Goal: Task Accomplishment & Management: Manage account settings

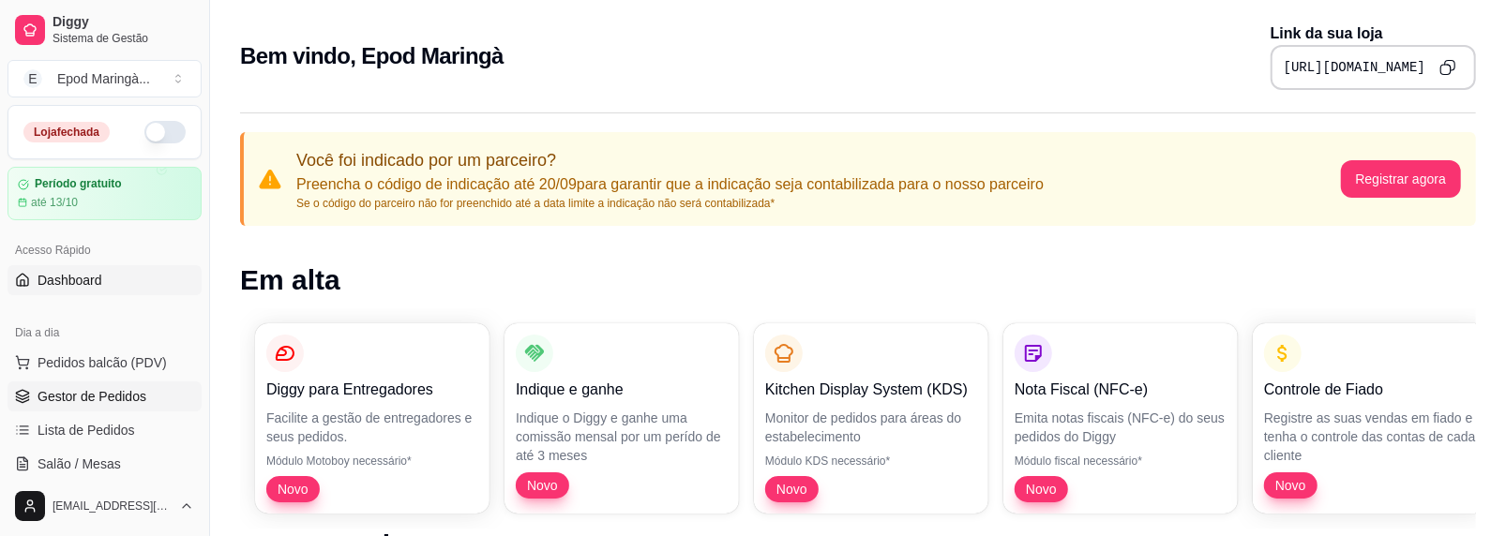
scroll to position [94, 0]
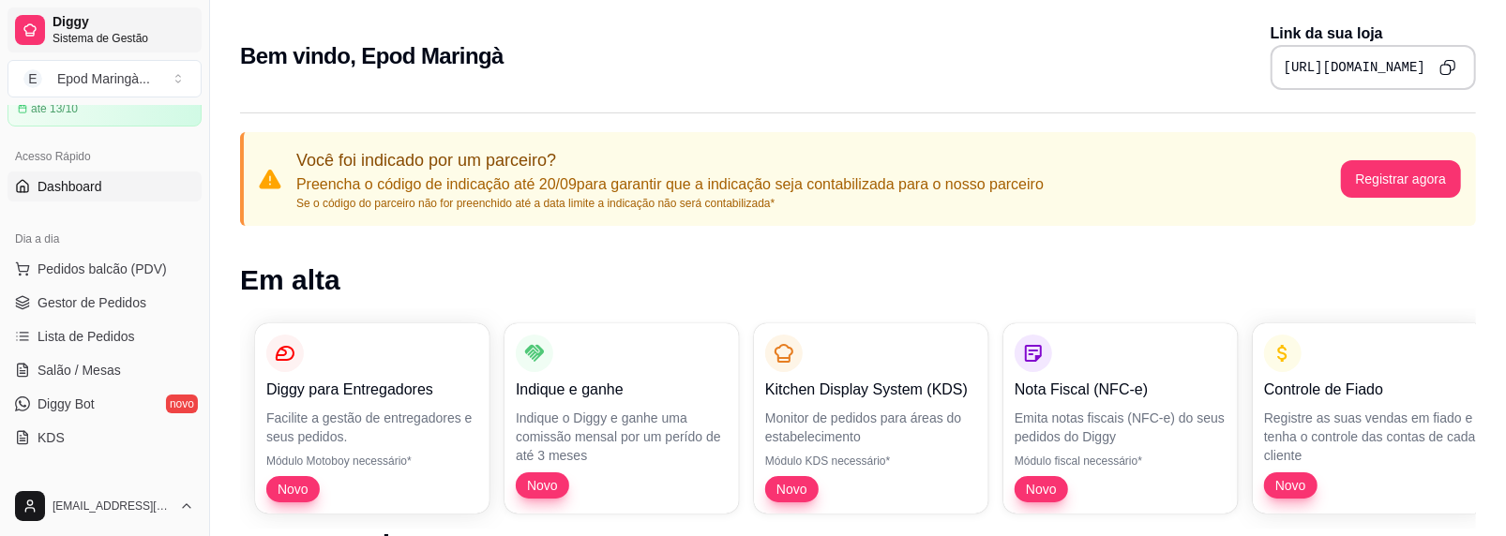
click at [54, 26] on span "Diggy" at bounding box center [124, 22] width 142 height 17
click at [171, 83] on button "E Epod Maringà ..." at bounding box center [105, 79] width 194 height 38
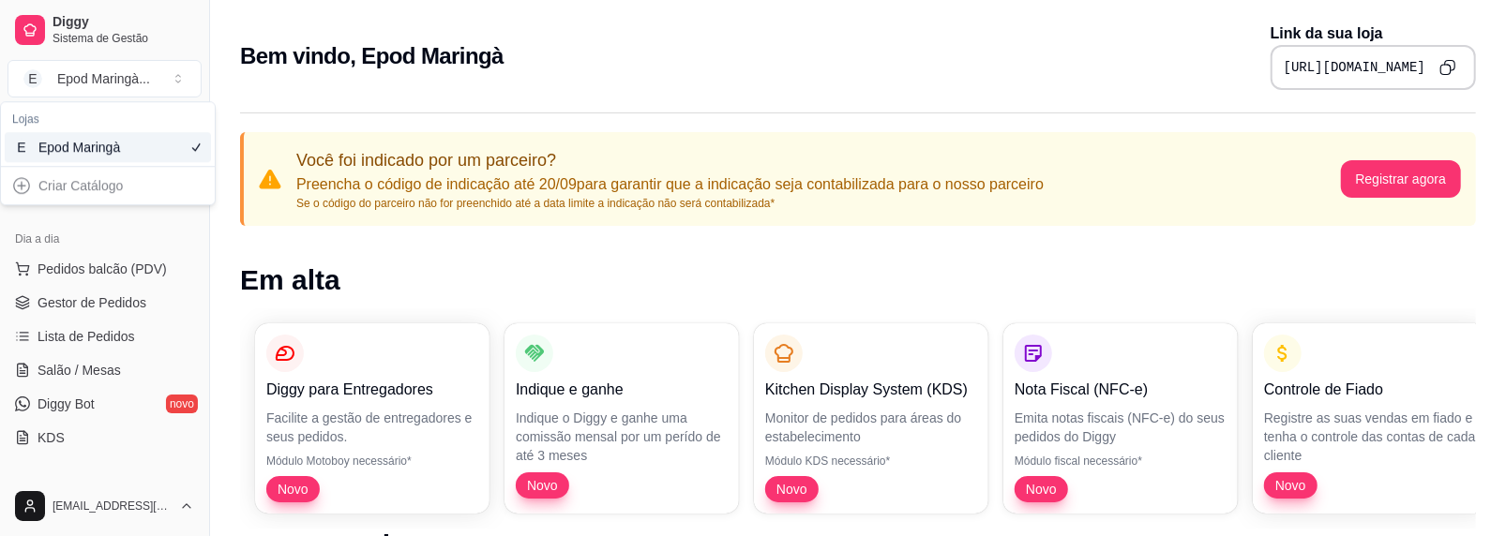
click at [262, 264] on h1 "Em alta" at bounding box center [858, 281] width 1236 height 34
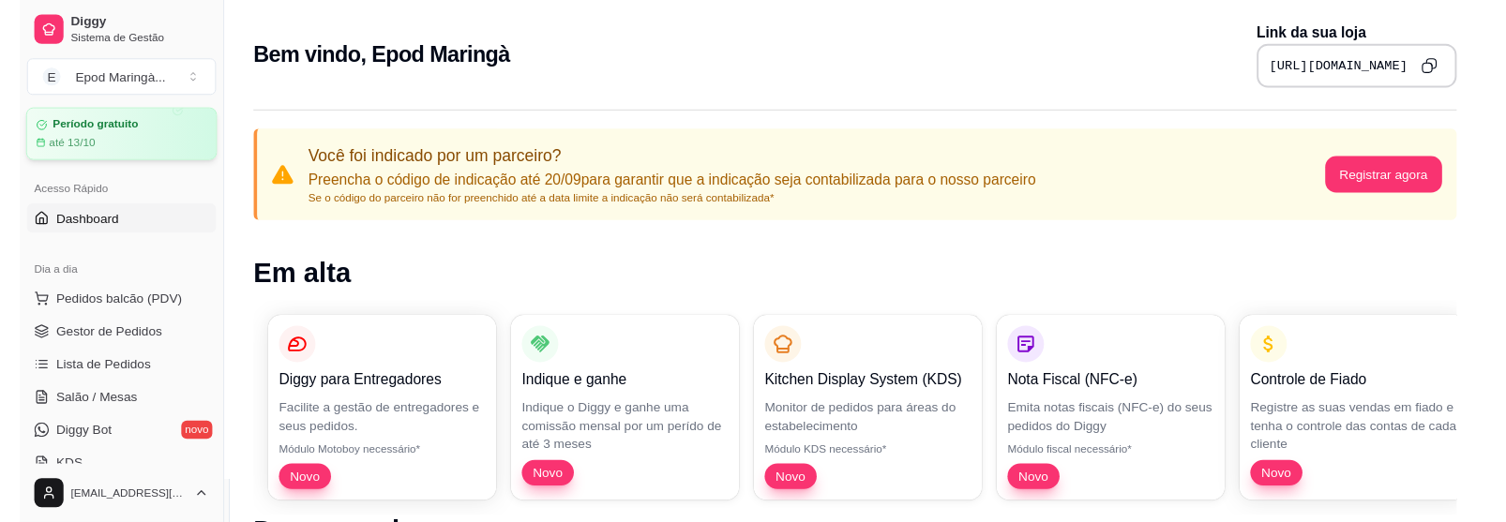
scroll to position [0, 0]
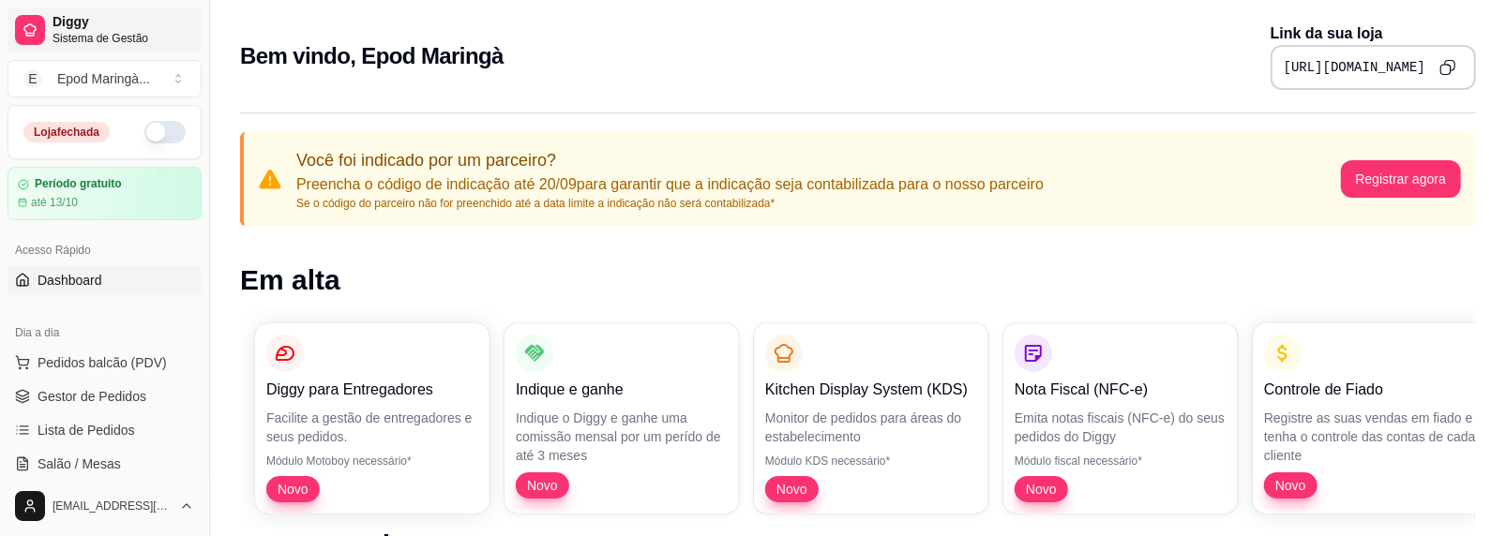
click at [87, 28] on span "Diggy" at bounding box center [124, 22] width 142 height 17
click at [179, 78] on button "E Epod Maringà ..." at bounding box center [105, 79] width 194 height 38
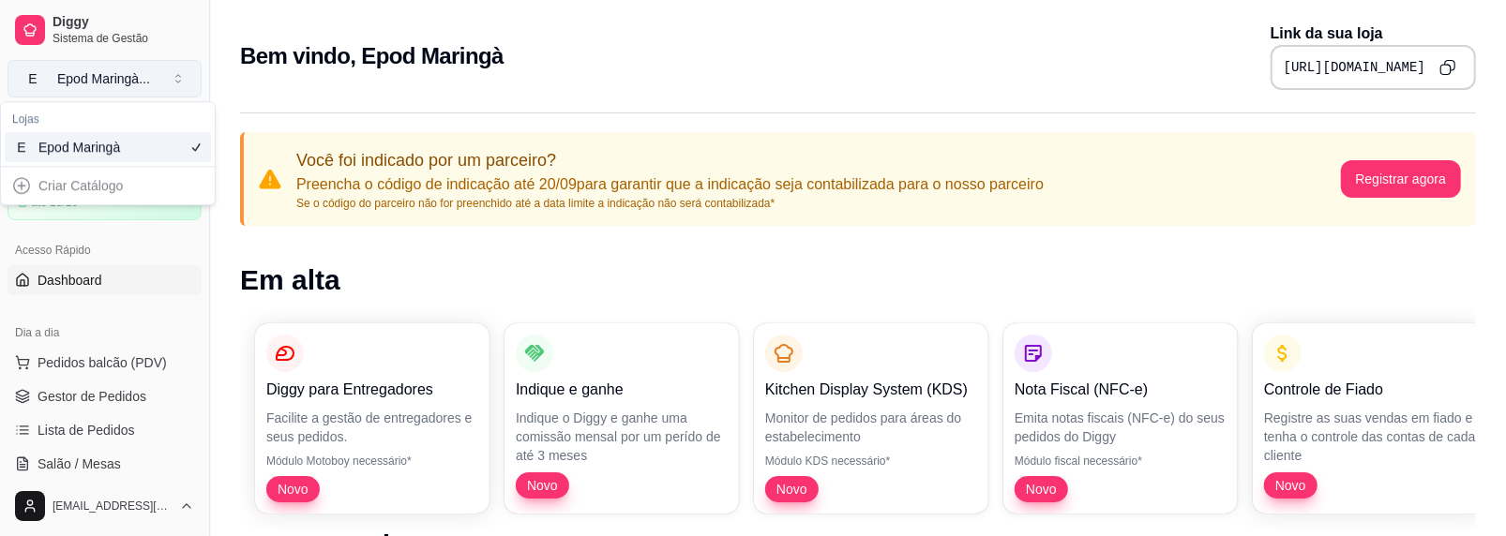
click at [179, 78] on button "E Epod Maringà ..." at bounding box center [105, 79] width 194 height 38
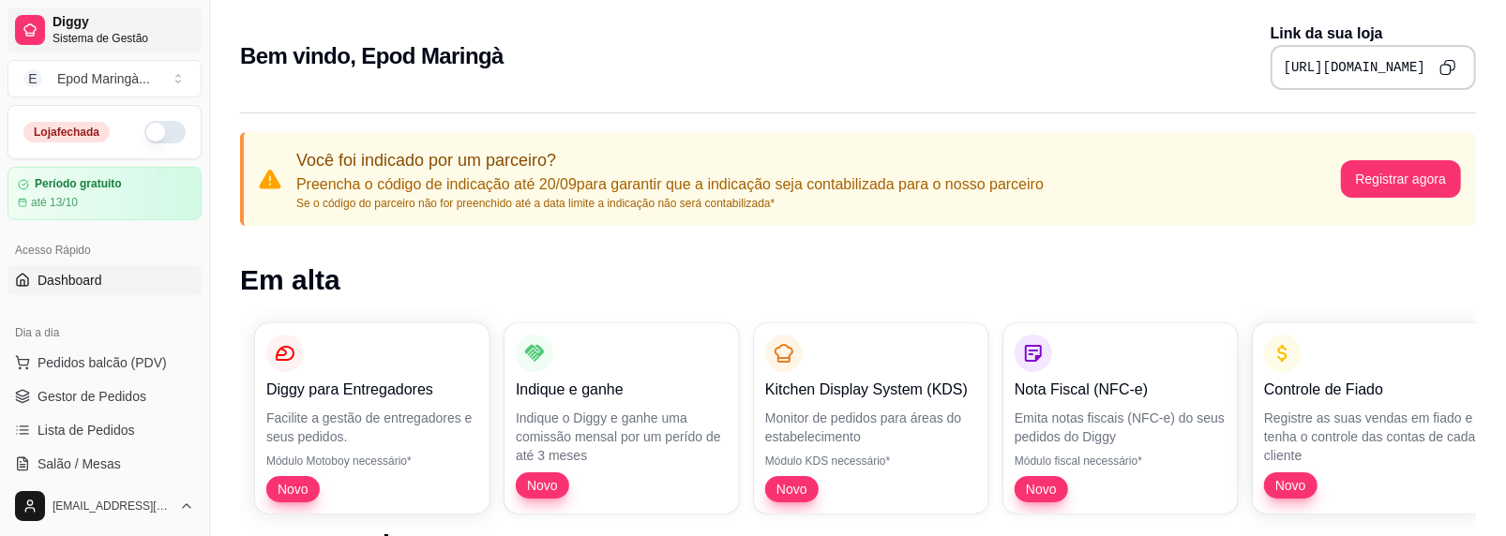
click at [92, 24] on span "Diggy" at bounding box center [124, 22] width 142 height 17
click at [63, 354] on span "Pedidos balcão (PDV)" at bounding box center [102, 363] width 129 height 19
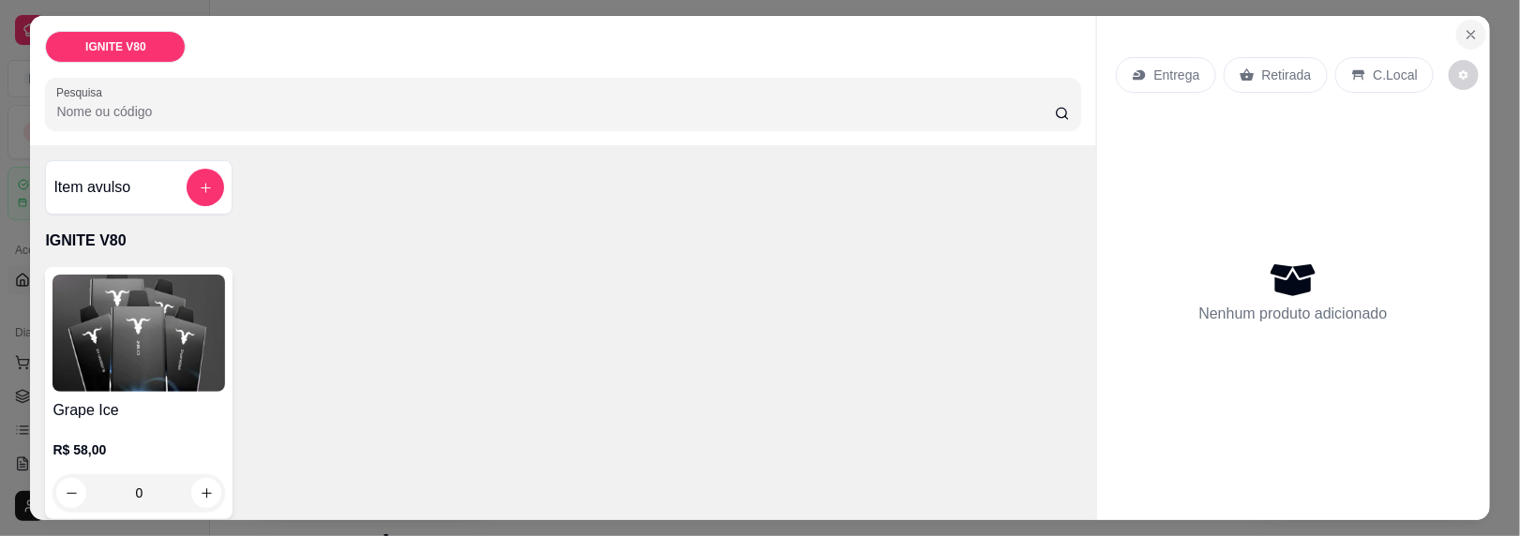
click at [1461, 42] on button "Close" at bounding box center [1471, 35] width 30 height 30
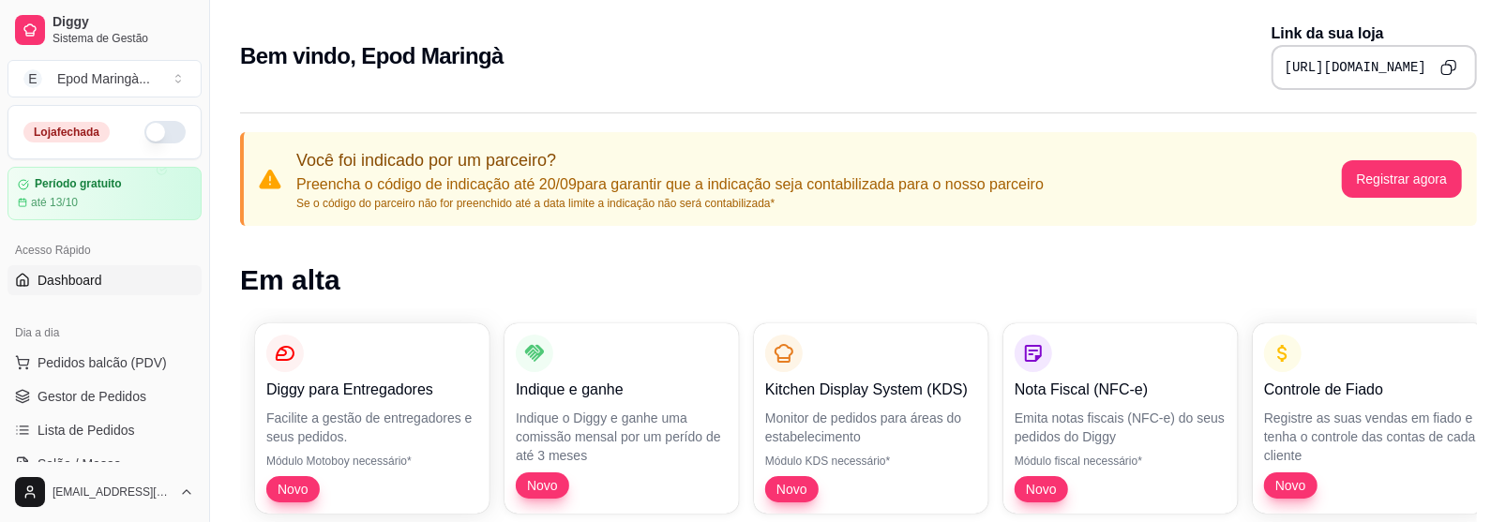
click at [1465, 35] on p "Link da sua loja" at bounding box center [1374, 34] width 205 height 23
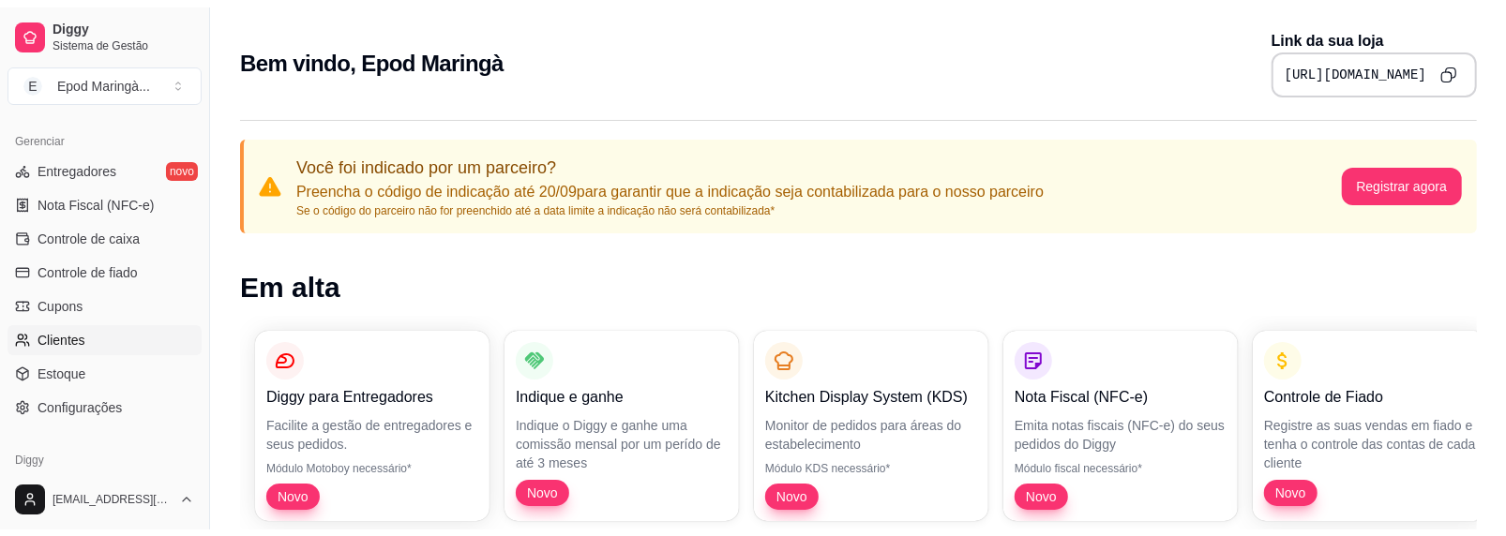
scroll to position [810, 0]
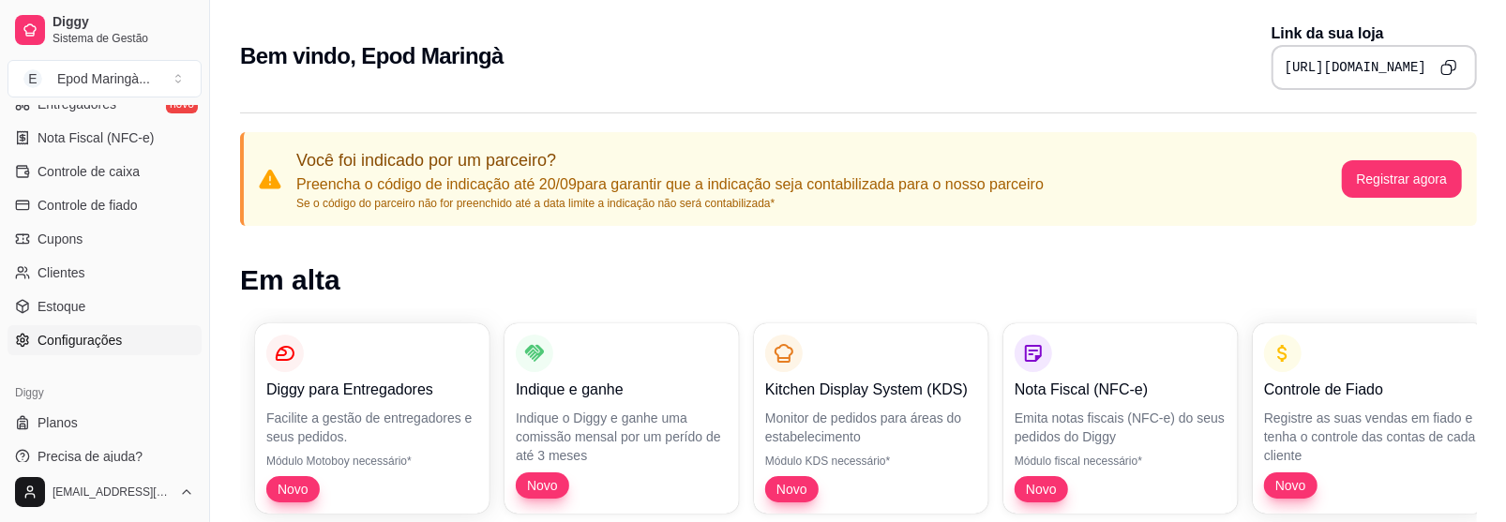
click at [76, 340] on span "Configurações" at bounding box center [80, 340] width 84 height 19
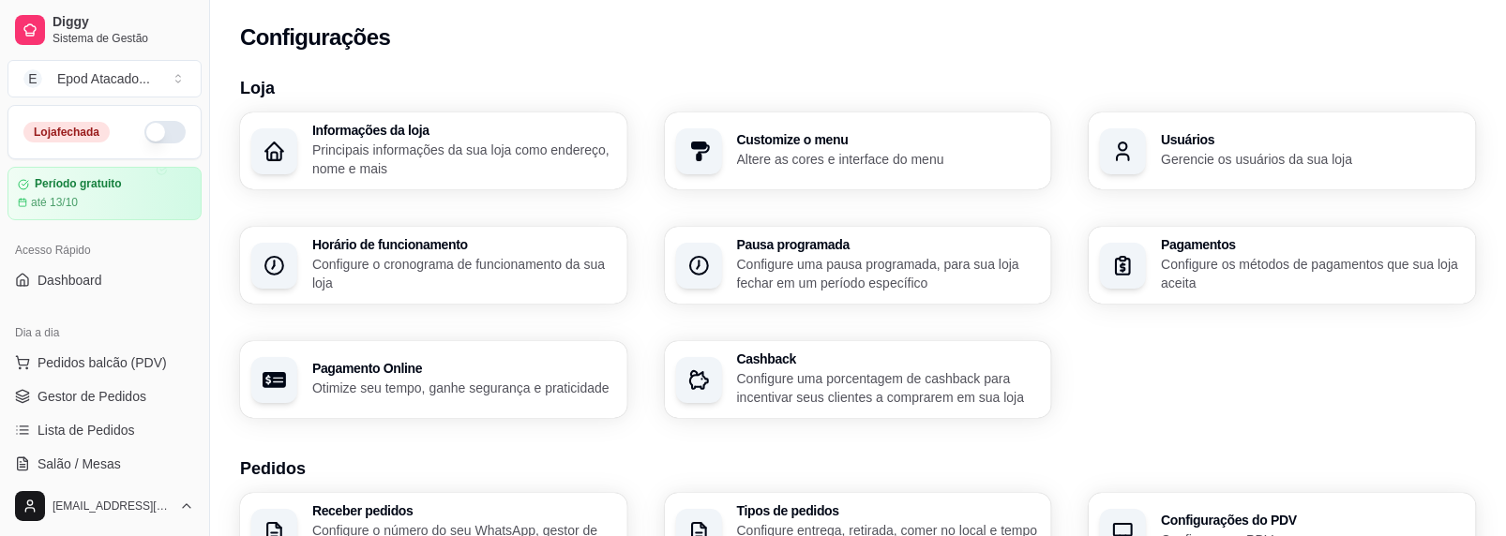
click at [779, 143] on h3 "Customize o menu" at bounding box center [889, 139] width 304 height 13
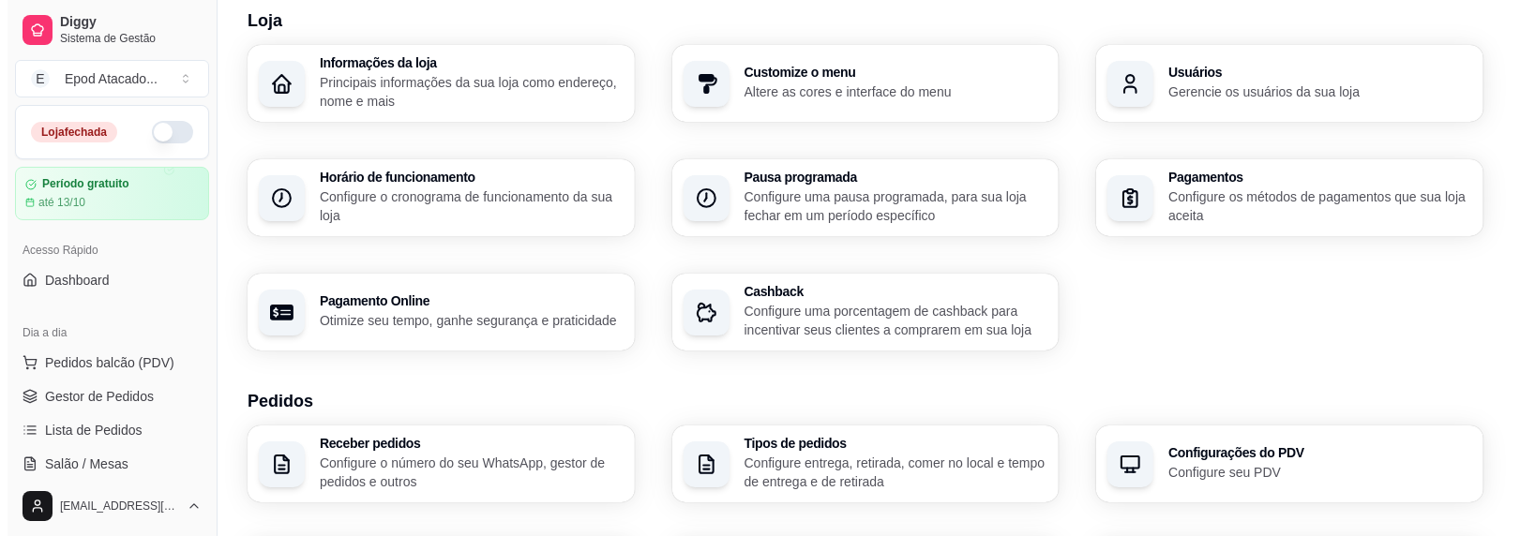
scroll to position [94, 0]
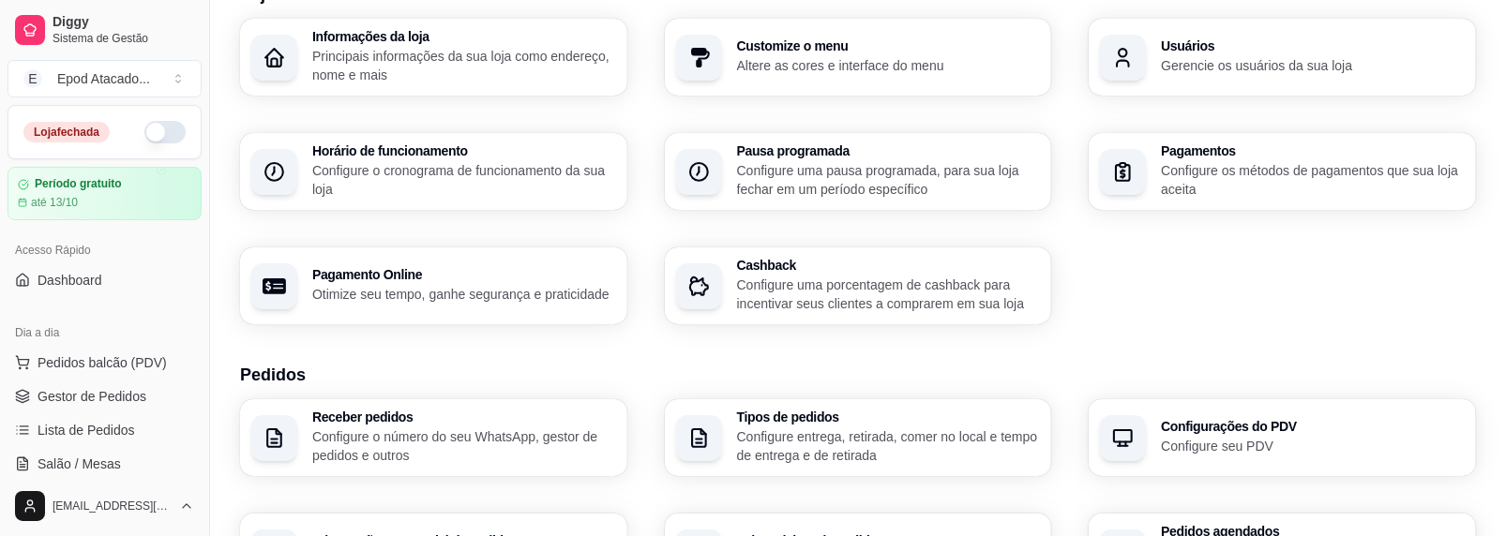
click at [391, 169] on p "Configure o cronograma de funcionamento da sua loja" at bounding box center [464, 180] width 304 height 38
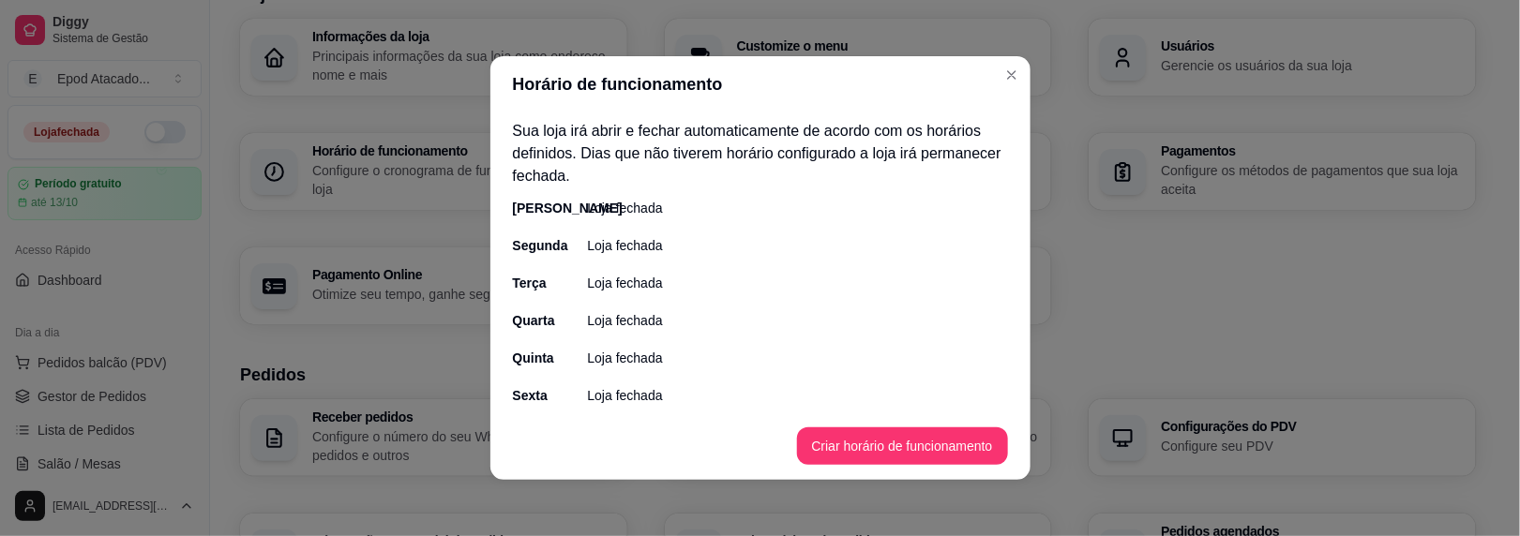
drag, startPoint x: 556, startPoint y: 206, endPoint x: 653, endPoint y: 230, distance: 99.4
click at [551, 207] on div "Domingo" at bounding box center [532, 208] width 38 height 19
click at [926, 450] on button "Criar horário de funcionamento" at bounding box center [902, 447] width 211 height 38
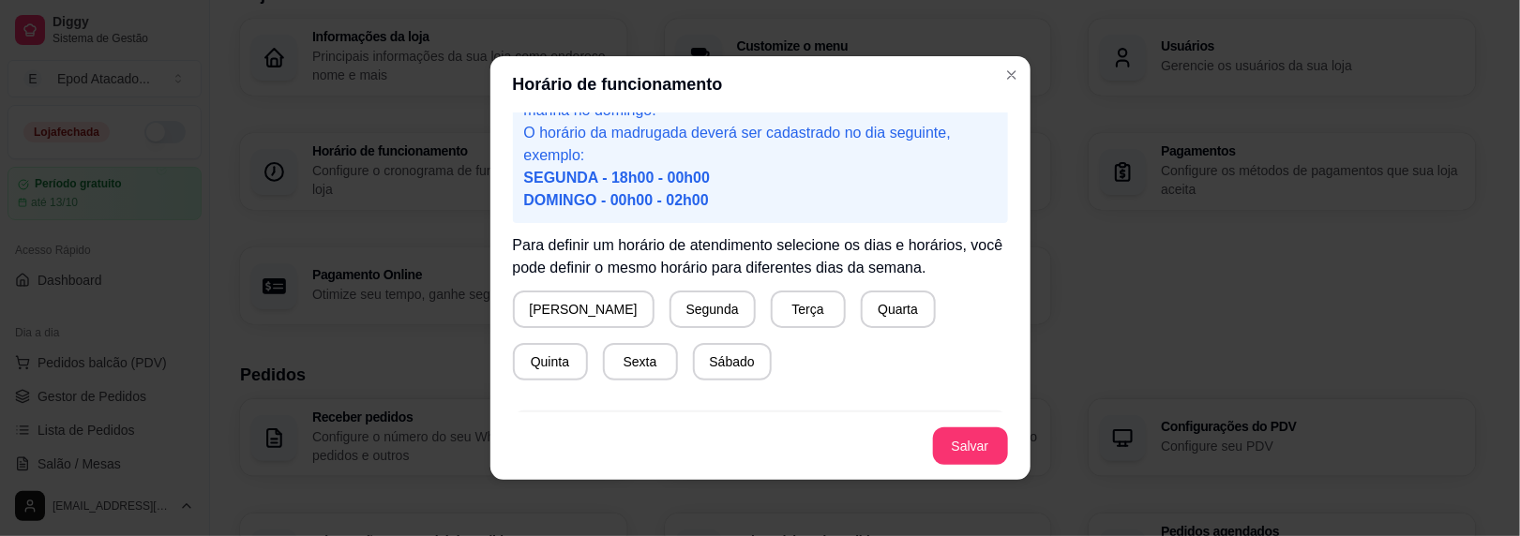
scroll to position [188, 0]
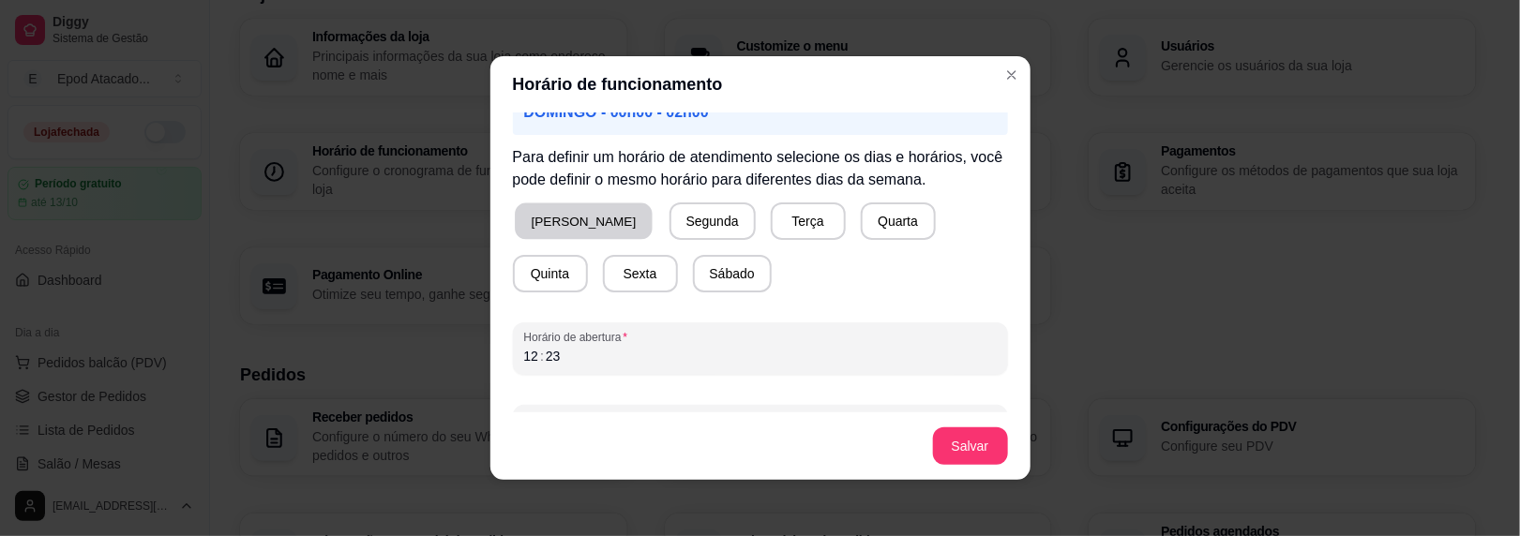
click at [577, 218] on button "Domingo" at bounding box center [584, 222] width 138 height 37
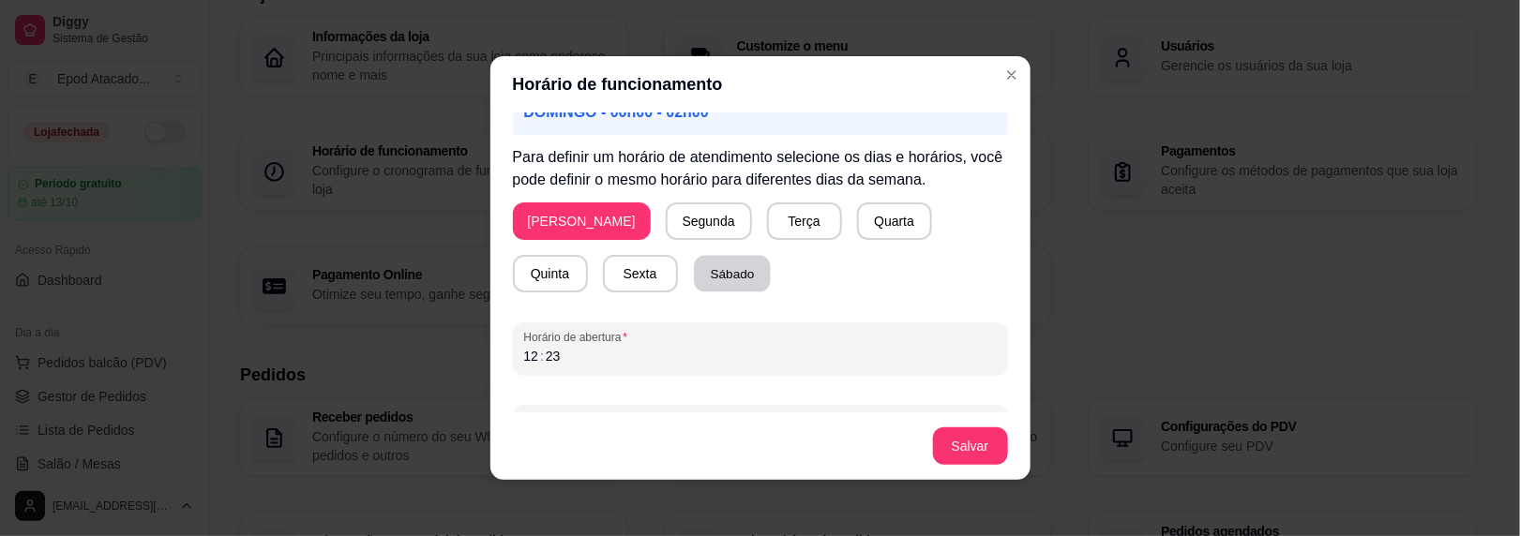
click at [694, 264] on button "Sábado" at bounding box center [732, 274] width 77 height 37
click at [694, 264] on button "Sábado" at bounding box center [730, 274] width 73 height 37
click at [666, 220] on button "Segunda" at bounding box center [709, 222] width 86 height 38
click at [764, 221] on button "Terça" at bounding box center [800, 222] width 73 height 37
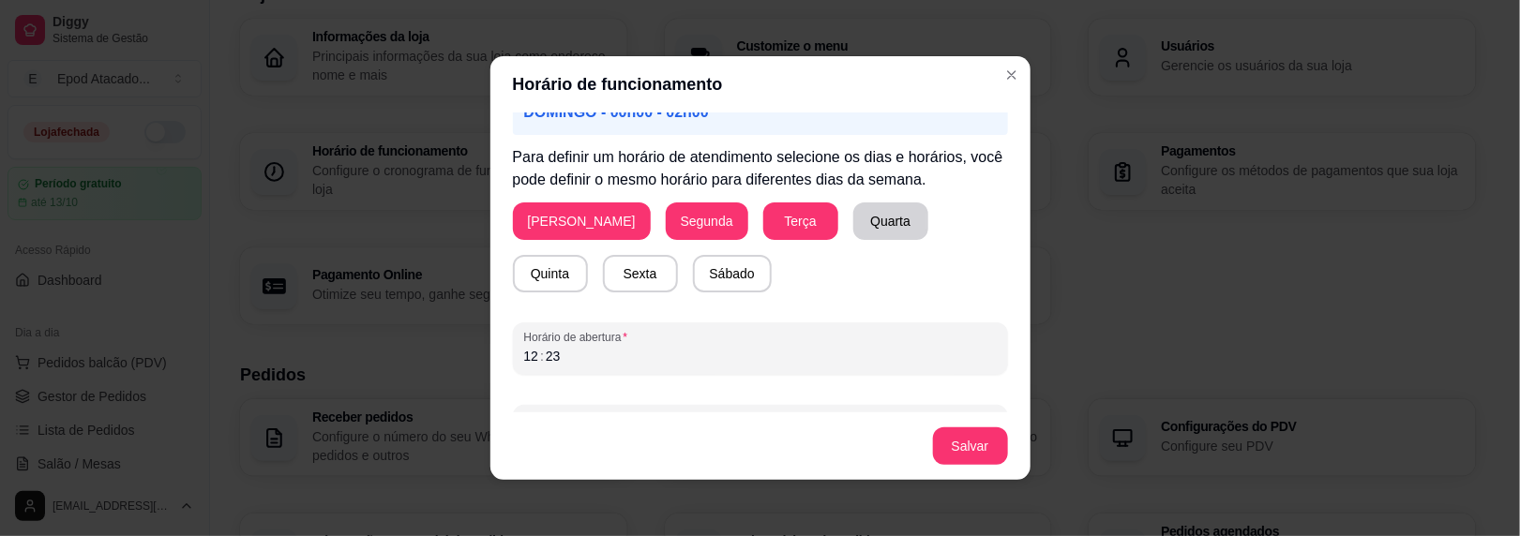
click at [853, 223] on button "Quarta" at bounding box center [890, 222] width 75 height 38
click at [588, 255] on button "Quinta" at bounding box center [550, 274] width 75 height 38
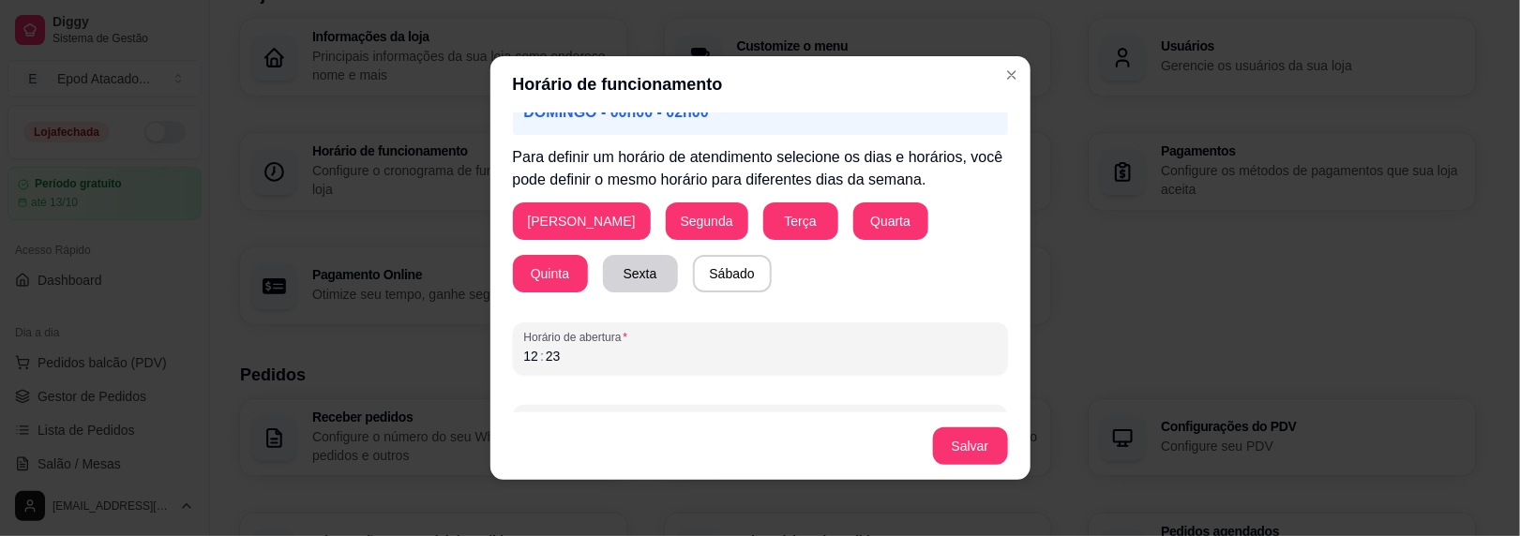
click at [603, 266] on button "Sexta" at bounding box center [640, 274] width 75 height 38
click at [693, 274] on button "Sábado" at bounding box center [732, 274] width 79 height 38
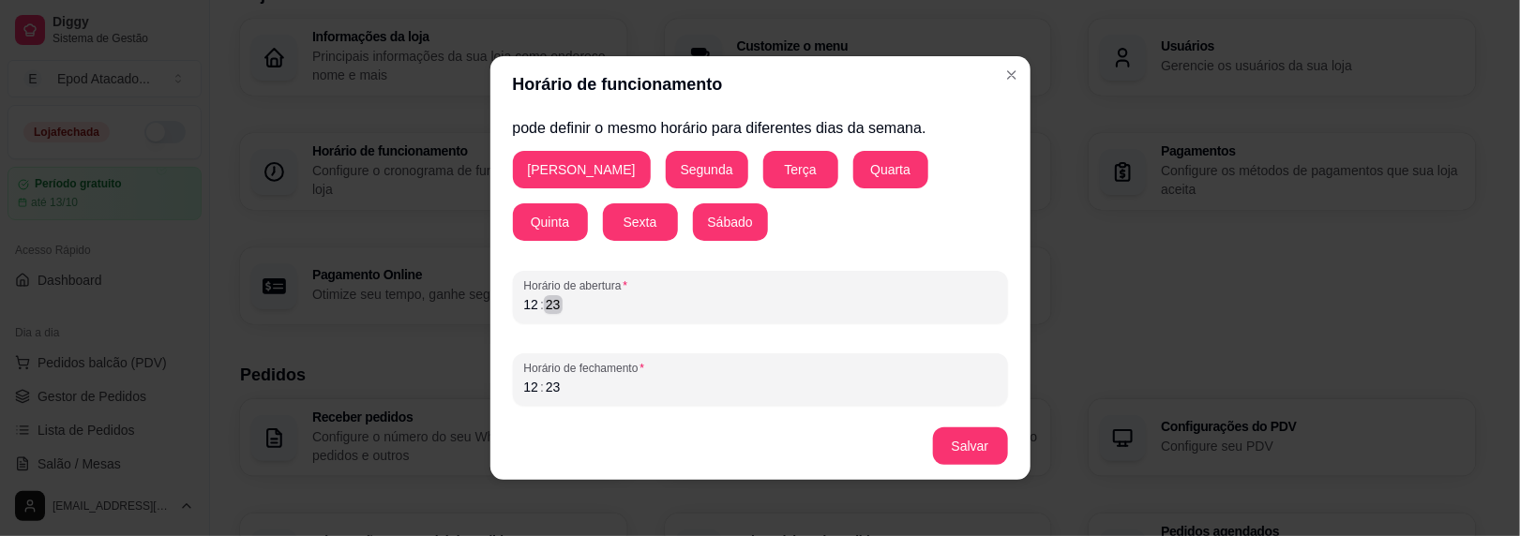
scroll to position [3, 0]
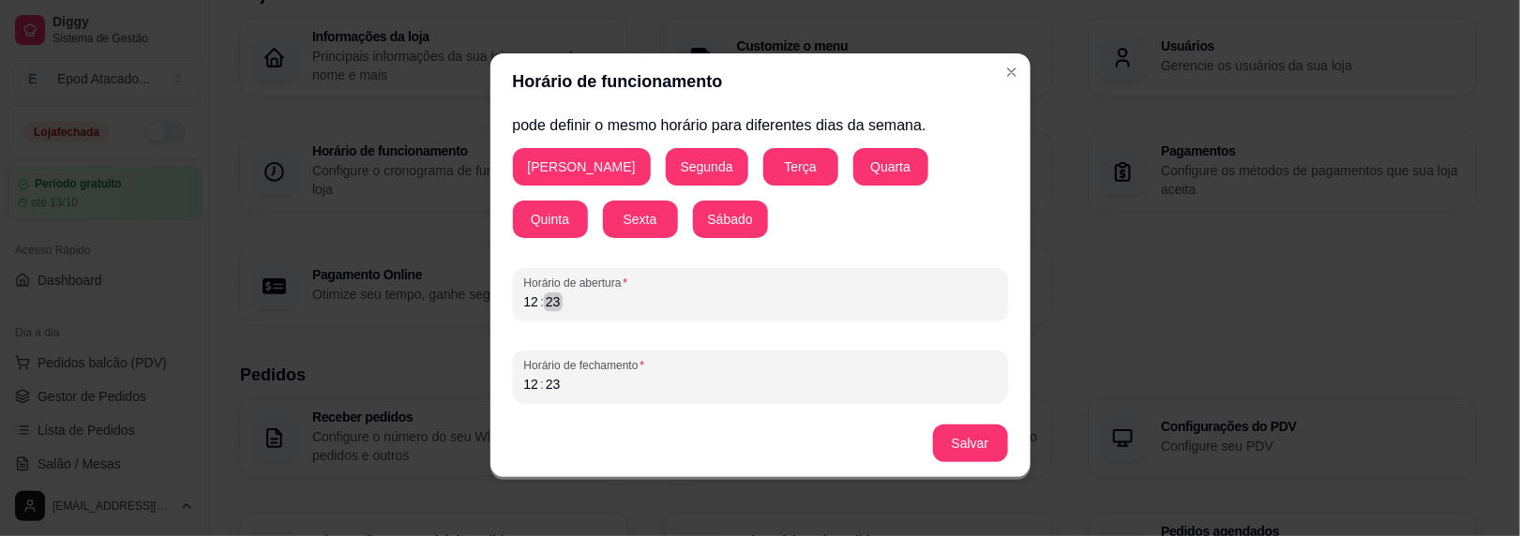
click at [441, 294] on div "Horário de funcionamento Atenção! Caso seu horário de funcionamento se estenda …" at bounding box center [760, 268] width 1520 height 536
click at [522, 379] on div "12" at bounding box center [531, 384] width 19 height 19
click at [945, 441] on button "Salvar" at bounding box center [970, 444] width 73 height 37
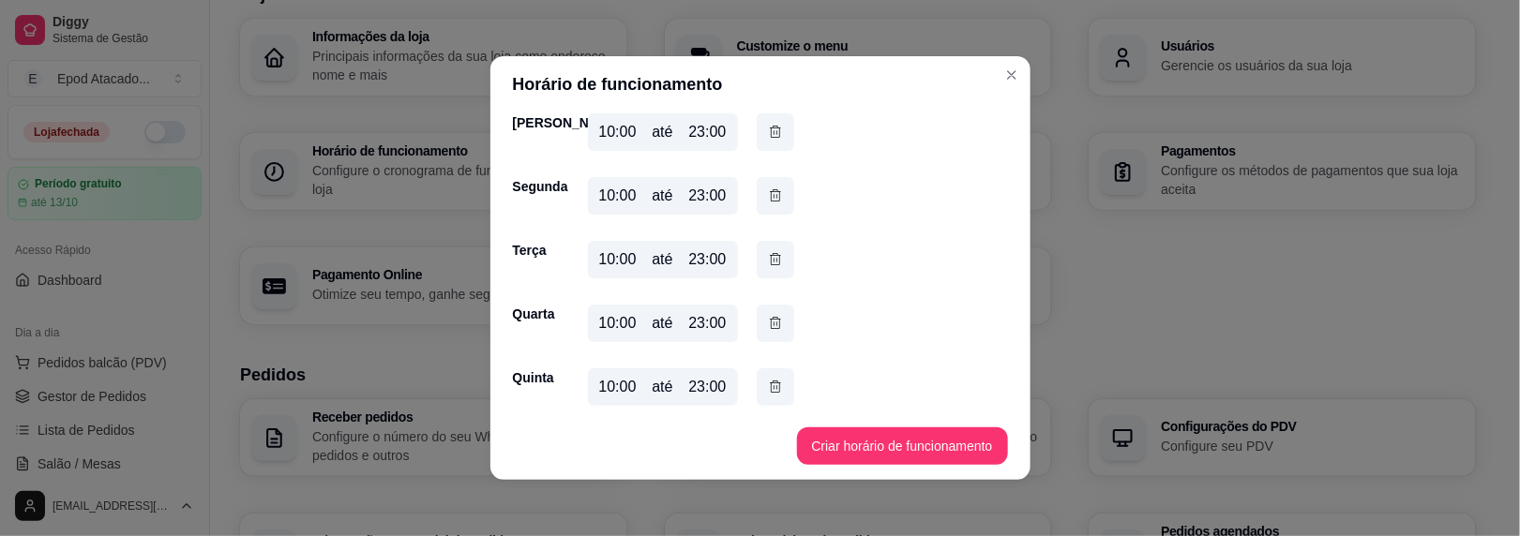
scroll to position [220, 0]
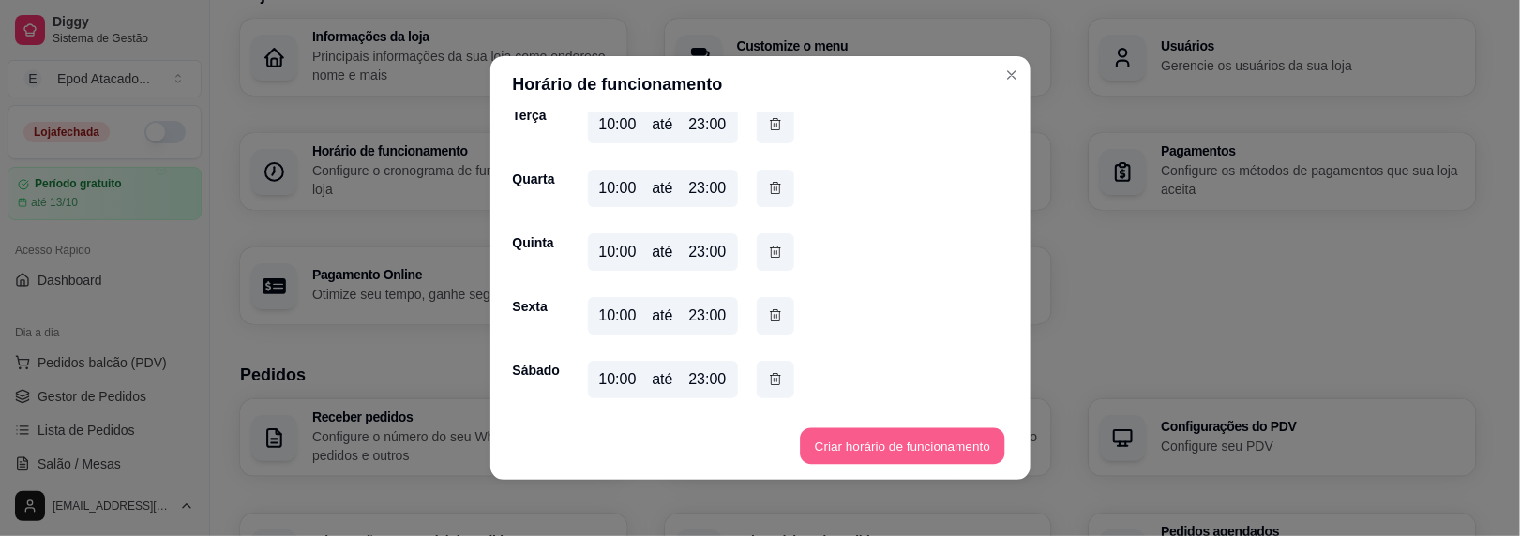
click at [856, 457] on button "Criar horário de funcionamento" at bounding box center [902, 447] width 204 height 37
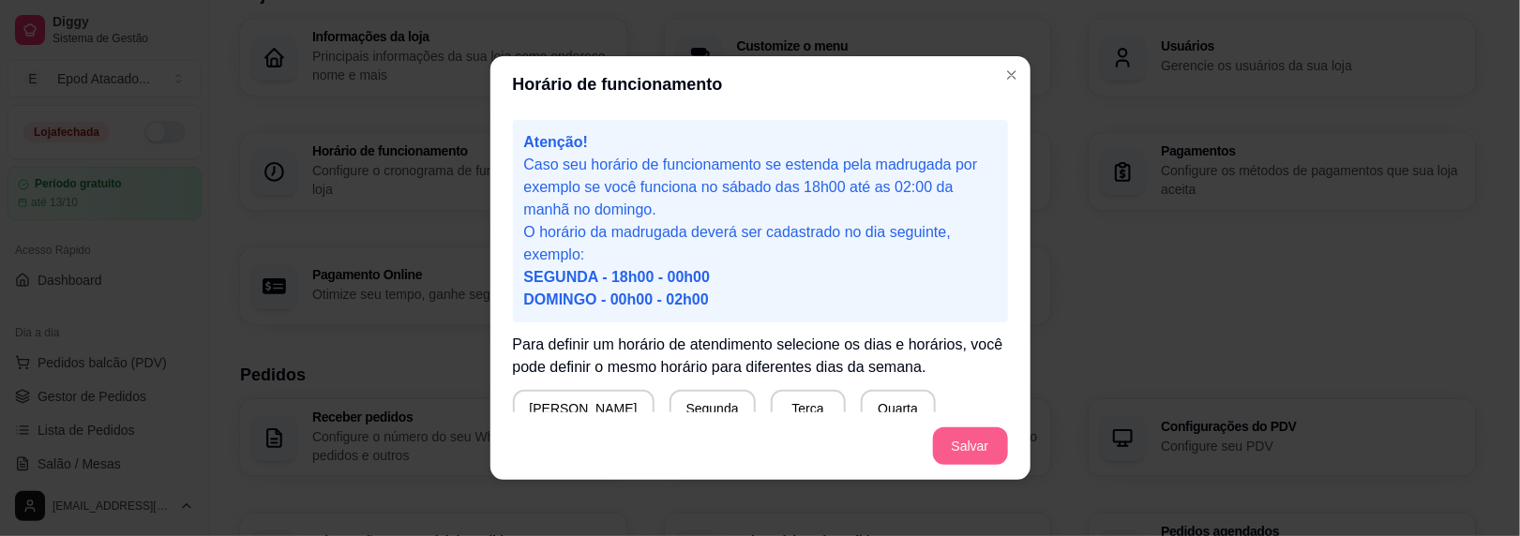
click at [969, 446] on button "Salvar" at bounding box center [970, 447] width 75 height 38
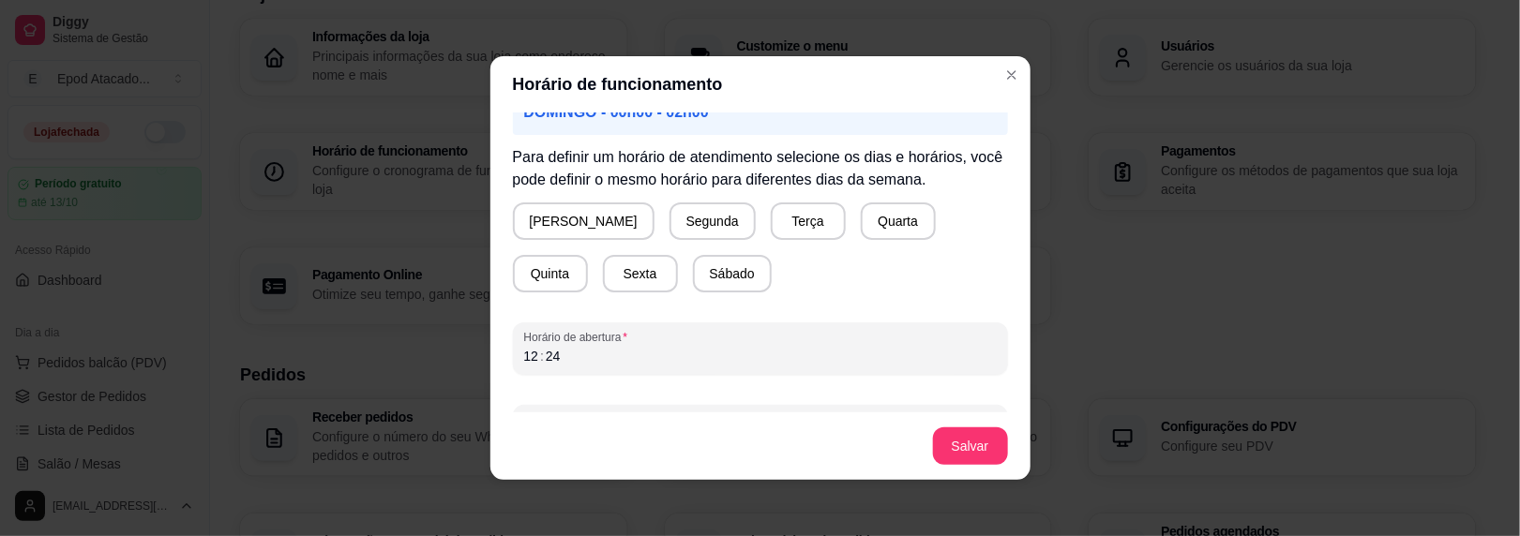
scroll to position [239, 0]
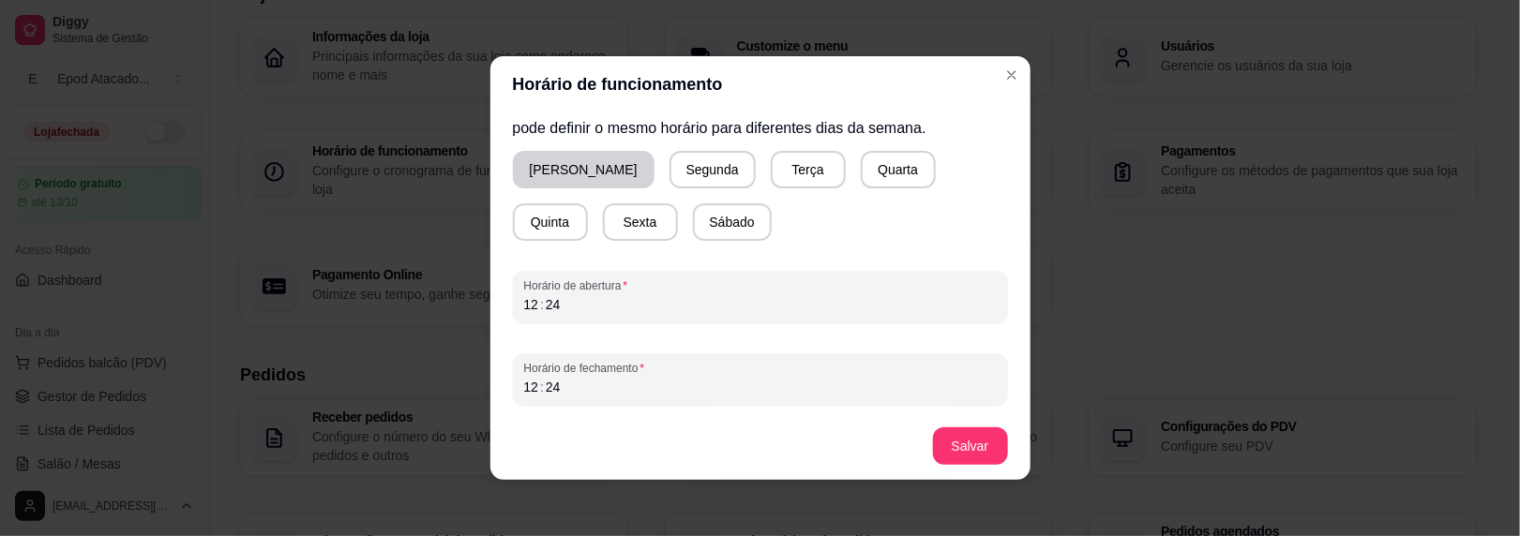
click at [547, 158] on button "Domingo" at bounding box center [584, 170] width 142 height 38
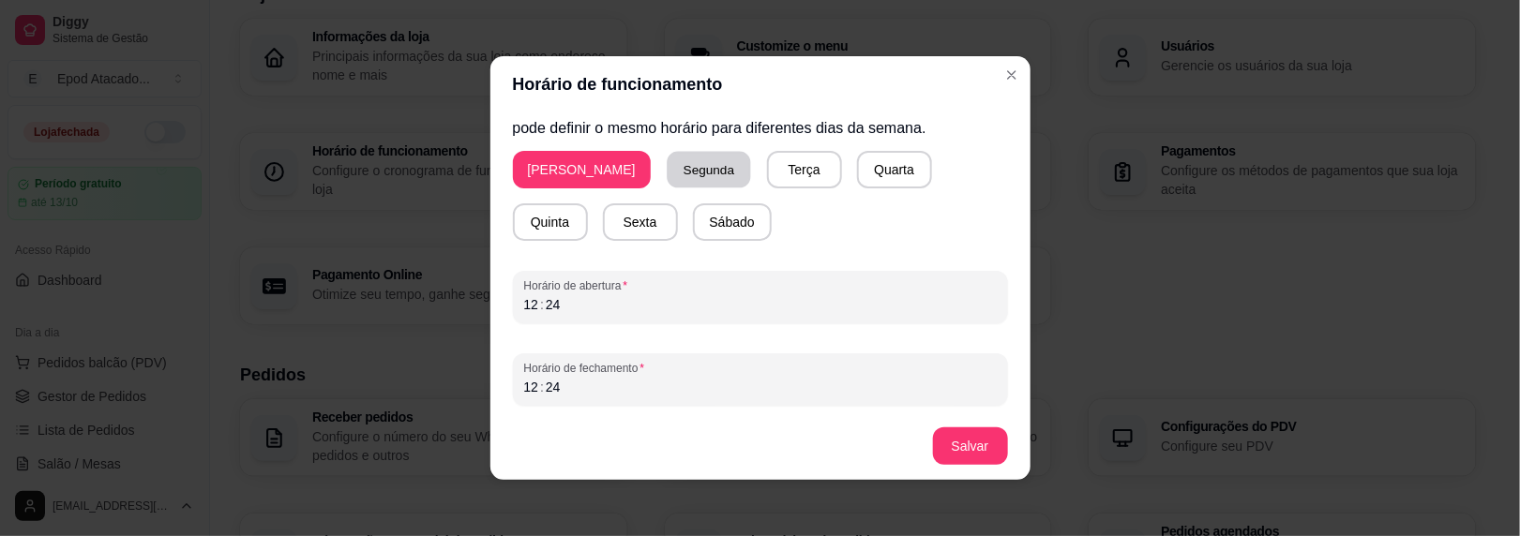
click at [667, 158] on button "Segunda" at bounding box center [708, 170] width 83 height 37
click at [763, 158] on button "Terça" at bounding box center [800, 170] width 75 height 38
drag, startPoint x: 785, startPoint y: 163, endPoint x: 875, endPoint y: 164, distance: 90.0
click at [786, 163] on div "Domingo Segunda Terça Quarta Quinta Sexta Sábado" at bounding box center [760, 196] width 495 height 90
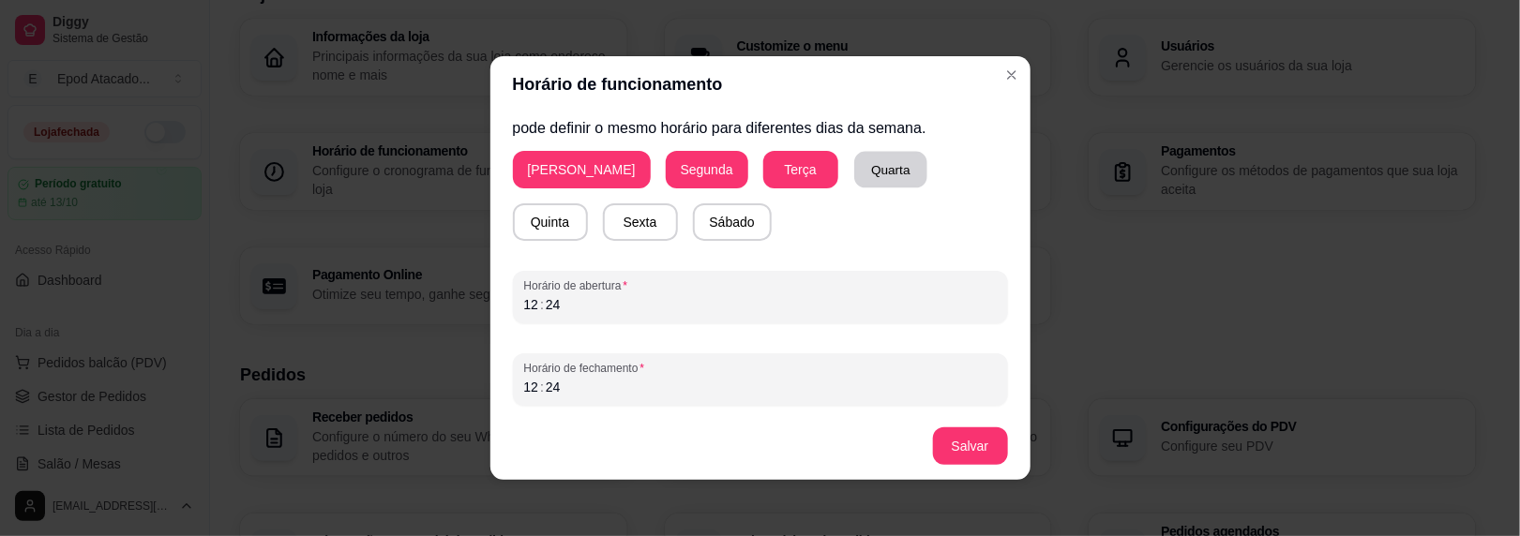
click at [854, 175] on button "Quarta" at bounding box center [890, 170] width 73 height 37
click at [588, 204] on button "Quinta" at bounding box center [550, 223] width 75 height 38
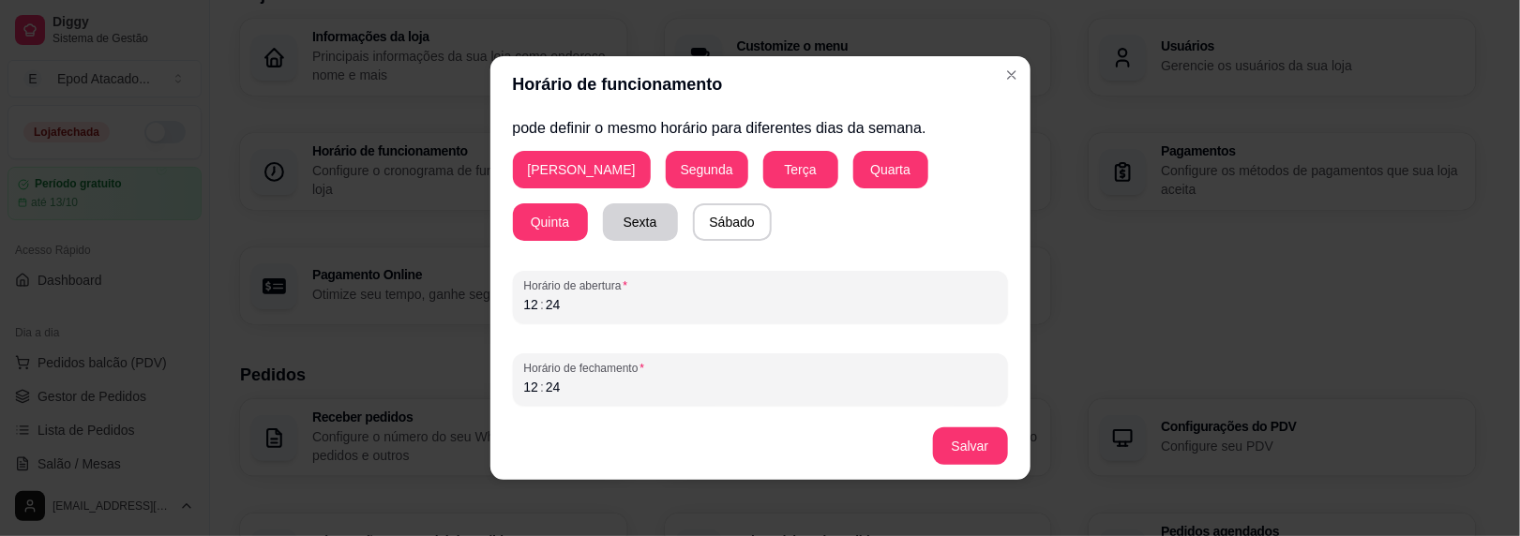
click at [603, 208] on button "Sexta" at bounding box center [640, 223] width 75 height 38
click at [693, 216] on button "Sábado" at bounding box center [732, 223] width 79 height 38
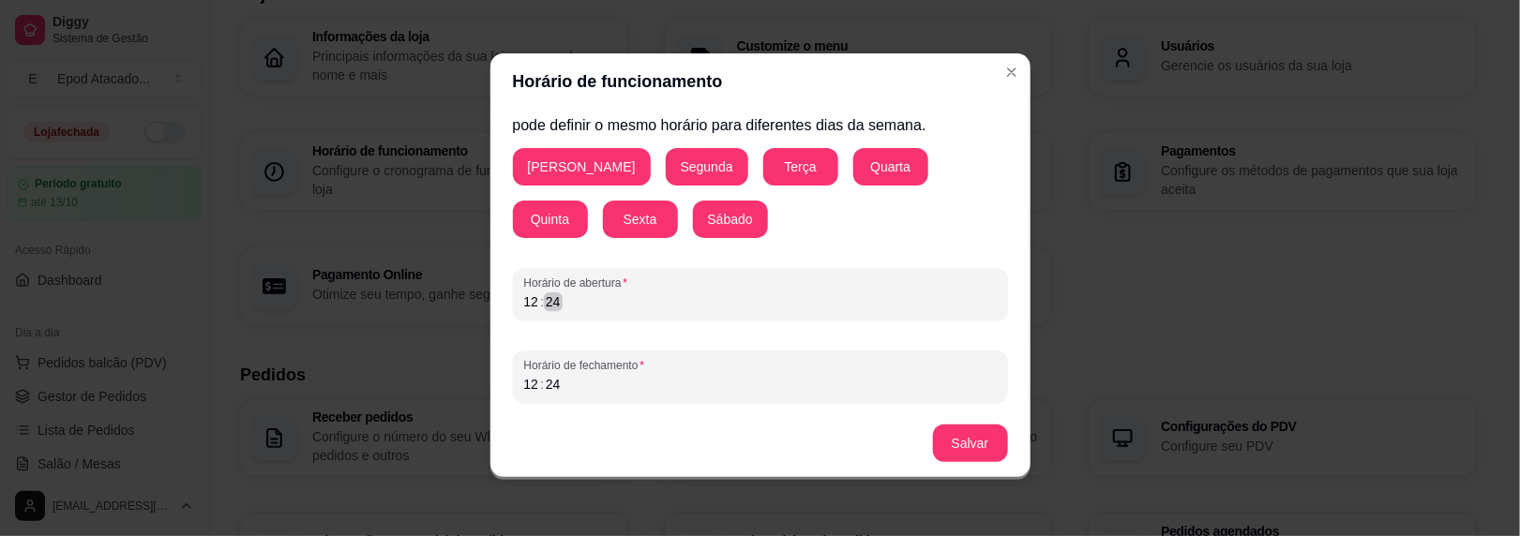
click at [407, 309] on div "Horário de funcionamento Atenção! Caso seu horário de funcionamento se estenda …" at bounding box center [760, 268] width 1520 height 536
click at [529, 385] on div "12" at bounding box center [531, 384] width 19 height 19
click at [528, 384] on div "12" at bounding box center [531, 384] width 19 height 19
click at [958, 430] on button "Salvar" at bounding box center [970, 444] width 73 height 37
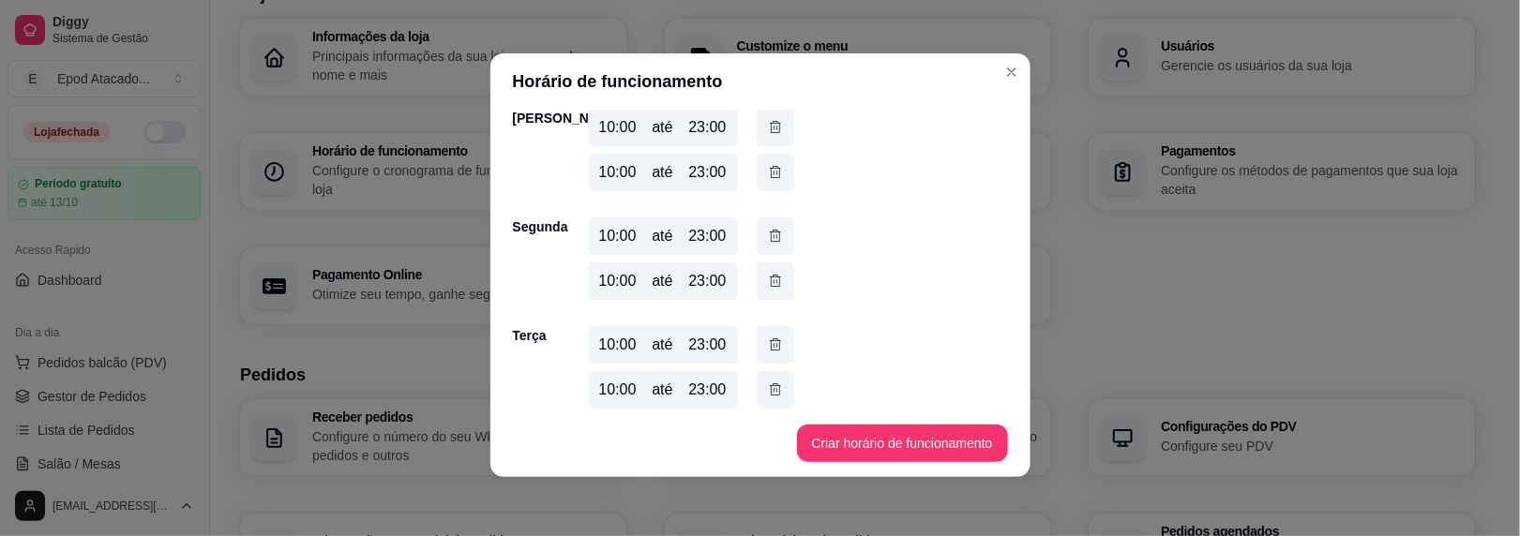
scroll to position [0, 0]
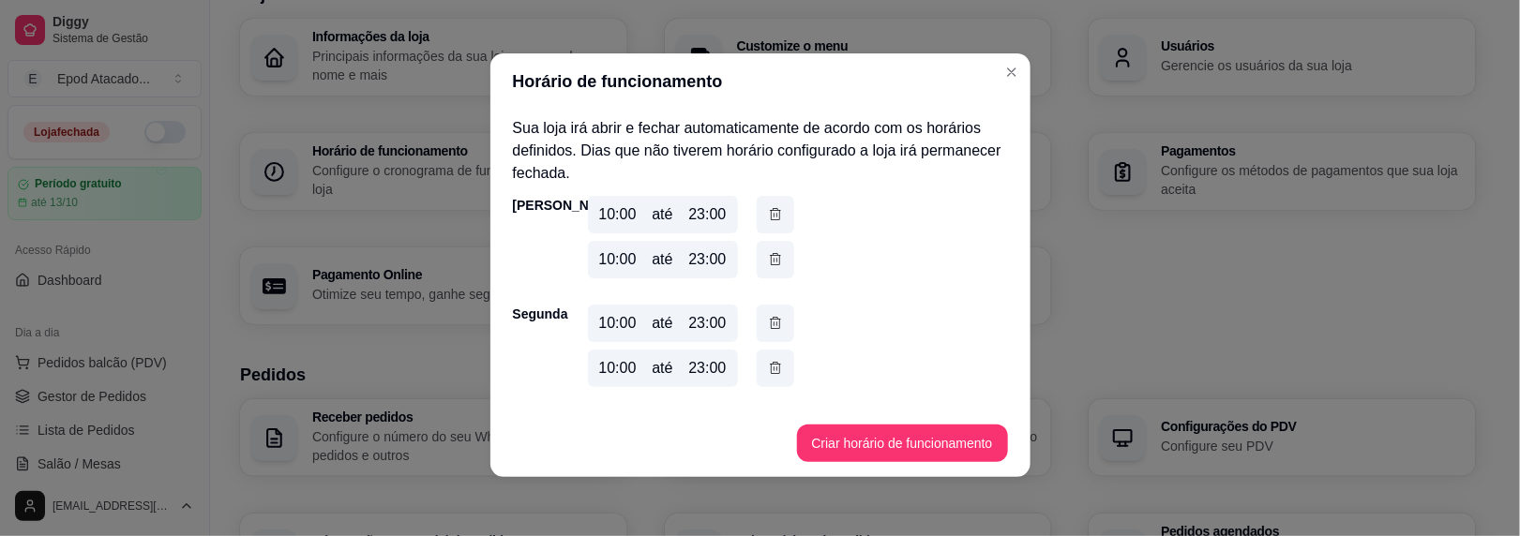
click at [762, 277] on button "button" at bounding box center [776, 260] width 38 height 38
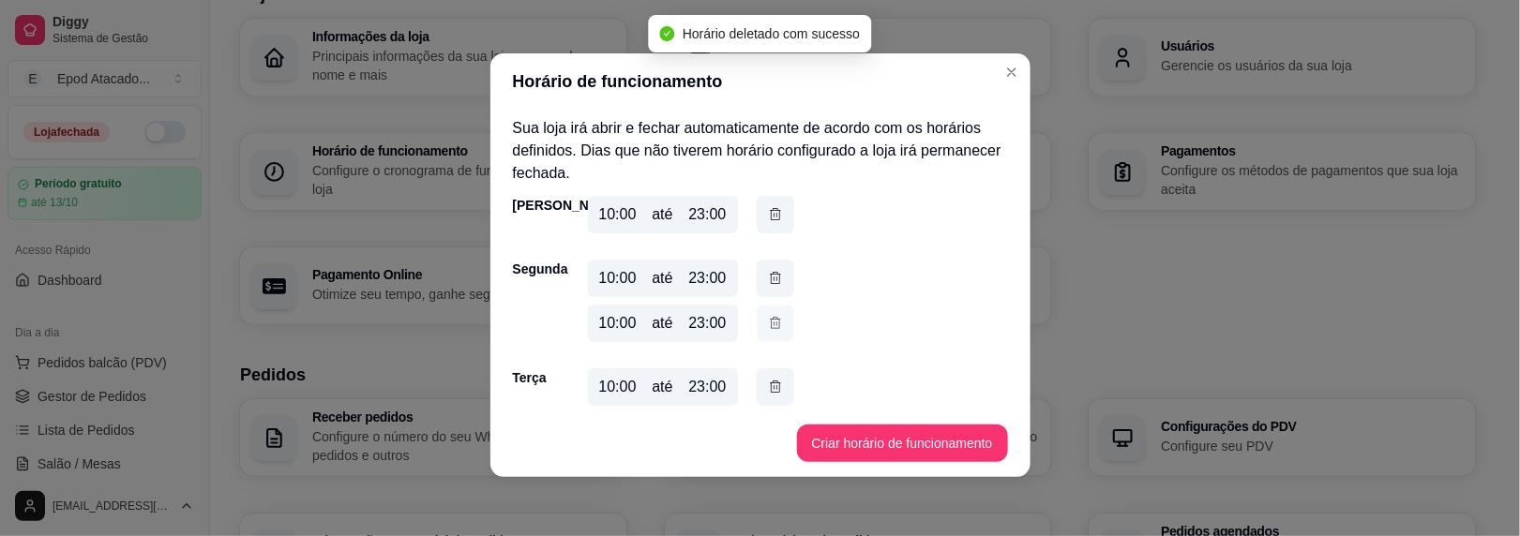
click at [777, 334] on button "button" at bounding box center [775, 324] width 37 height 37
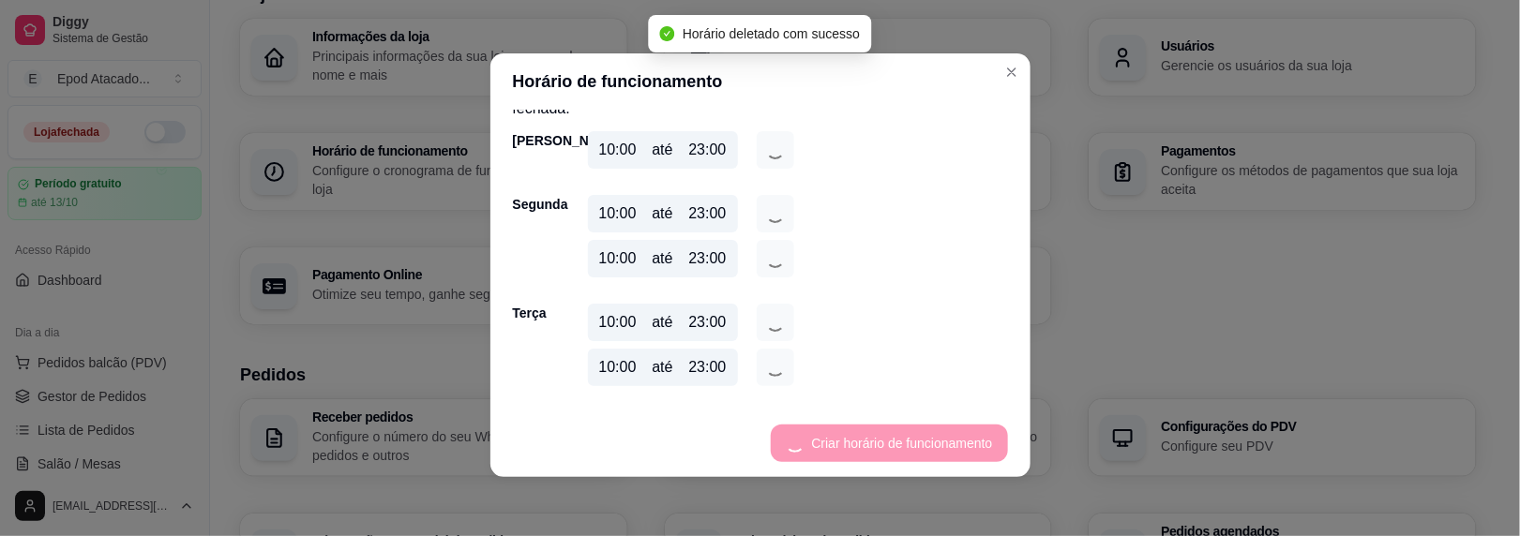
scroll to position [94, 0]
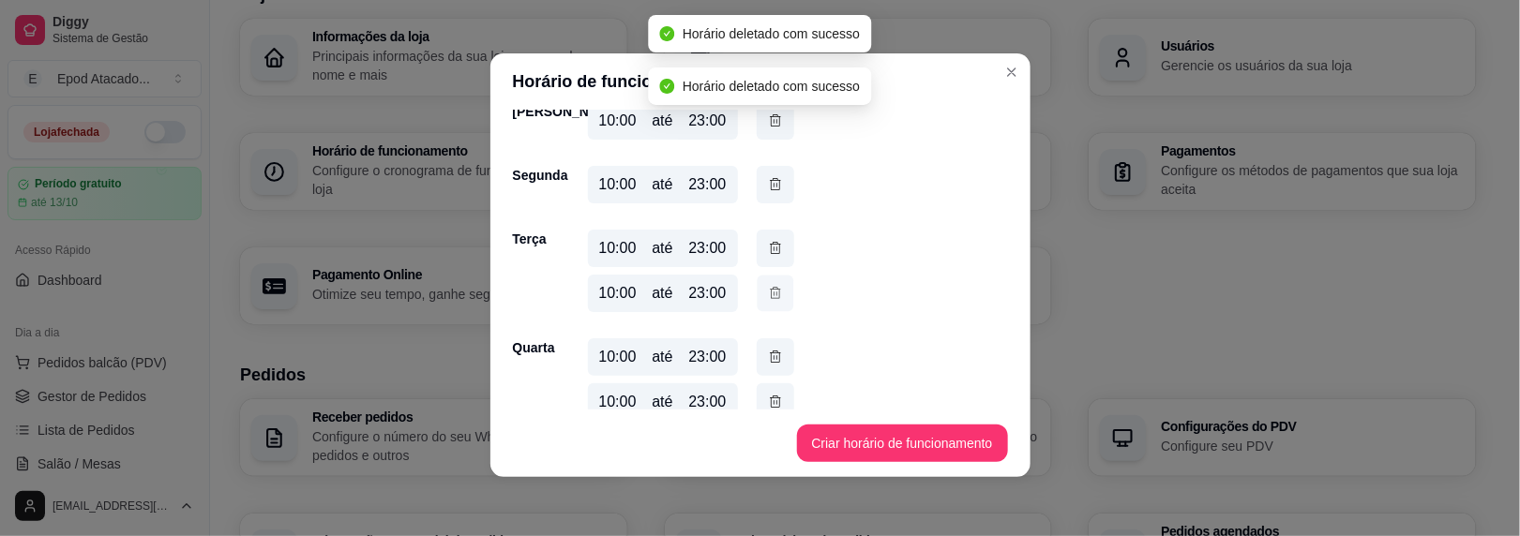
click at [770, 294] on icon "button" at bounding box center [775, 292] width 10 height 11
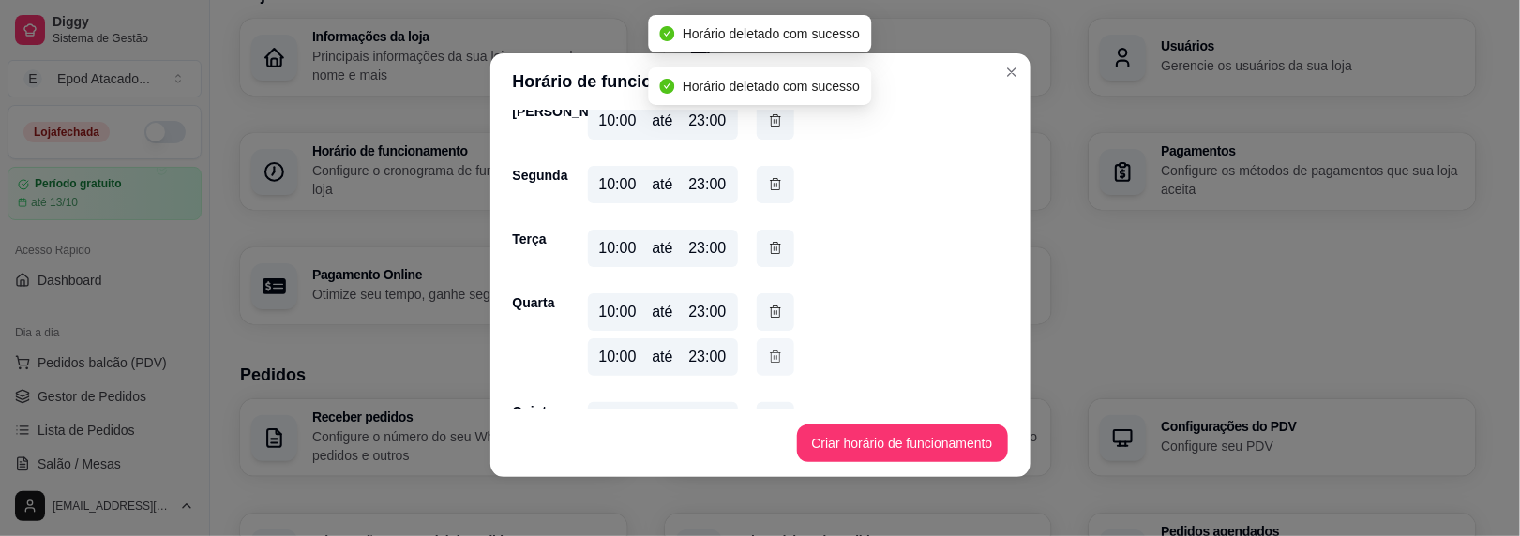
click at [770, 355] on icon "button" at bounding box center [775, 357] width 15 height 21
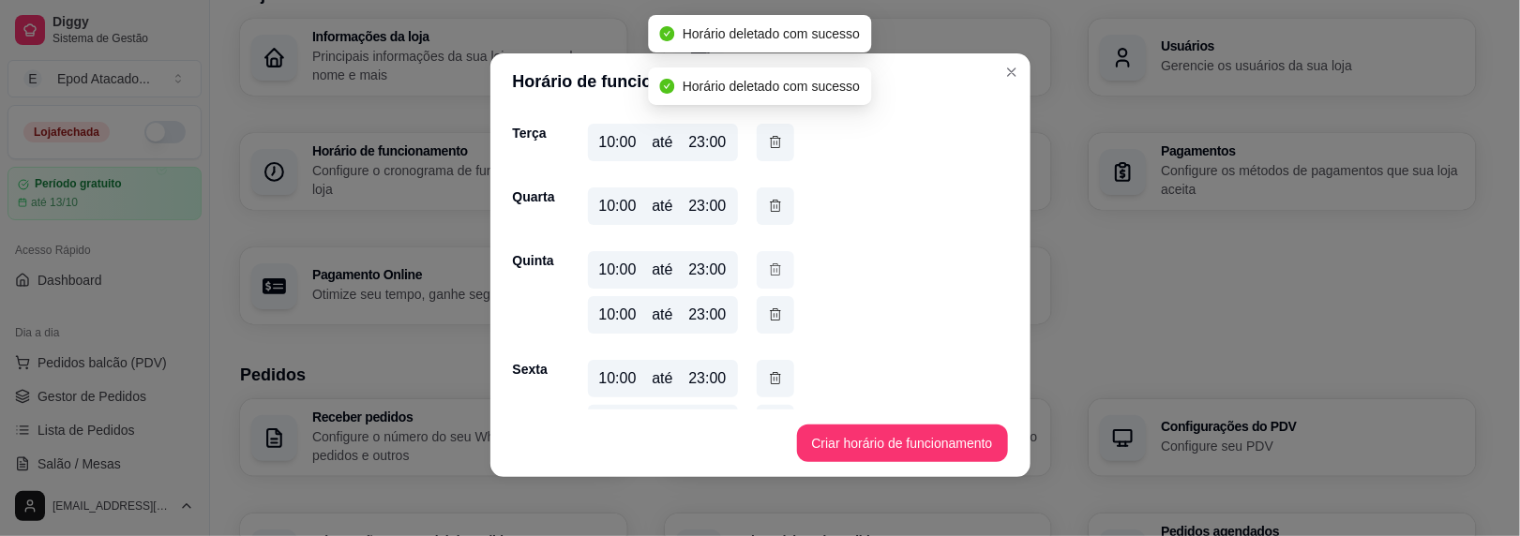
scroll to position [281, 0]
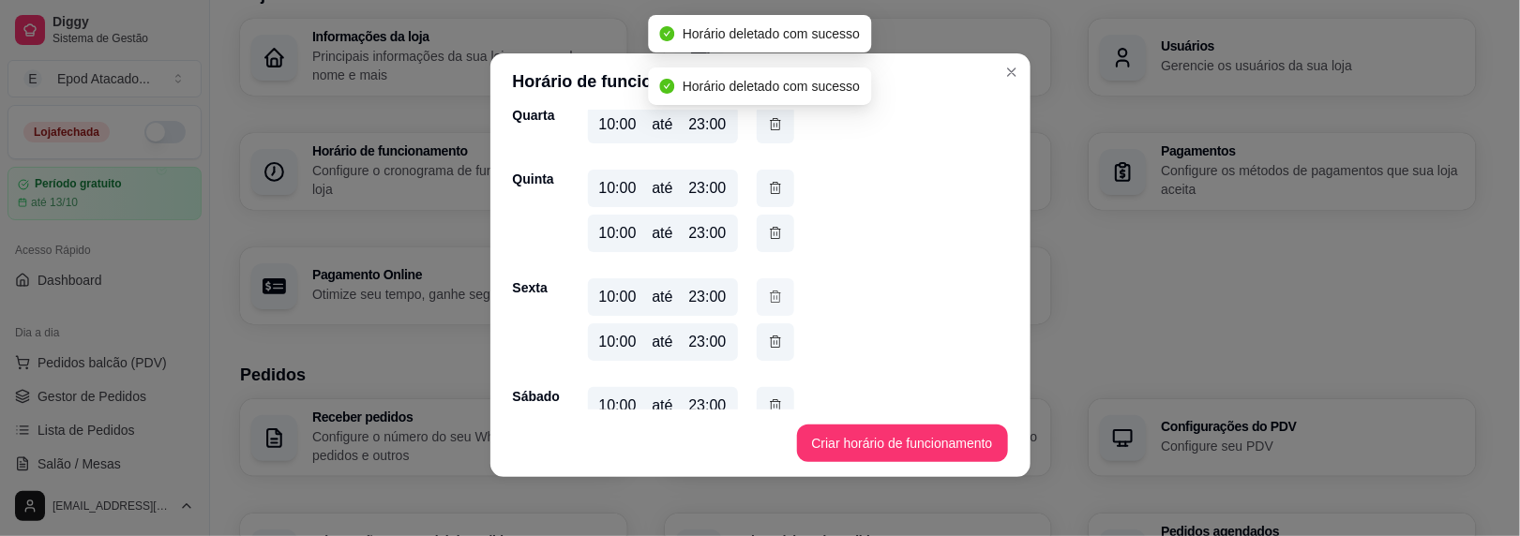
click at [774, 283] on button "button" at bounding box center [776, 298] width 38 height 38
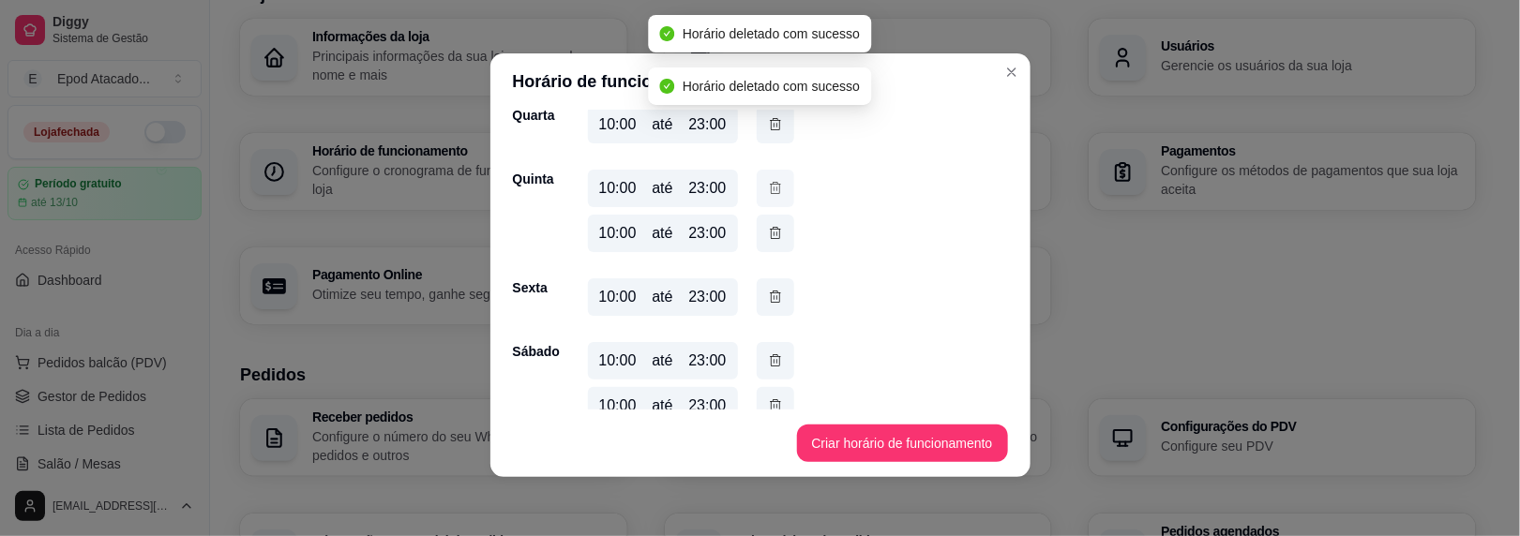
click at [768, 194] on icon "button" at bounding box center [775, 188] width 15 height 21
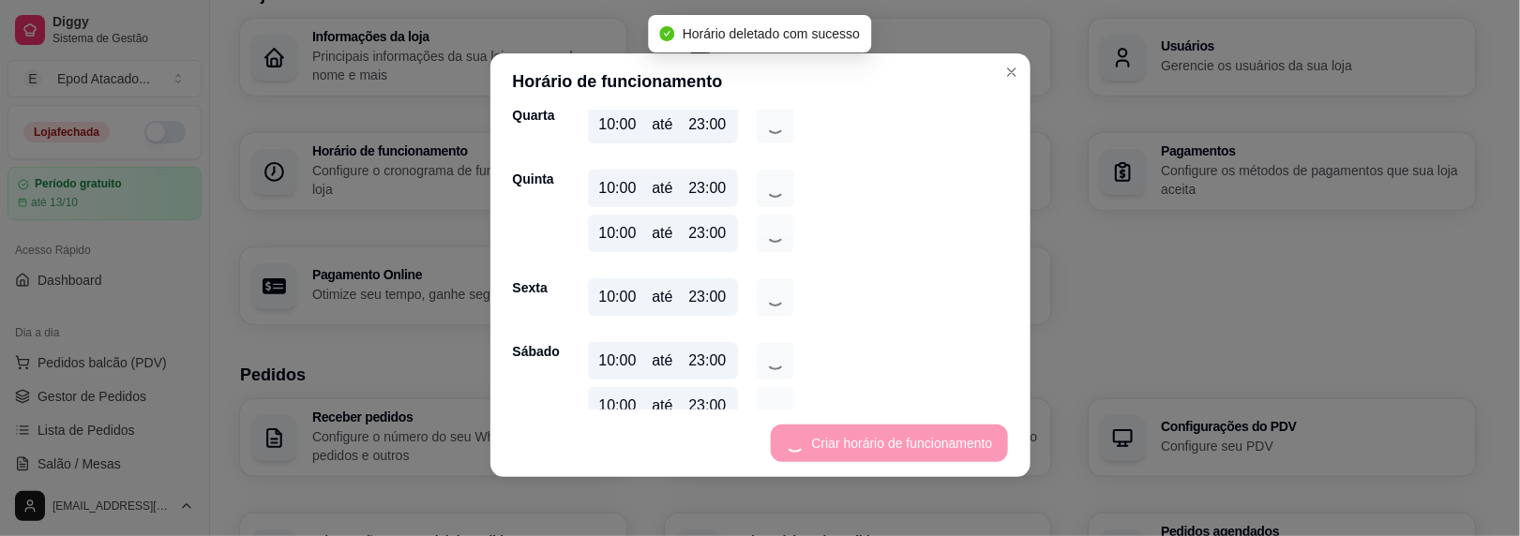
scroll to position [265, 0]
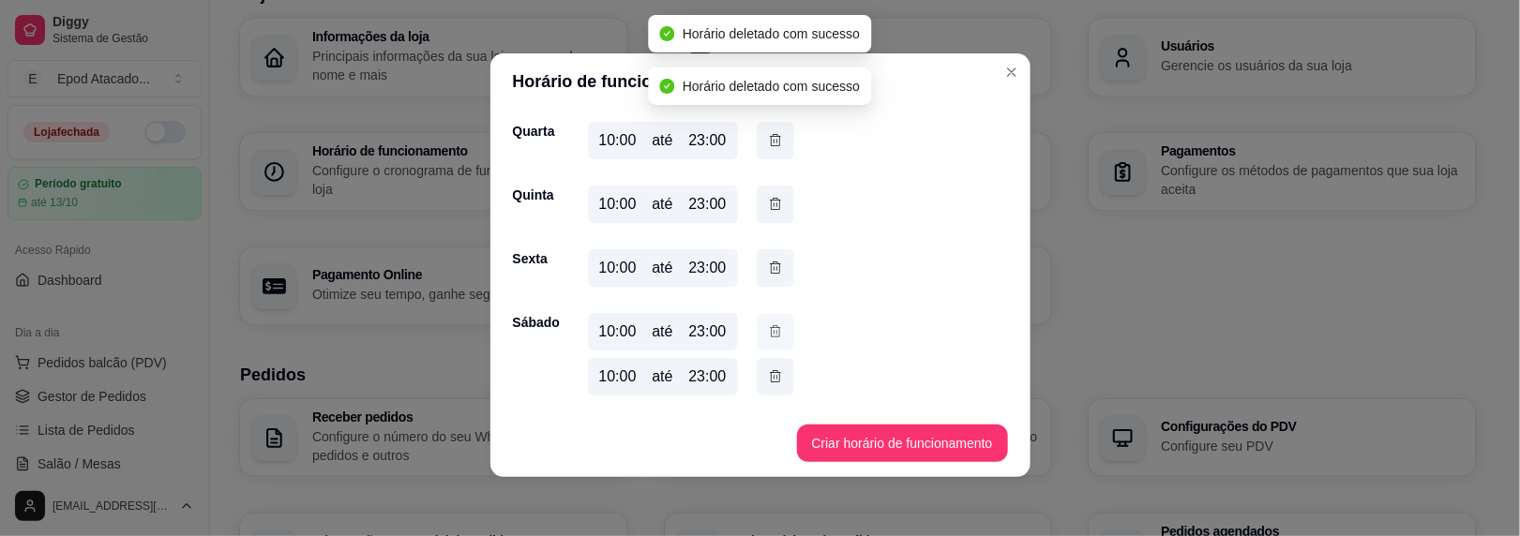
click at [768, 330] on icon "button" at bounding box center [775, 332] width 15 height 20
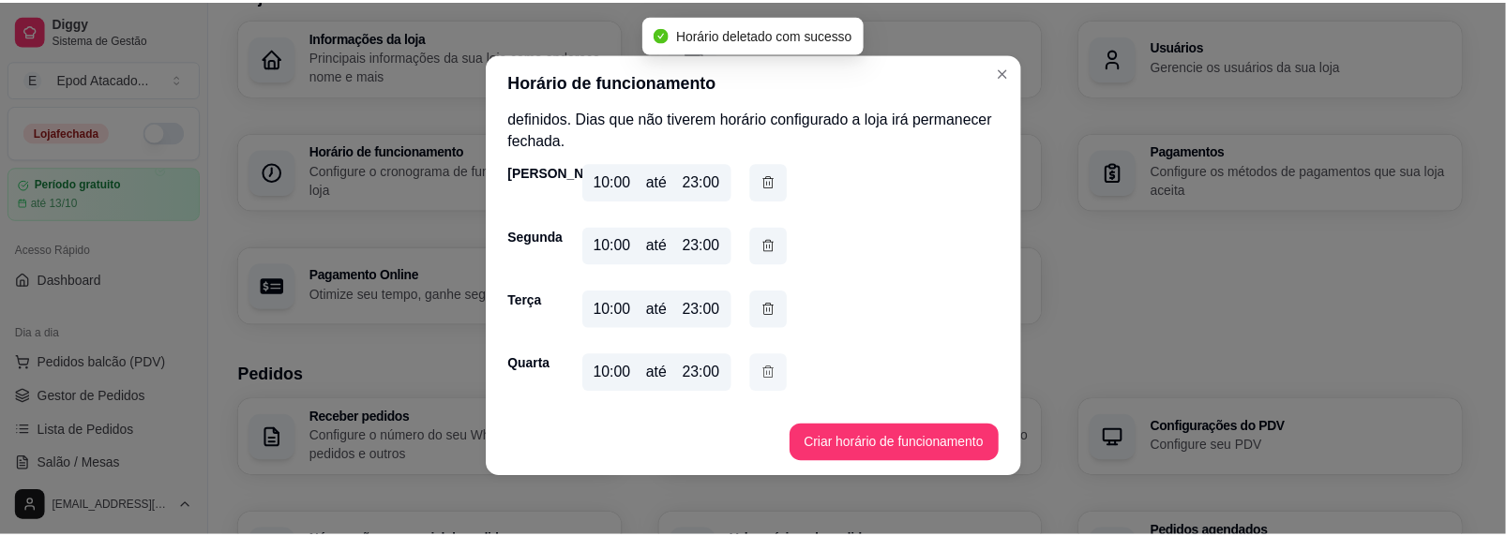
scroll to position [0, 0]
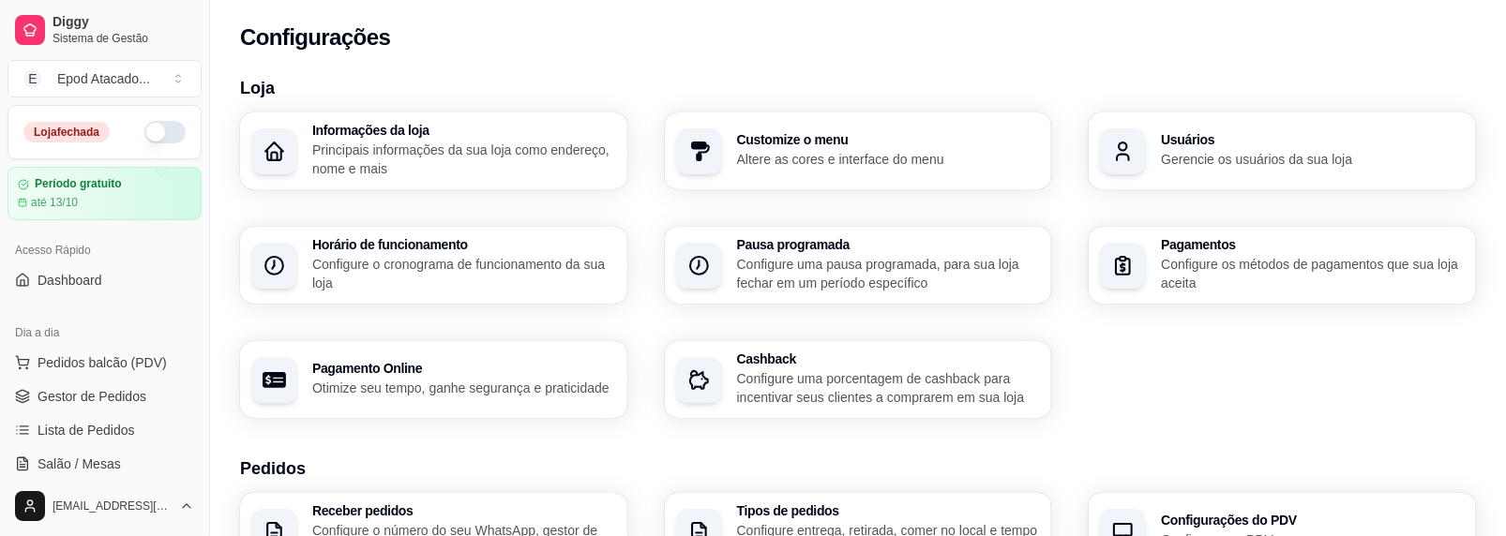
click at [398, 278] on p "Configure o cronograma de funcionamento da sua loja" at bounding box center [464, 274] width 304 height 38
click at [289, 273] on div "button" at bounding box center [274, 266] width 46 height 46
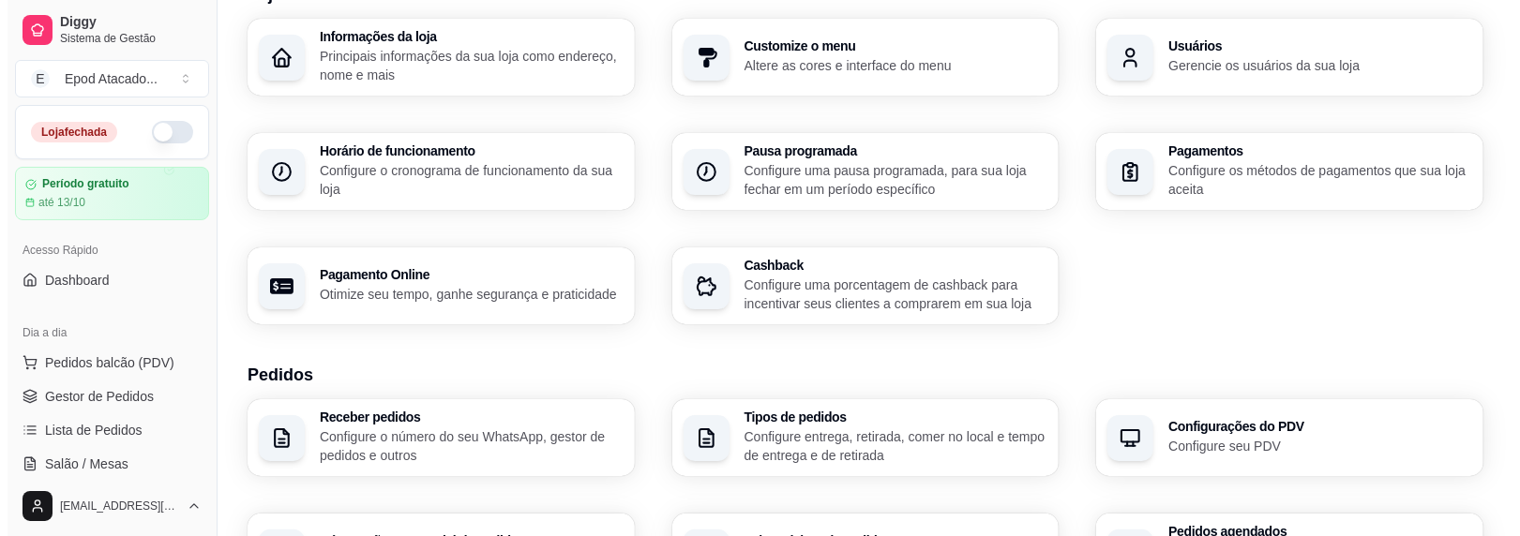
scroll to position [188, 0]
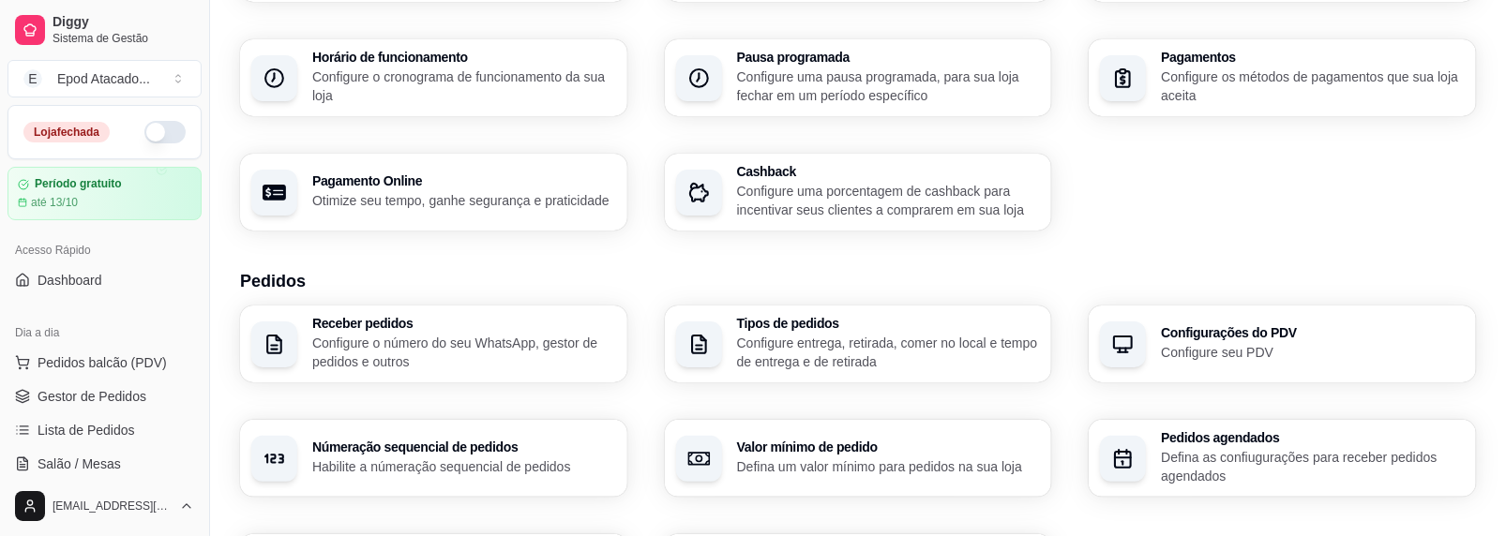
click at [550, 346] on p "Configure o número do seu WhatsApp, gestor de pedidos e outros" at bounding box center [464, 353] width 304 height 38
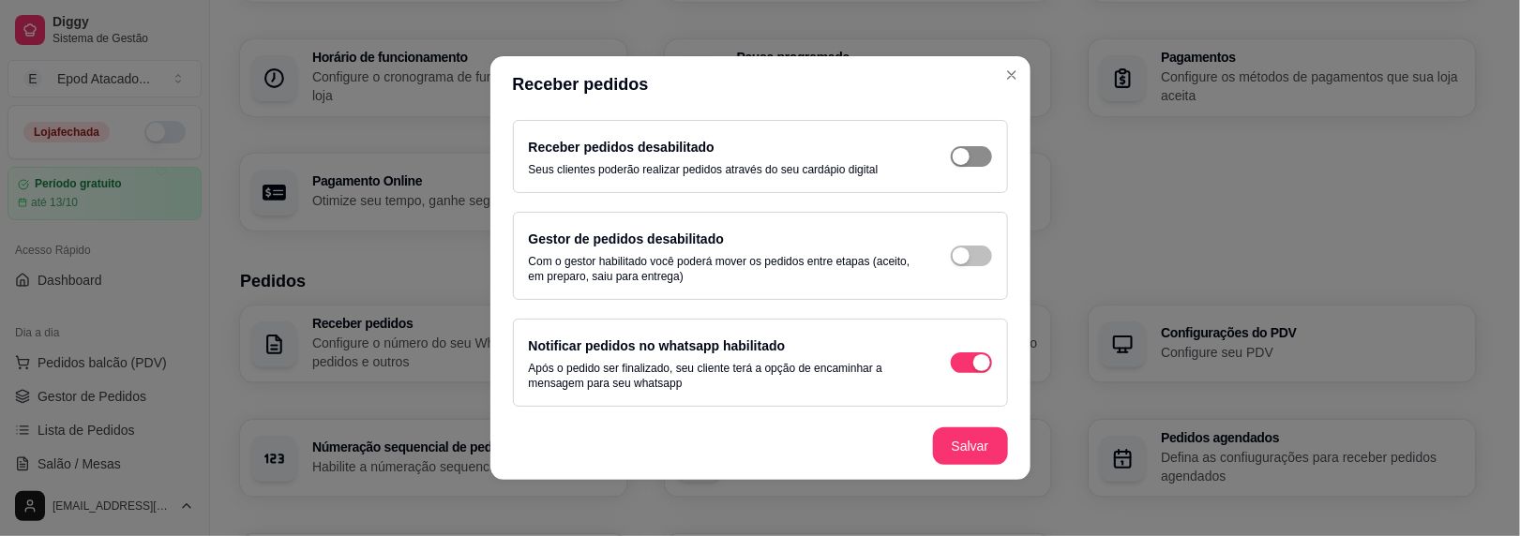
click at [951, 159] on span "button" at bounding box center [971, 156] width 41 height 21
click at [972, 445] on button "Salvar" at bounding box center [970, 447] width 75 height 38
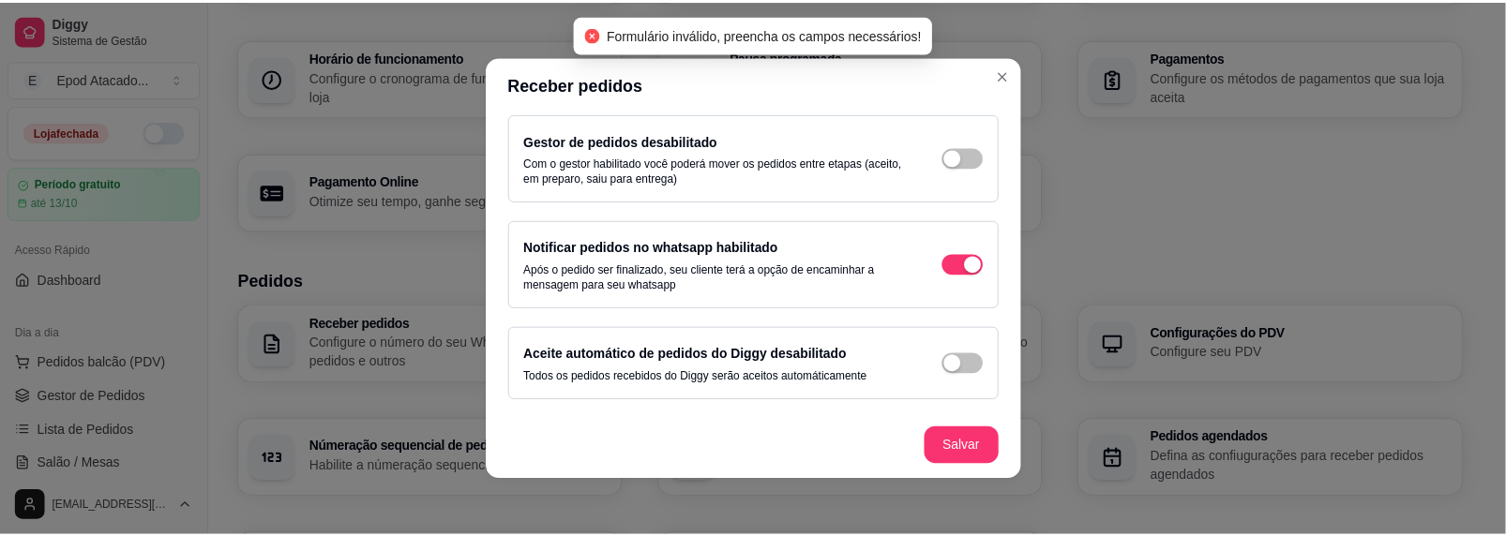
scroll to position [161, 0]
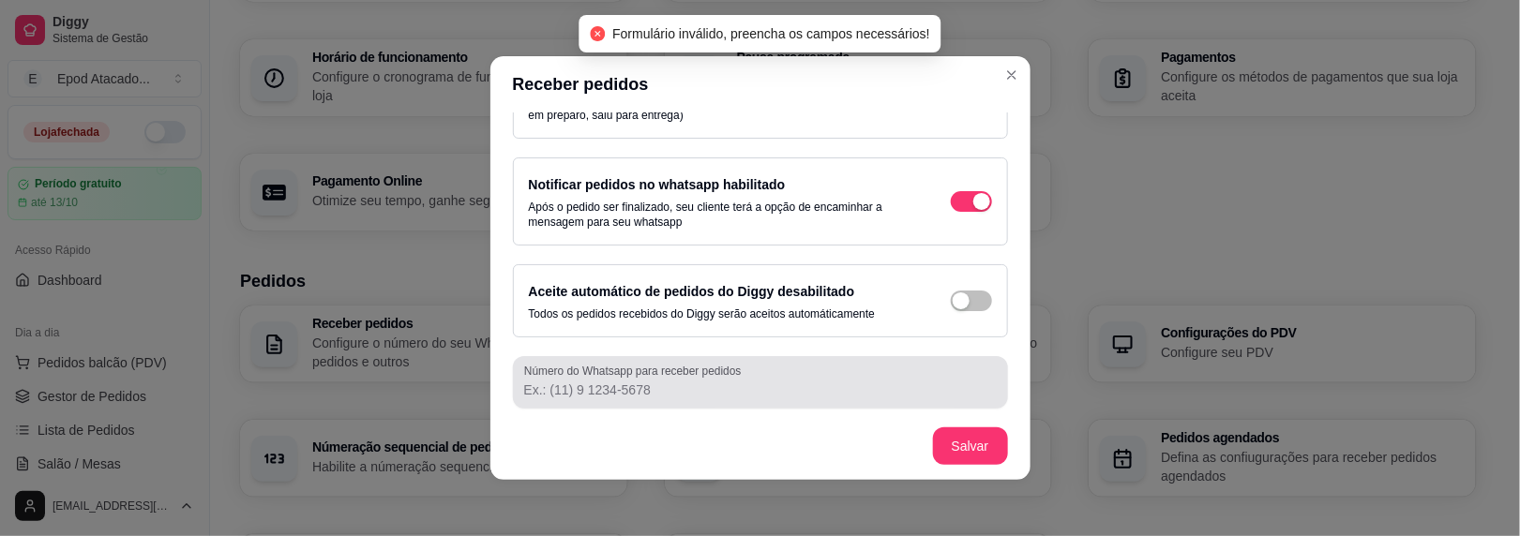
click at [568, 403] on div "Número do Whatsapp para receber pedidos" at bounding box center [760, 382] width 495 height 53
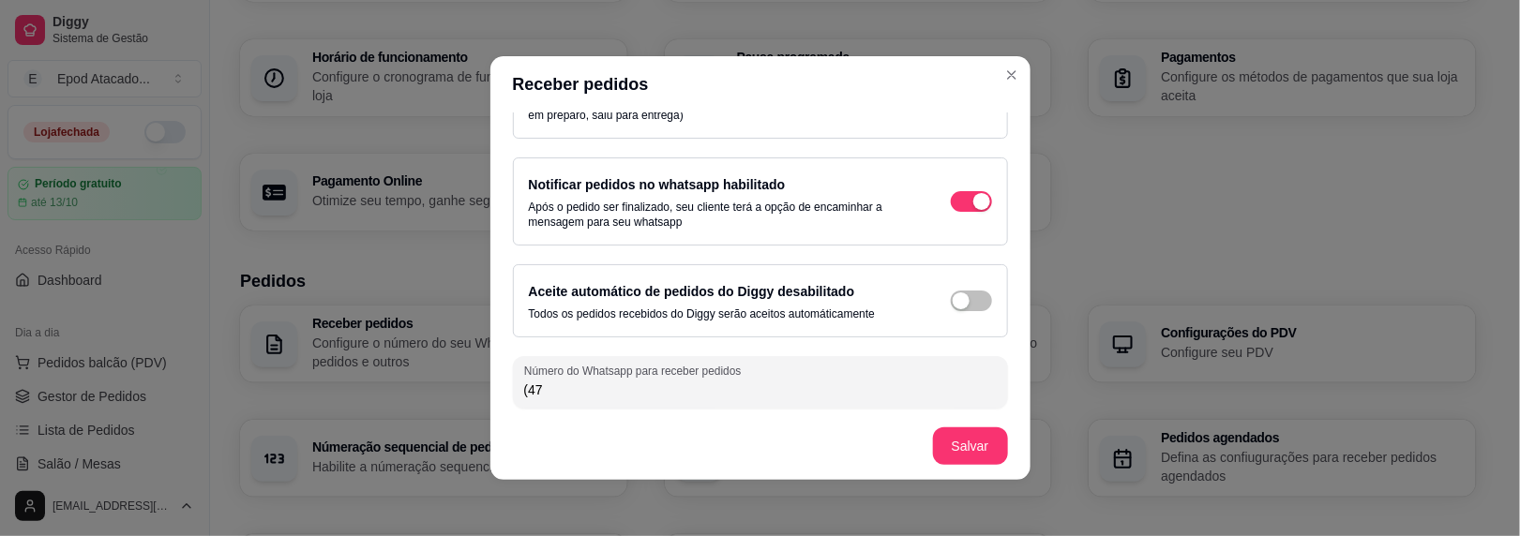
type input "(4"
type input "(44) 9 8845-3974"
click at [913, 438] on footer "Salvar" at bounding box center [760, 447] width 540 height 68
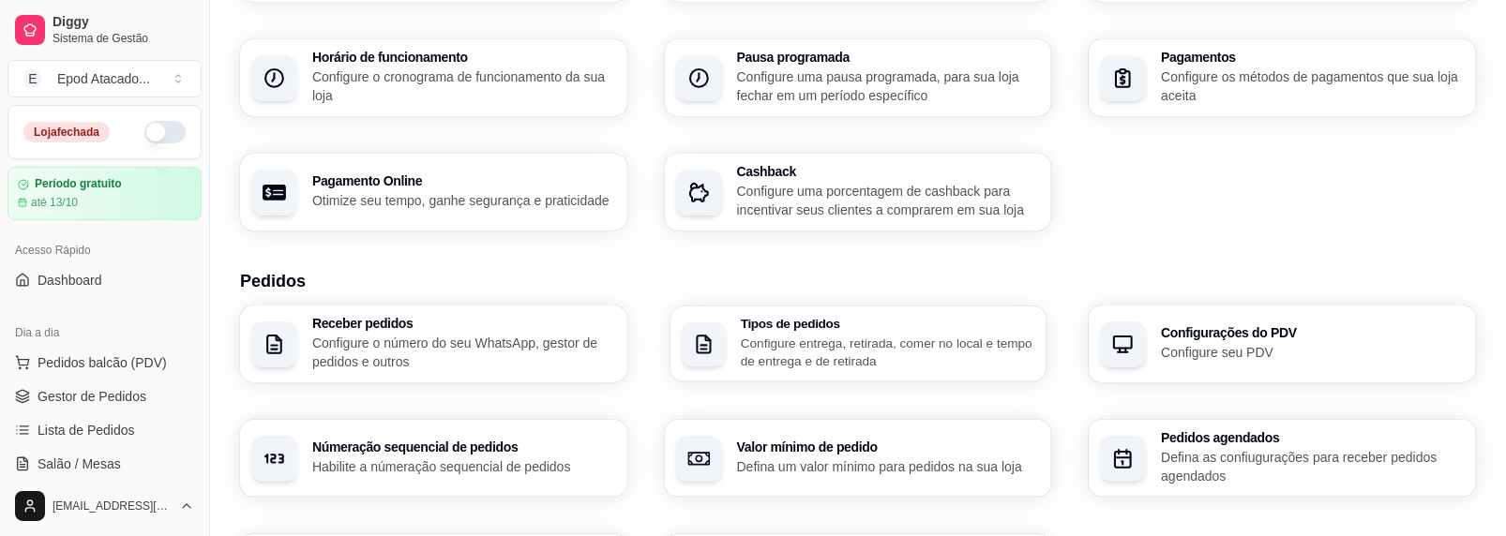
click at [795, 346] on p "Configure entrega, retirada, comer no local e tempo de entrega e de retirada" at bounding box center [888, 352] width 294 height 37
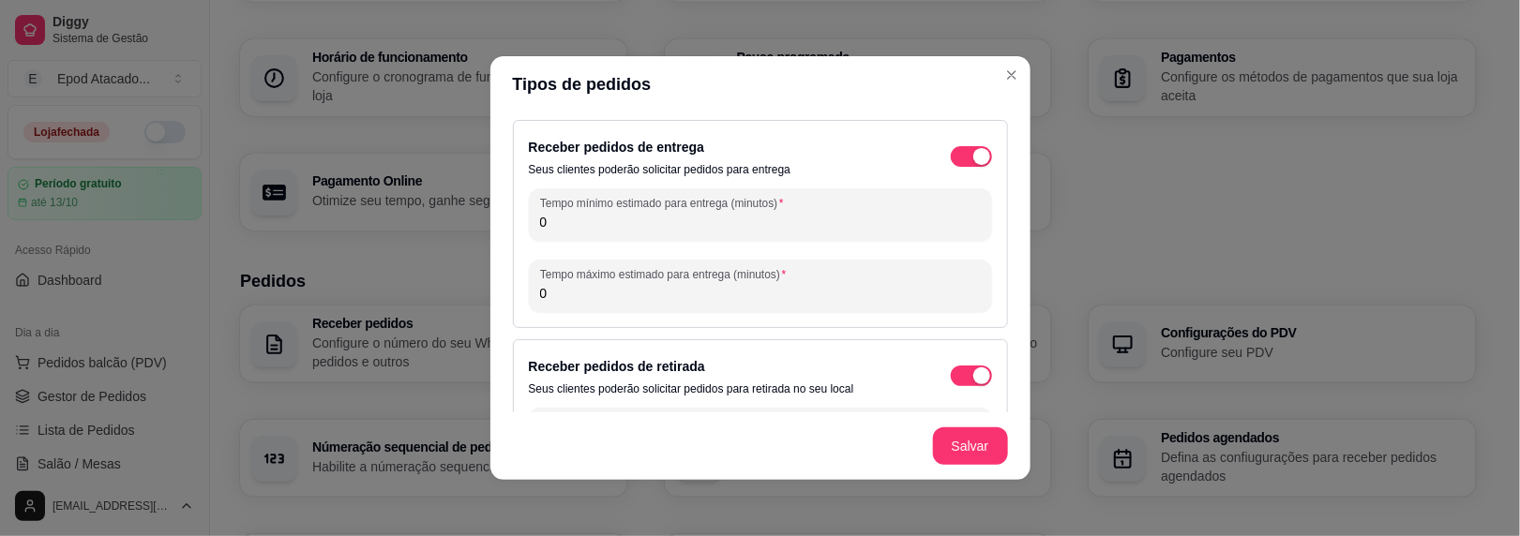
drag, startPoint x: 554, startPoint y: 218, endPoint x: 472, endPoint y: 218, distance: 82.5
click at [472, 218] on div "Tipos de pedidos Receber pedidos de entrega Seus clientes poderão solicitar ped…" at bounding box center [760, 268] width 1520 height 536
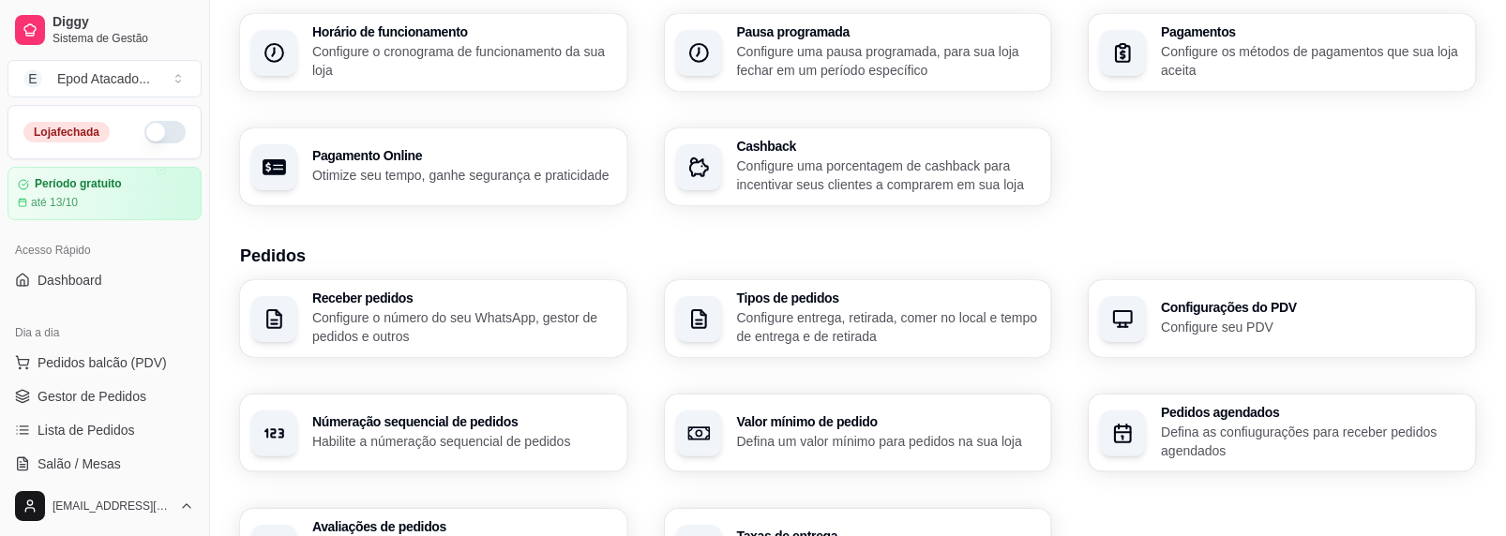
scroll to position [281, 0]
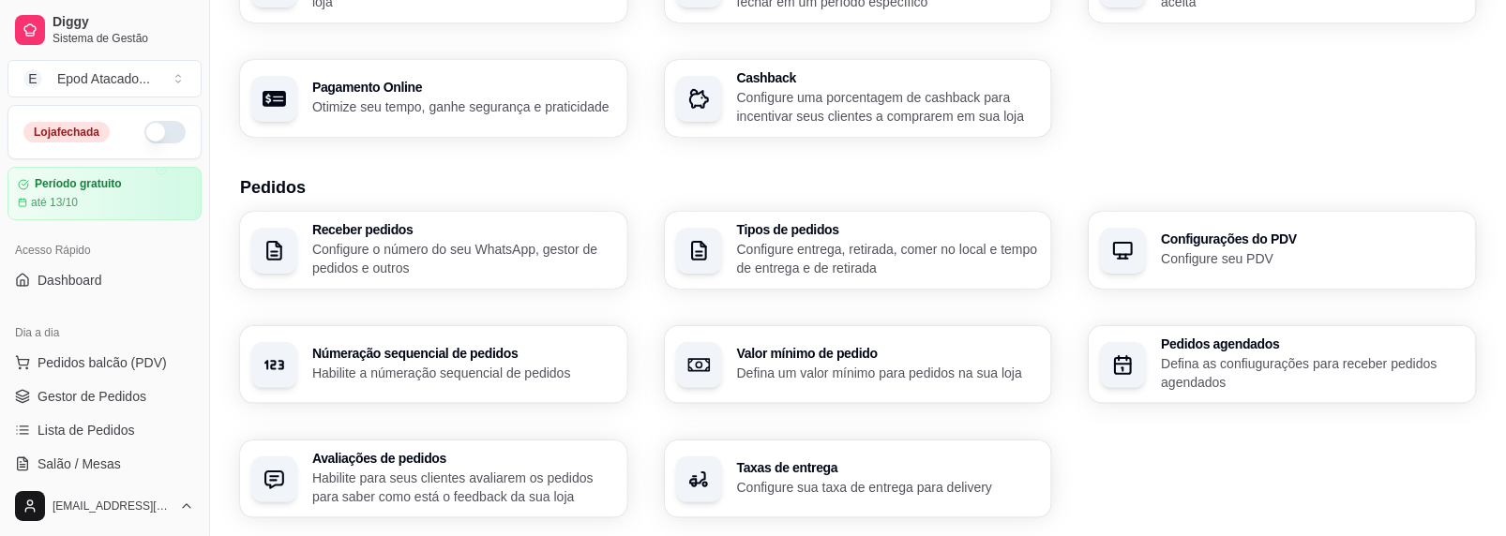
click at [470, 362] on div "Númeração sequencial de pedidos Habilite a númeração sequencial de pedidos" at bounding box center [464, 365] width 304 height 36
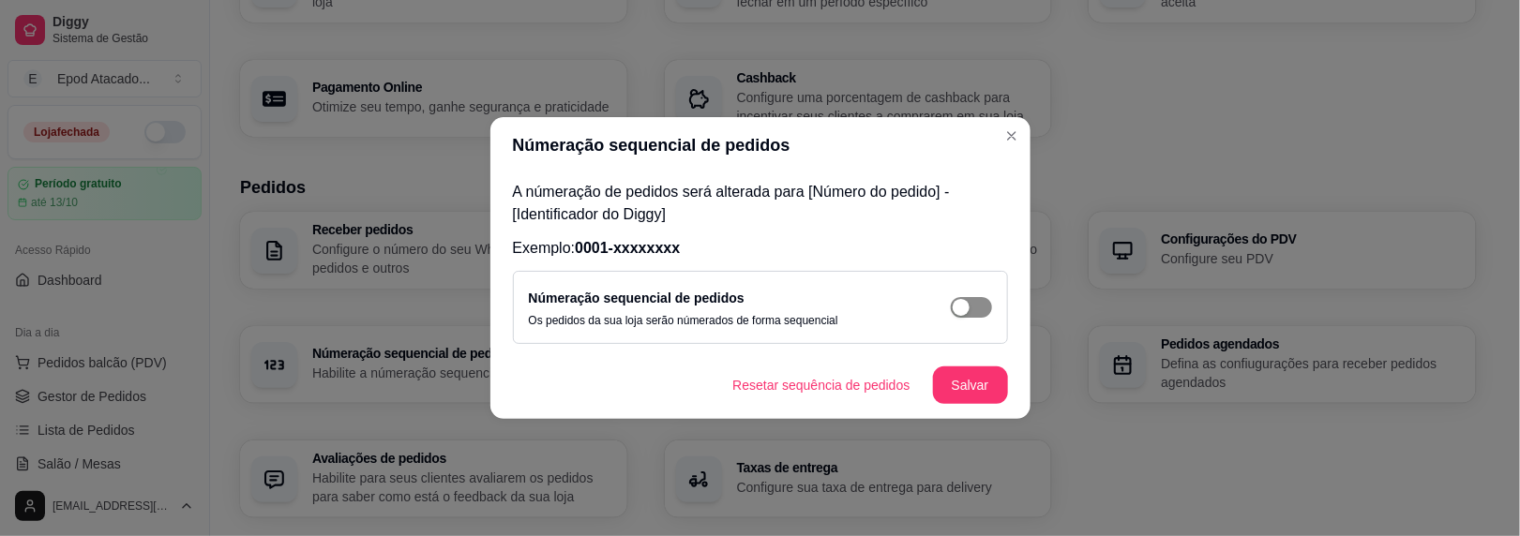
click at [964, 303] on div "button" at bounding box center [961, 307] width 17 height 17
click at [959, 378] on button "Salvar" at bounding box center [970, 386] width 73 height 37
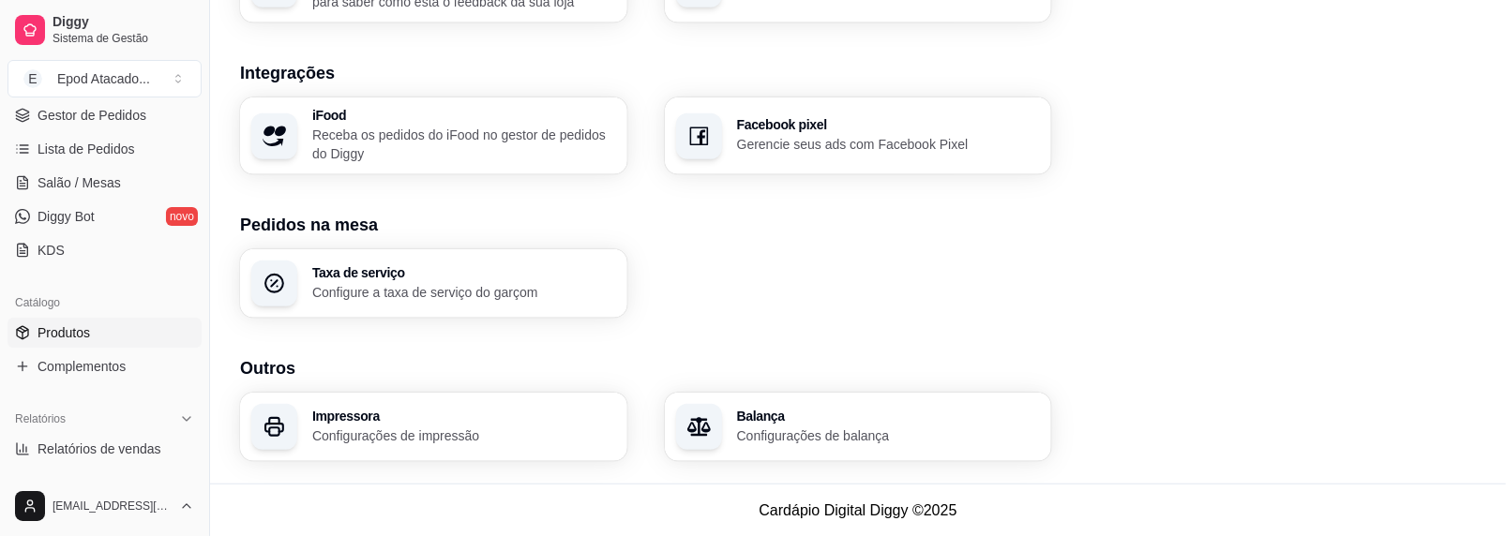
click at [68, 330] on span "Produtos" at bounding box center [64, 333] width 53 height 19
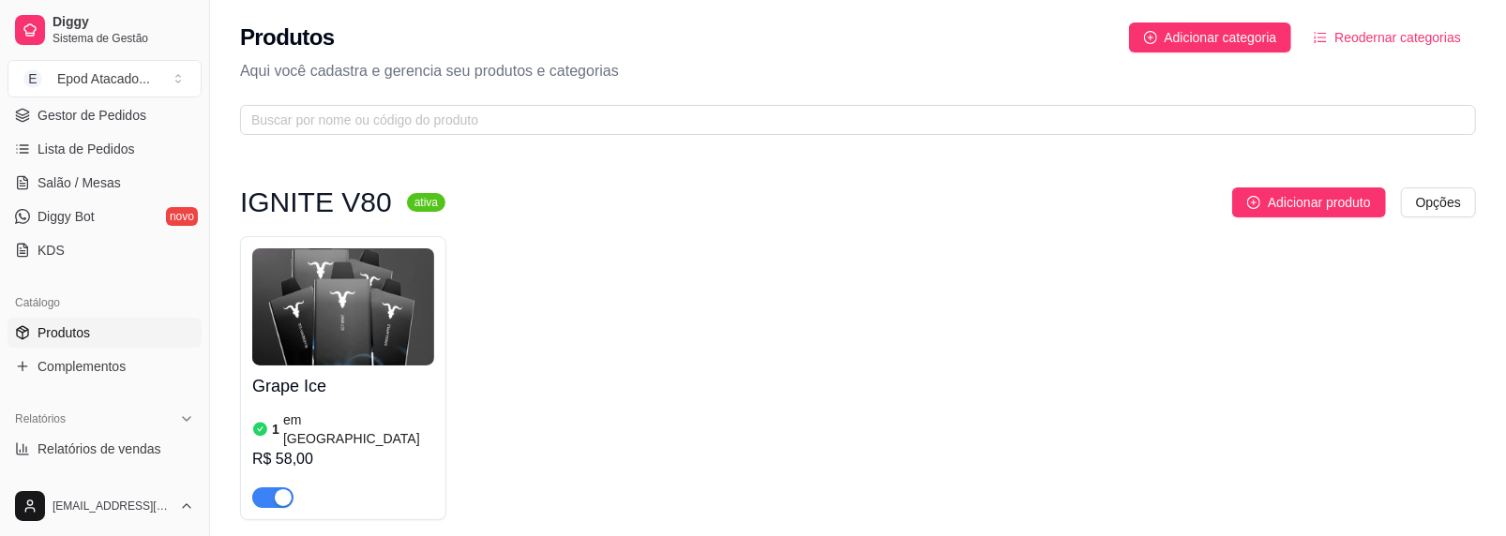
click at [324, 292] on img at bounding box center [343, 307] width 182 height 117
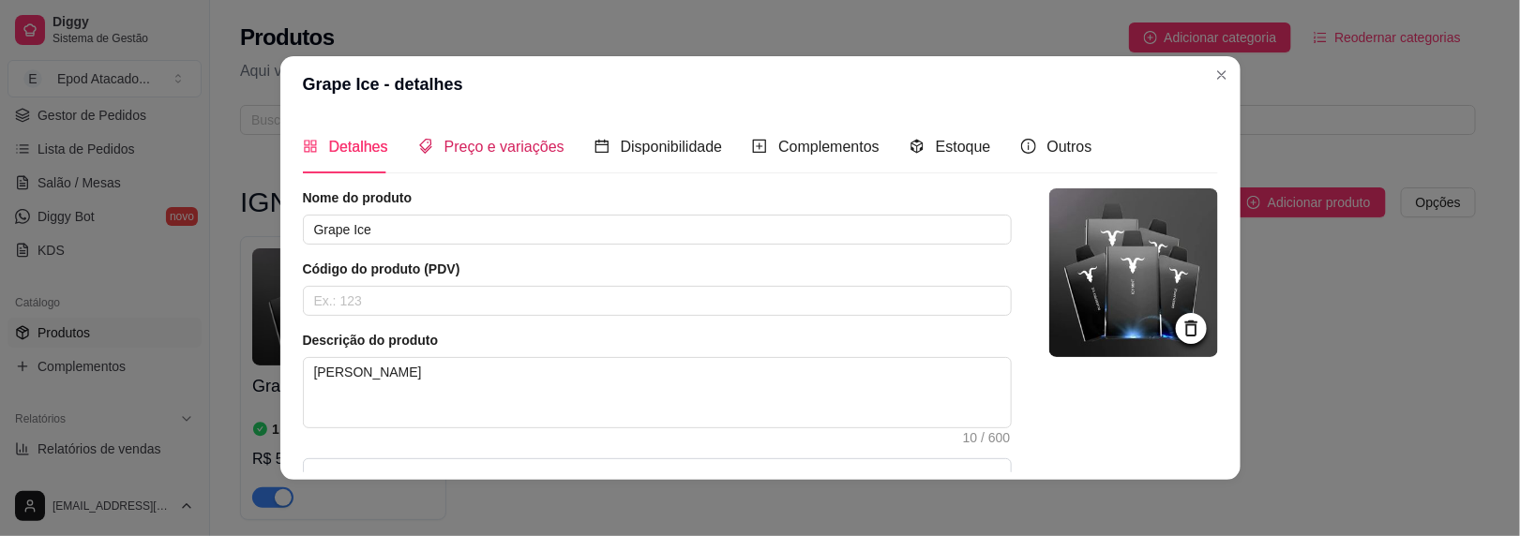
click at [496, 143] on span "Preço e variações" at bounding box center [505, 147] width 120 height 16
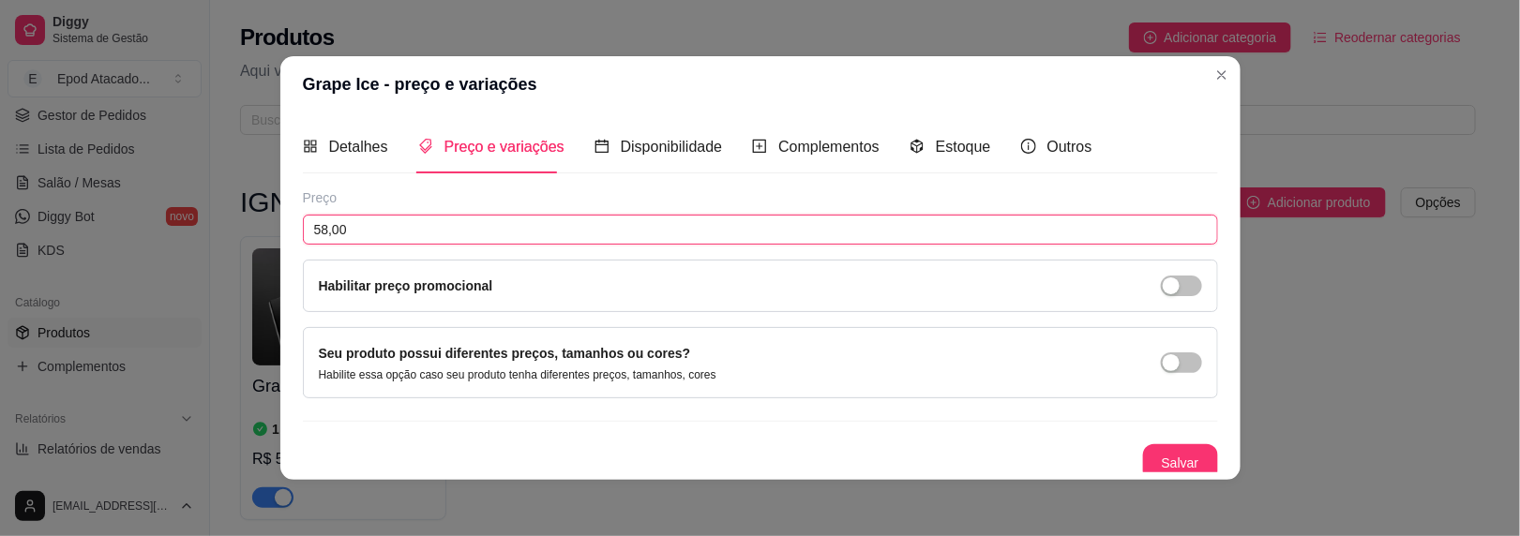
drag, startPoint x: 357, startPoint y: 219, endPoint x: 158, endPoint y: 219, distance: 198.8
click at [158, 219] on div "Grape Ice - preço e variações Detalhes Preço e variações Disponibilidade Comple…" at bounding box center [760, 268] width 1520 height 536
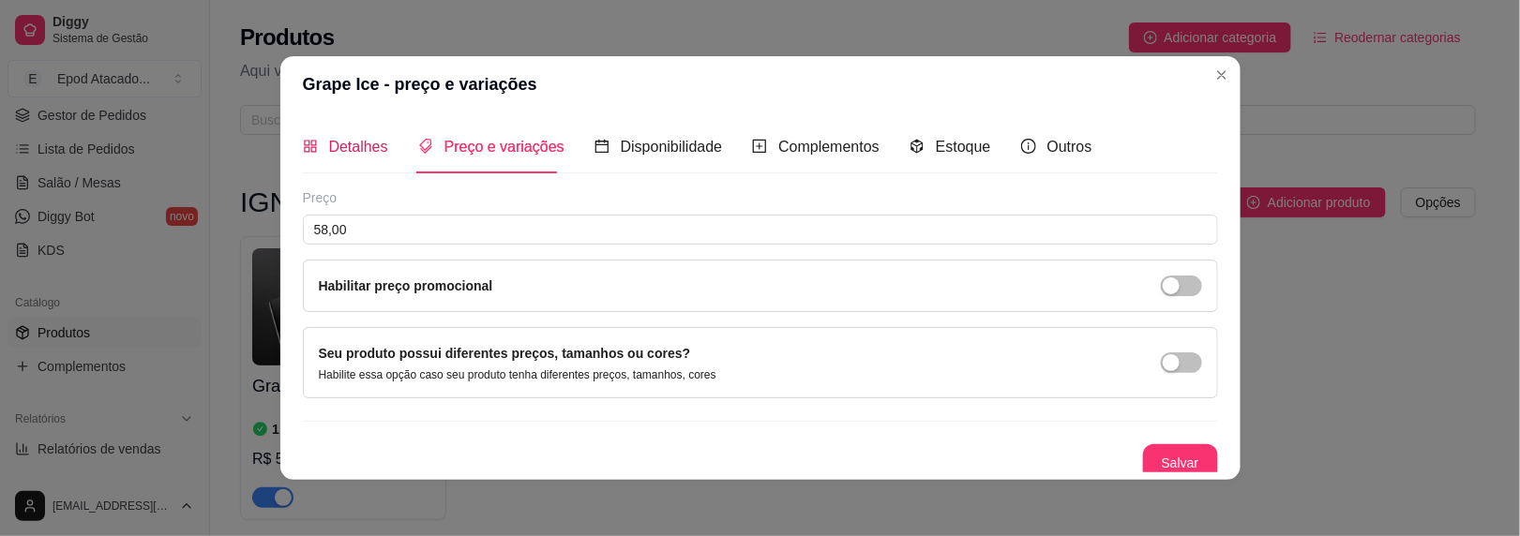
click at [343, 148] on span "Detalhes" at bounding box center [358, 147] width 59 height 16
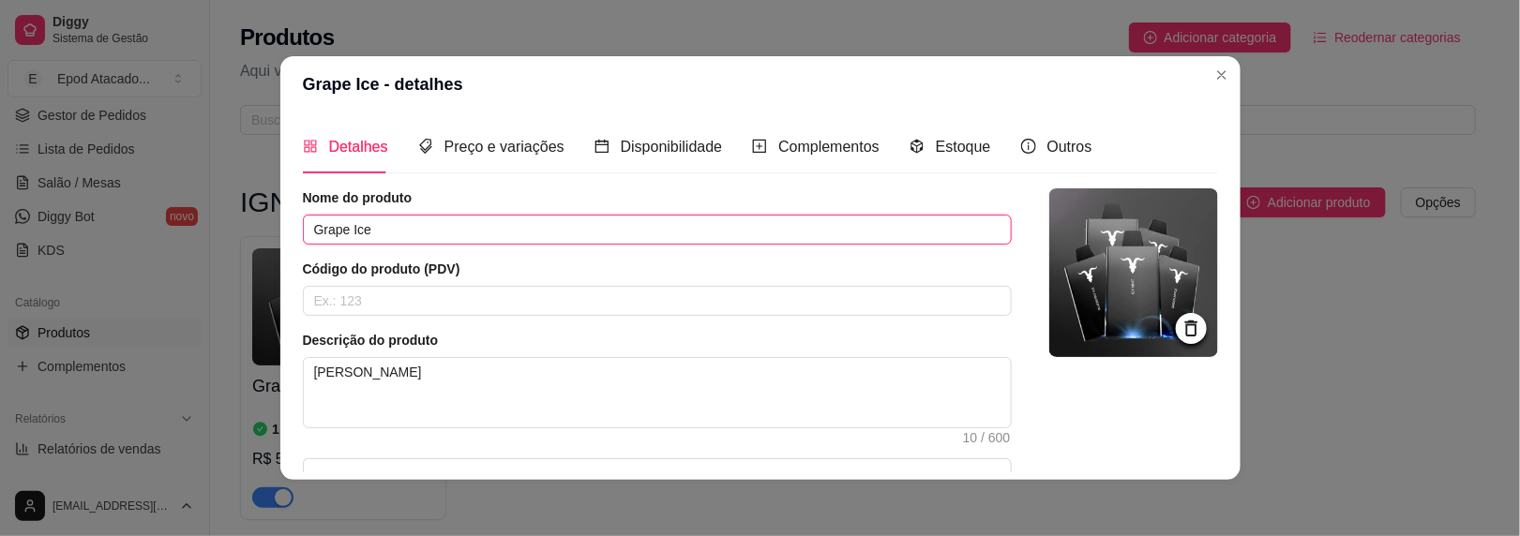
drag, startPoint x: 394, startPoint y: 232, endPoint x: 40, endPoint y: 227, distance: 353.6
click at [39, 227] on div "Grape Ice - detalhes Detalhes Preço e variações Disponibilidade Complementos Es…" at bounding box center [760, 268] width 1520 height 536
type input "Cactus"
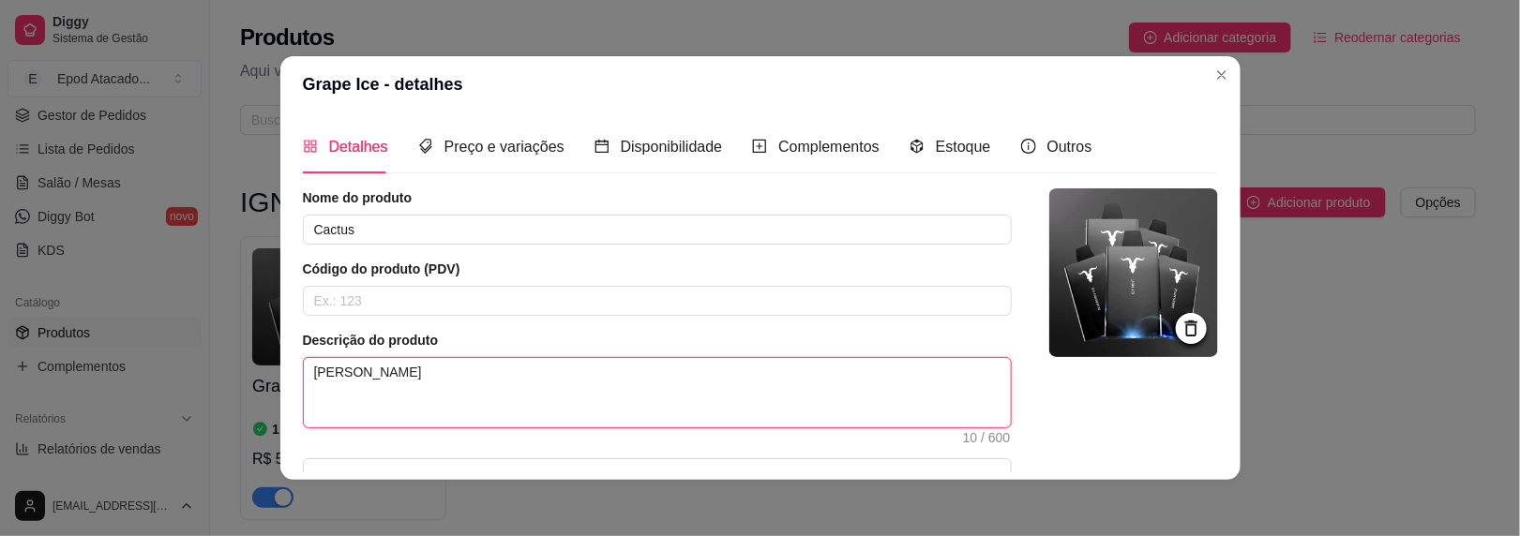
click at [381, 362] on textarea "Uva Gelada" at bounding box center [657, 392] width 707 height 69
drag, startPoint x: 390, startPoint y: 370, endPoint x: 206, endPoint y: 350, distance: 185.0
click at [206, 351] on div "Grape Ice - detalhes Detalhes Preço e variações Disponibilidade Complementos Es…" at bounding box center [760, 268] width 1520 height 536
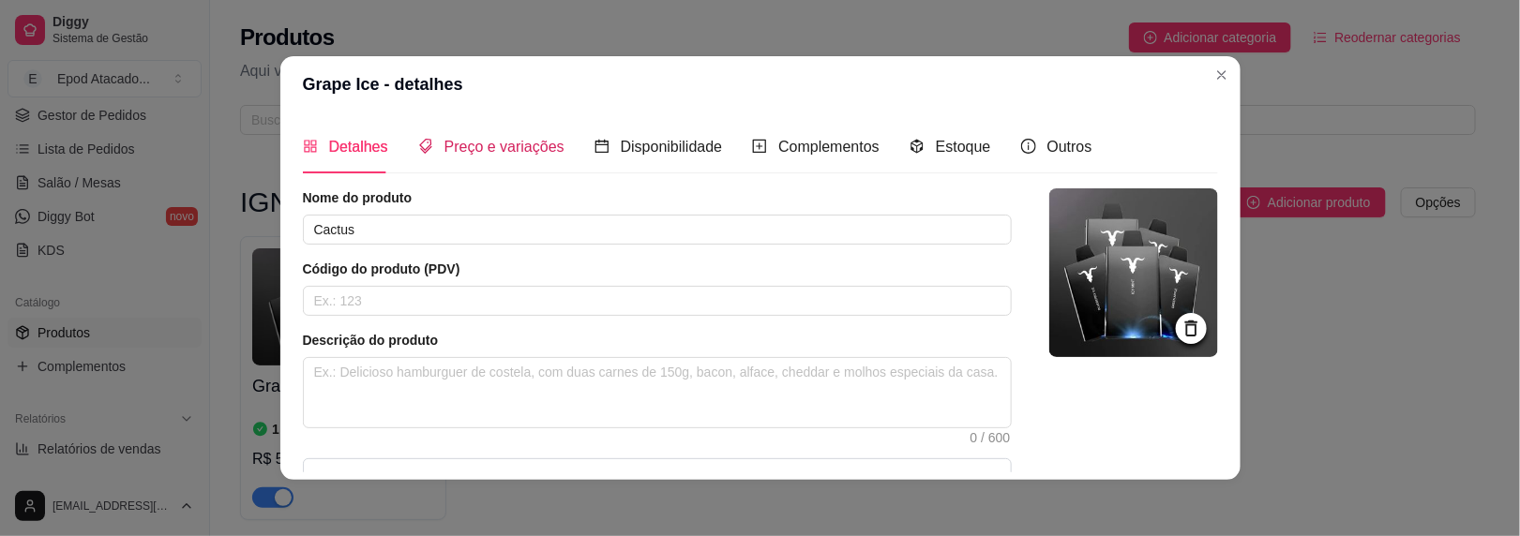
click at [485, 151] on span "Preço e variações" at bounding box center [505, 147] width 120 height 16
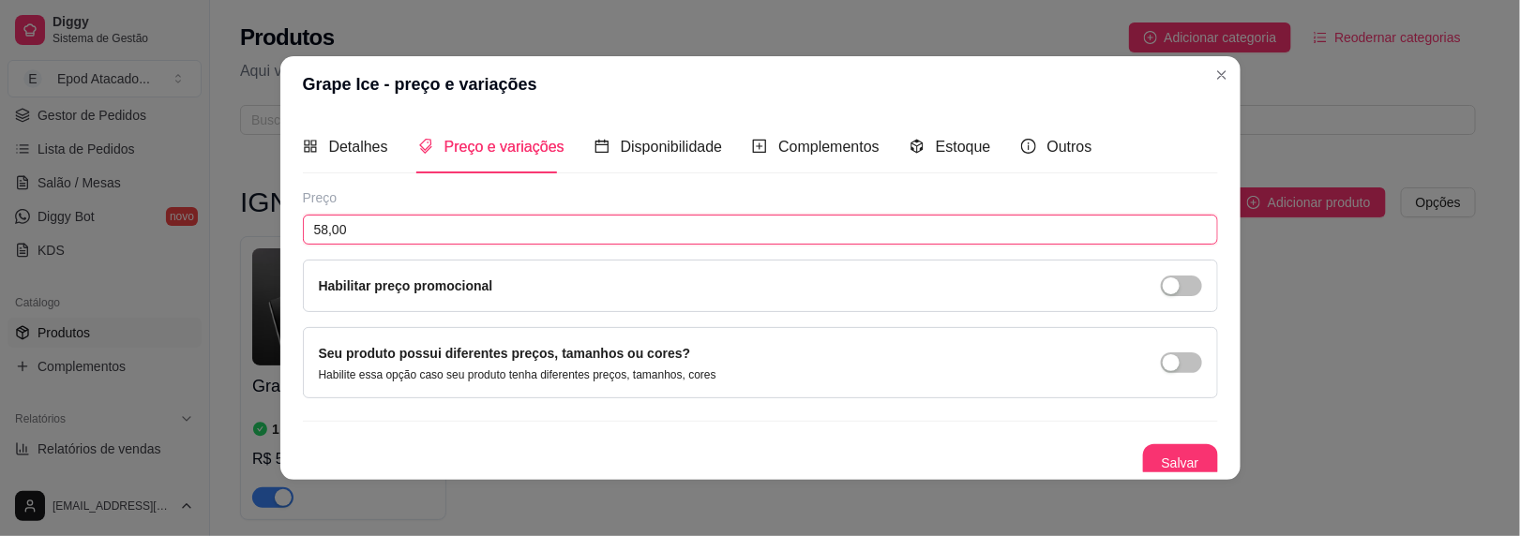
drag, startPoint x: 345, startPoint y: 232, endPoint x: 144, endPoint y: 218, distance: 201.2
click at [141, 220] on div "Grape Ice - preço e variações Detalhes Preço e variações Disponibilidade Comple…" at bounding box center [760, 268] width 1520 height 536
type input "89,00"
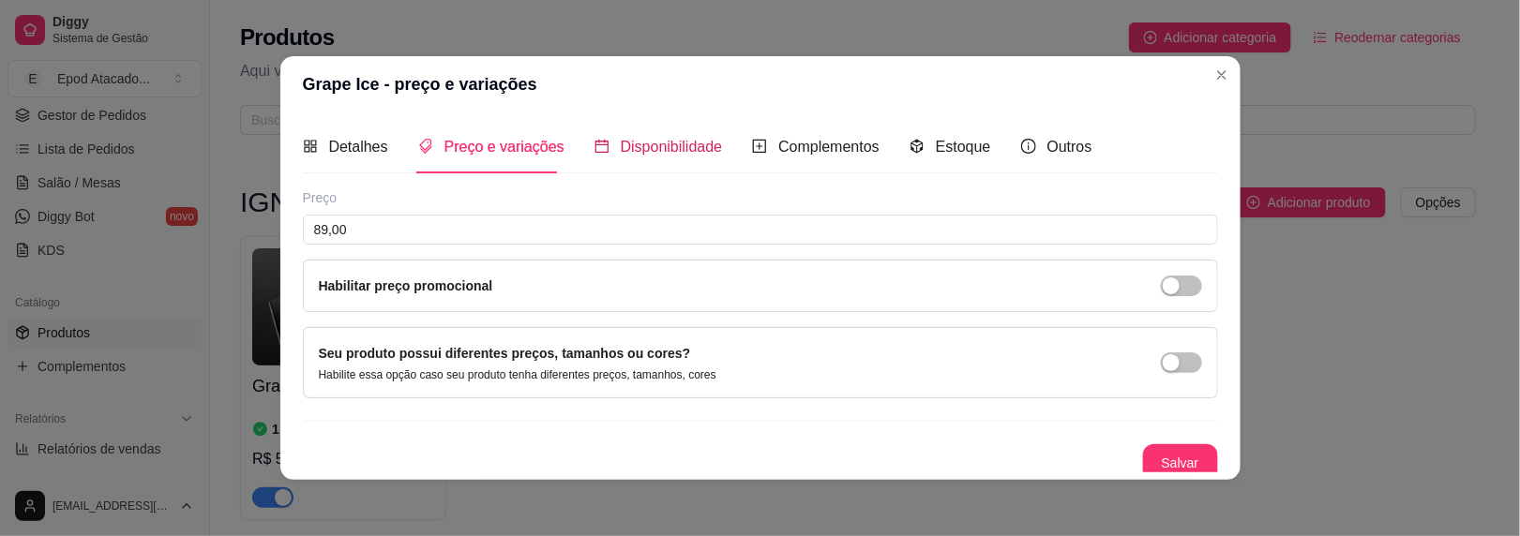
click at [669, 153] on span "Disponibilidade" at bounding box center [672, 147] width 102 height 16
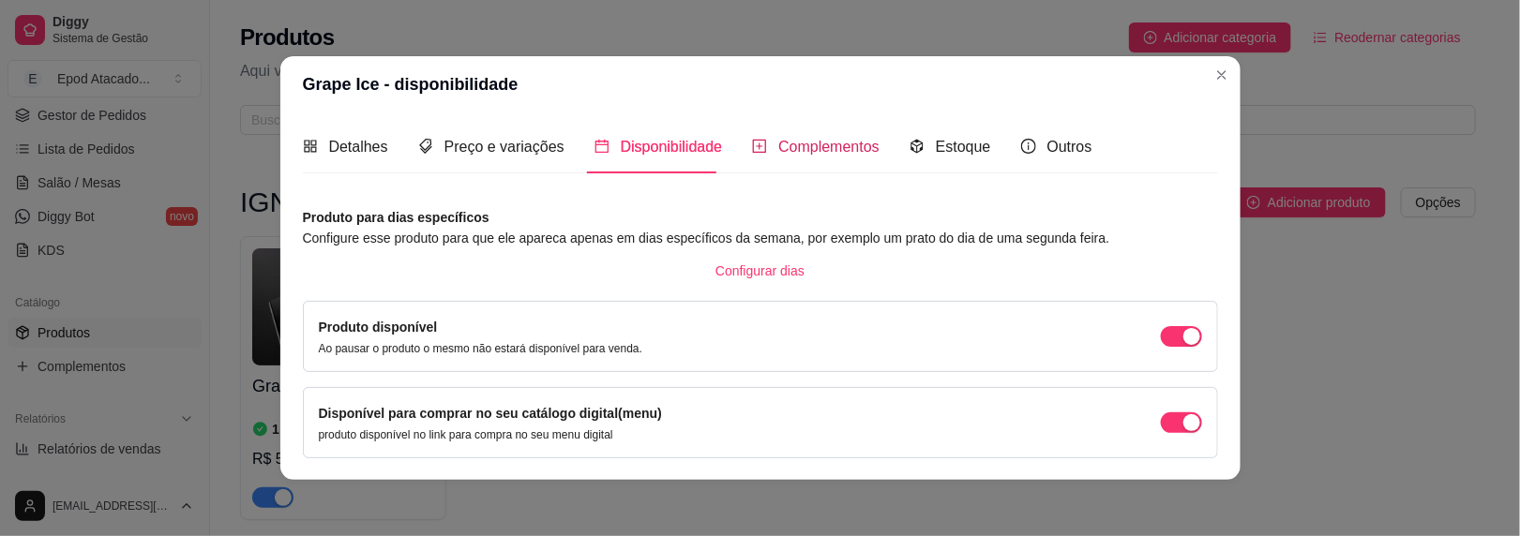
click at [828, 149] on span "Complementos" at bounding box center [828, 147] width 101 height 16
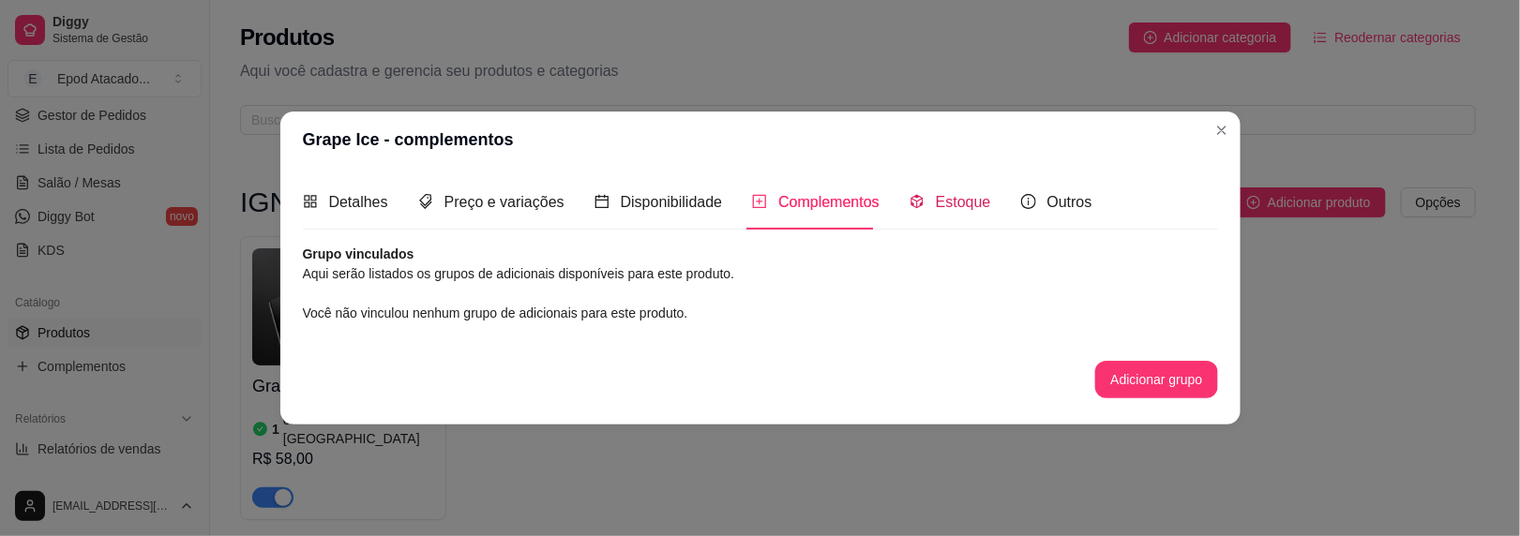
click at [949, 209] on span "Estoque" at bounding box center [963, 202] width 55 height 16
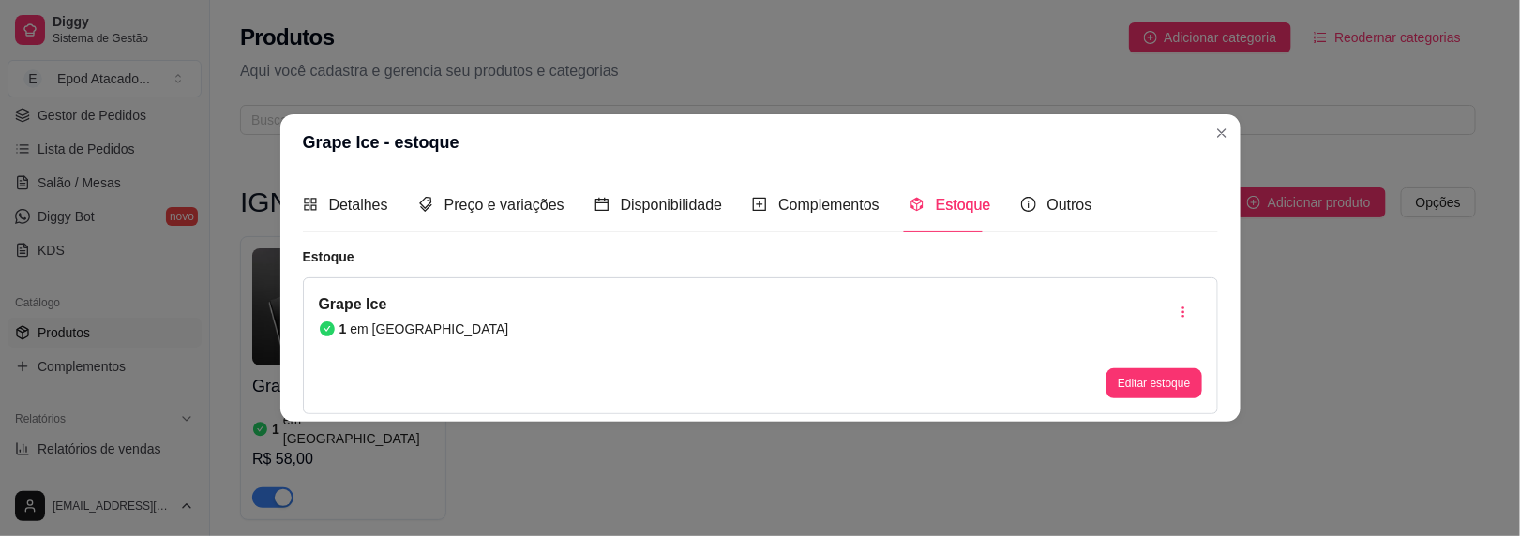
click at [311, 332] on div "Grape Ice 1 em estoque Editar estoque" at bounding box center [760, 346] width 915 height 137
click at [340, 325] on article "1" at bounding box center [343, 329] width 8 height 19
click at [345, 325] on div "1 em estoque" at bounding box center [414, 329] width 190 height 19
click at [1199, 390] on button "Editar estoque" at bounding box center [1154, 384] width 95 height 30
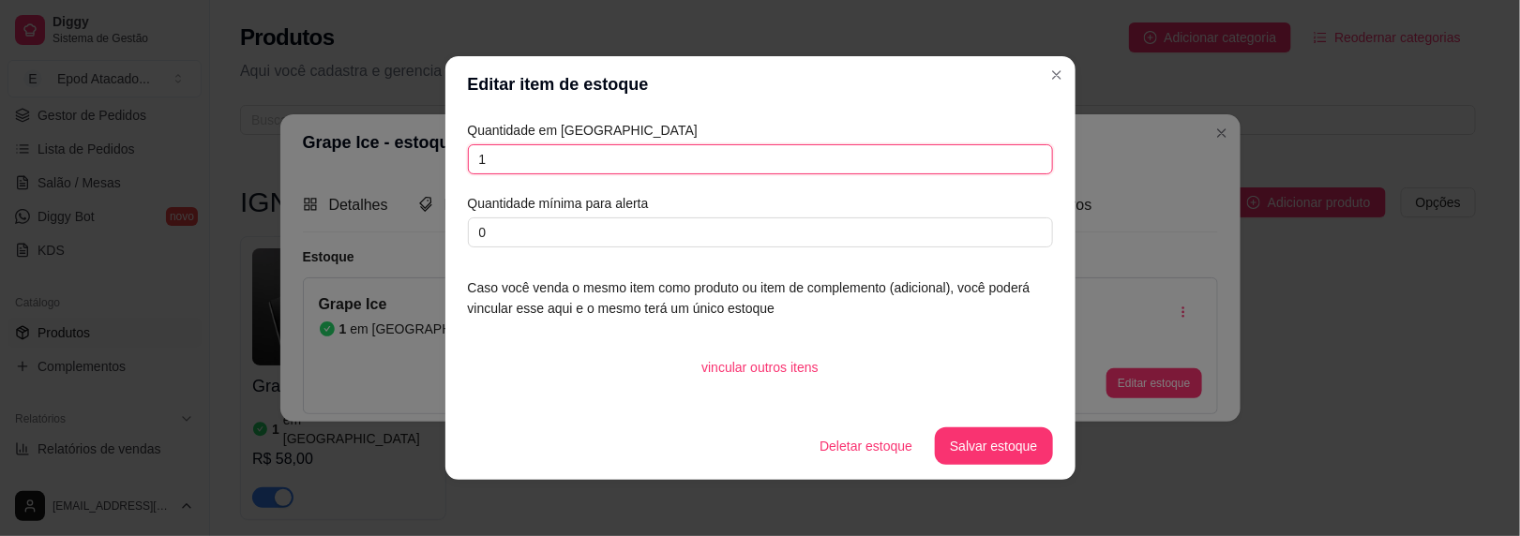
drag, startPoint x: 514, startPoint y: 167, endPoint x: 321, endPoint y: 169, distance: 193.2
click at [321, 169] on div "Editar item de estoque Quantidade em estoque 1 Quantidade mínima para alerta 0 …" at bounding box center [760, 268] width 1520 height 536
type input "3"
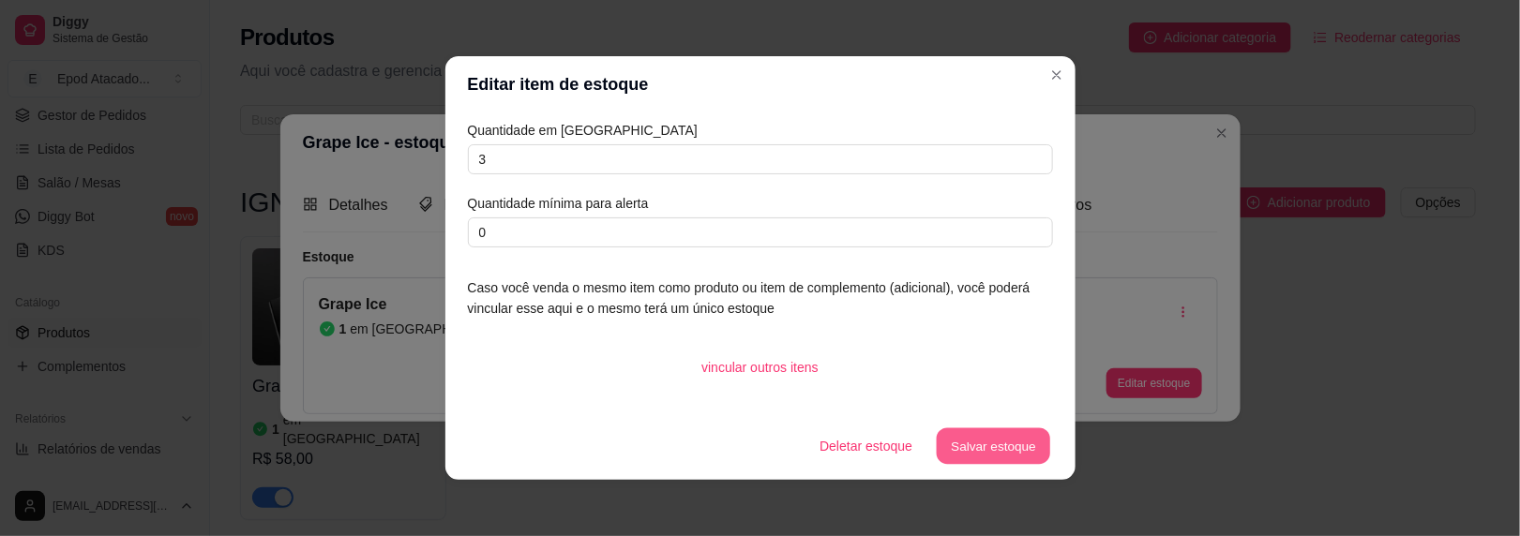
click at [976, 446] on button "Salvar estoque" at bounding box center [994, 447] width 114 height 37
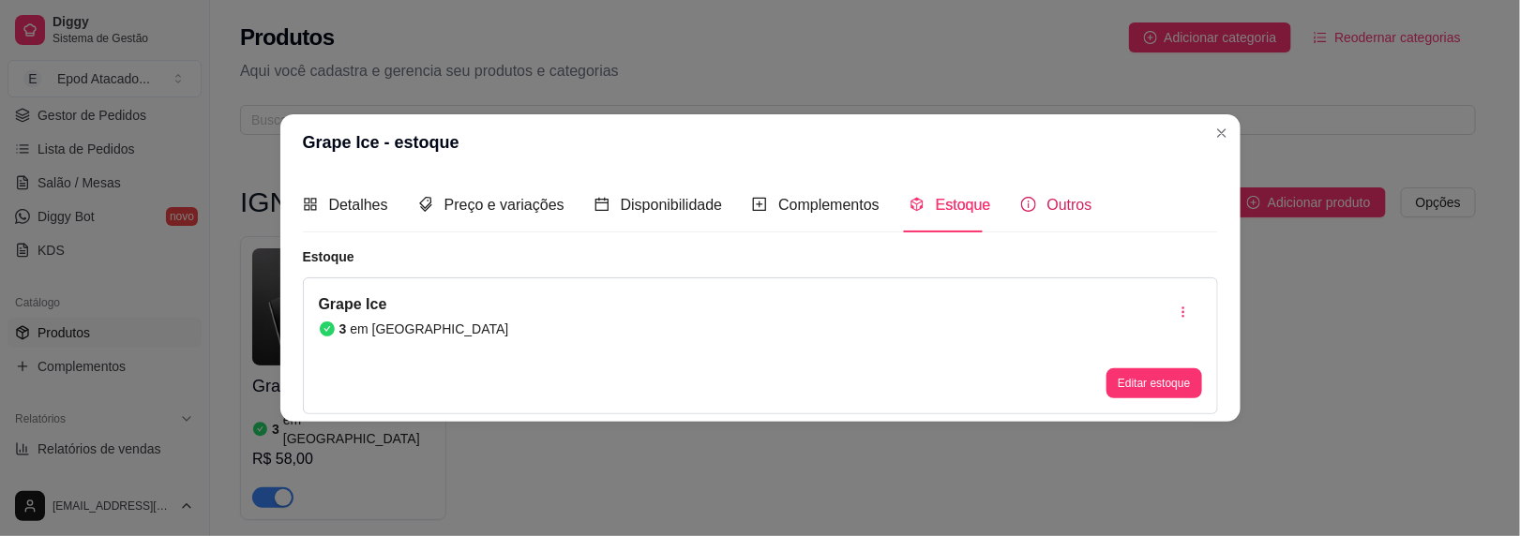
click at [1021, 198] on span at bounding box center [1028, 205] width 15 height 16
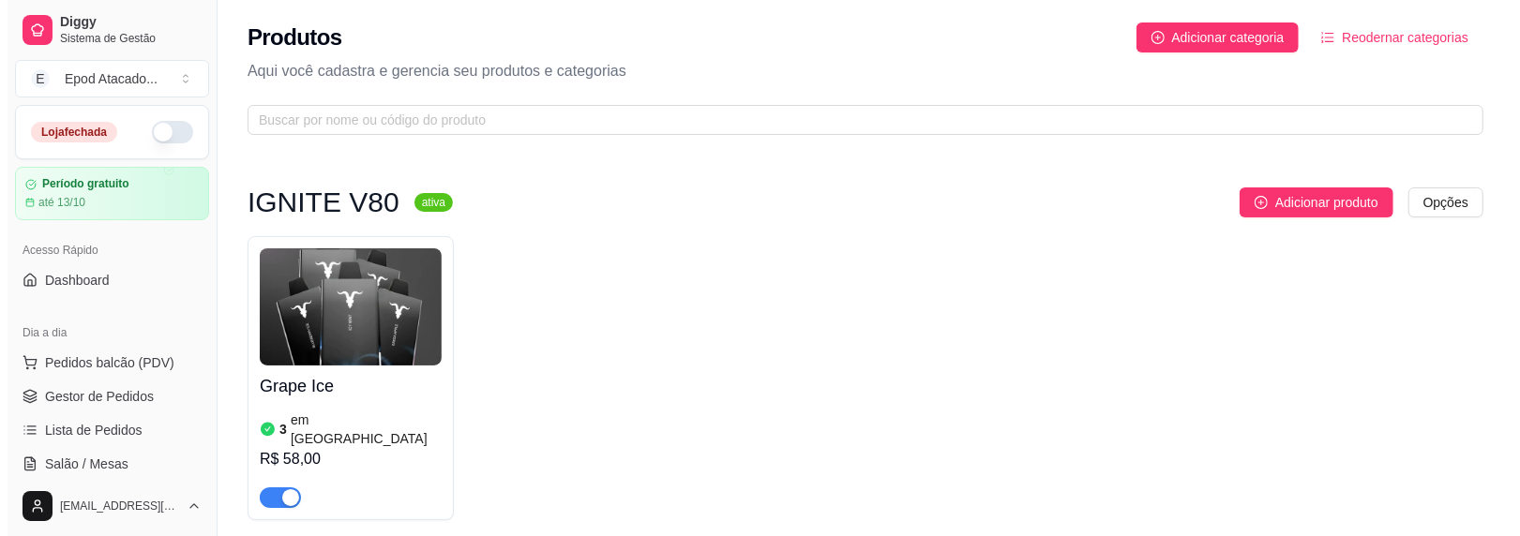
scroll to position [59, 0]
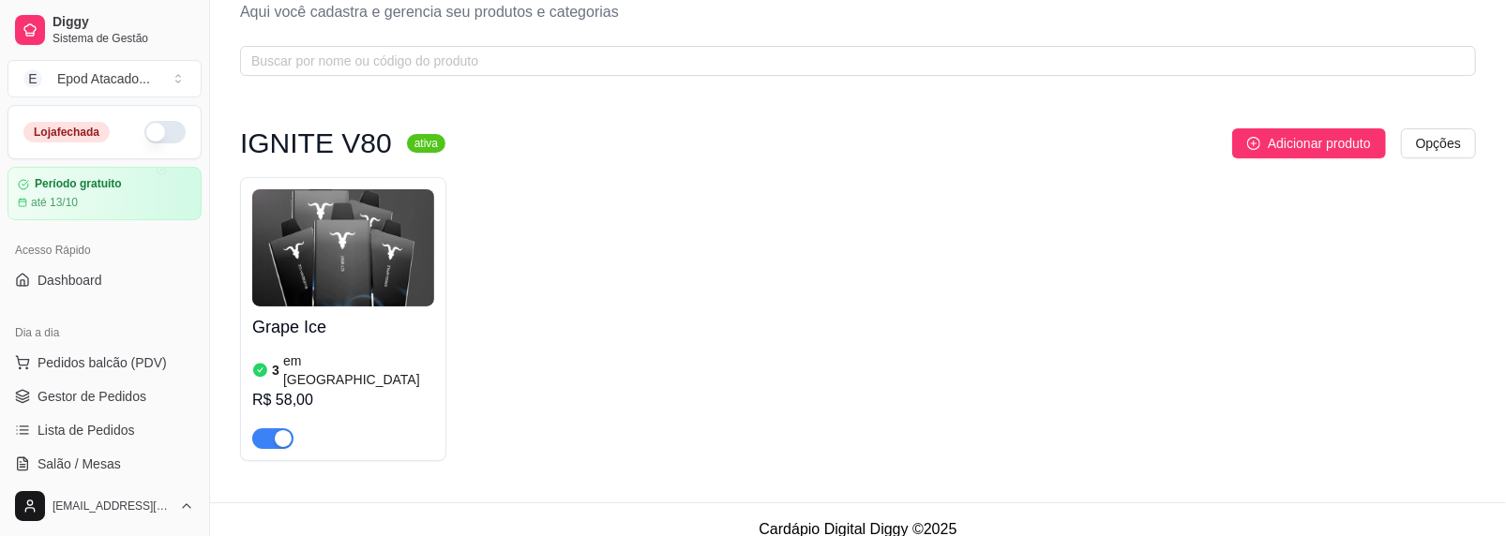
click at [358, 247] on img at bounding box center [343, 247] width 182 height 117
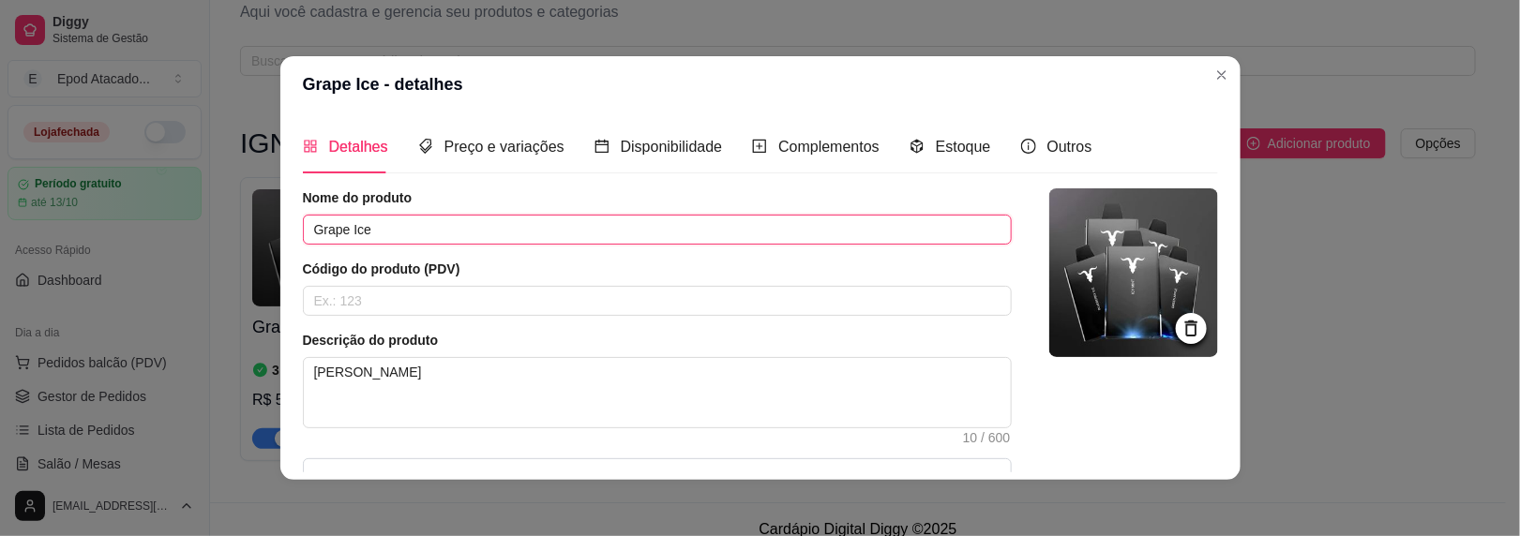
drag, startPoint x: 364, startPoint y: 235, endPoint x: 227, endPoint y: 222, distance: 137.6
click at [211, 217] on div "Grape Ice - detalhes Detalhes Preço e variações Disponibilidade Complementos Es…" at bounding box center [760, 268] width 1520 height 536
type input "Cactus"
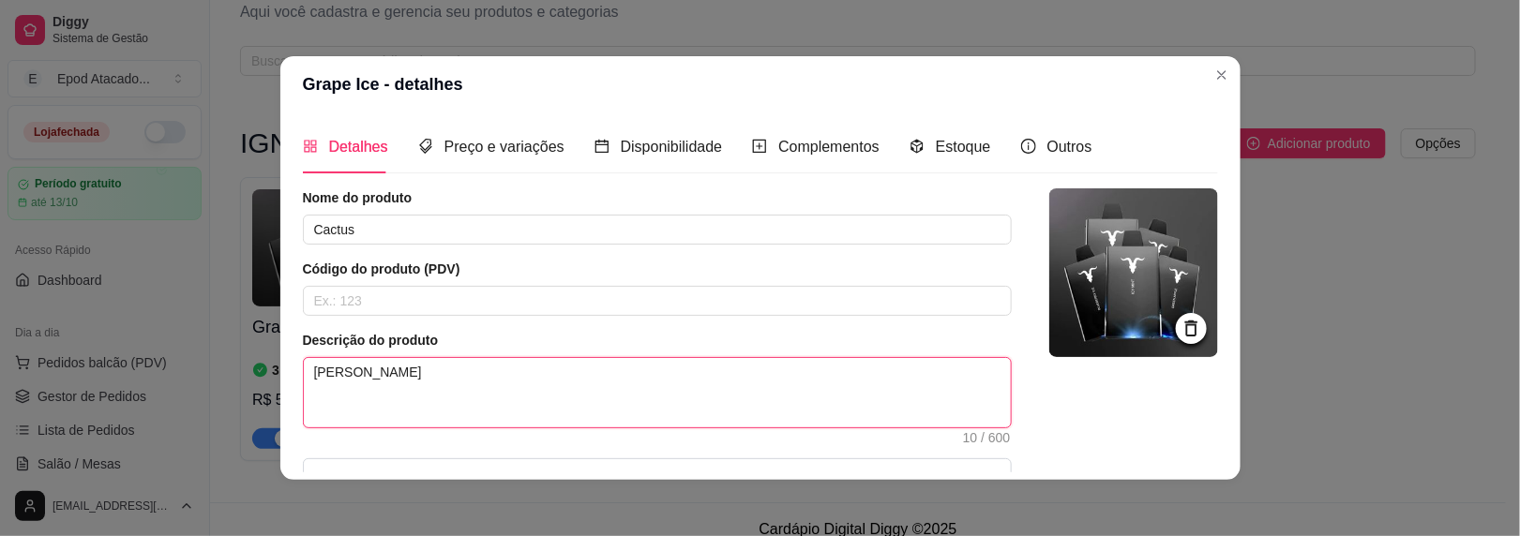
drag, startPoint x: 387, startPoint y: 370, endPoint x: 155, endPoint y: 348, distance: 233.6
click at [157, 353] on div "Grape Ice - detalhes Detalhes Preço e variações Disponibilidade Complementos Es…" at bounding box center [760, 268] width 1520 height 536
type textarea "8"
type textarea "89"
type textarea "8"
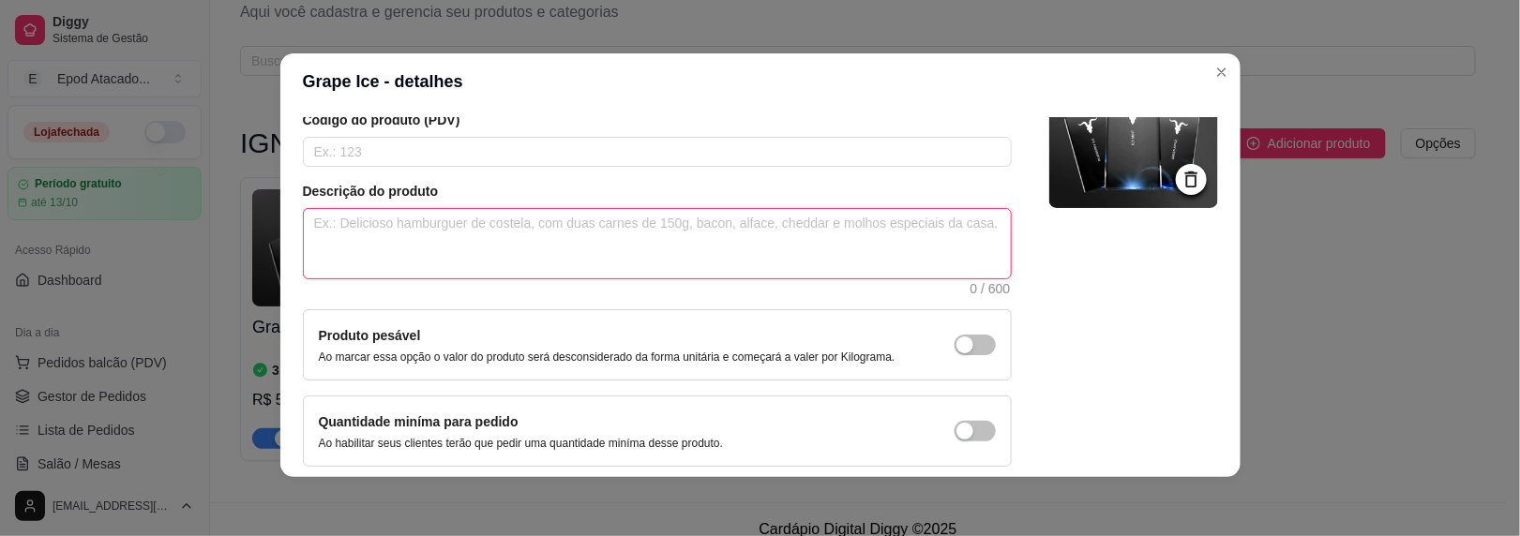
scroll to position [222, 0]
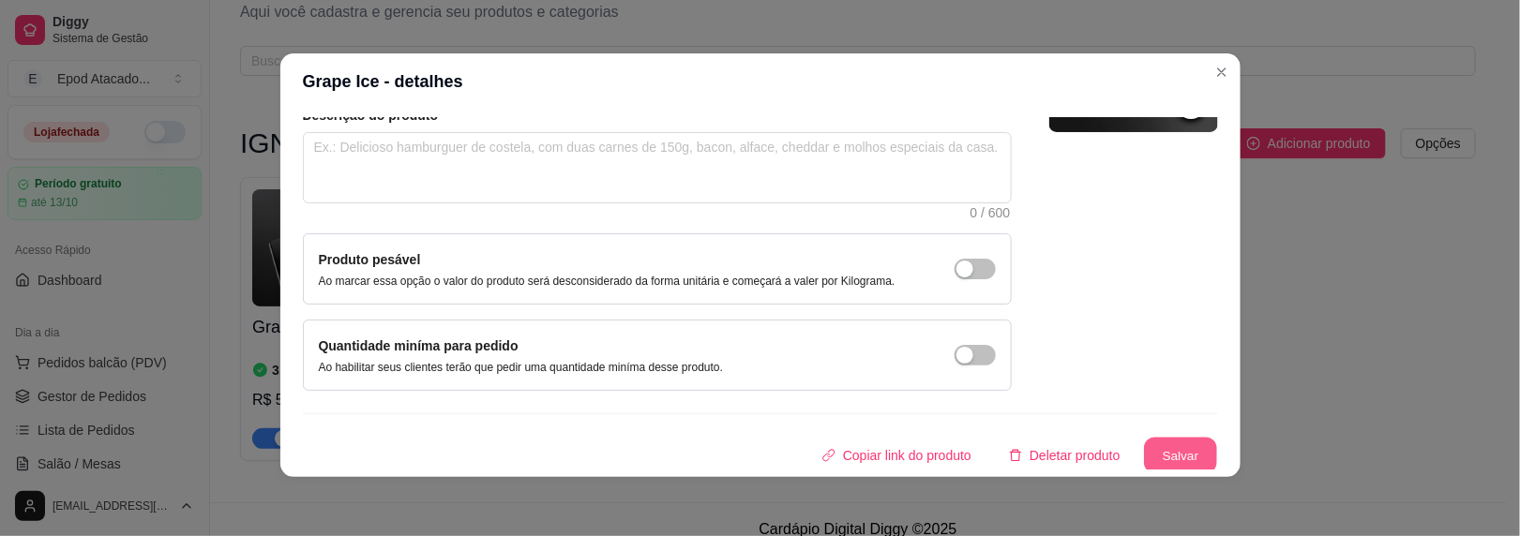
click at [1154, 445] on button "Salvar" at bounding box center [1180, 456] width 73 height 37
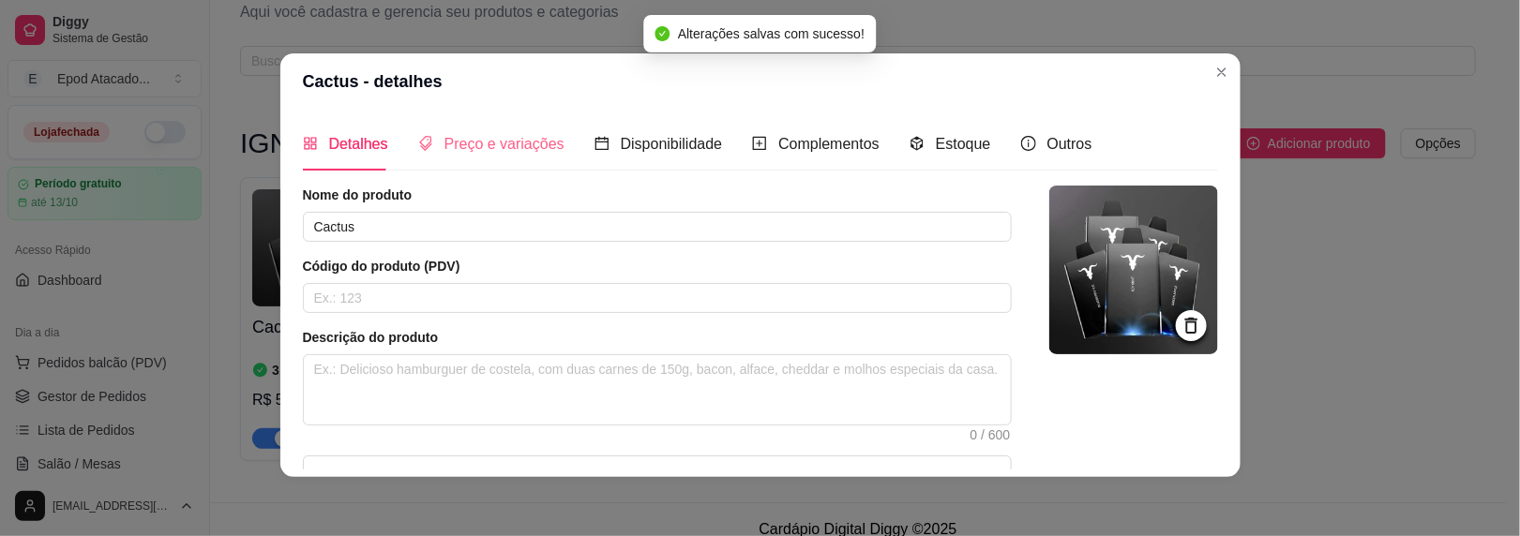
scroll to position [0, 0]
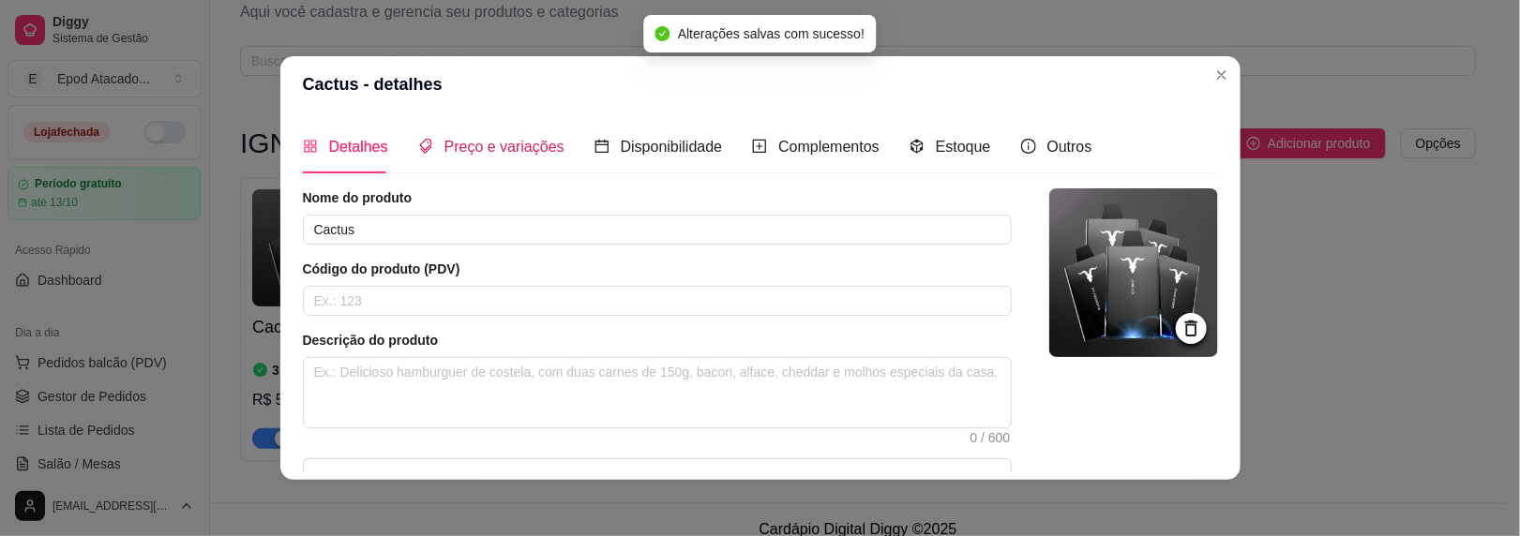
click at [480, 148] on span "Preço e variações" at bounding box center [505, 147] width 120 height 16
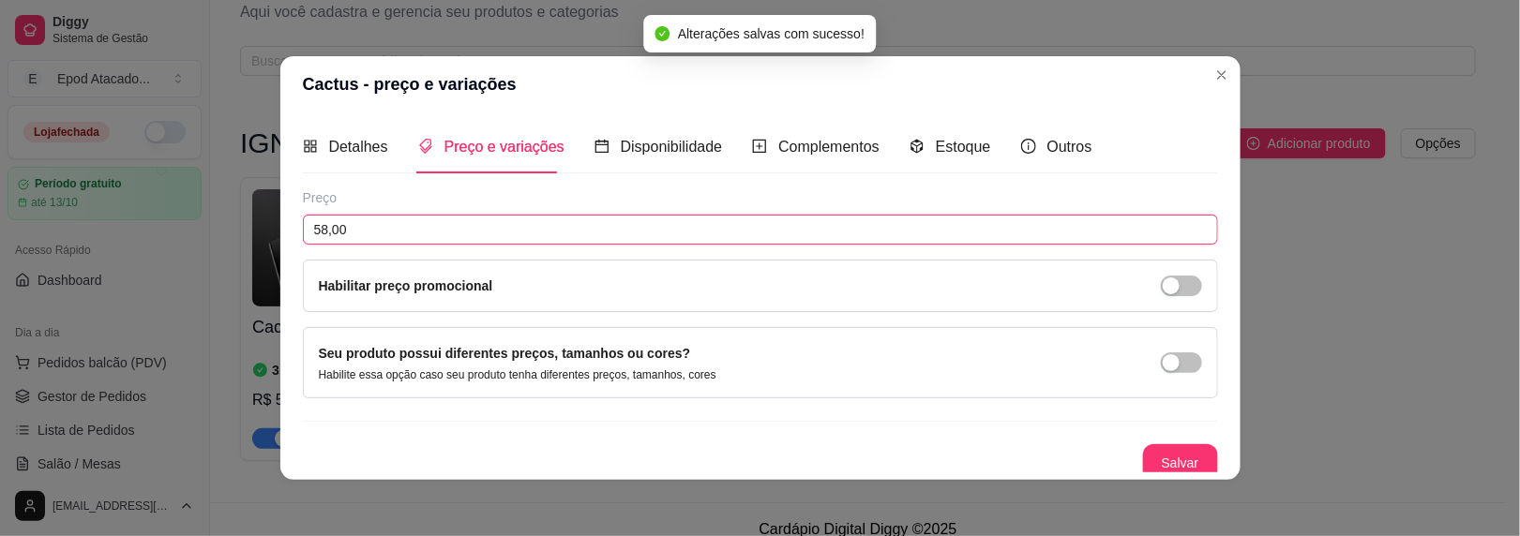
drag, startPoint x: 334, startPoint y: 226, endPoint x: 144, endPoint y: 222, distance: 189.5
click at [144, 222] on div "Cactus - preço e variações Detalhes Preço e variações Disponibilidade Complemen…" at bounding box center [760, 268] width 1520 height 536
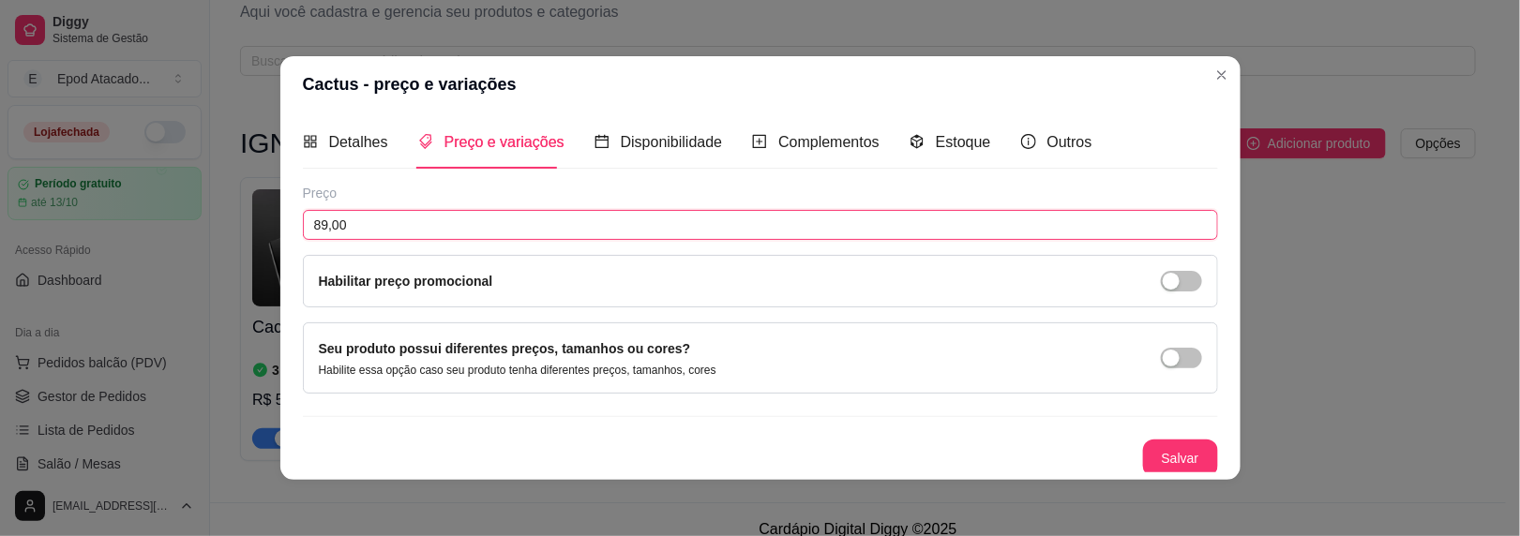
scroll to position [6, 0]
type input "89,00"
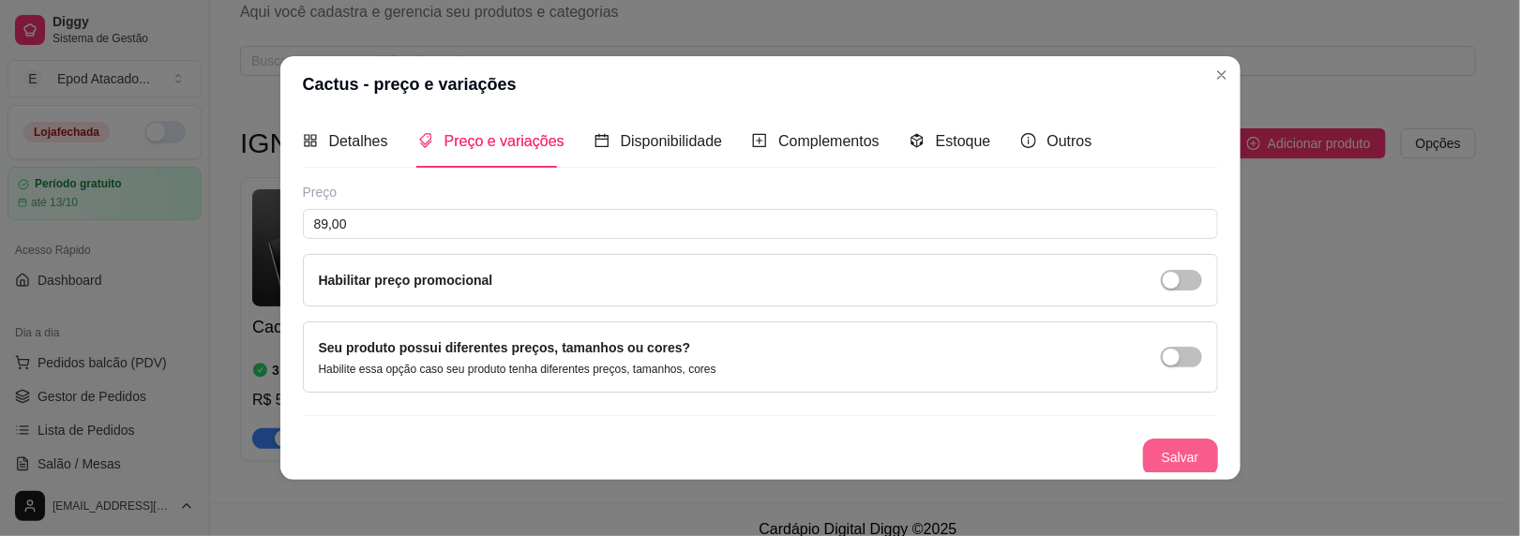
click at [1143, 445] on button "Salvar" at bounding box center [1180, 458] width 75 height 38
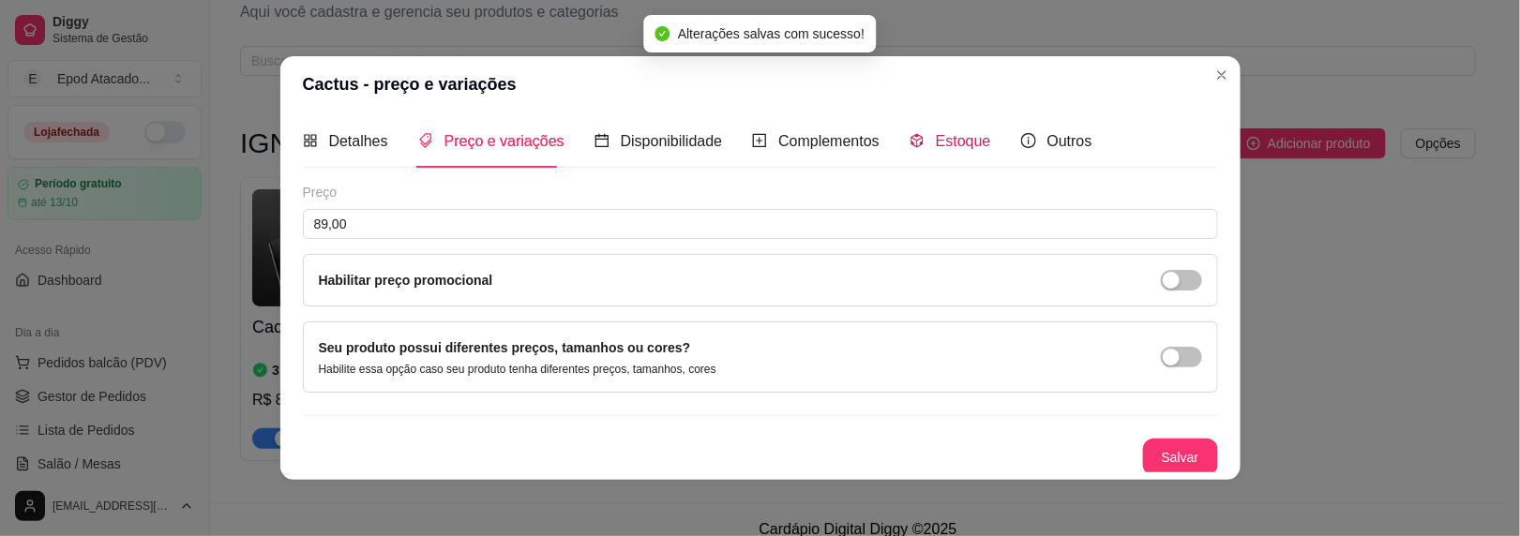
click at [945, 144] on span "Estoque" at bounding box center [963, 141] width 55 height 16
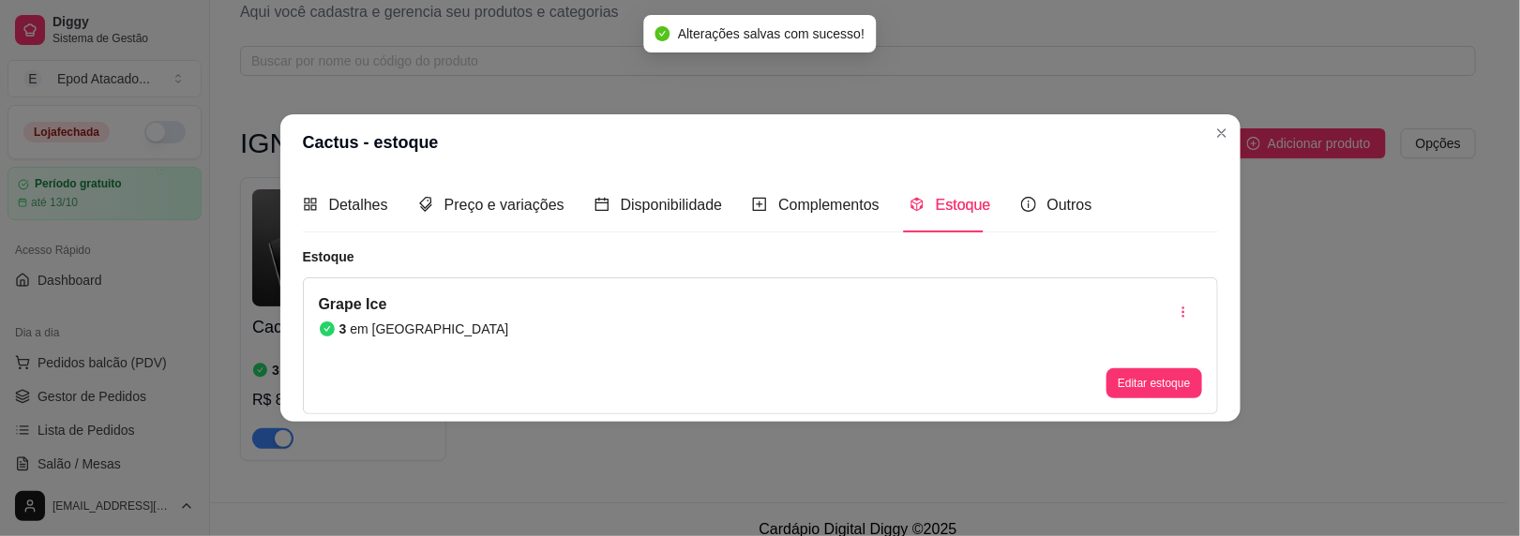
scroll to position [0, 0]
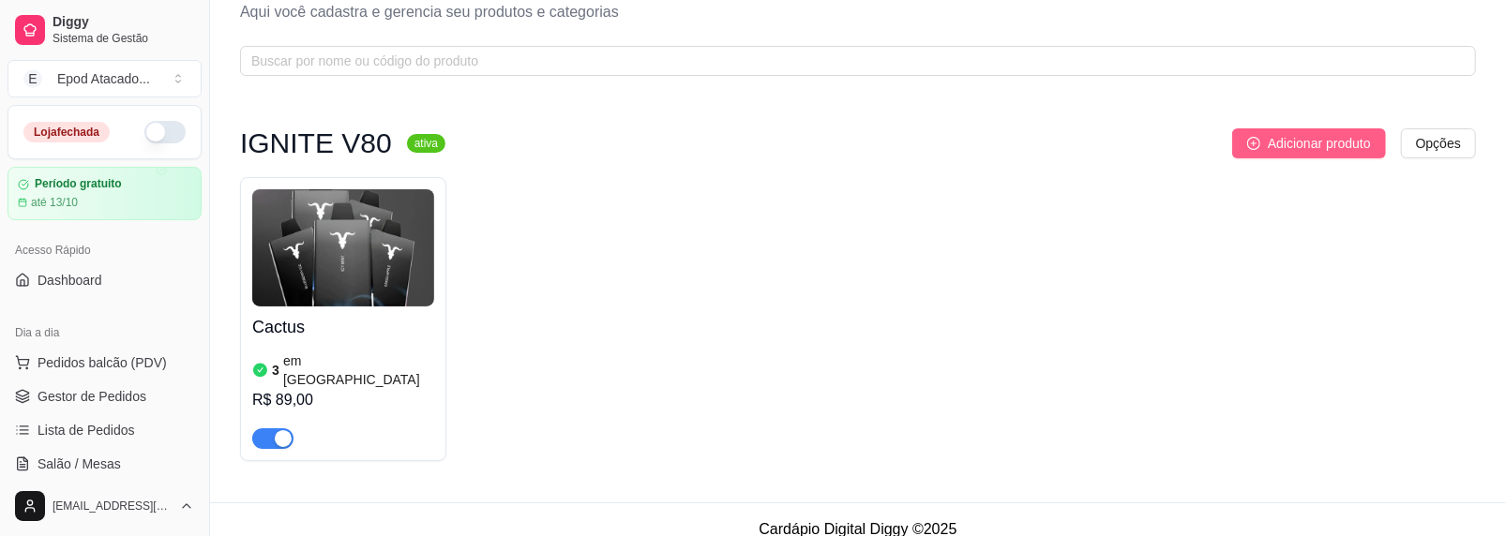
click at [1334, 136] on span "Adicionar produto" at bounding box center [1319, 143] width 103 height 21
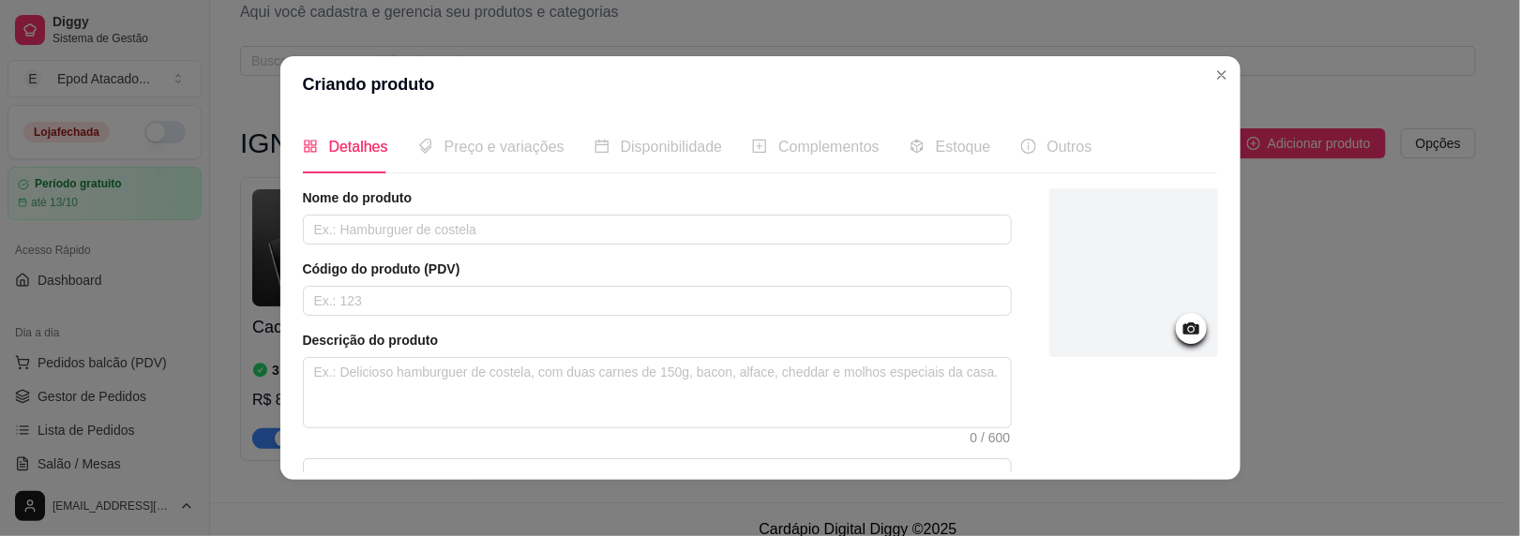
click at [1075, 306] on div at bounding box center [1133, 273] width 169 height 169
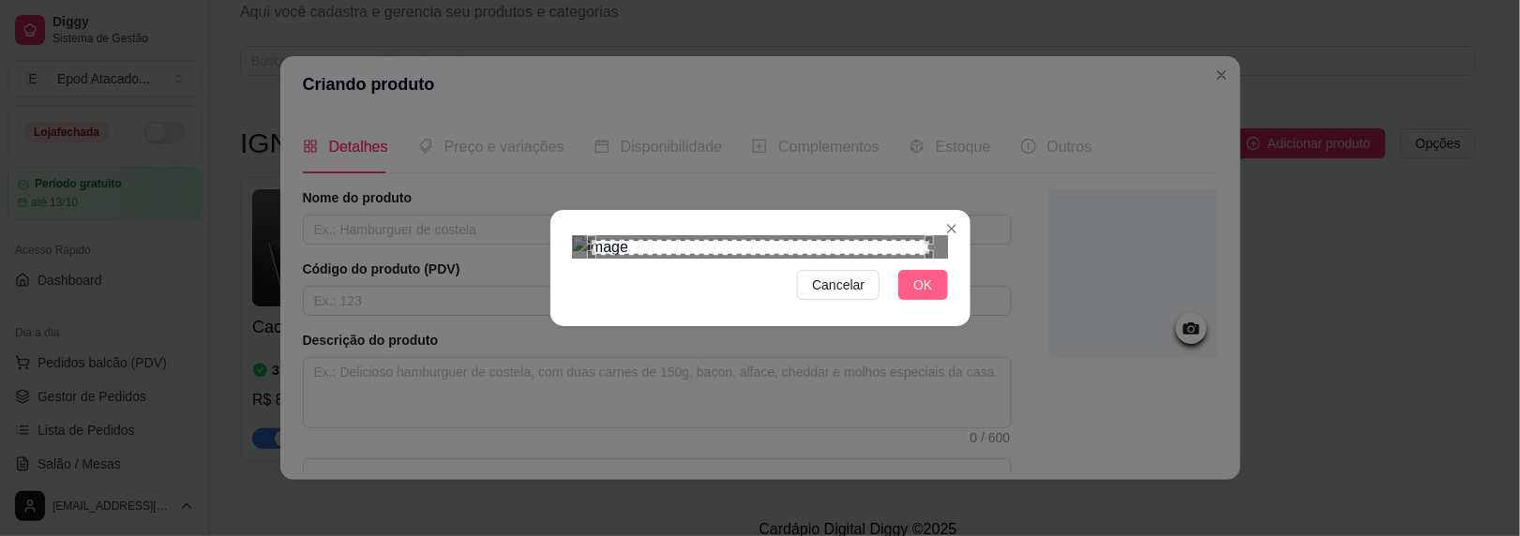
click at [928, 300] on button "OK" at bounding box center [922, 285] width 49 height 30
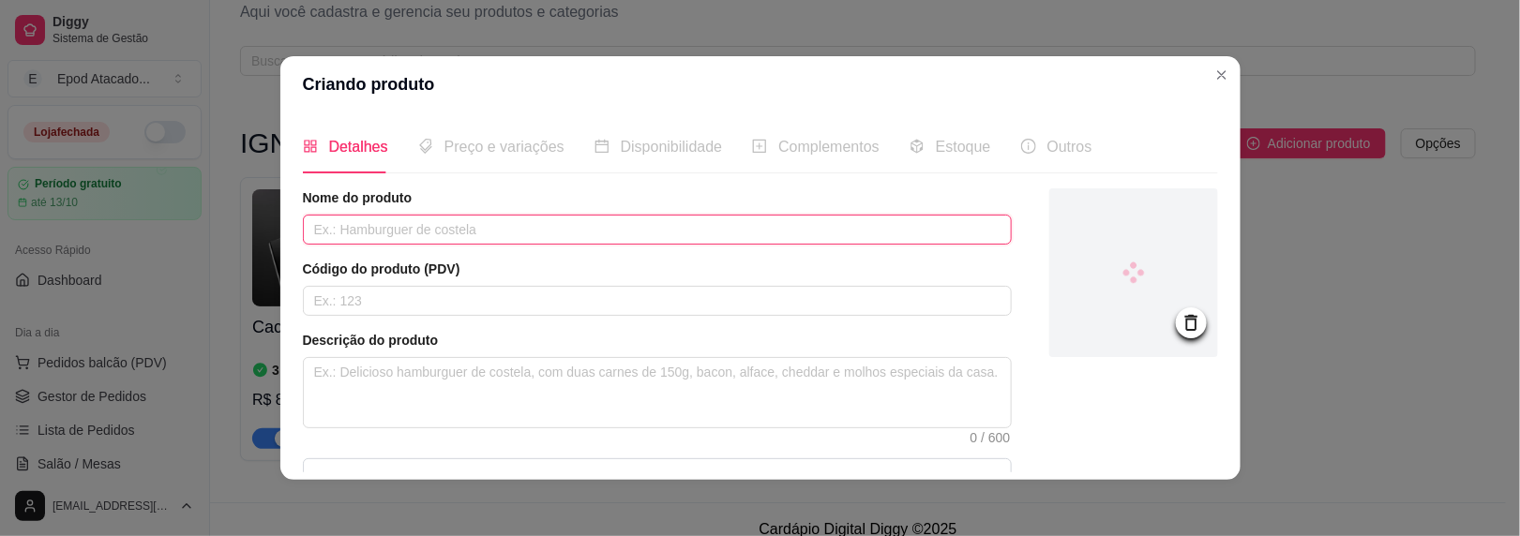
click at [369, 220] on input "text" at bounding box center [657, 230] width 709 height 30
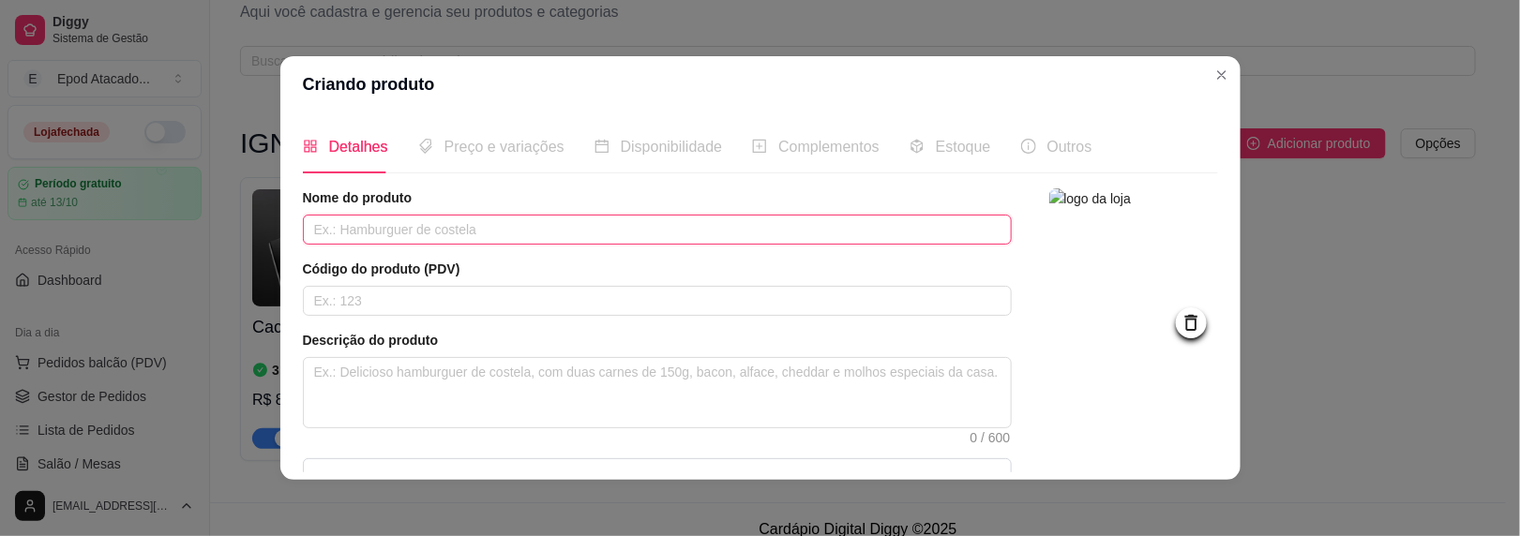
paste input "Blueberry Lemon"
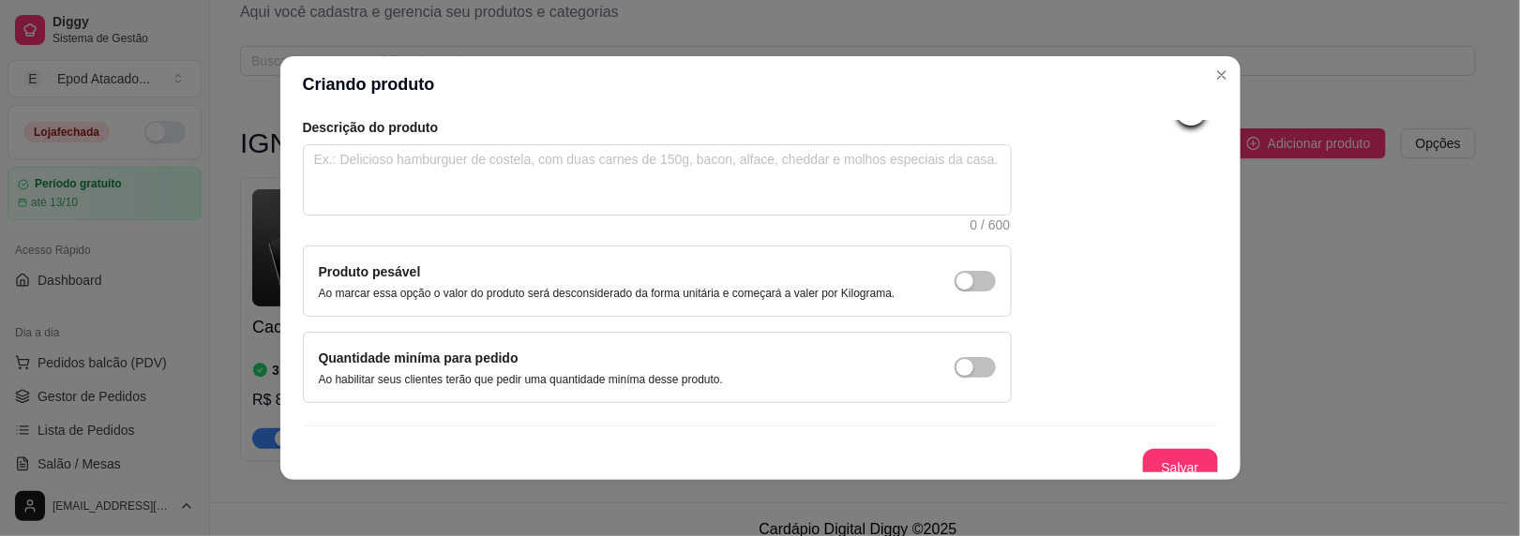
scroll to position [222, 0]
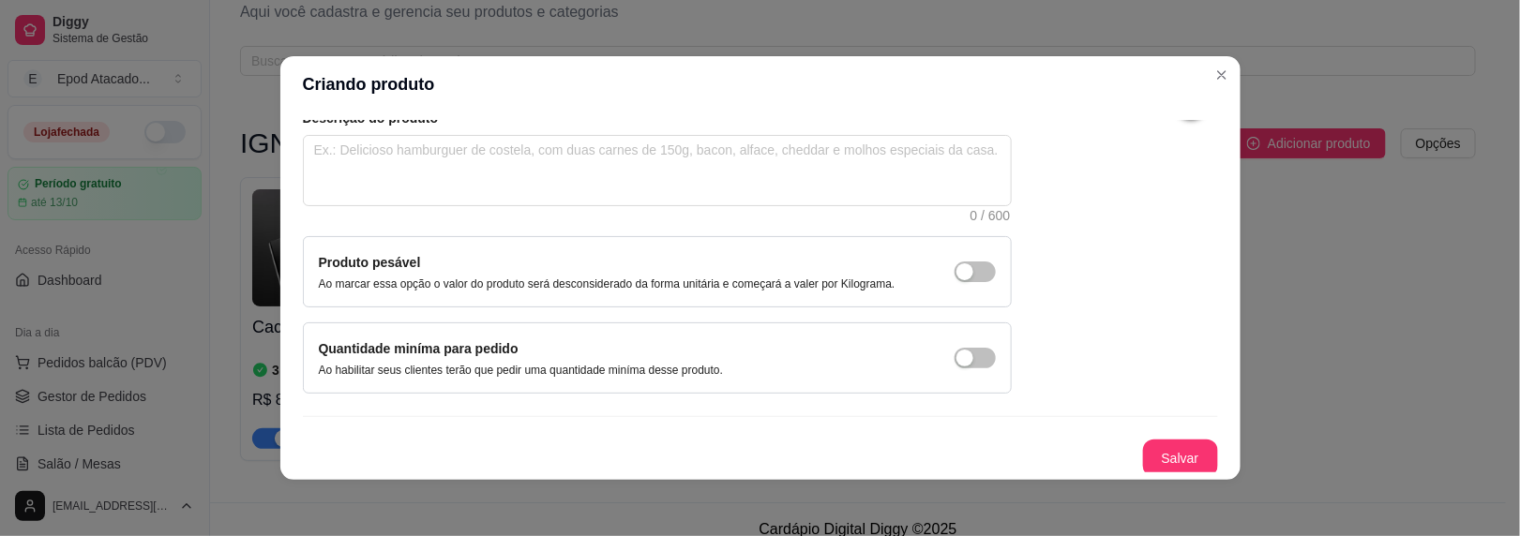
type input "Blueberry Lemon"
click at [1177, 452] on button "Salvar" at bounding box center [1180, 459] width 73 height 37
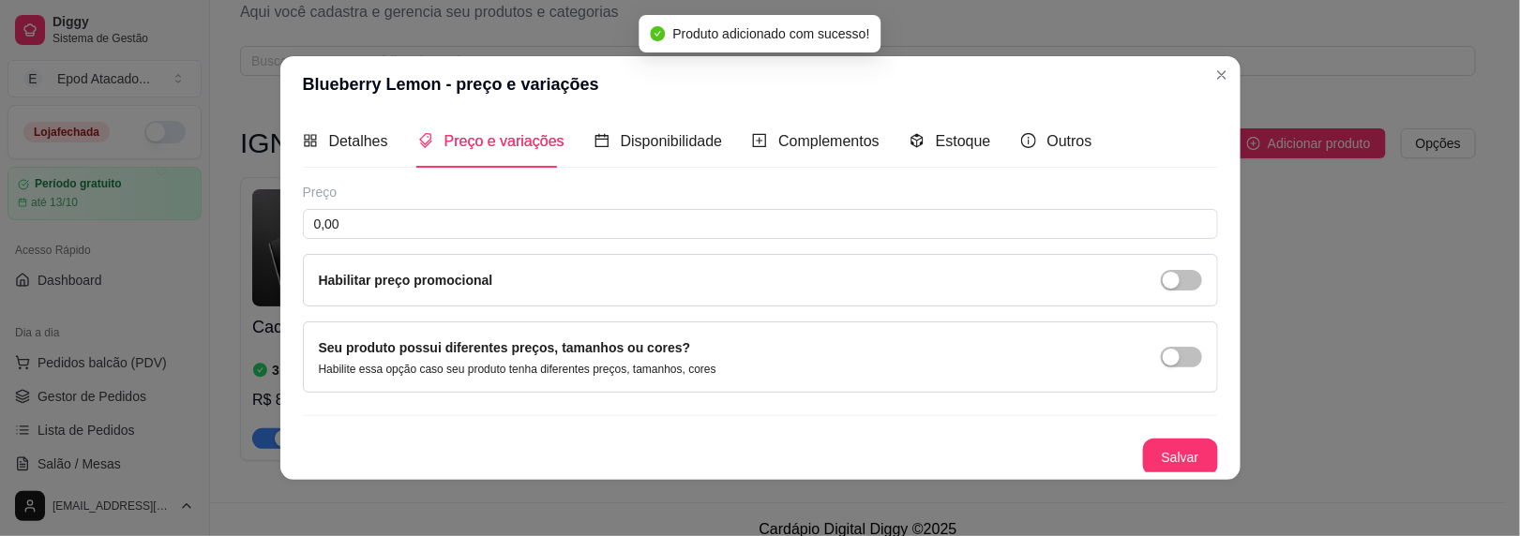
scroll to position [0, 0]
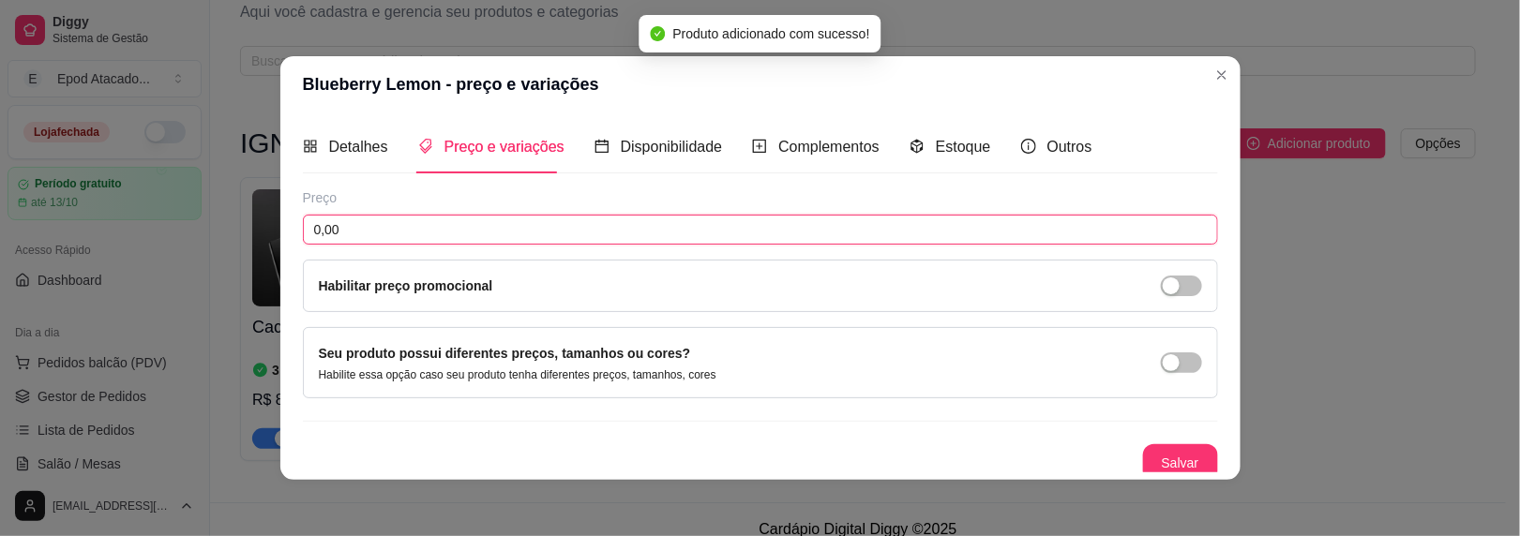
drag, startPoint x: 328, startPoint y: 234, endPoint x: 100, endPoint y: 232, distance: 227.9
click at [99, 232] on div "Blueberry Lemon - preço e variações Detalhes Preço e variações Disponibilidade …" at bounding box center [760, 268] width 1520 height 536
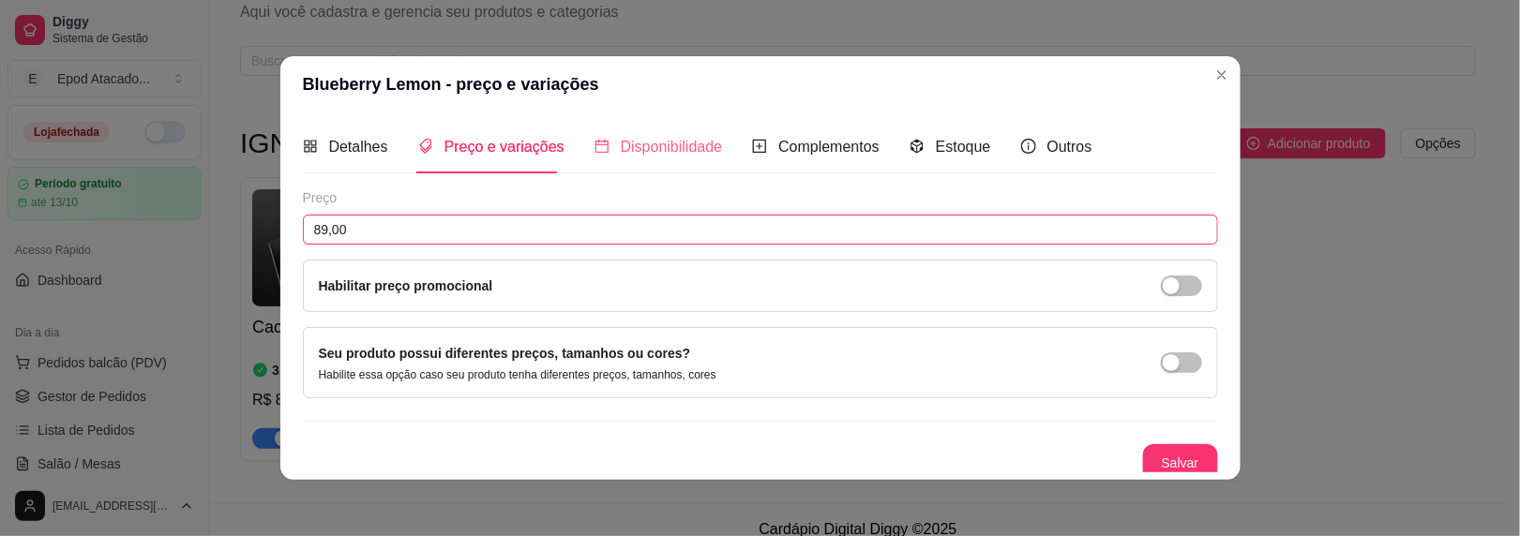
type input "89,00"
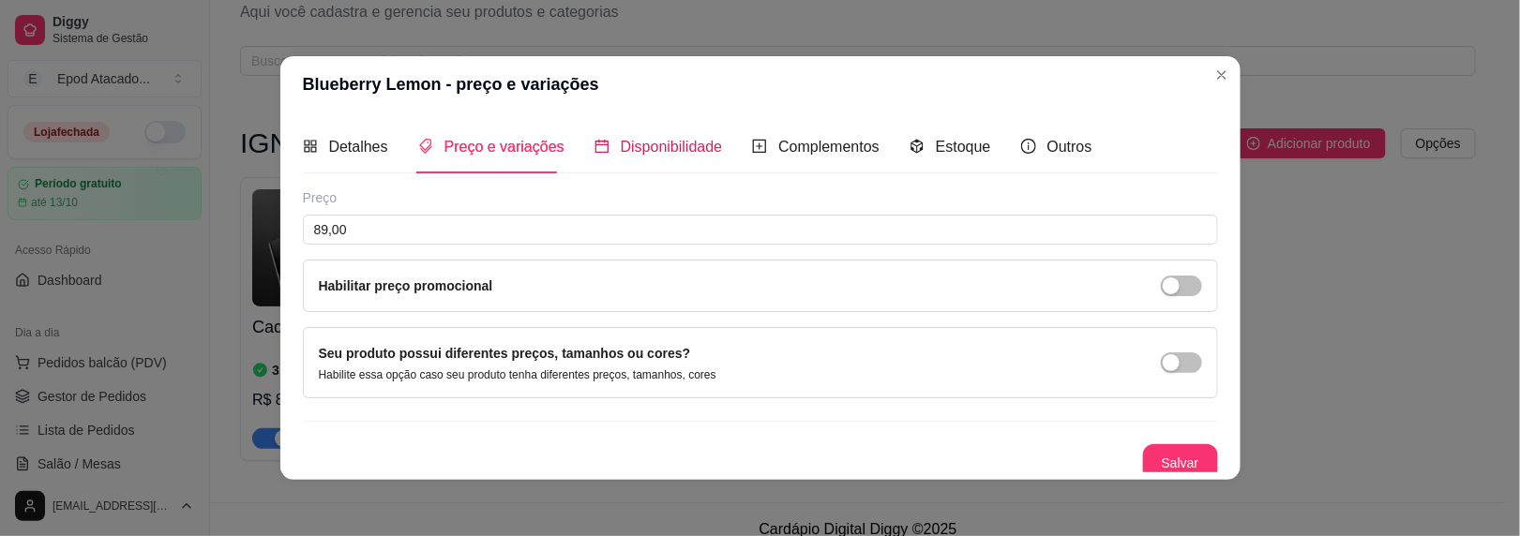
click at [637, 151] on span "Disponibilidade" at bounding box center [672, 147] width 102 height 16
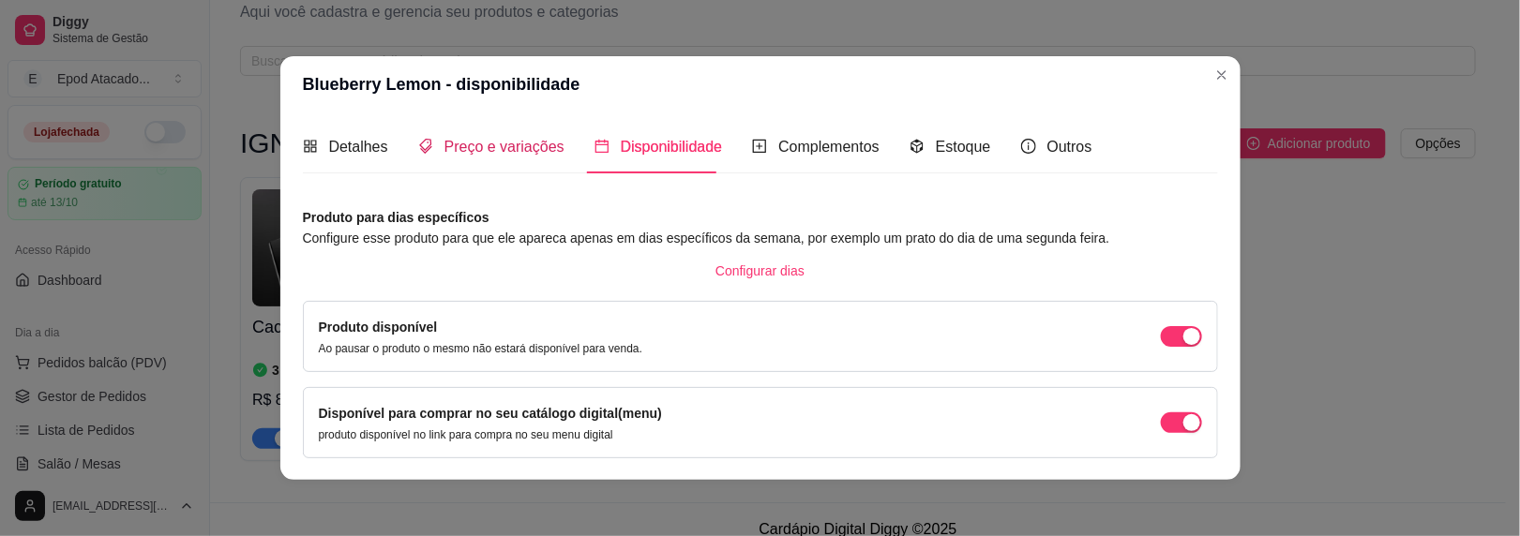
click at [515, 139] on span "Preço e variações" at bounding box center [505, 147] width 120 height 16
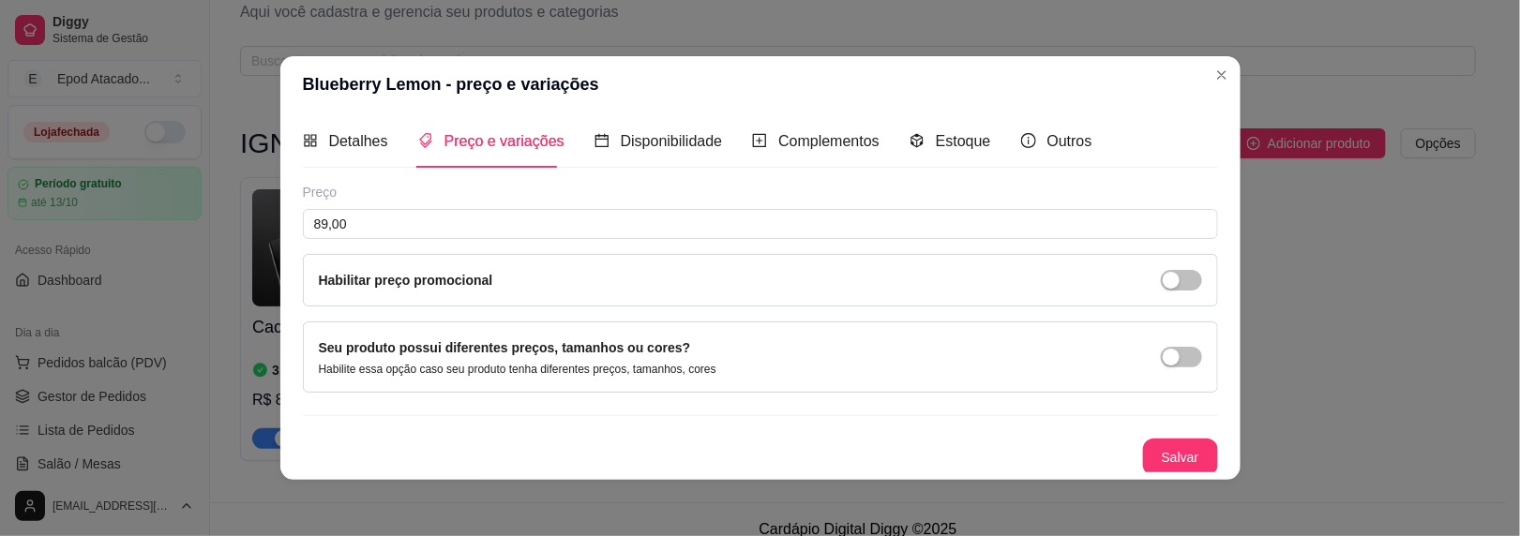
scroll to position [6, 0]
click at [1143, 446] on button "Salvar" at bounding box center [1180, 458] width 75 height 38
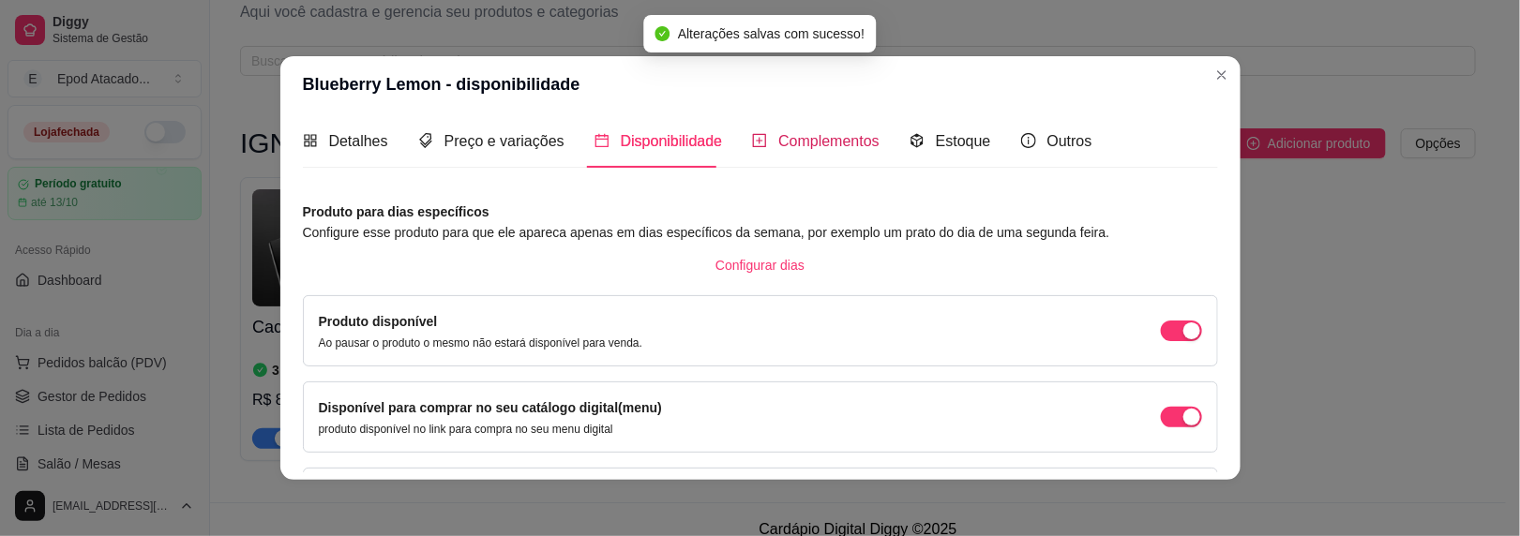
click at [778, 140] on span "Complementos" at bounding box center [828, 141] width 101 height 16
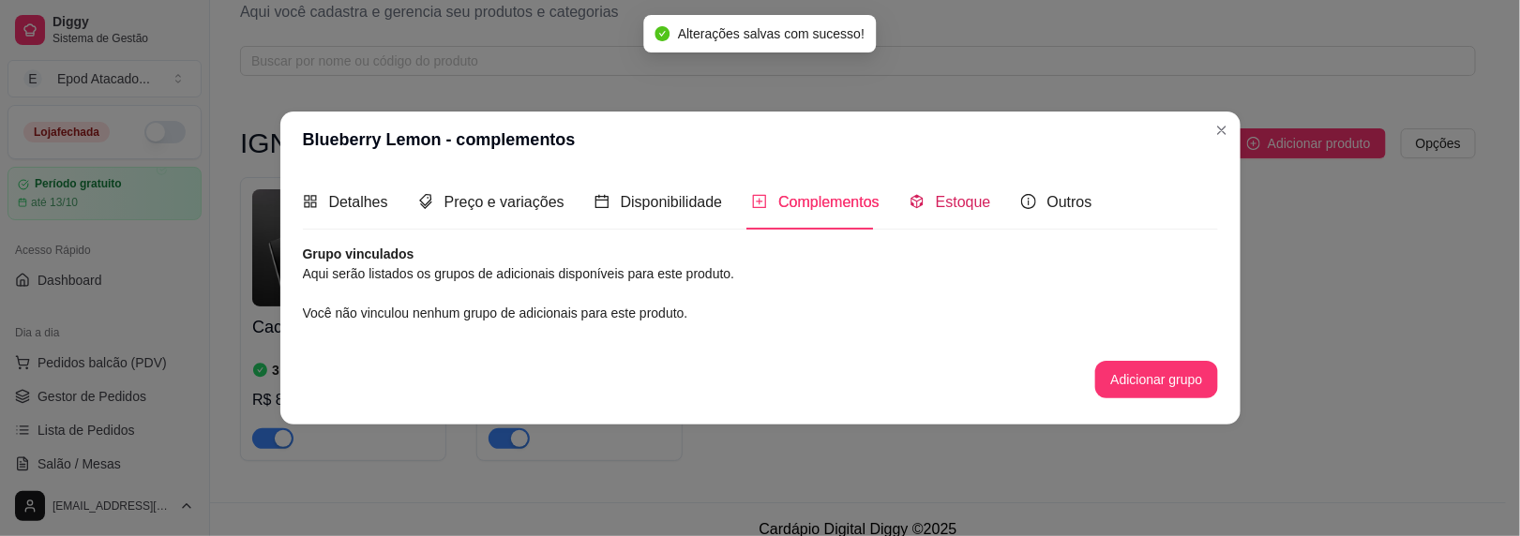
click at [945, 201] on span "Estoque" at bounding box center [963, 202] width 55 height 16
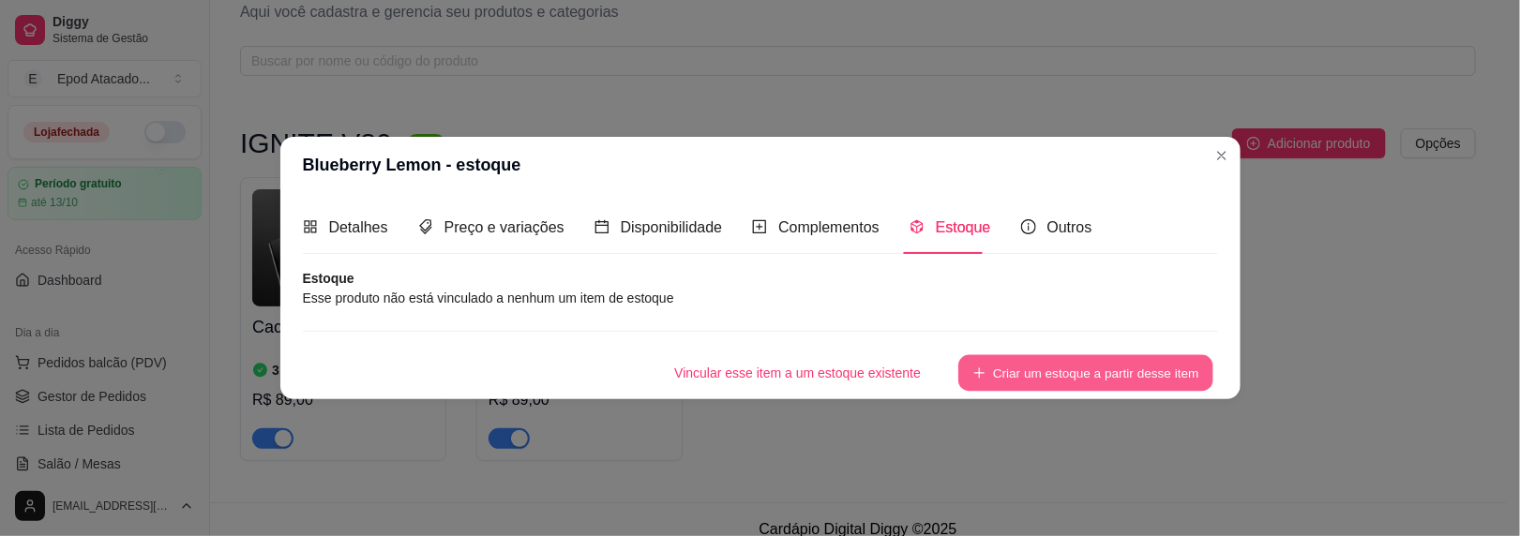
click at [1000, 375] on button "Criar um estoque a partir desse item" at bounding box center [1085, 373] width 255 height 37
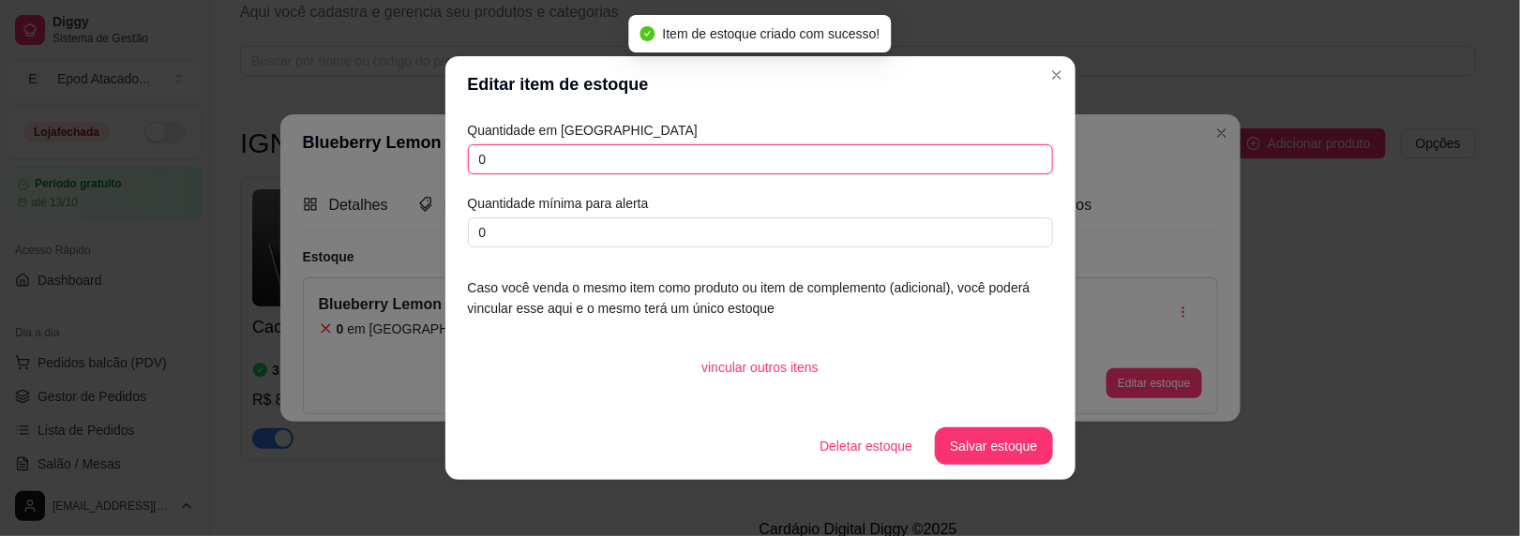
drag, startPoint x: 482, startPoint y: 161, endPoint x: 316, endPoint y: 160, distance: 166.0
click at [316, 160] on div "Editar item de estoque Quantidade em estoque 0 Quantidade mínima para alerta 0 …" at bounding box center [760, 268] width 1520 height 536
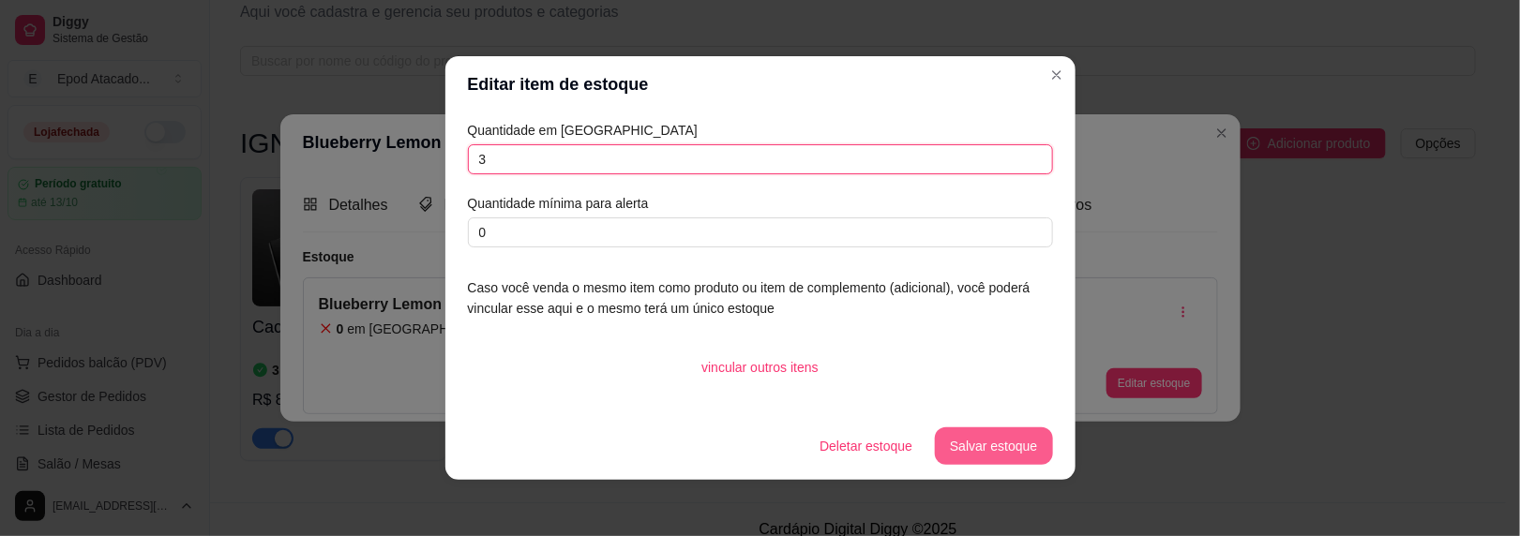
type input "3"
click at [967, 444] on button "Salvar estoque" at bounding box center [993, 447] width 117 height 38
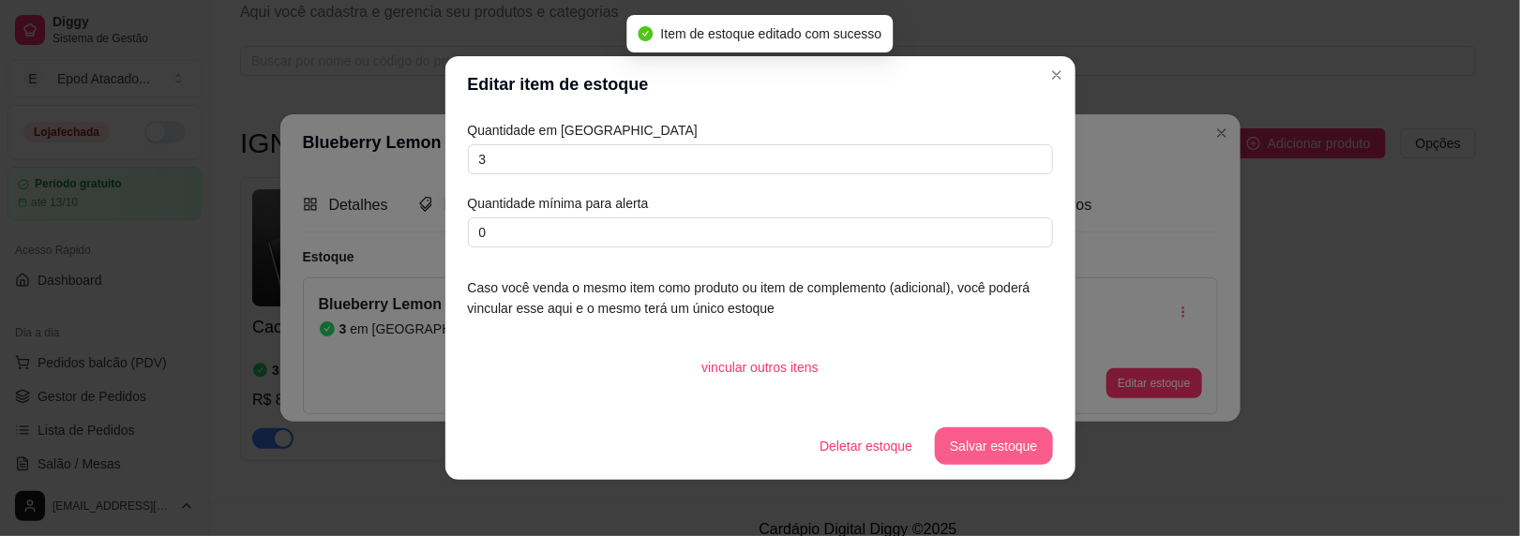
click at [988, 440] on button "Salvar estoque" at bounding box center [993, 447] width 117 height 38
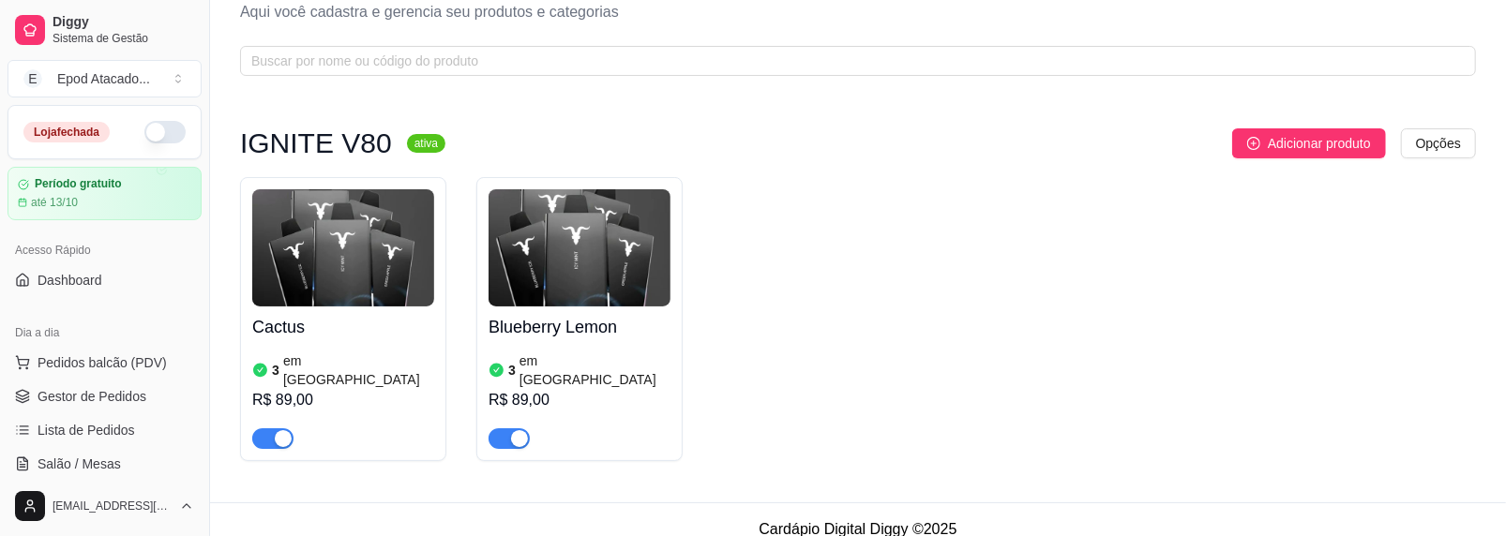
click at [403, 366] on div "3 em estoque" at bounding box center [343, 371] width 182 height 38
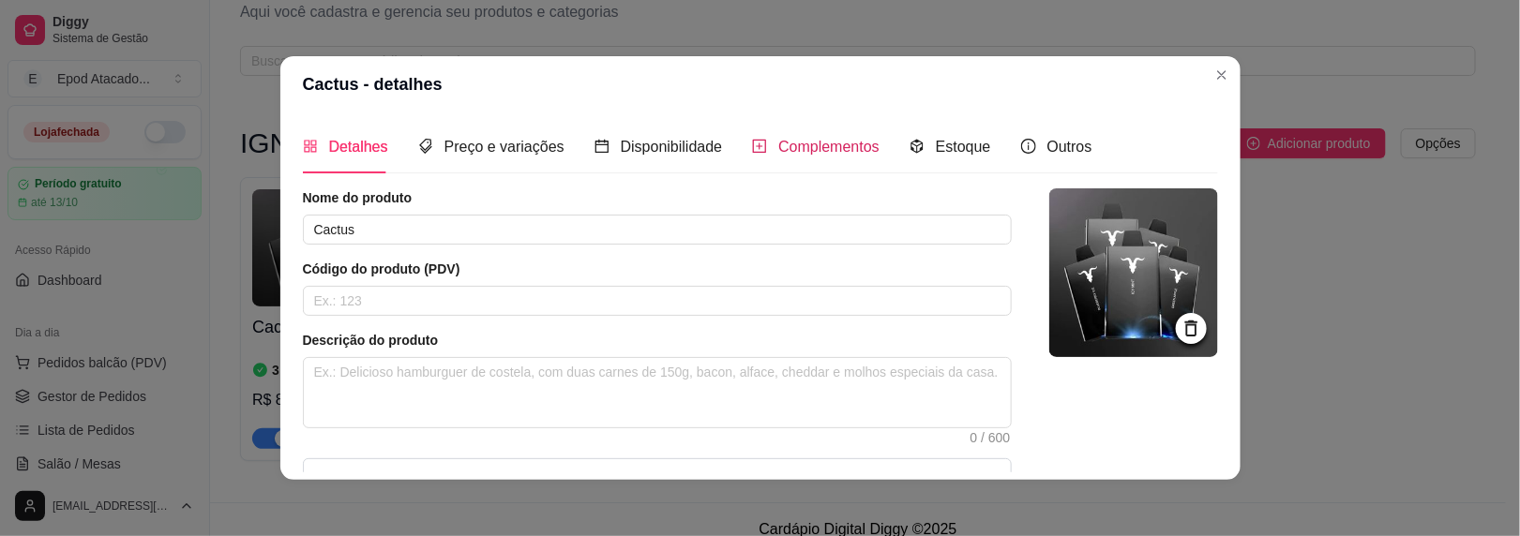
click at [778, 152] on span "Complementos" at bounding box center [828, 147] width 101 height 16
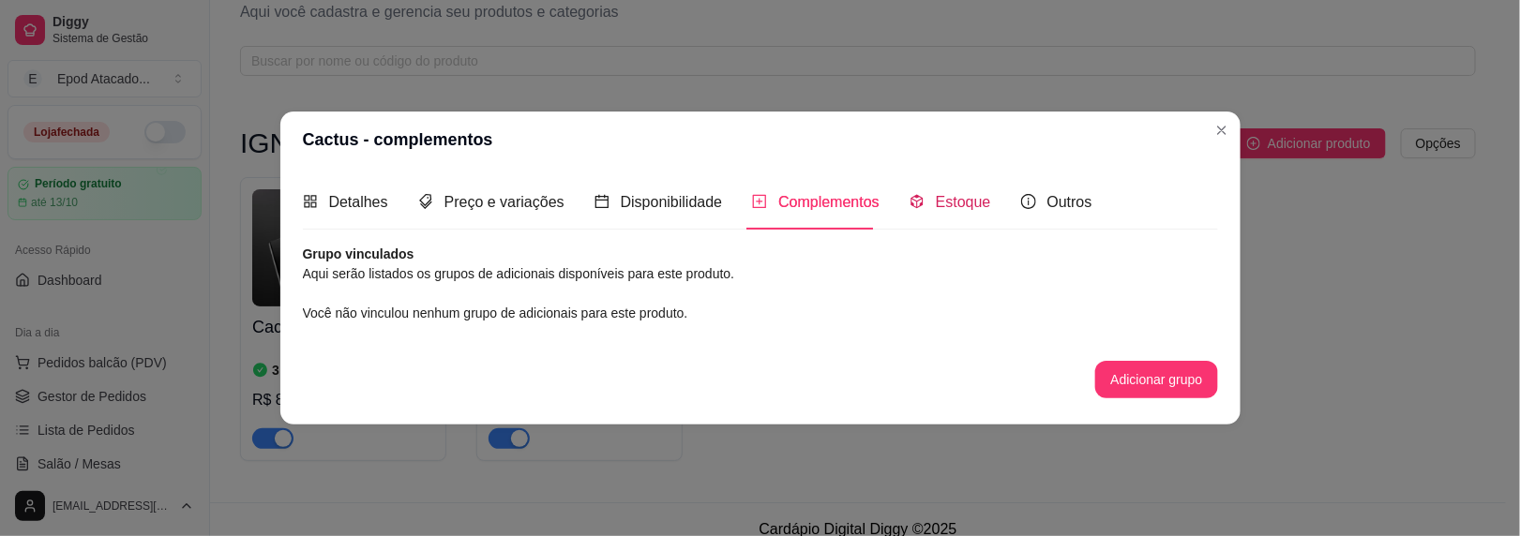
click at [921, 212] on div "Estoque" at bounding box center [951, 201] width 82 height 23
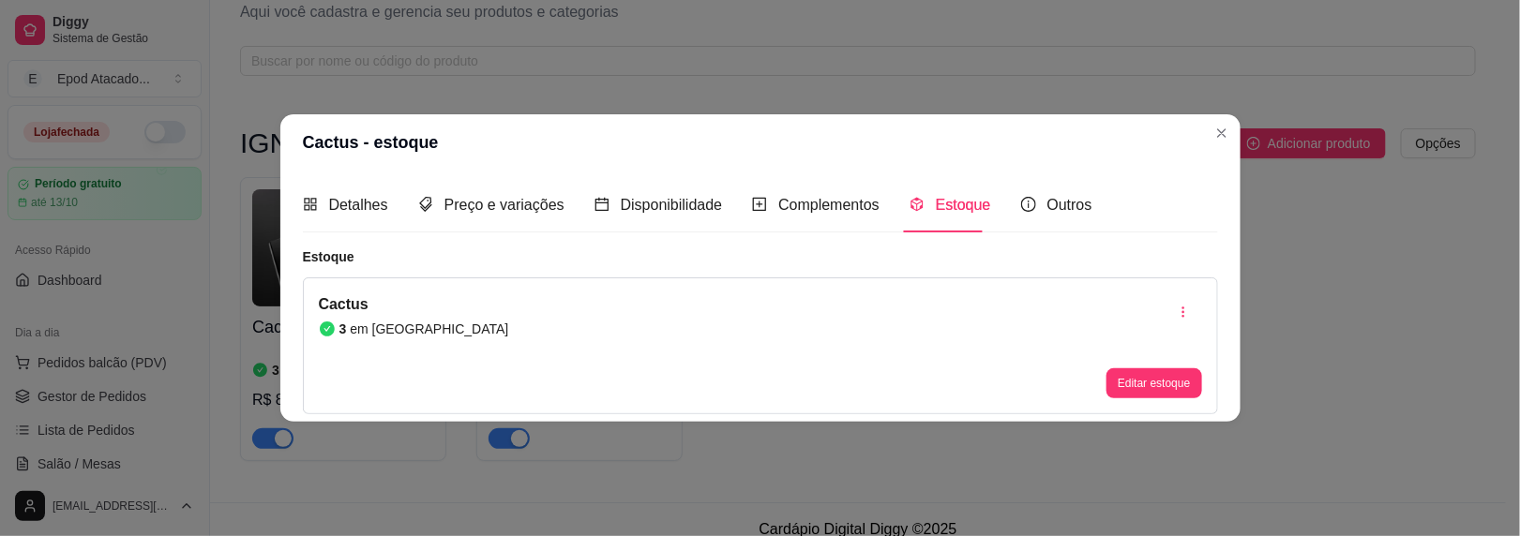
click at [1173, 306] on button "button" at bounding box center [1184, 313] width 38 height 38
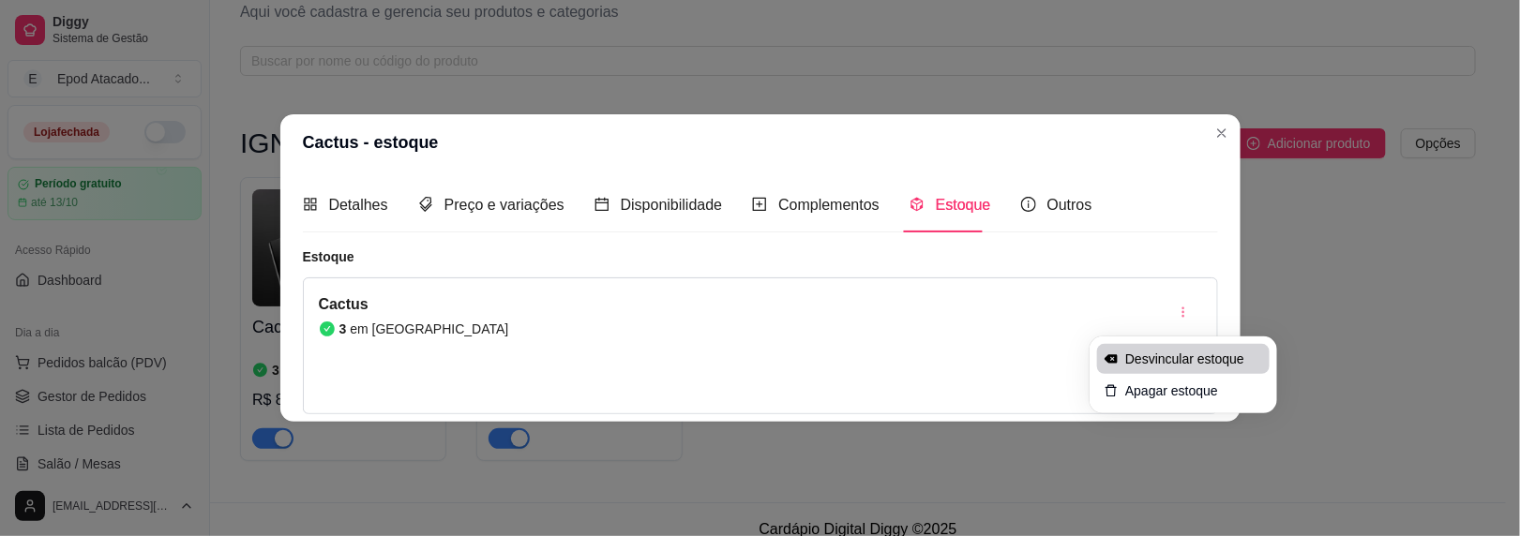
click at [1140, 350] on span "Desvincular estoque" at bounding box center [1193, 359] width 137 height 19
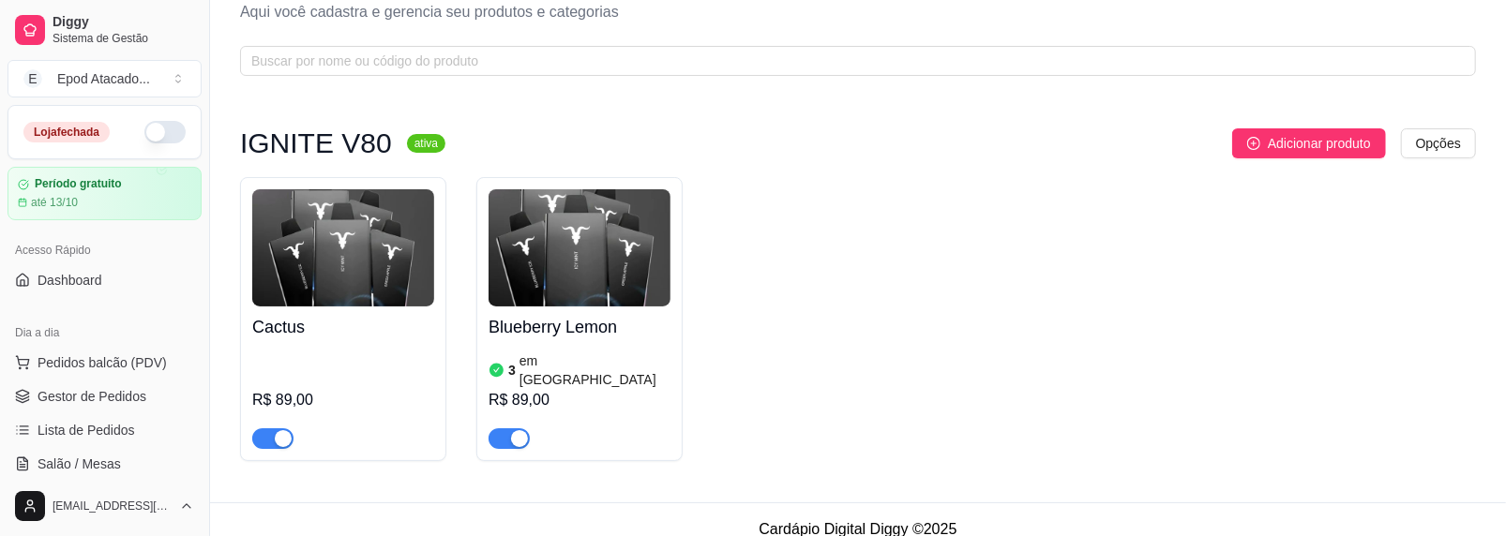
click at [536, 298] on img at bounding box center [580, 247] width 182 height 117
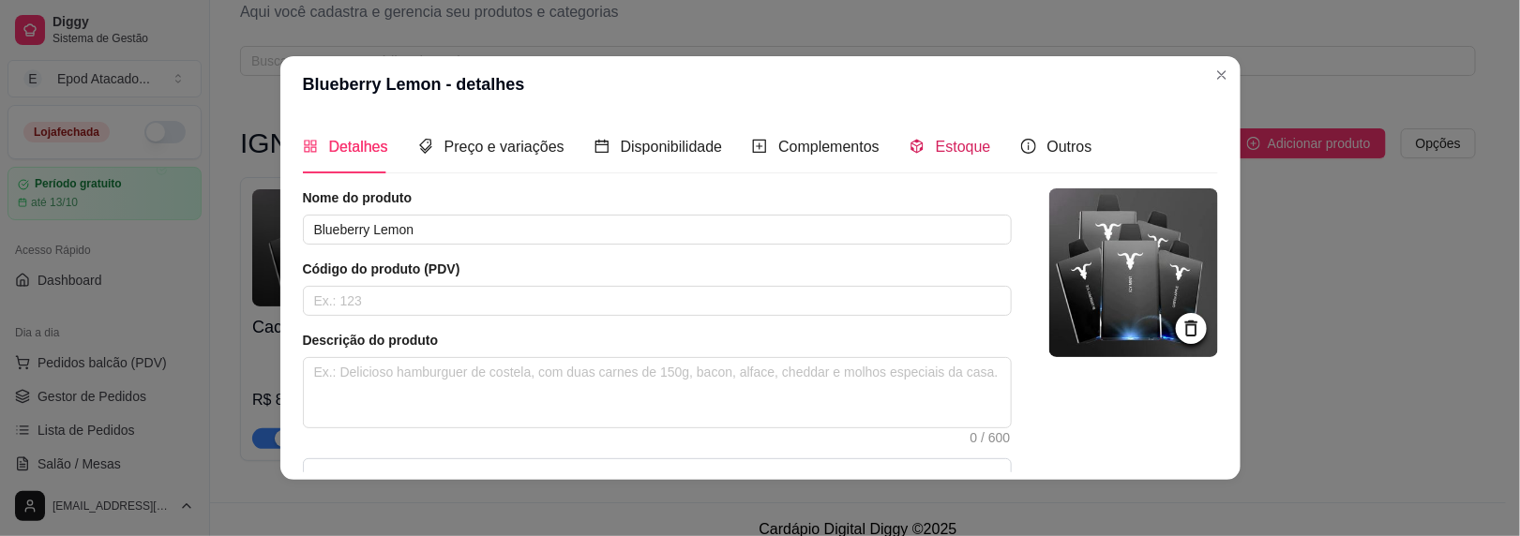
click at [920, 158] on div "Estoque" at bounding box center [951, 146] width 82 height 23
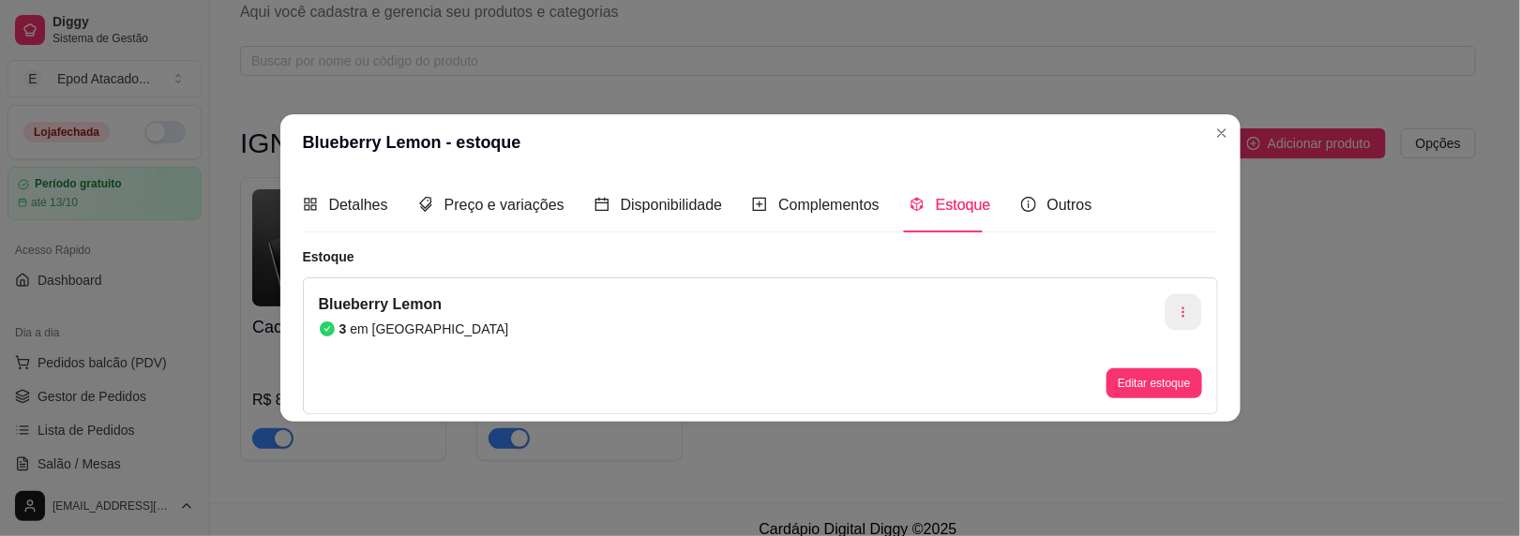
click at [1194, 317] on button "button" at bounding box center [1183, 312] width 37 height 37
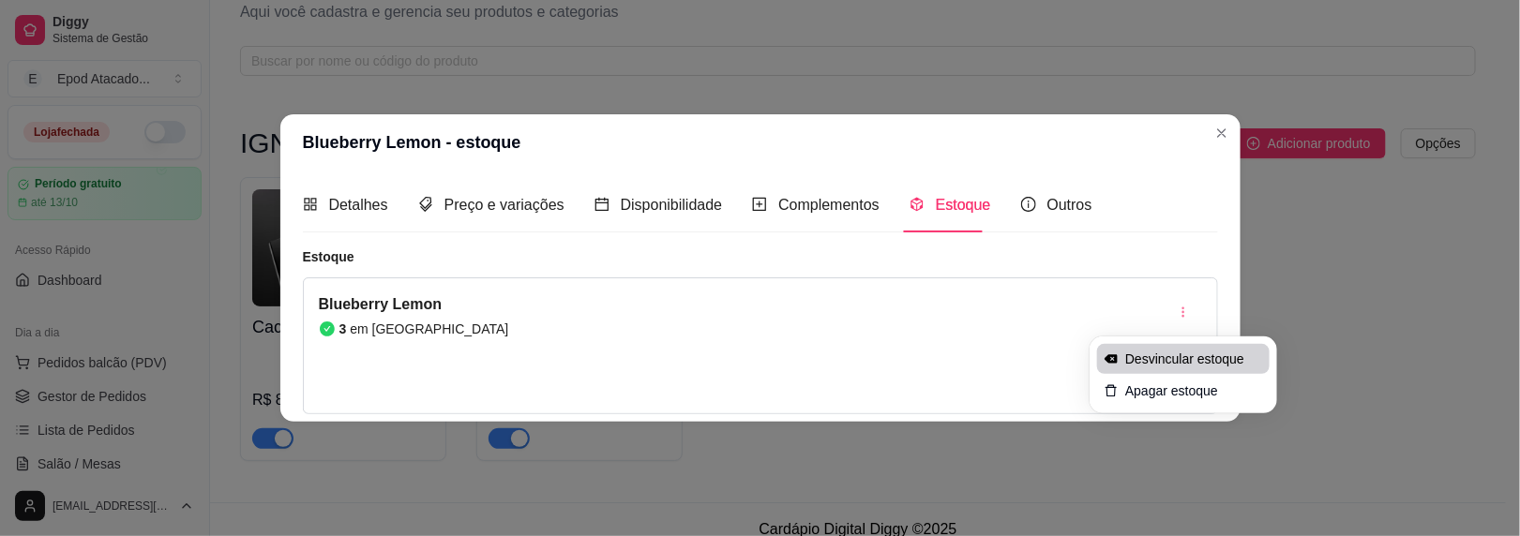
click at [1135, 352] on span "Desvincular estoque" at bounding box center [1193, 359] width 137 height 19
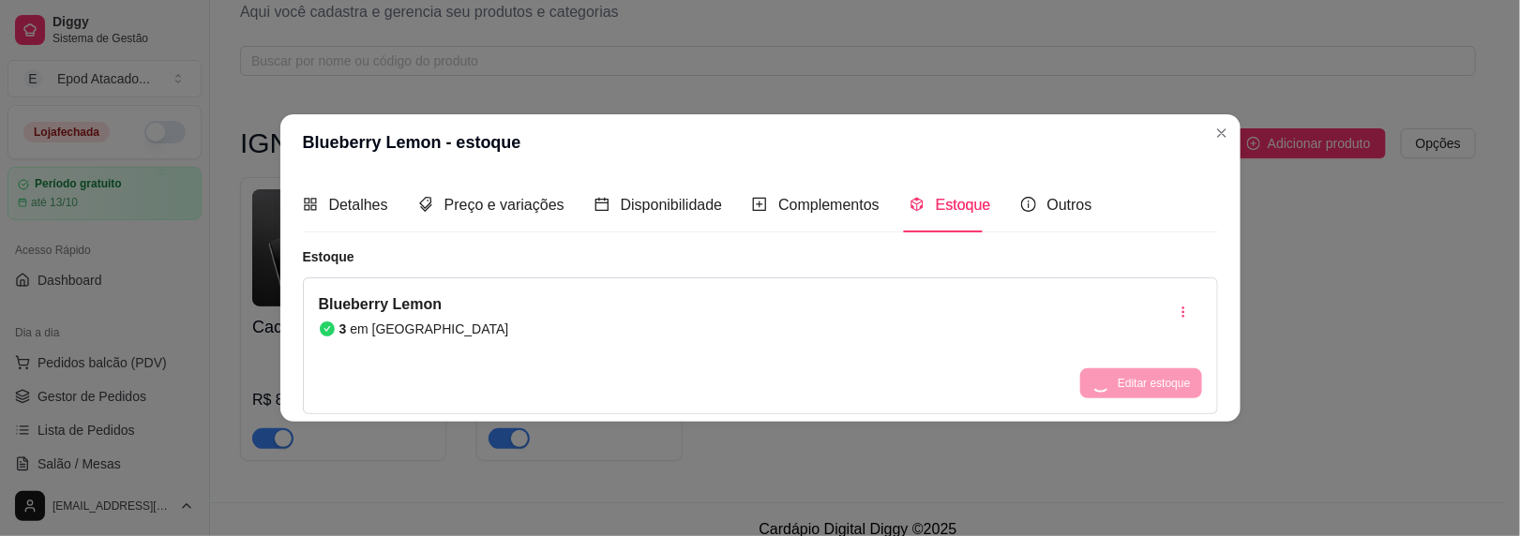
scroll to position [37, 0]
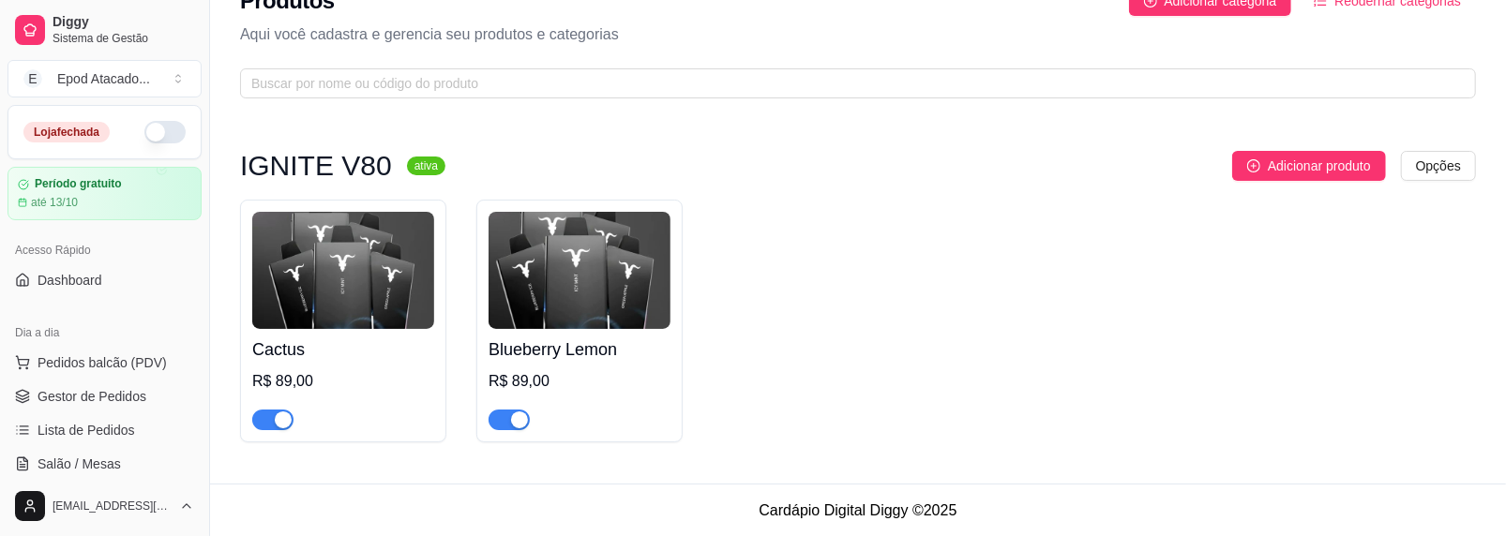
click at [1222, 147] on div "IGNITE V80 ativa Adicionar produto Opções Cactus R$ 89,00 Blueberry Lemon R$ 89…" at bounding box center [858, 297] width 1296 height 374
click at [1269, 177] on button "Adicionar produto" at bounding box center [1309, 166] width 154 height 30
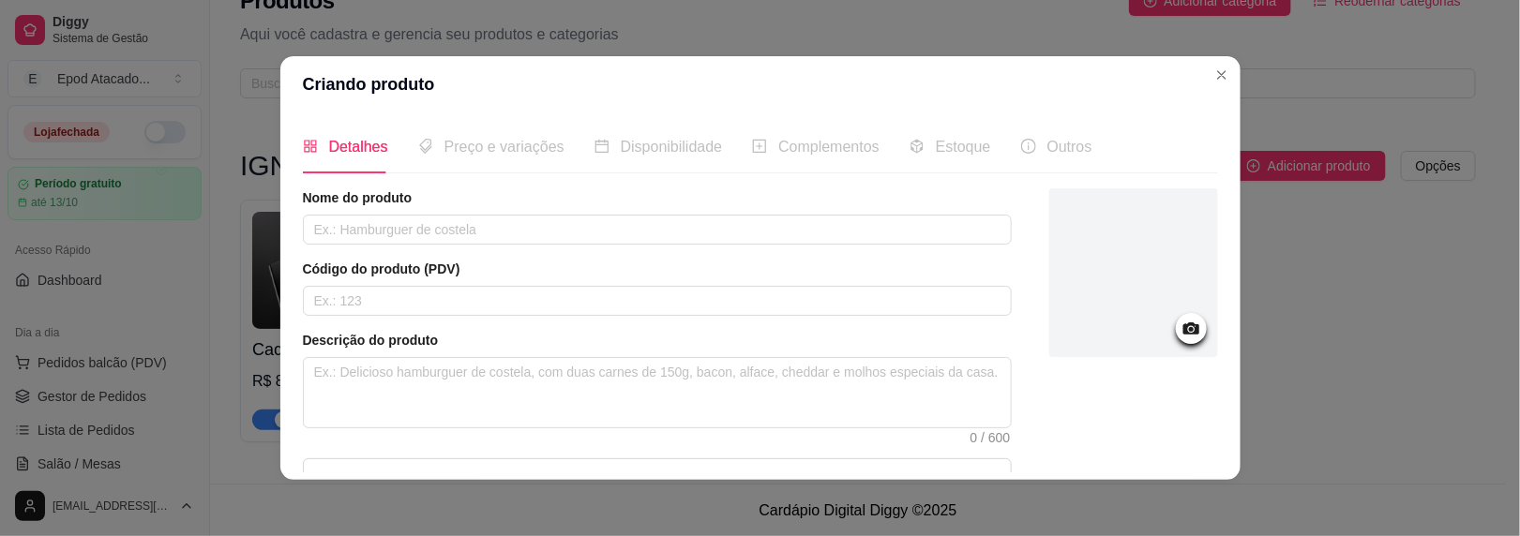
click at [1183, 325] on icon at bounding box center [1191, 329] width 16 height 12
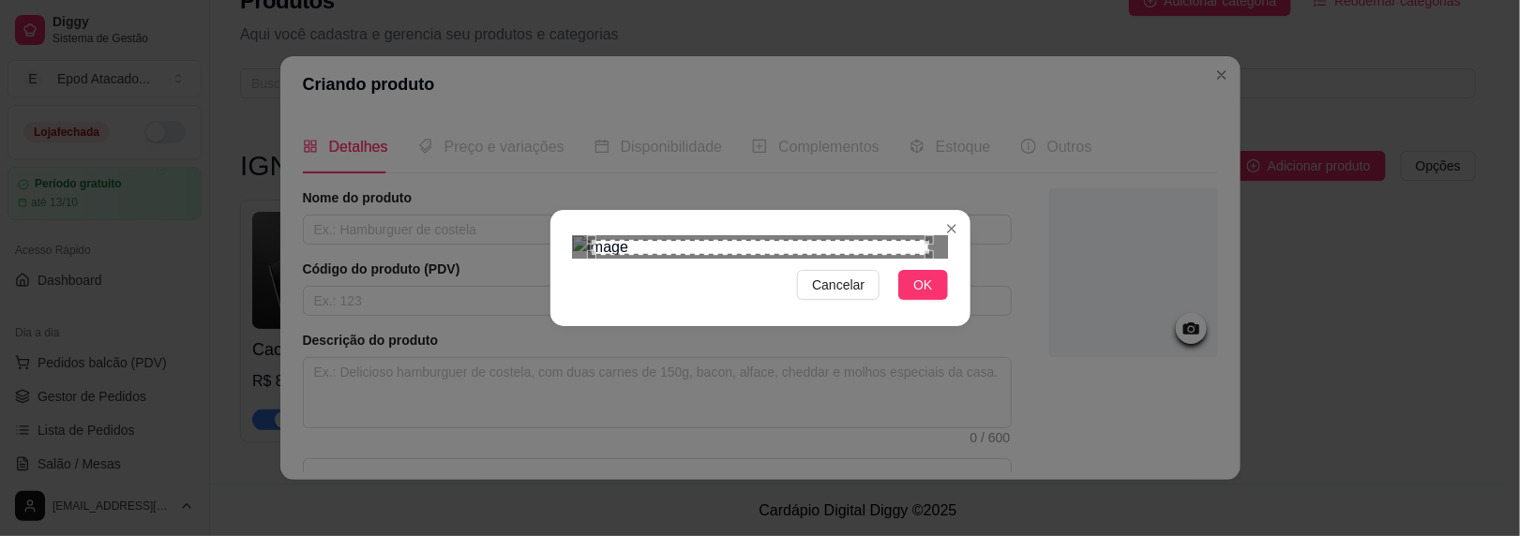
click at [914, 295] on span "OK" at bounding box center [922, 285] width 19 height 21
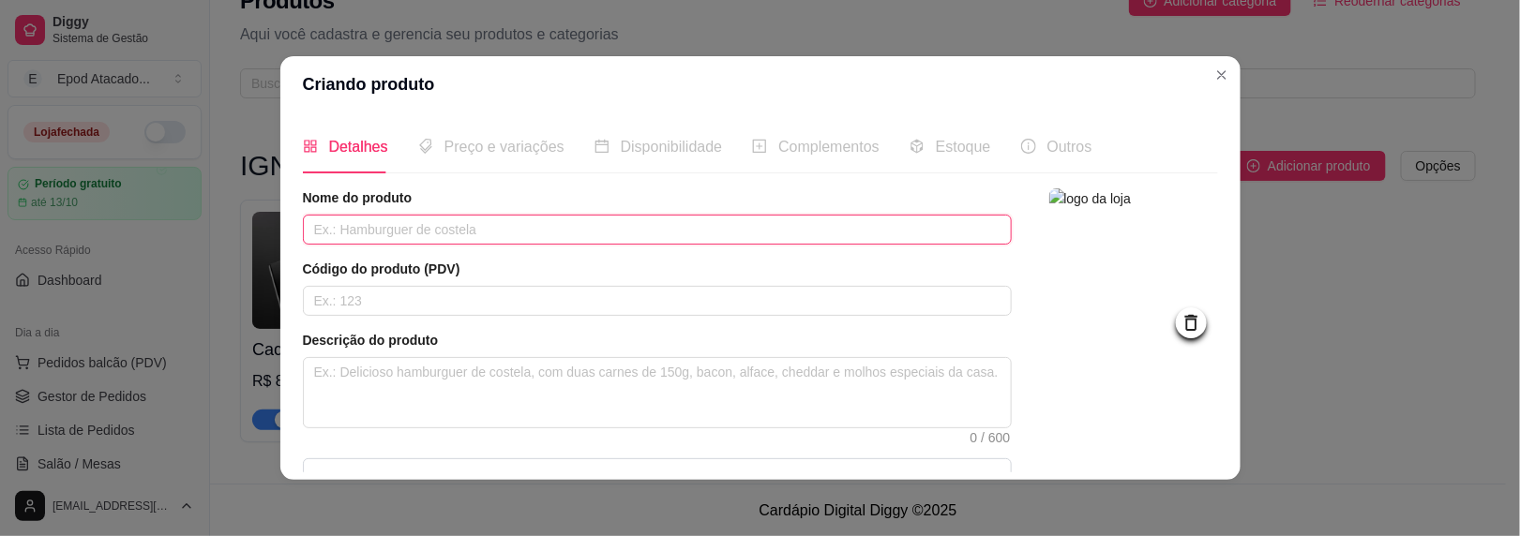
click at [398, 232] on input "text" at bounding box center [657, 230] width 709 height 30
paste input "Blueberry Ice"
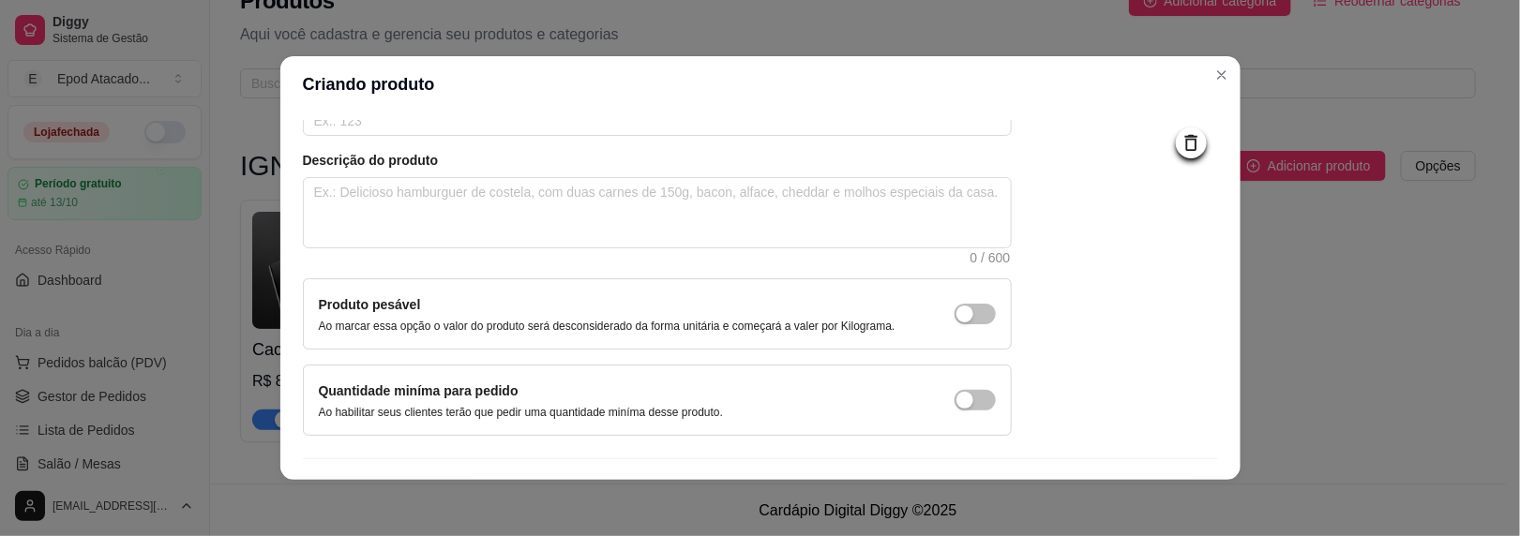
scroll to position [222, 0]
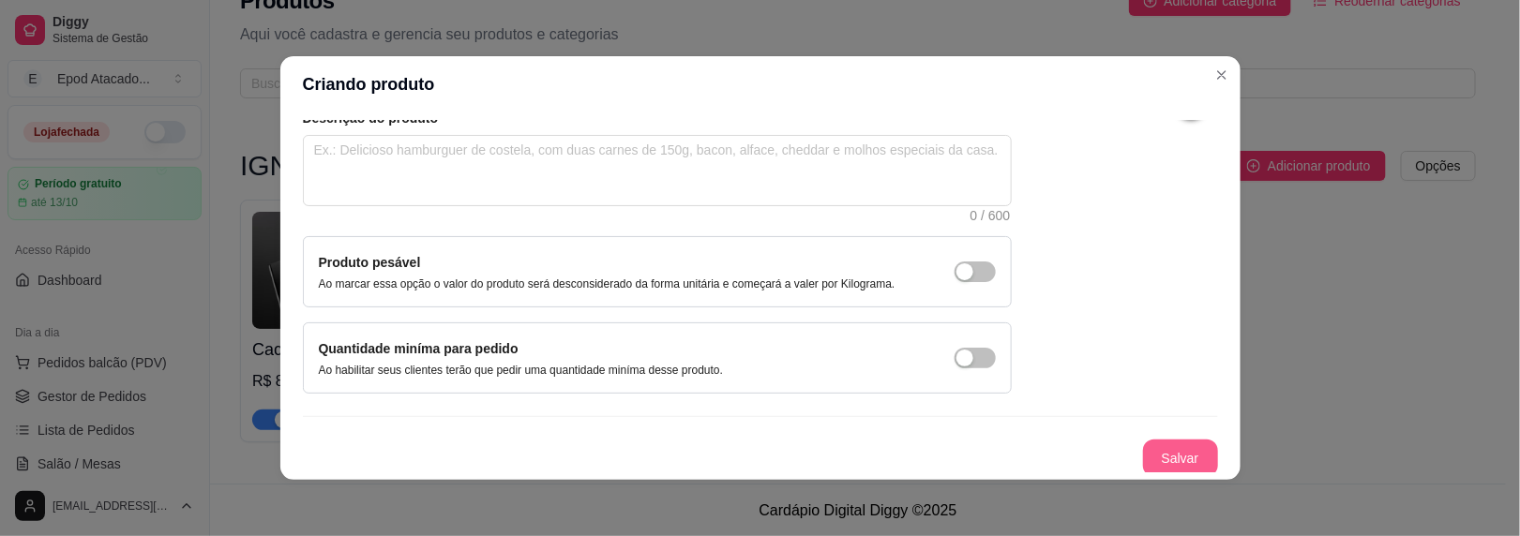
type input "Blueberry Ice"
click at [1143, 444] on button "Salvar" at bounding box center [1180, 459] width 75 height 38
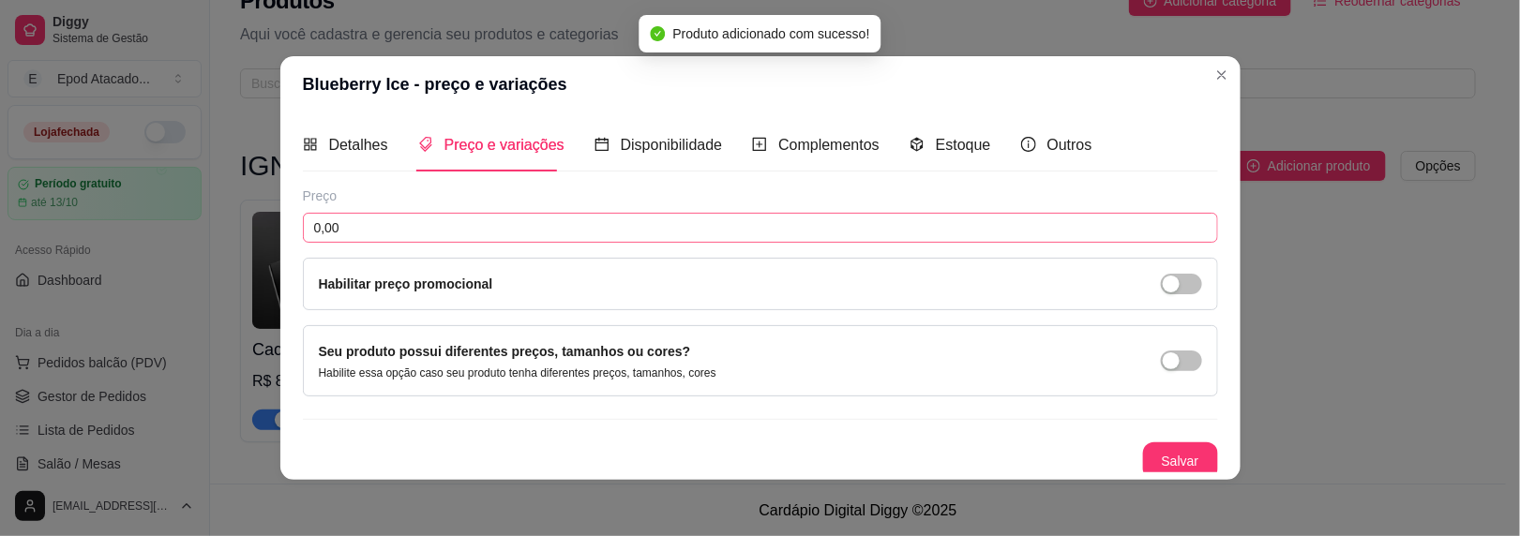
scroll to position [0, 0]
drag, startPoint x: 412, startPoint y: 235, endPoint x: 76, endPoint y: 211, distance: 336.6
click at [76, 211] on div "Blueberry Ice - preço e variações Detalhes Preço e variações Disponibilidade Co…" at bounding box center [760, 268] width 1520 height 536
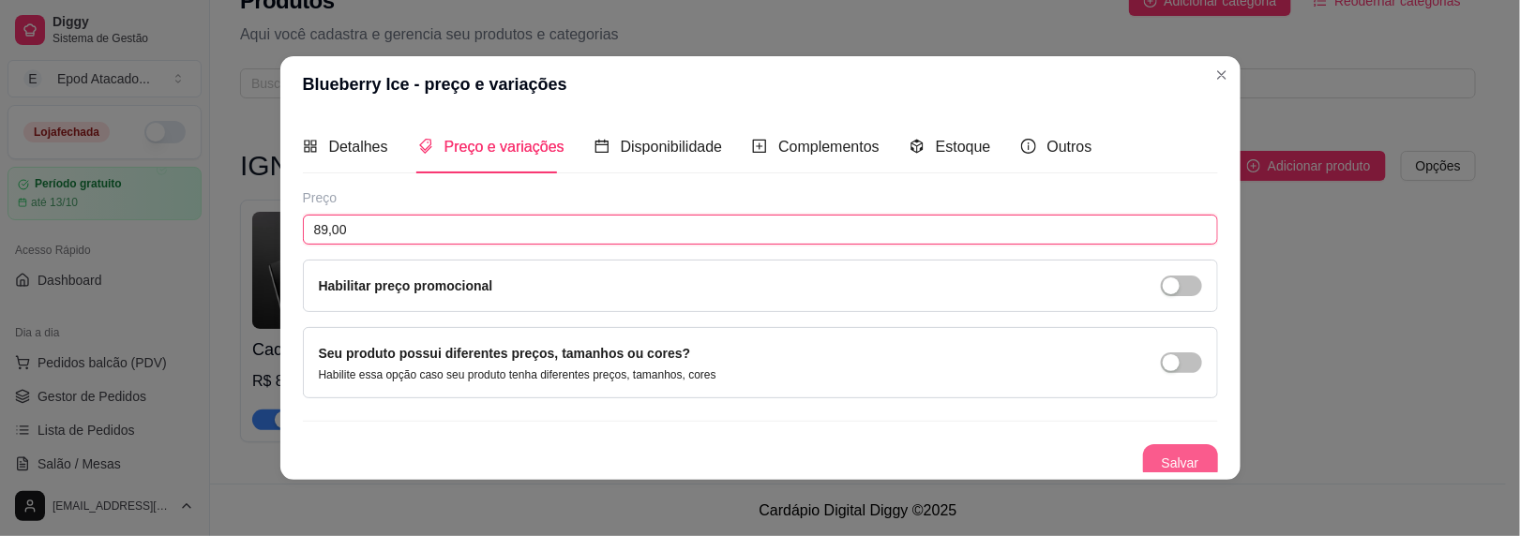
type input "89,00"
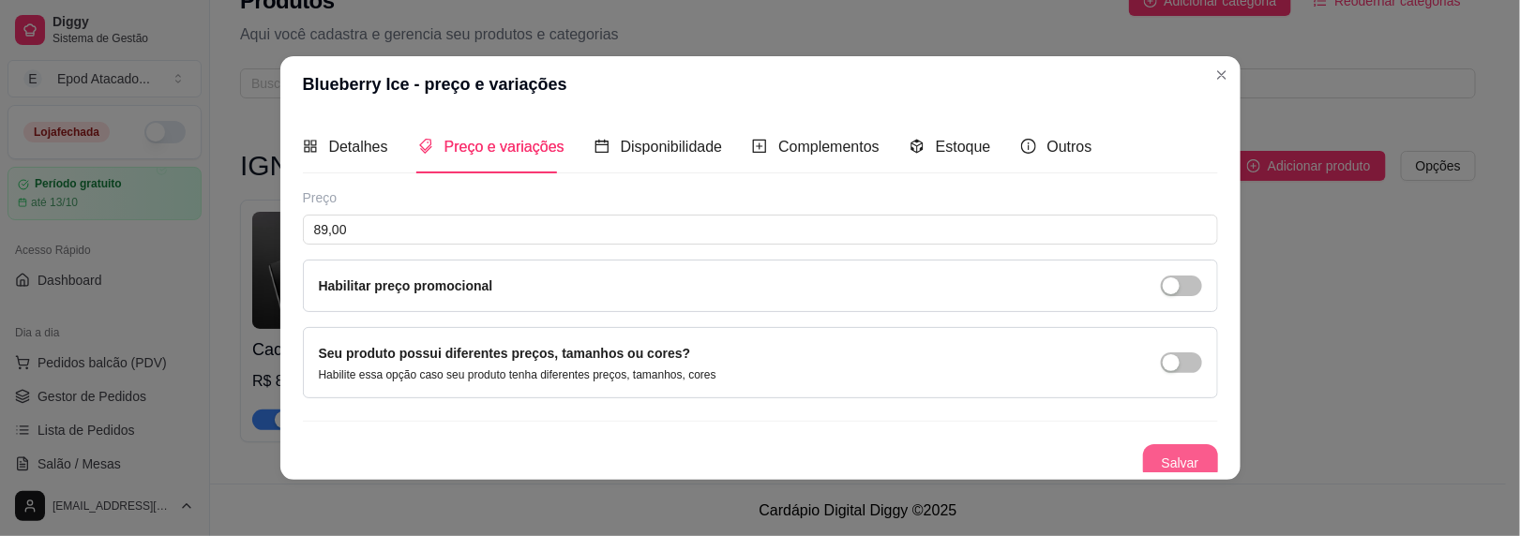
click at [1143, 455] on button "Salvar" at bounding box center [1180, 464] width 75 height 38
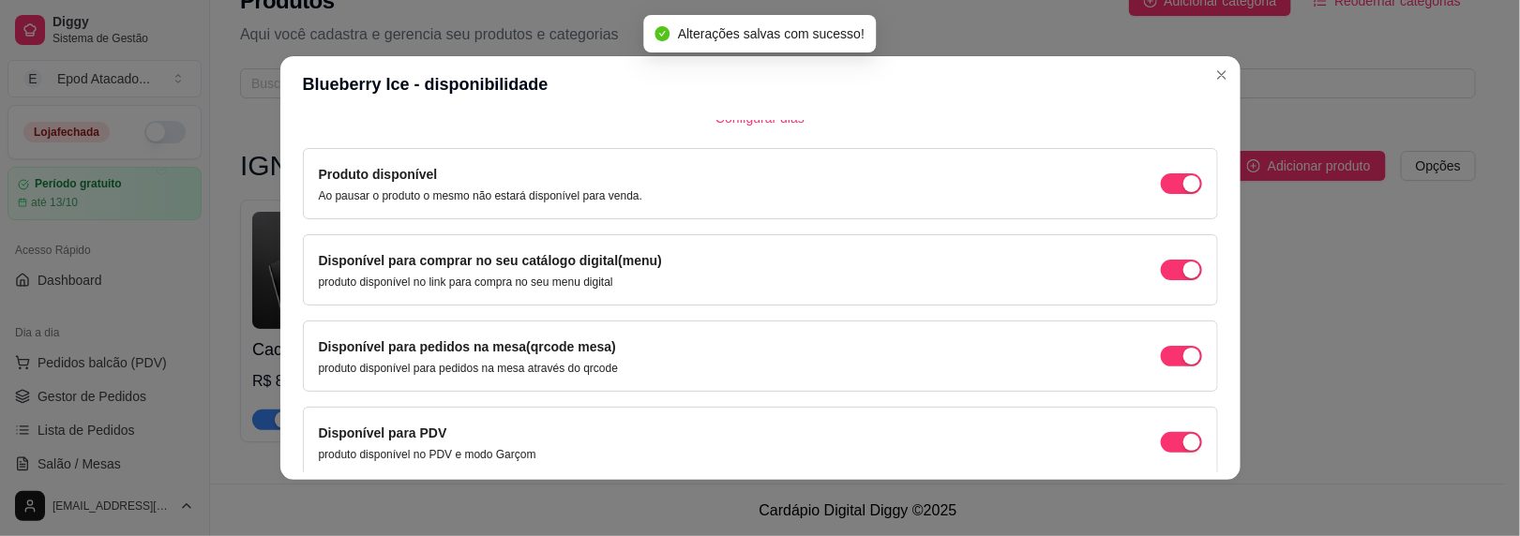
scroll to position [231, 0]
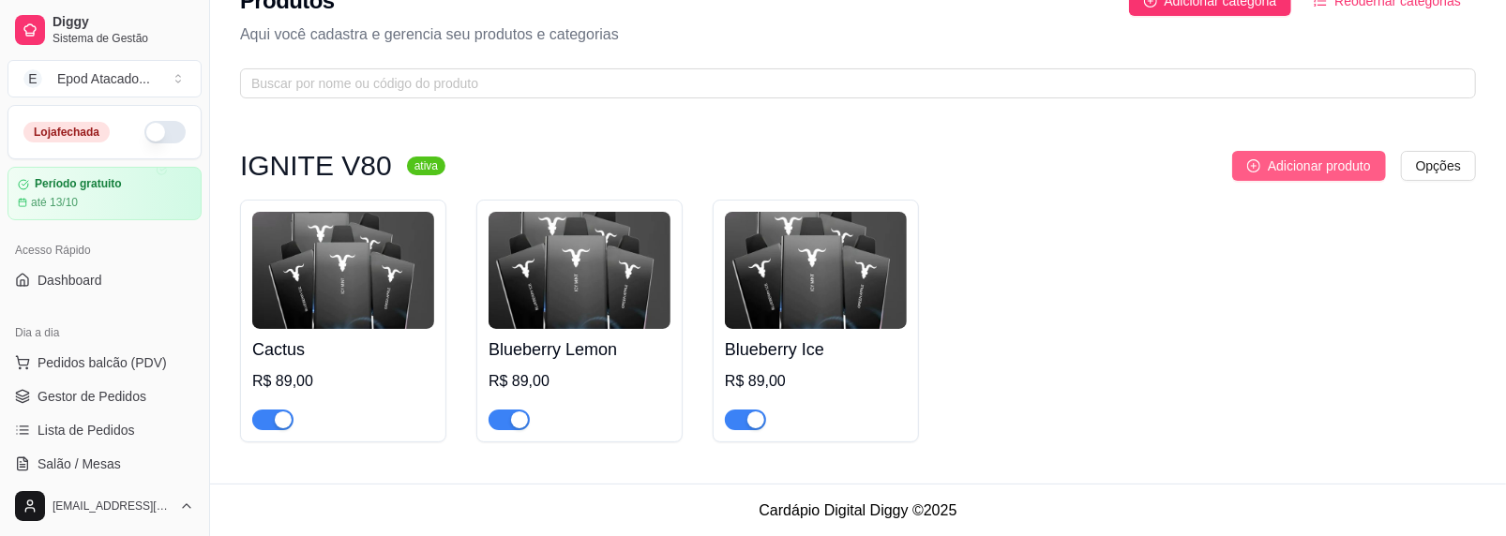
click at [1318, 167] on span "Adicionar produto" at bounding box center [1319, 166] width 103 height 21
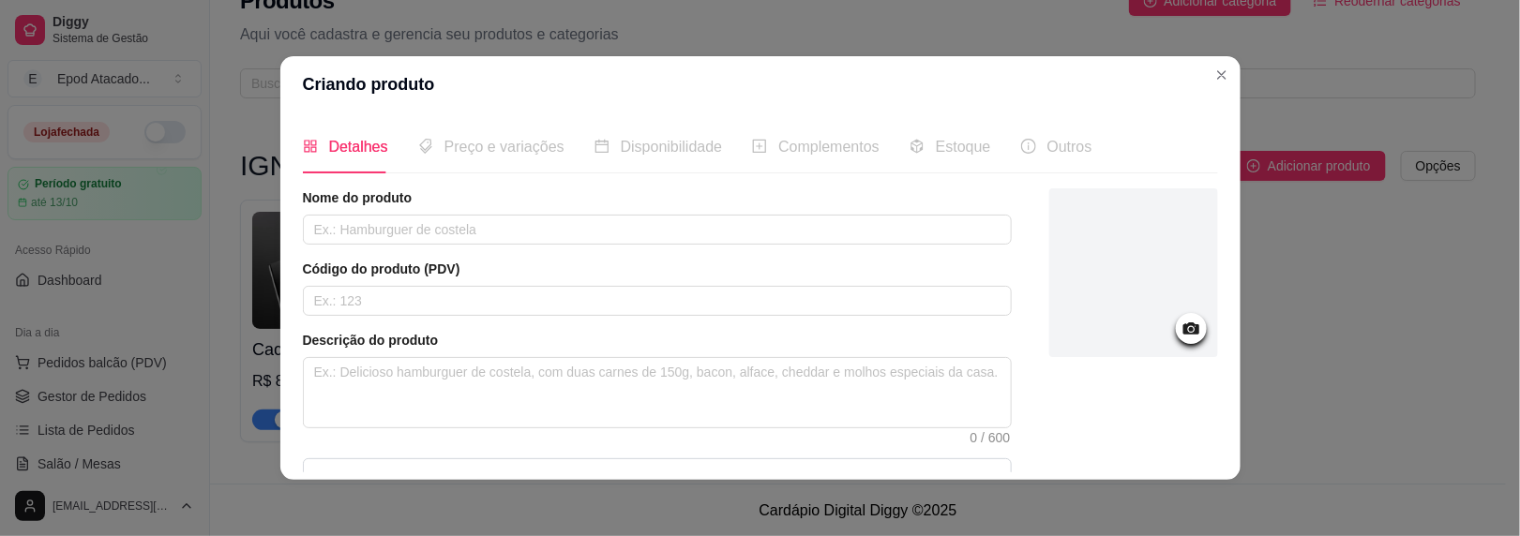
click at [1181, 327] on icon at bounding box center [1192, 329] width 22 height 22
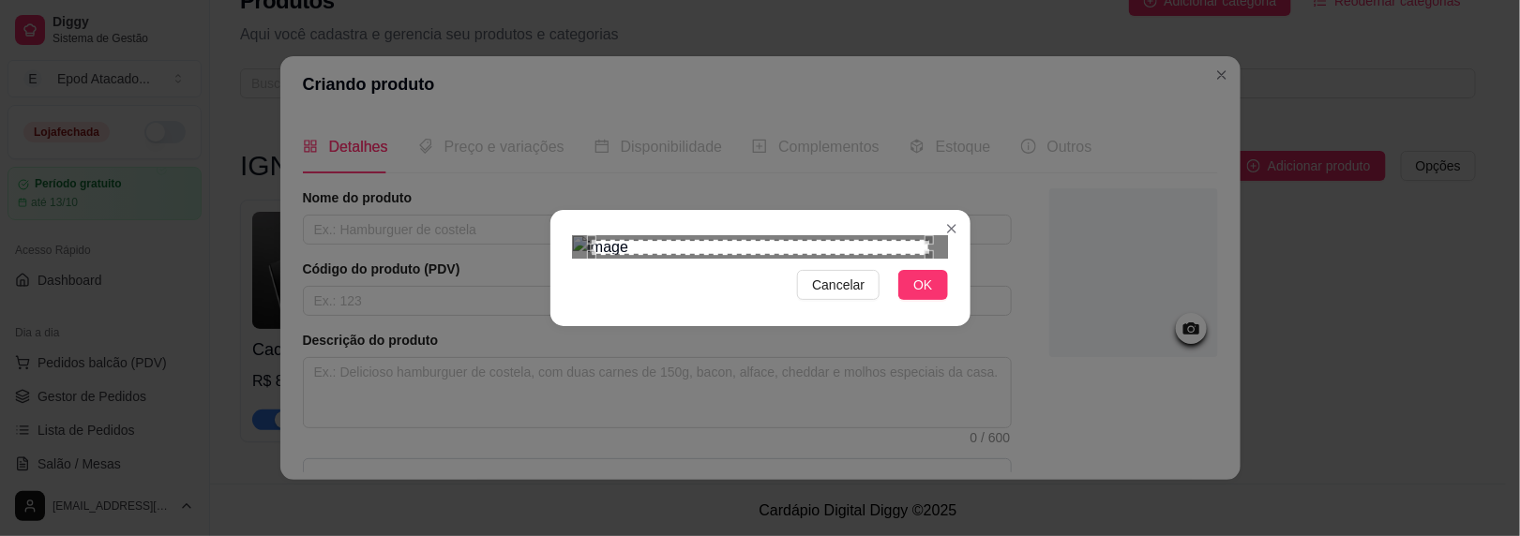
drag, startPoint x: 911, startPoint y: 531, endPoint x: 873, endPoint y: 467, distance: 74.0
click at [913, 295] on span "OK" at bounding box center [922, 285] width 19 height 21
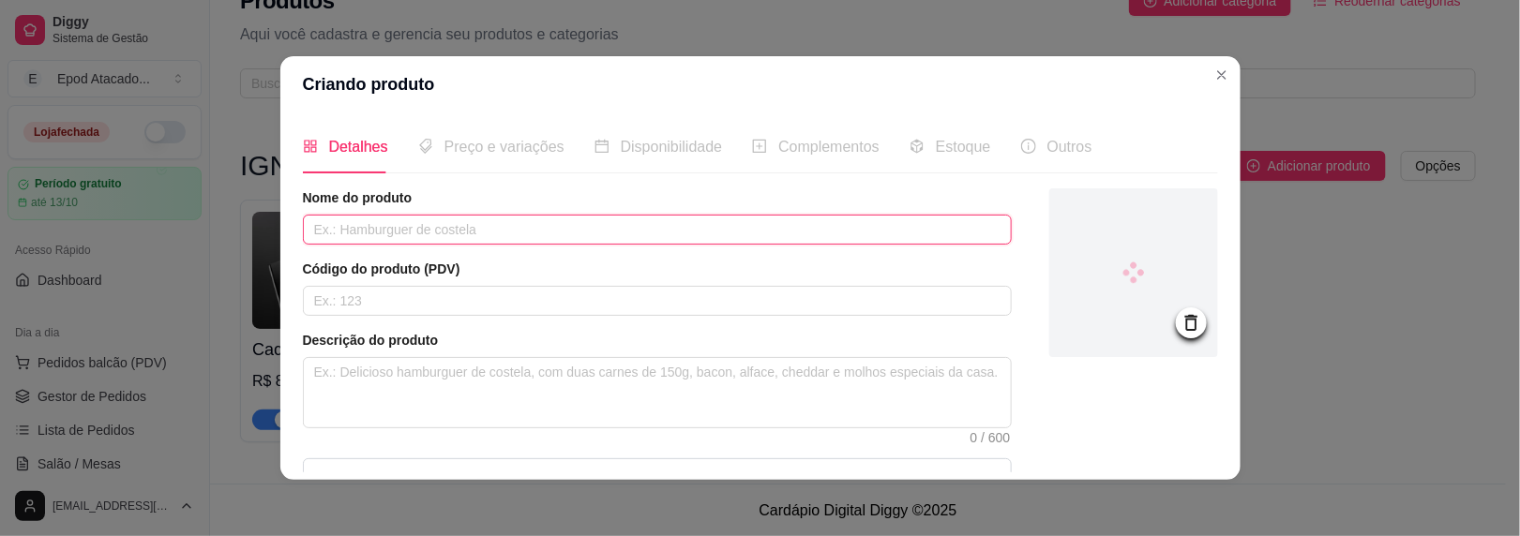
click at [389, 229] on input "text" at bounding box center [657, 230] width 709 height 30
paste input "Banana Ice"
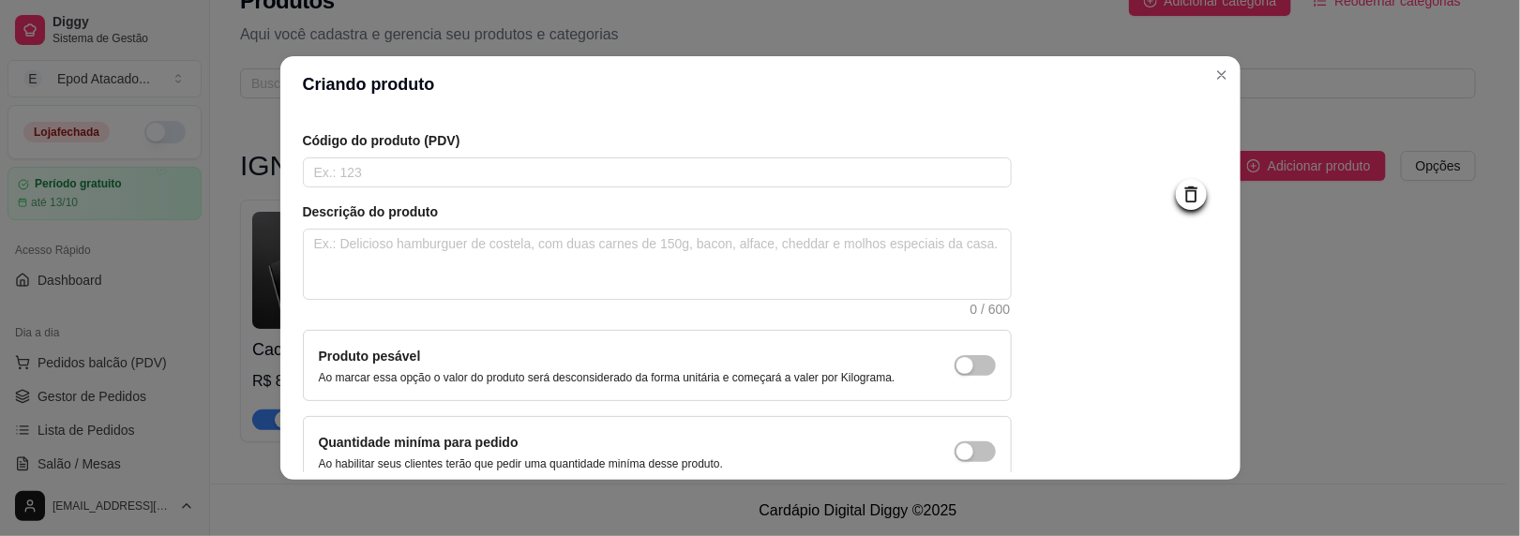
scroll to position [222, 0]
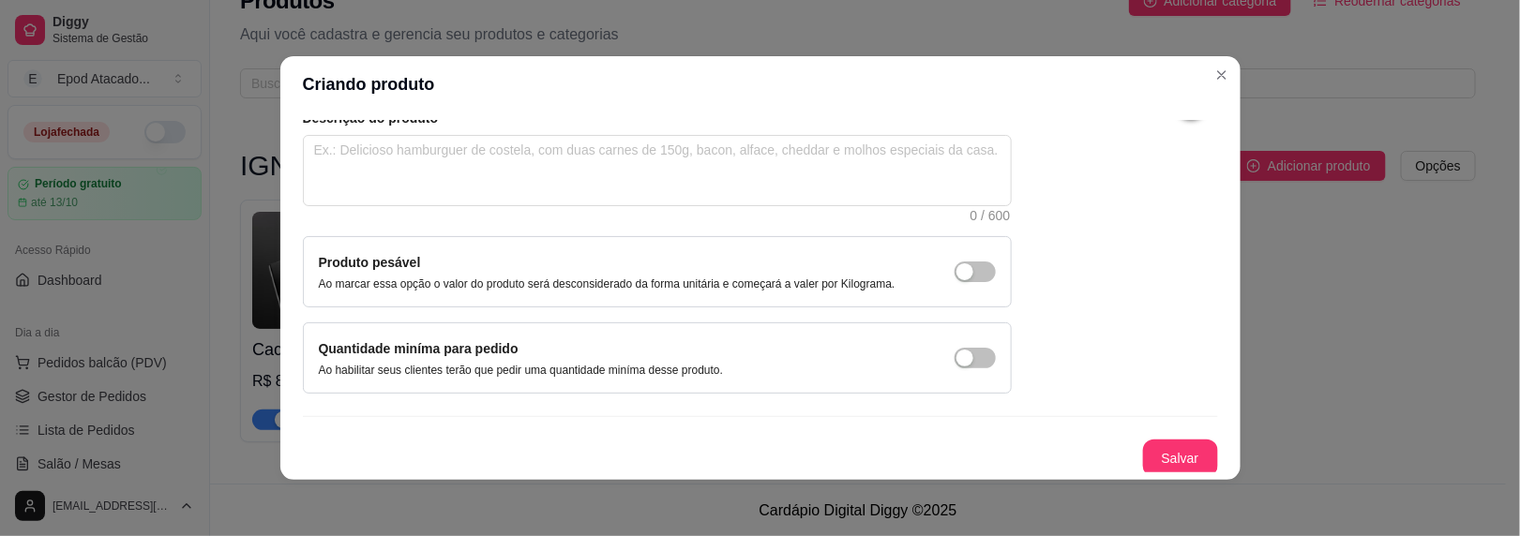
type input "Banana Ice"
click at [1149, 444] on div "Nome do produto Banana Ice Código do produto (PDV) Descrição do produto 0 / 600…" at bounding box center [760, 221] width 915 height 511
click at [1149, 444] on button "Salvar" at bounding box center [1180, 459] width 75 height 38
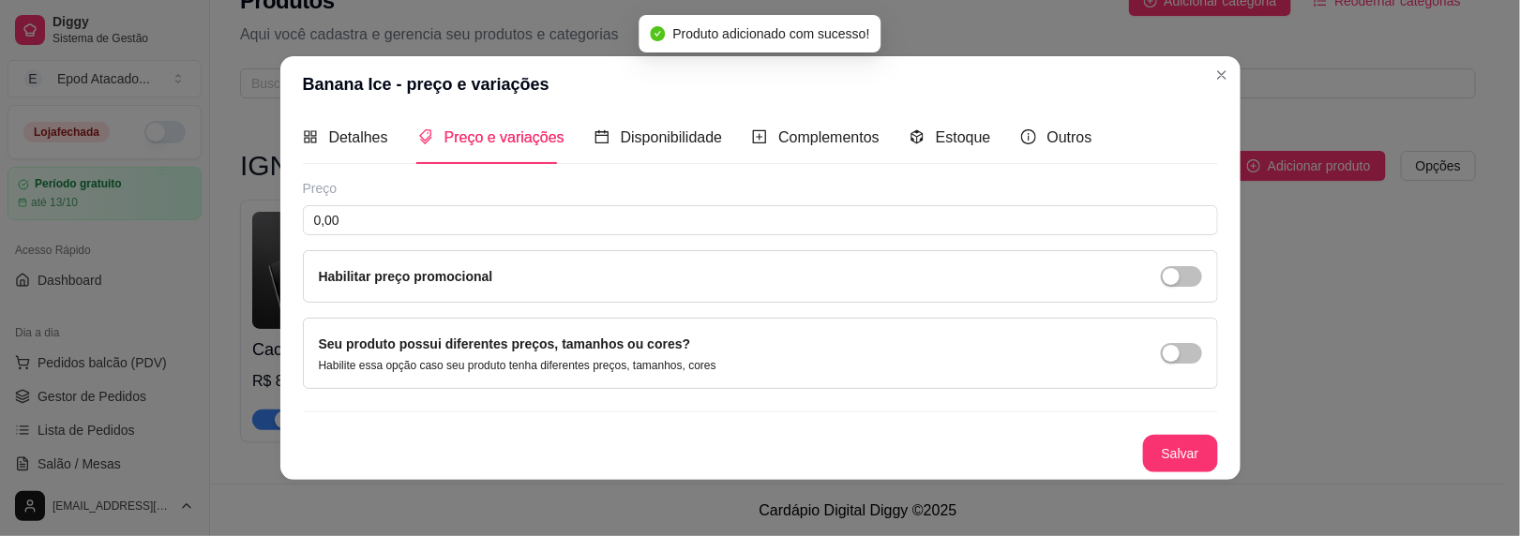
scroll to position [7, 0]
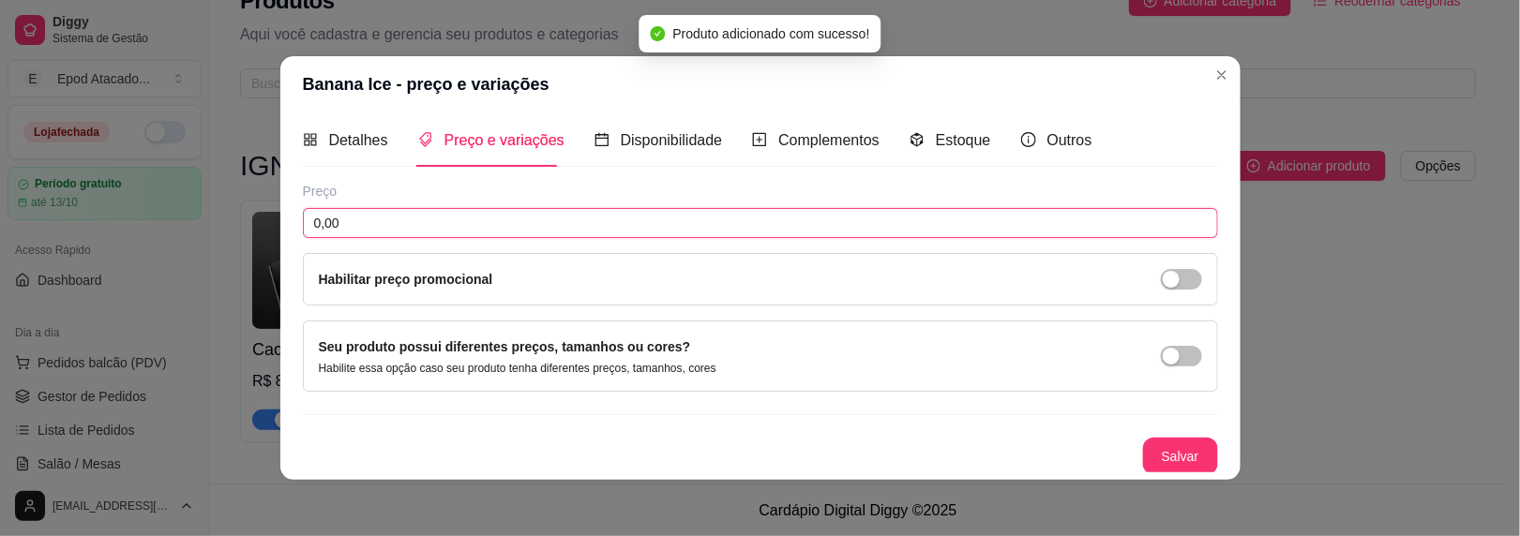
click at [415, 224] on input "0,00" at bounding box center [760, 223] width 915 height 30
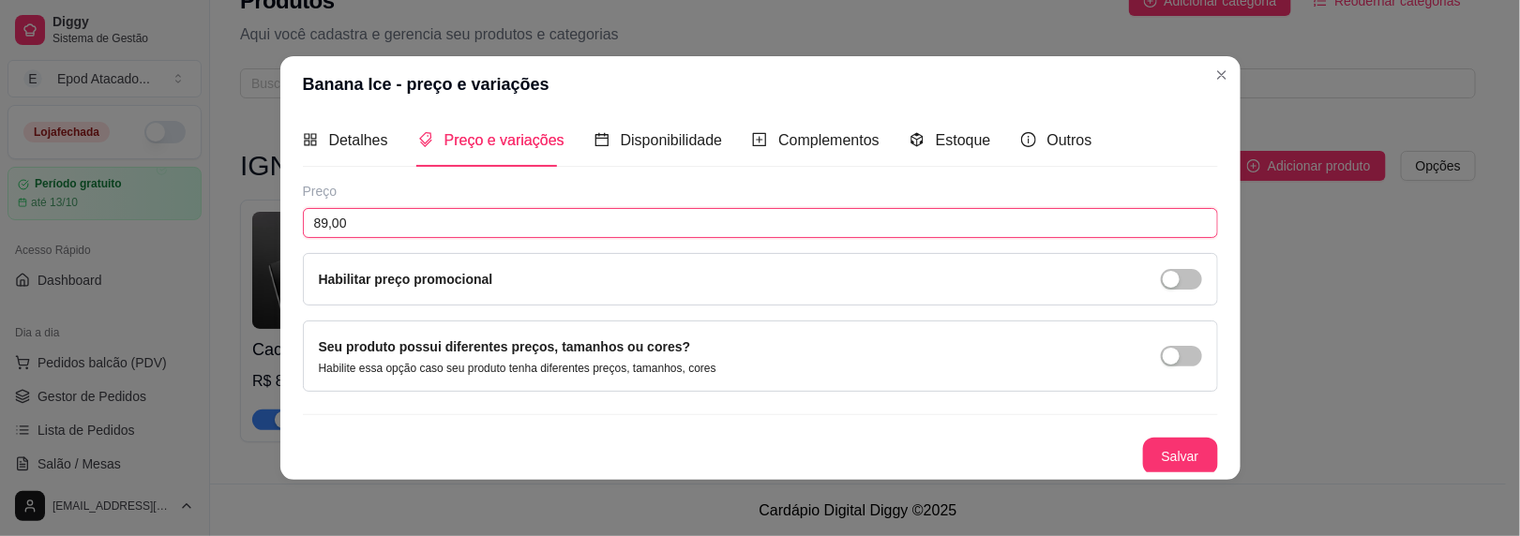
type input "89,00"
click at [1158, 445] on button "Salvar" at bounding box center [1180, 457] width 73 height 37
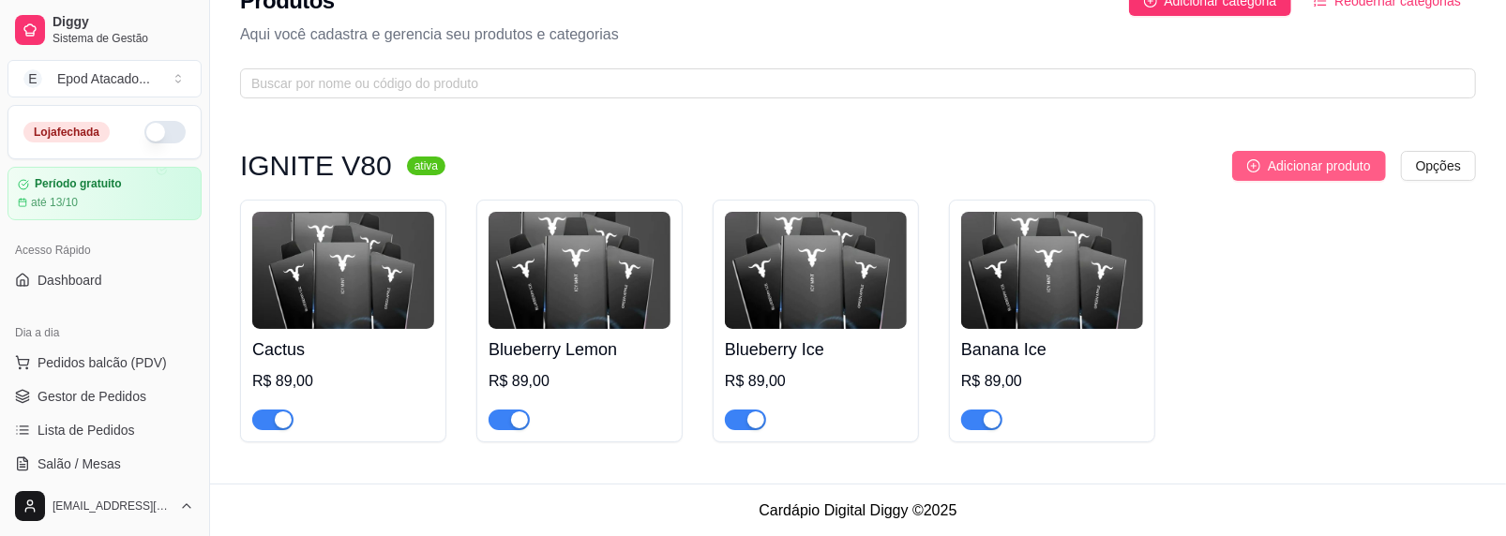
click at [1290, 153] on button "Adicionar produto" at bounding box center [1309, 166] width 154 height 30
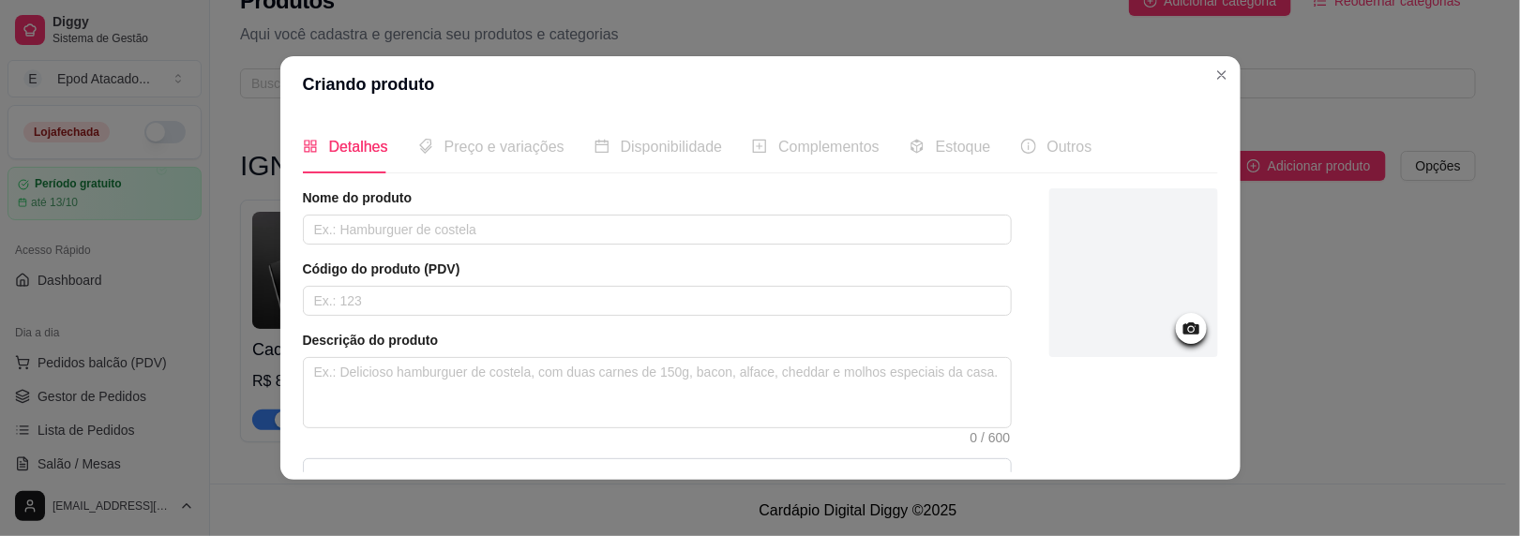
click at [1139, 305] on div at bounding box center [1133, 273] width 169 height 169
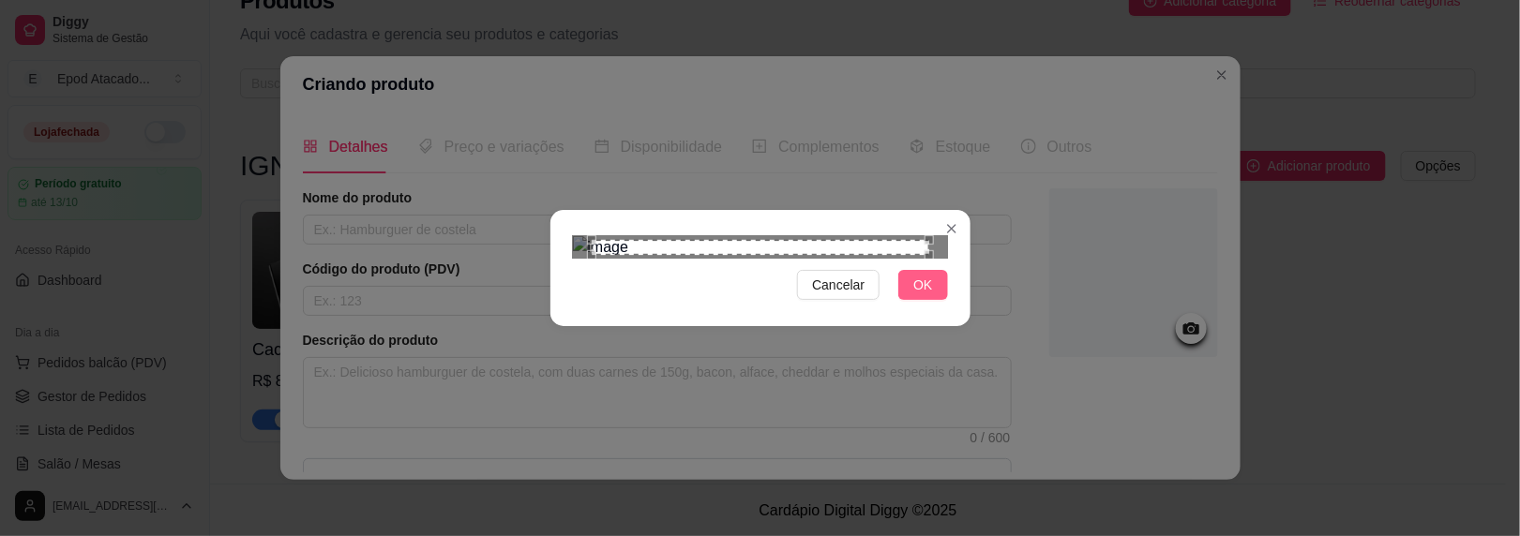
click at [926, 300] on button "OK" at bounding box center [922, 285] width 49 height 30
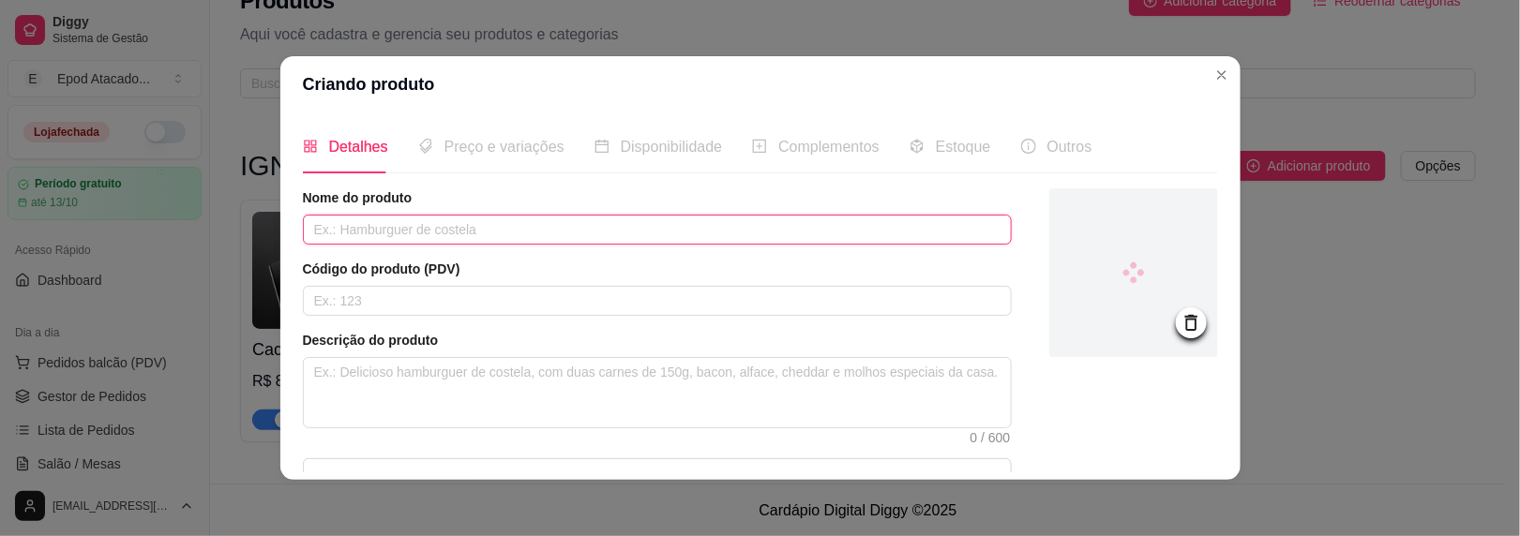
click at [489, 229] on input "text" at bounding box center [657, 230] width 709 height 30
paste input "Green Apple"
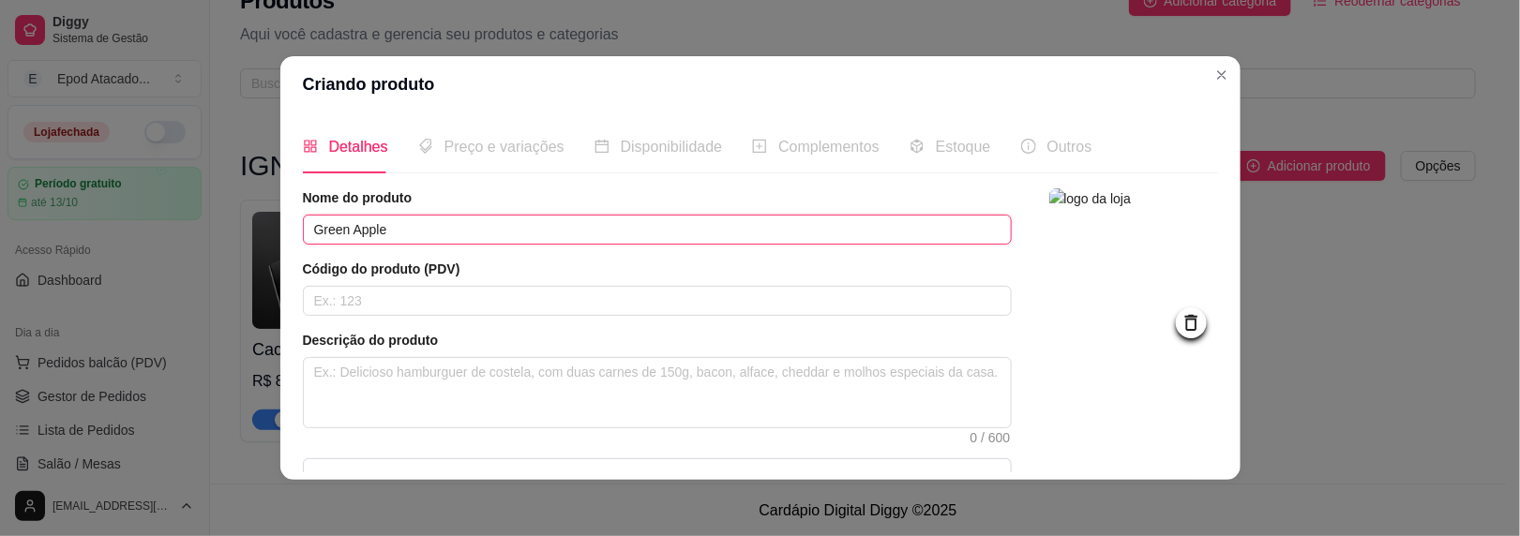
scroll to position [222, 0]
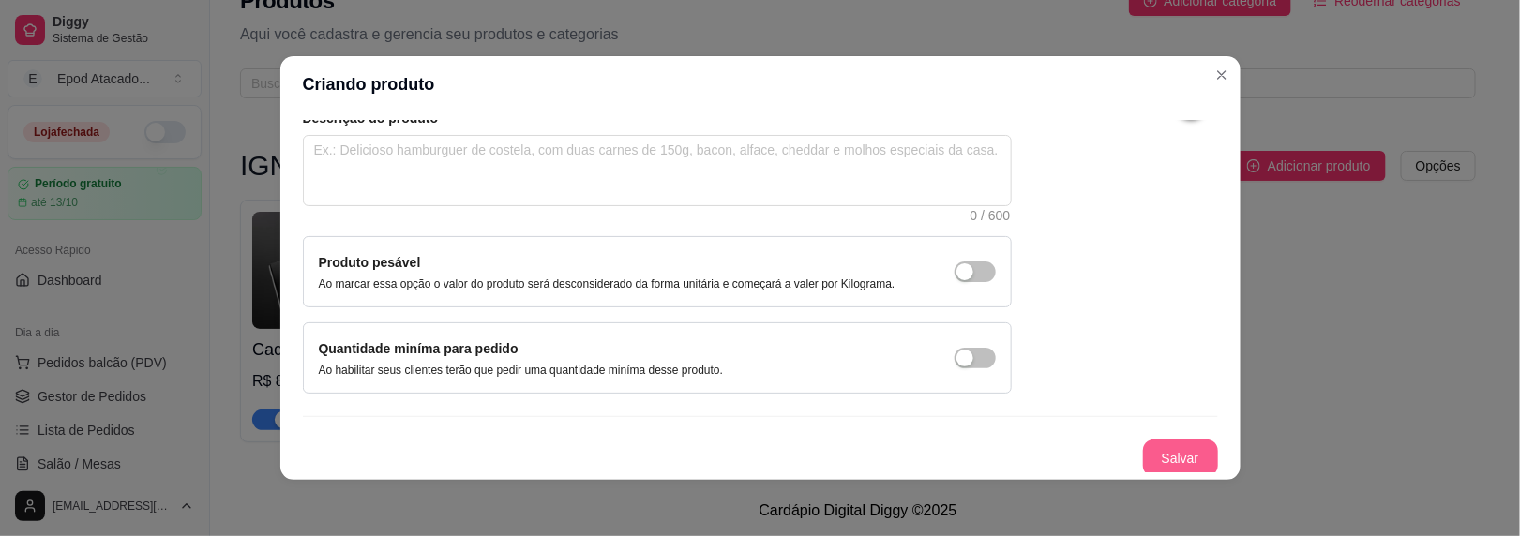
type input "Green Apple"
click at [1180, 465] on button "Salvar" at bounding box center [1180, 459] width 75 height 38
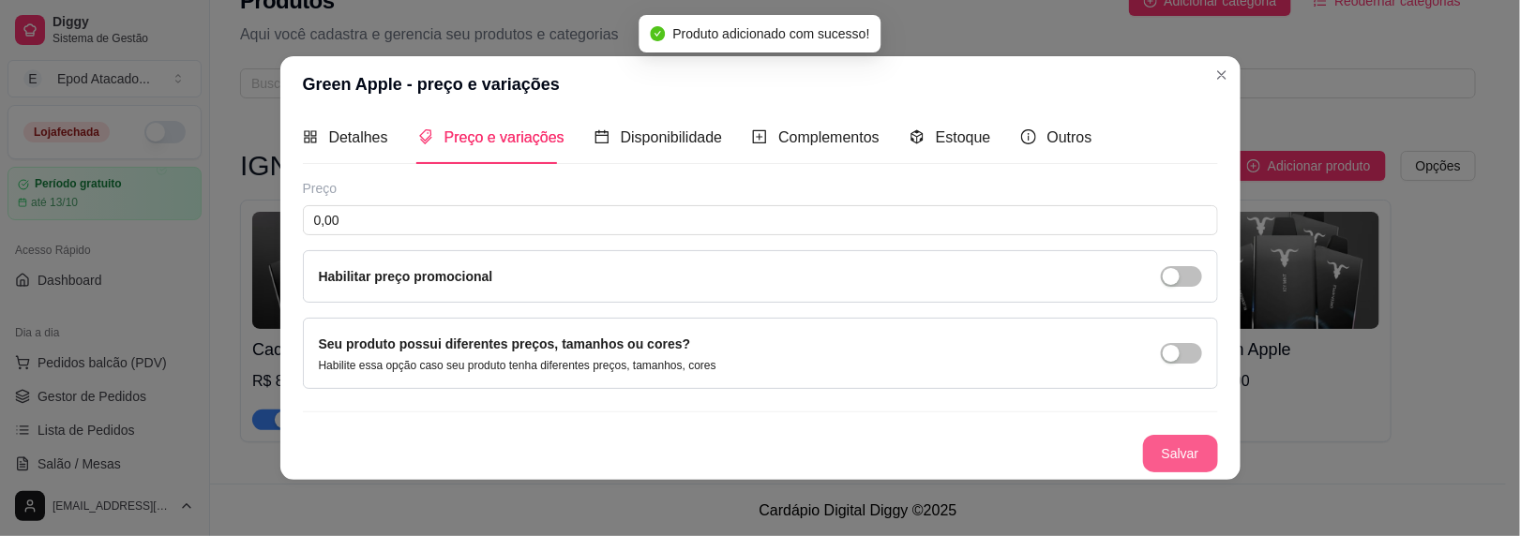
scroll to position [7, 0]
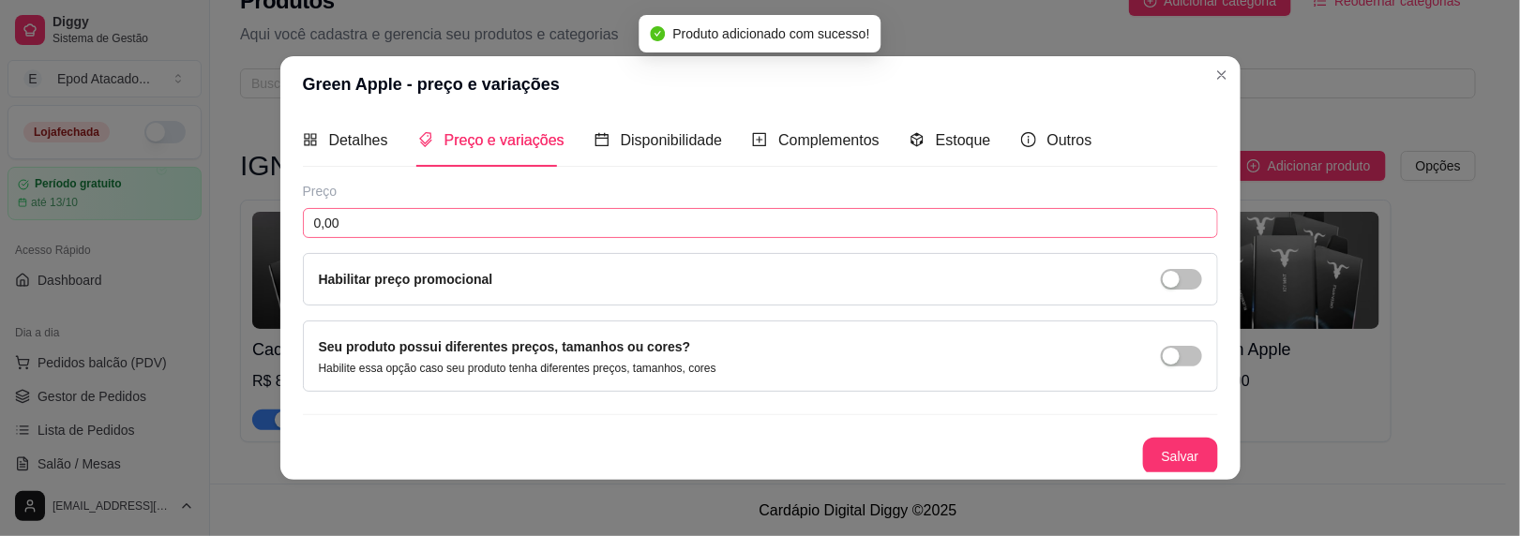
drag, startPoint x: 468, startPoint y: 246, endPoint x: 459, endPoint y: 232, distance: 16.9
click at [467, 243] on div "Preço 0,00 Habilitar preço promocional" at bounding box center [760, 244] width 915 height 124
click at [459, 232] on input "0,00" at bounding box center [760, 223] width 915 height 30
type input "89,00"
click at [1169, 429] on div "Preço 89,00 Habilitar preço promocional Seu produto possui diferentes preços, t…" at bounding box center [760, 329] width 915 height 294
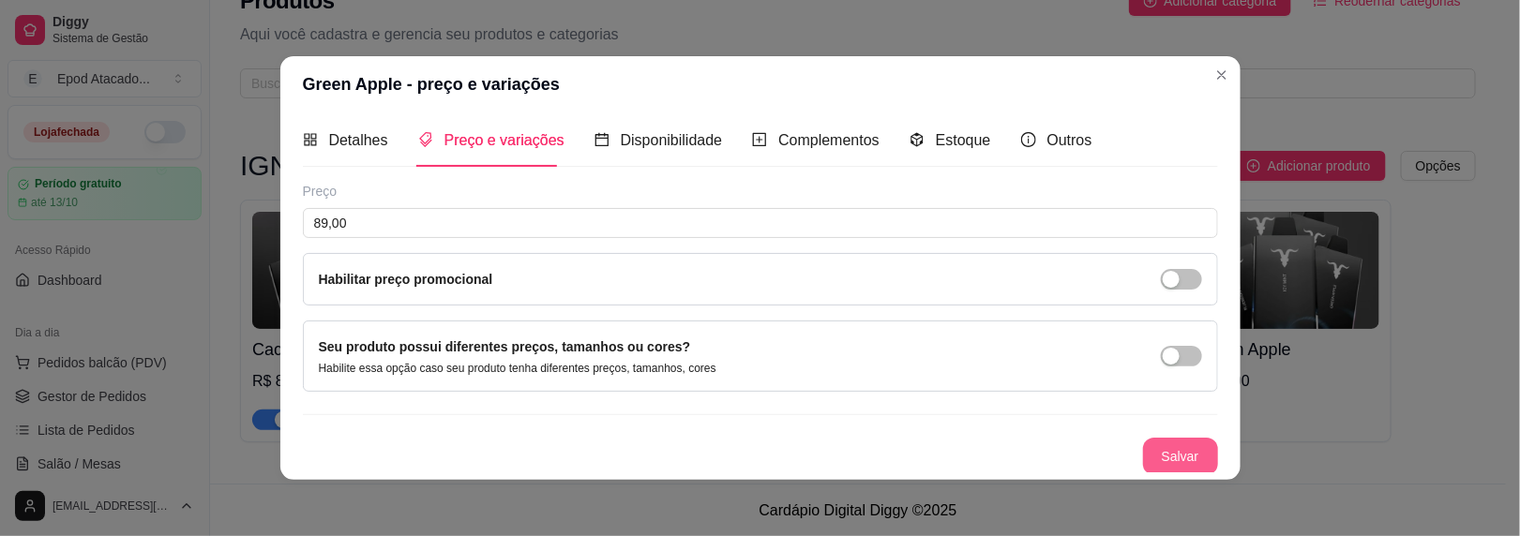
click at [1154, 458] on button "Salvar" at bounding box center [1180, 457] width 75 height 38
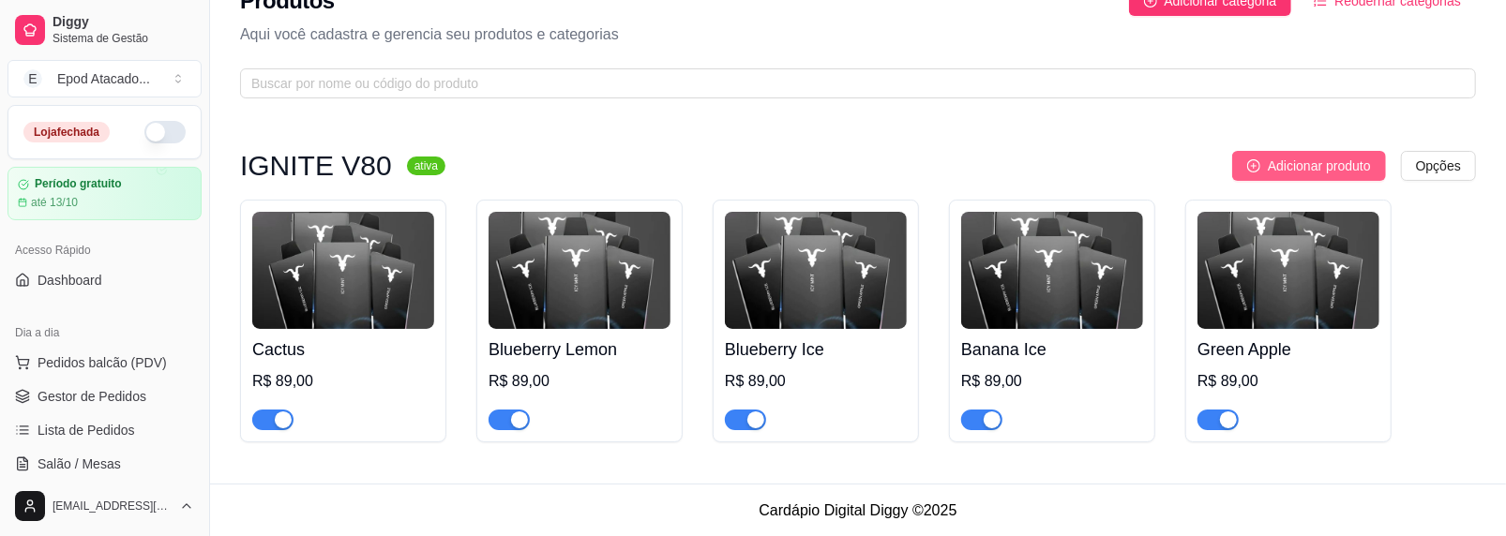
click at [1251, 164] on icon "plus-circle" at bounding box center [1253, 165] width 13 height 13
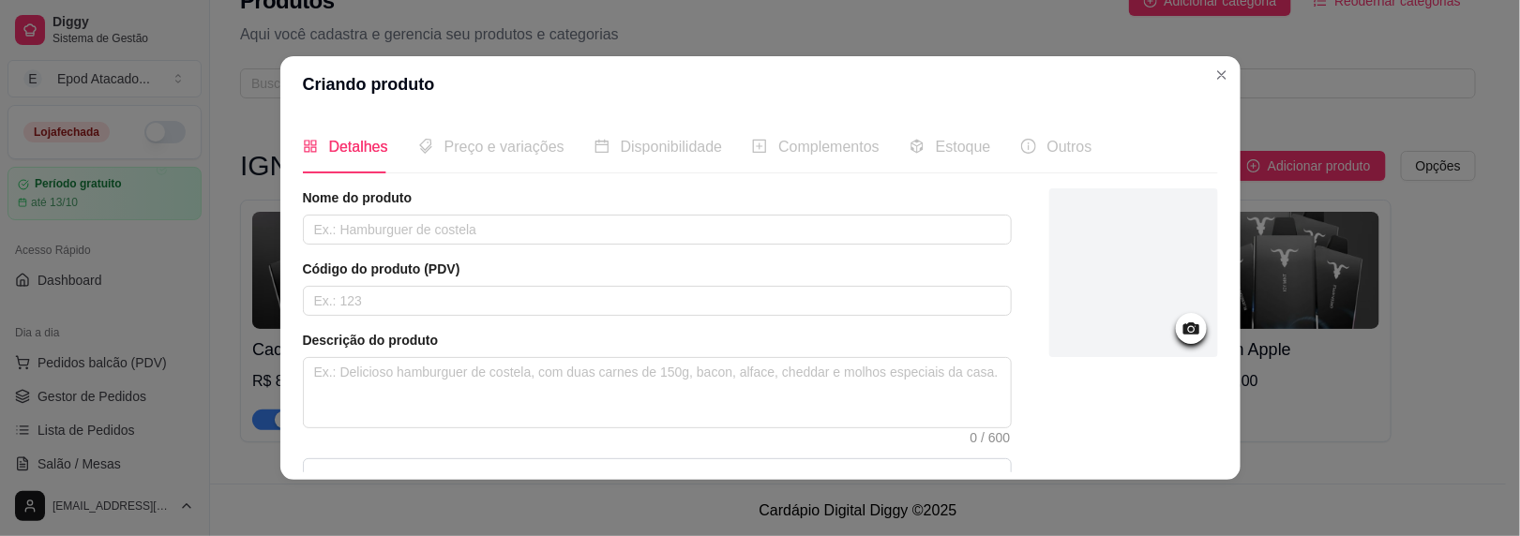
click at [1169, 348] on div at bounding box center [1133, 273] width 169 height 169
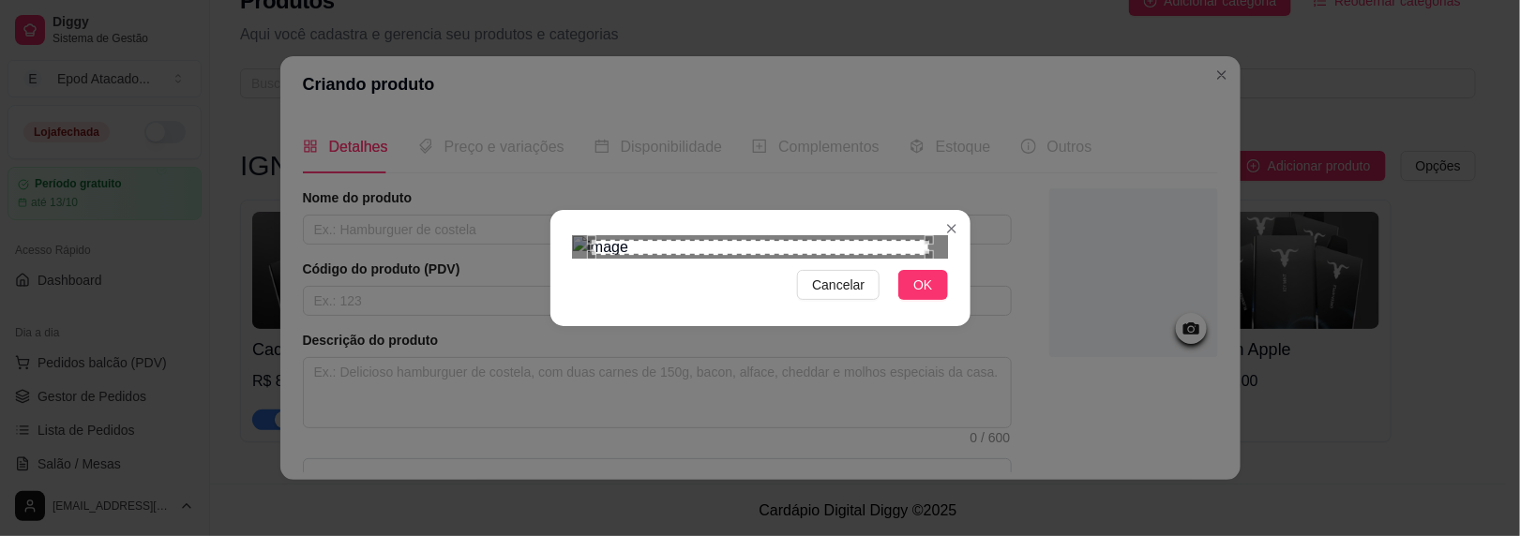
click at [903, 308] on div "Cancelar OK" at bounding box center [761, 268] width 420 height 79
click at [903, 300] on button "OK" at bounding box center [922, 285] width 49 height 30
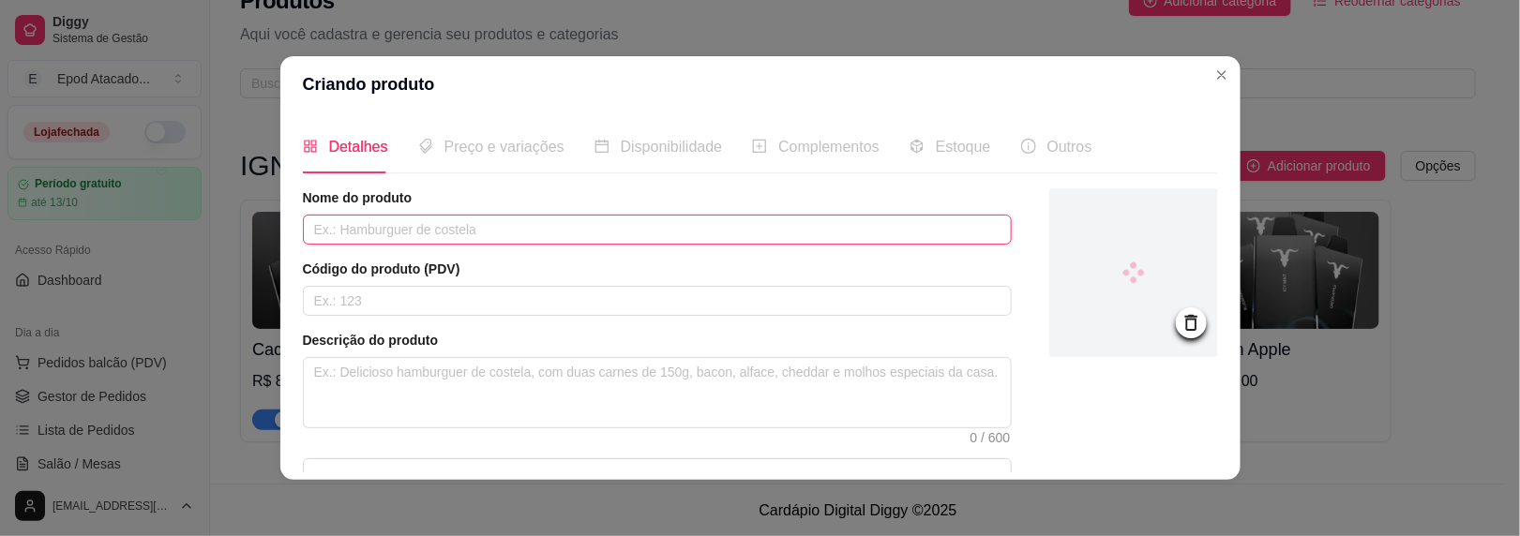
click at [384, 235] on input "text" at bounding box center [657, 230] width 709 height 30
paste input "Menthol"
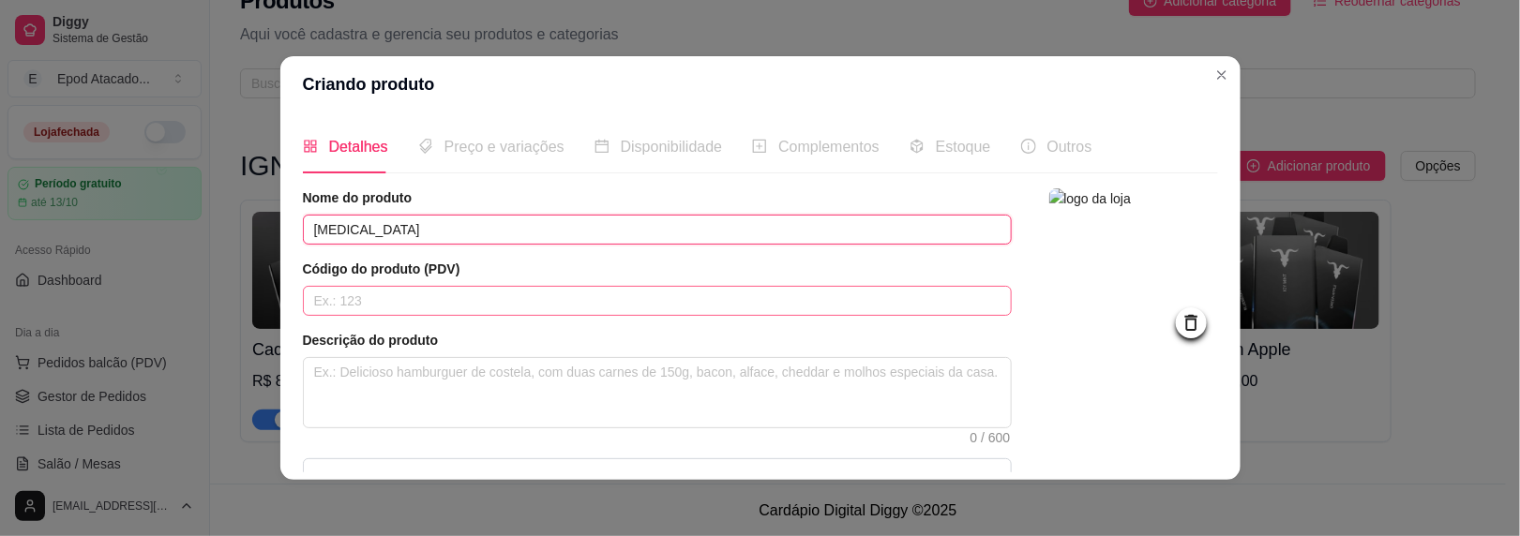
type input "Menthol"
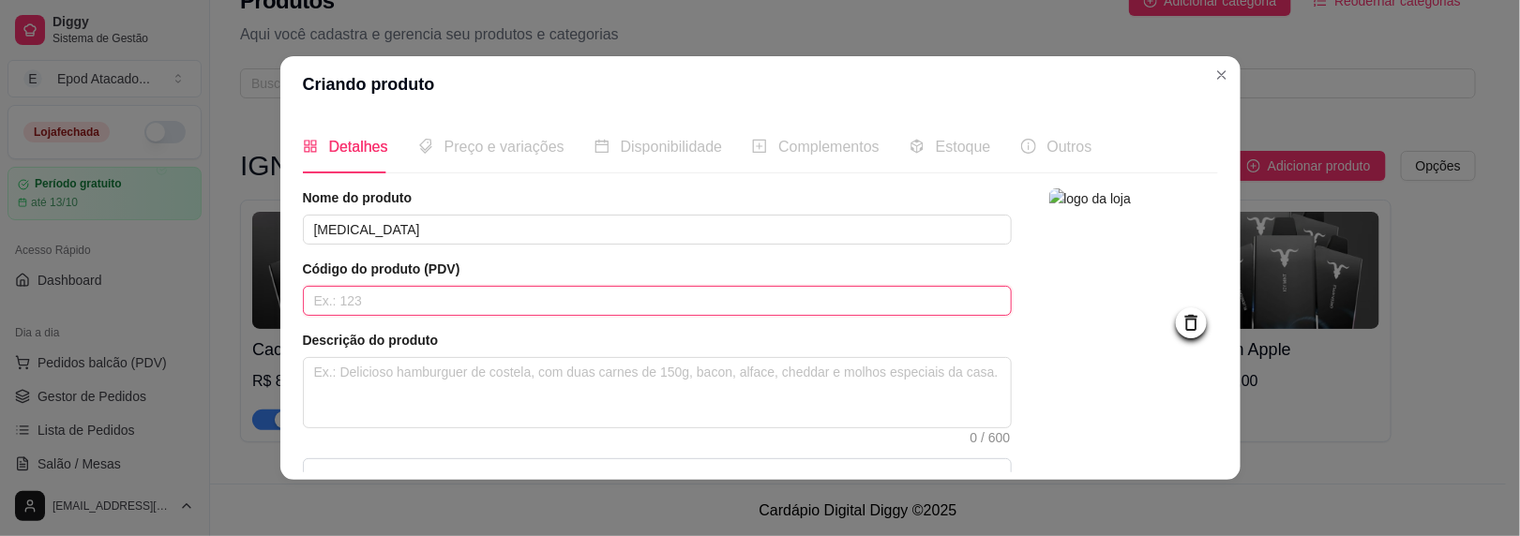
click at [329, 296] on input "text" at bounding box center [657, 301] width 709 height 30
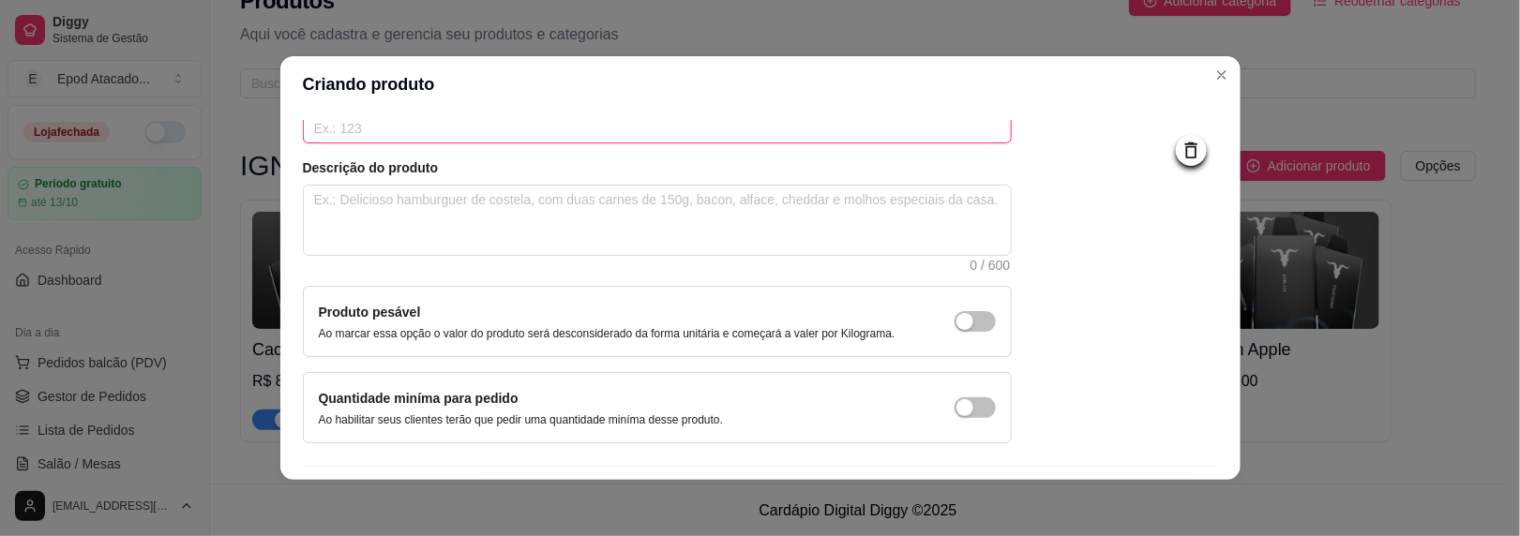
scroll to position [222, 0]
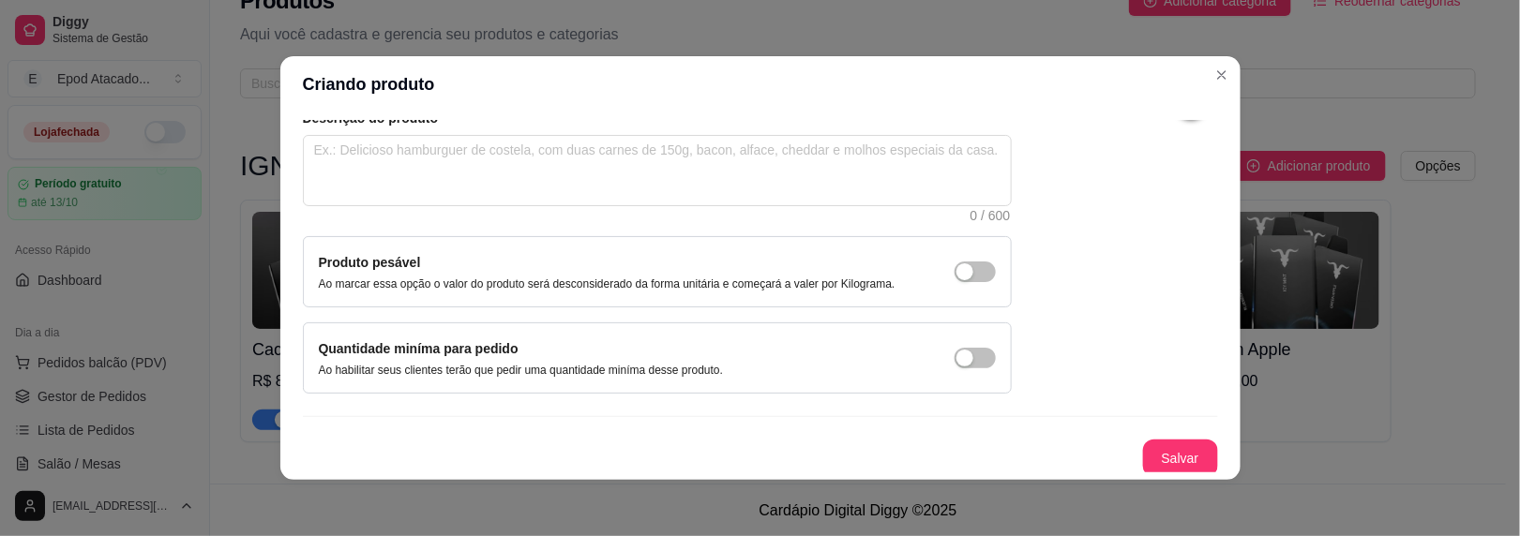
click at [1143, 440] on button "Salvar" at bounding box center [1180, 459] width 75 height 38
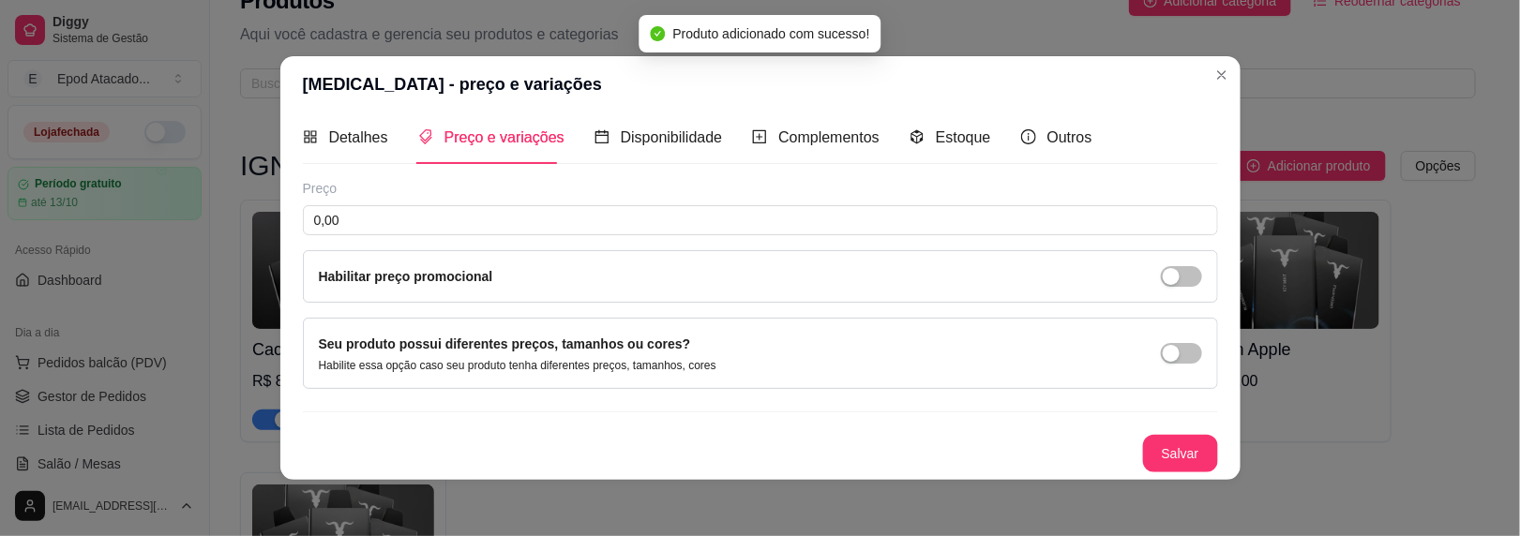
scroll to position [7, 0]
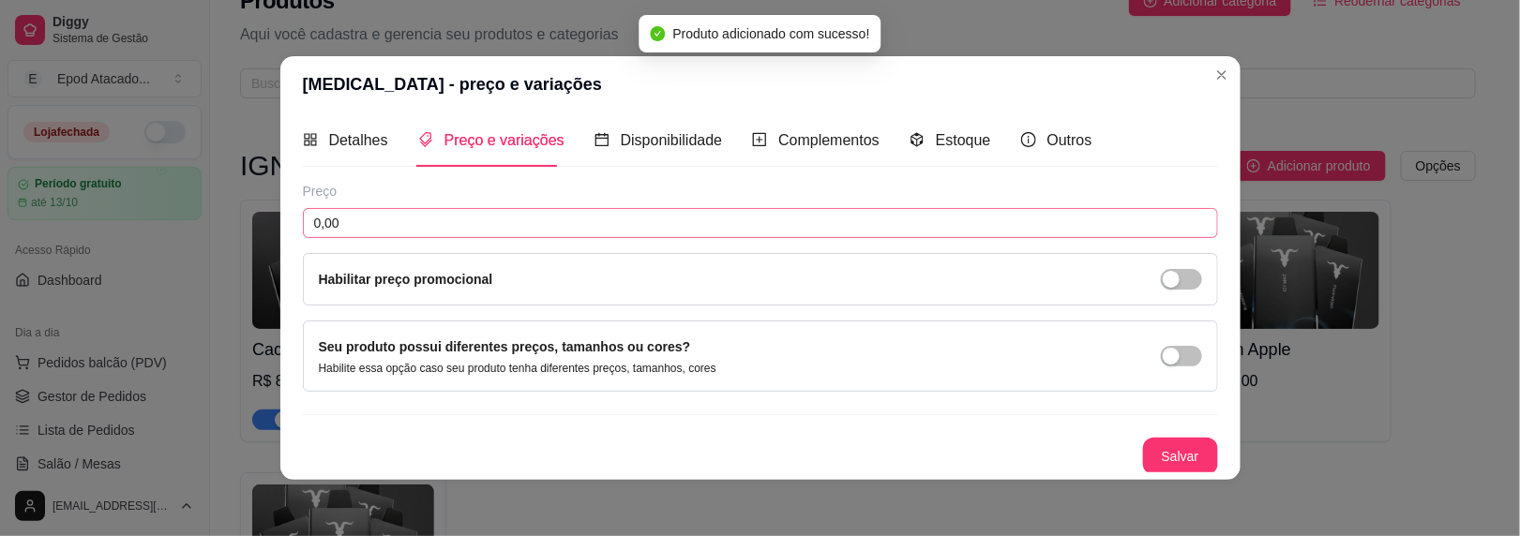
click at [355, 211] on div "Preço 0,00 Habilitar preço promocional" at bounding box center [760, 244] width 915 height 124
click at [355, 217] on input "0,00" at bounding box center [760, 223] width 915 height 30
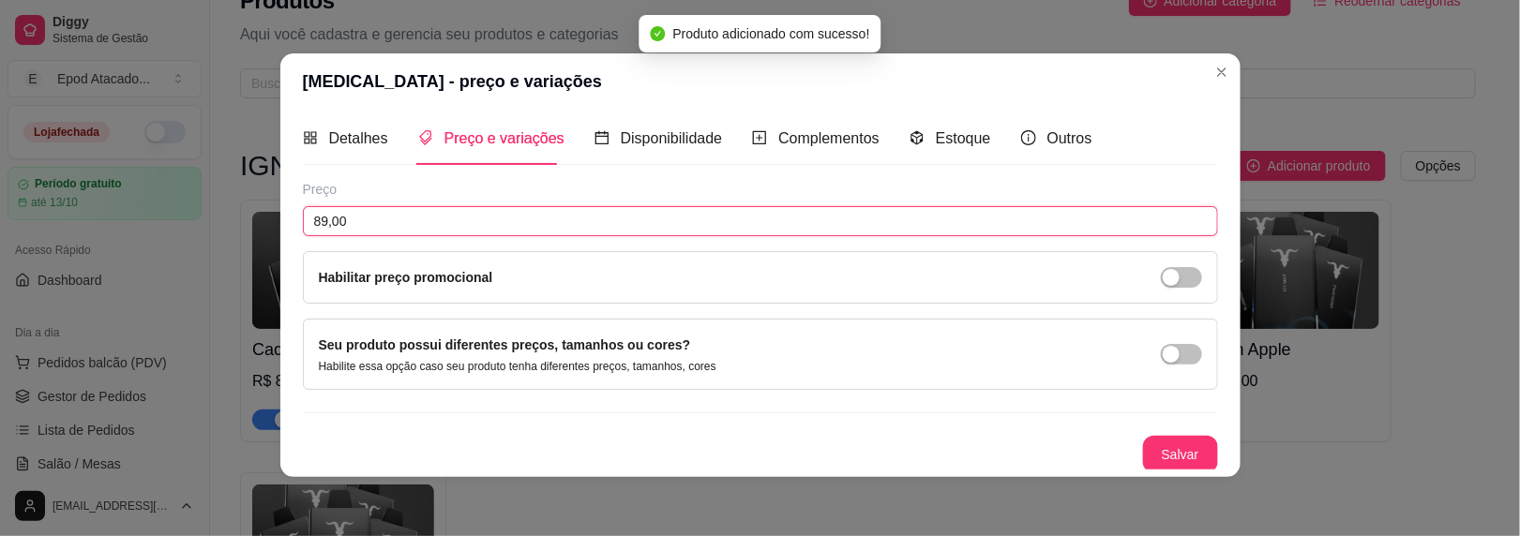
scroll to position [3, 0]
type input "89,00"
click at [1151, 444] on button "Salvar" at bounding box center [1180, 455] width 75 height 38
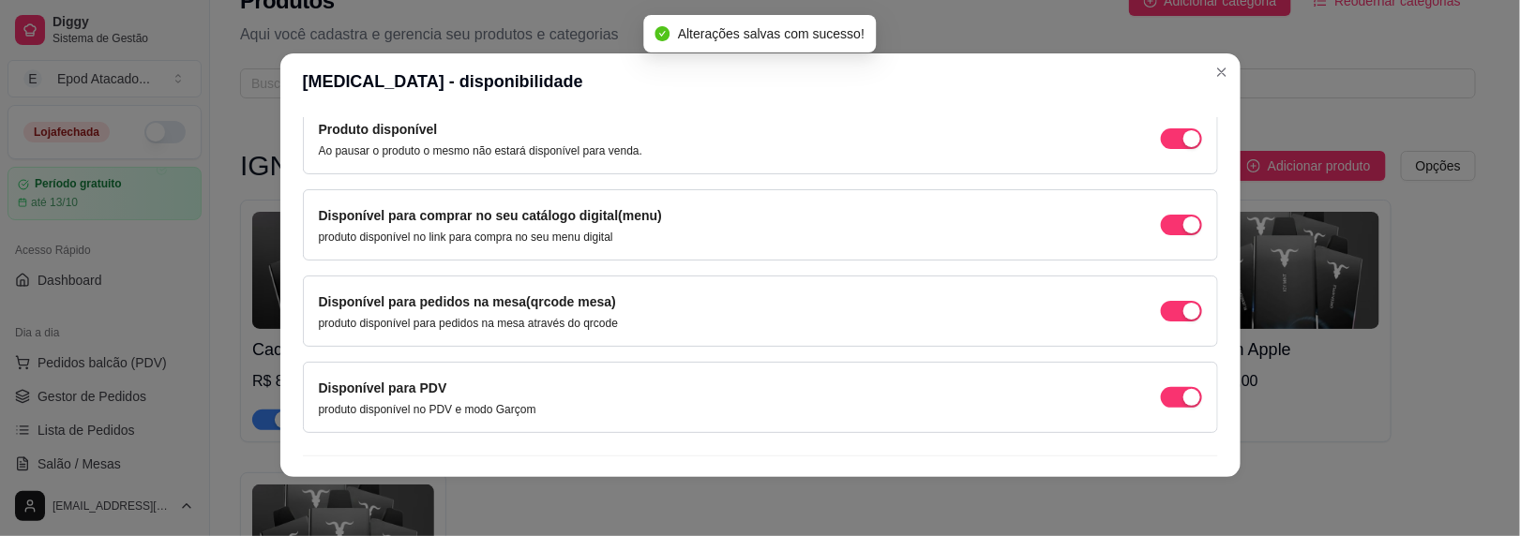
scroll to position [231, 0]
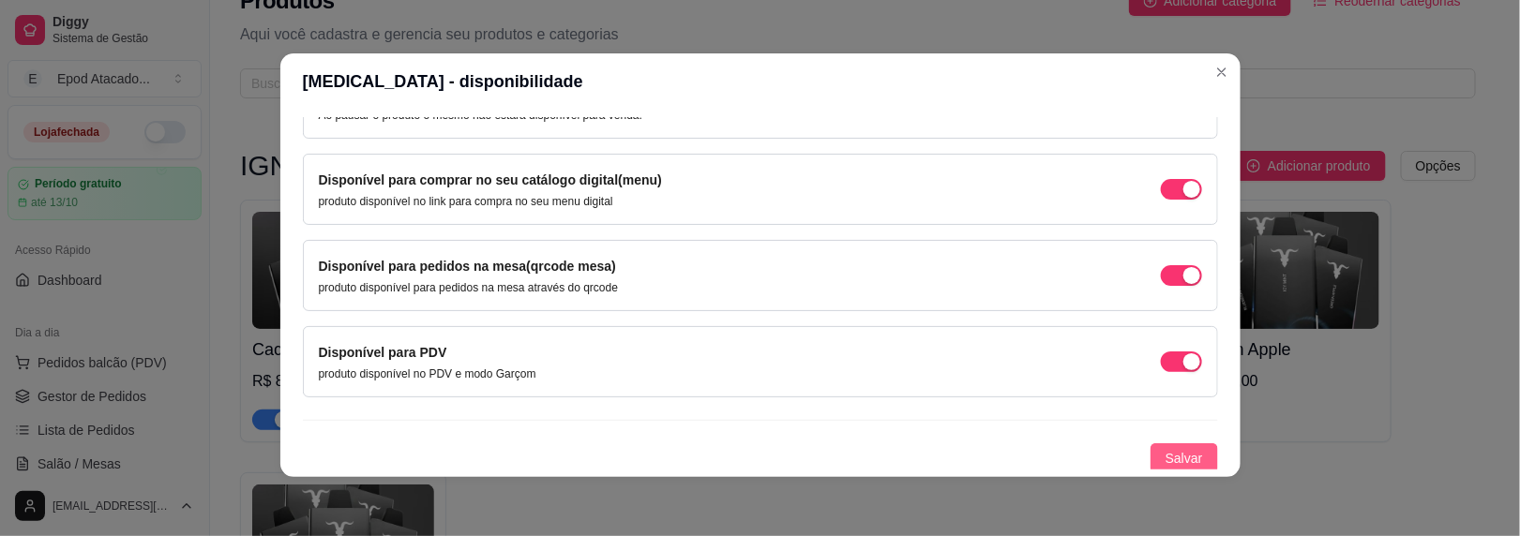
click at [1166, 456] on span "Salvar" at bounding box center [1185, 458] width 38 height 21
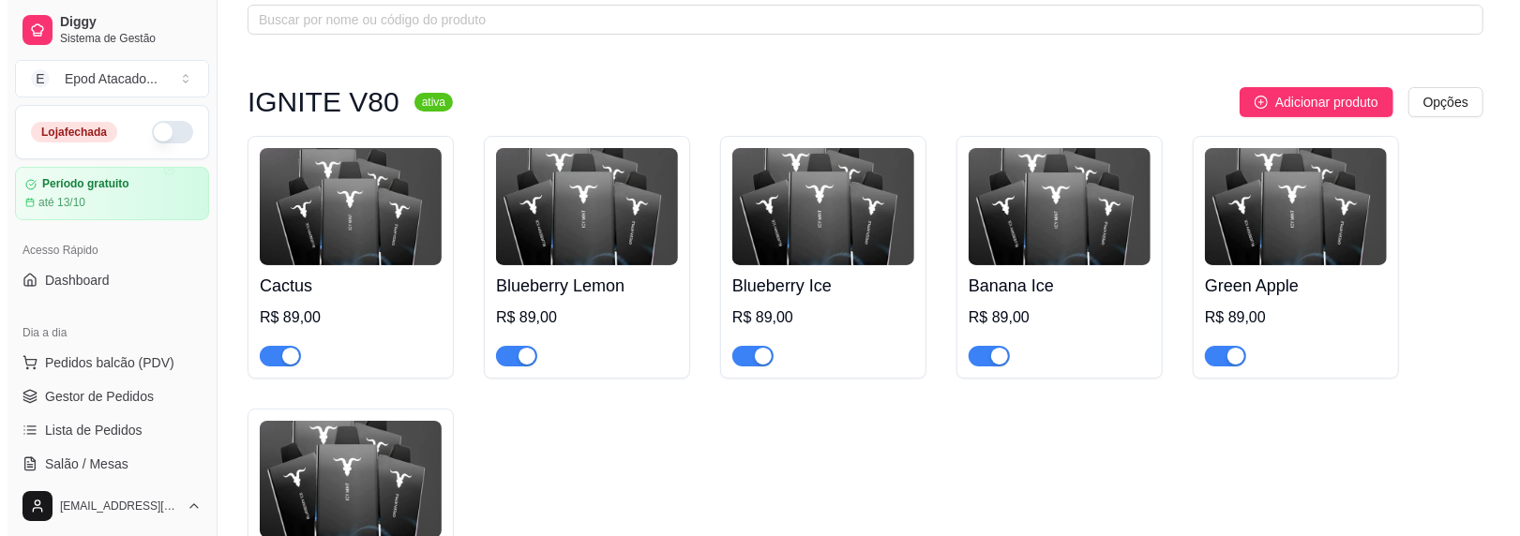
scroll to position [29, 0]
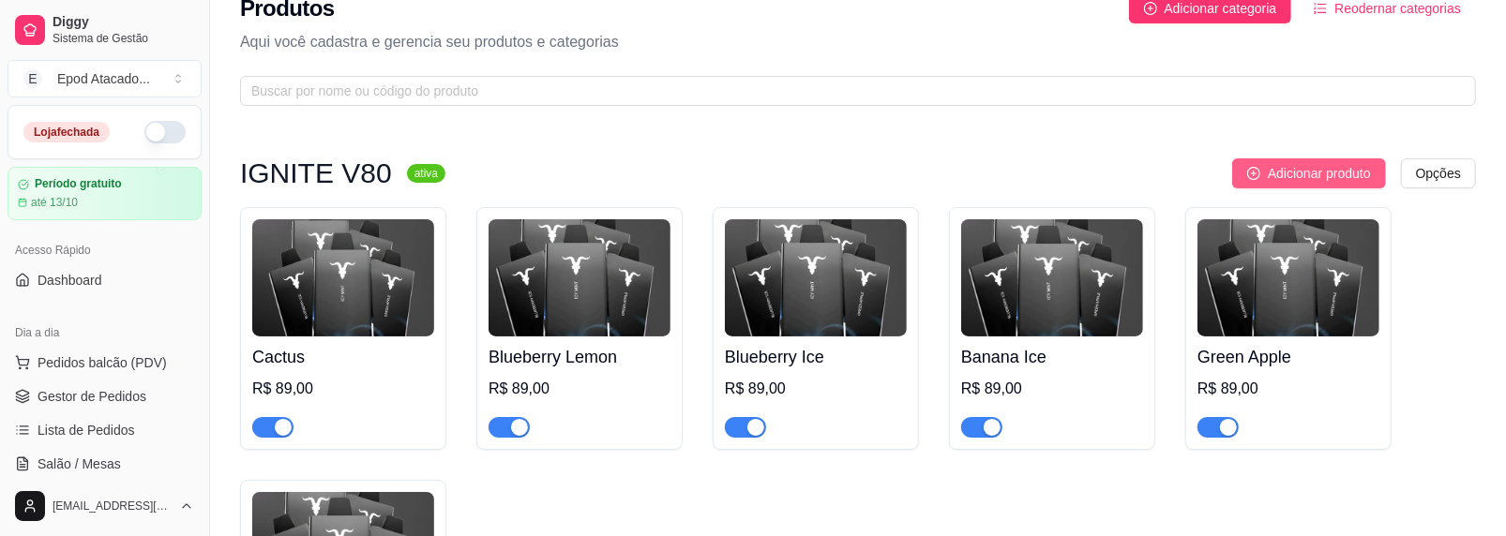
click at [1293, 179] on span "Adicionar produto" at bounding box center [1319, 173] width 103 height 21
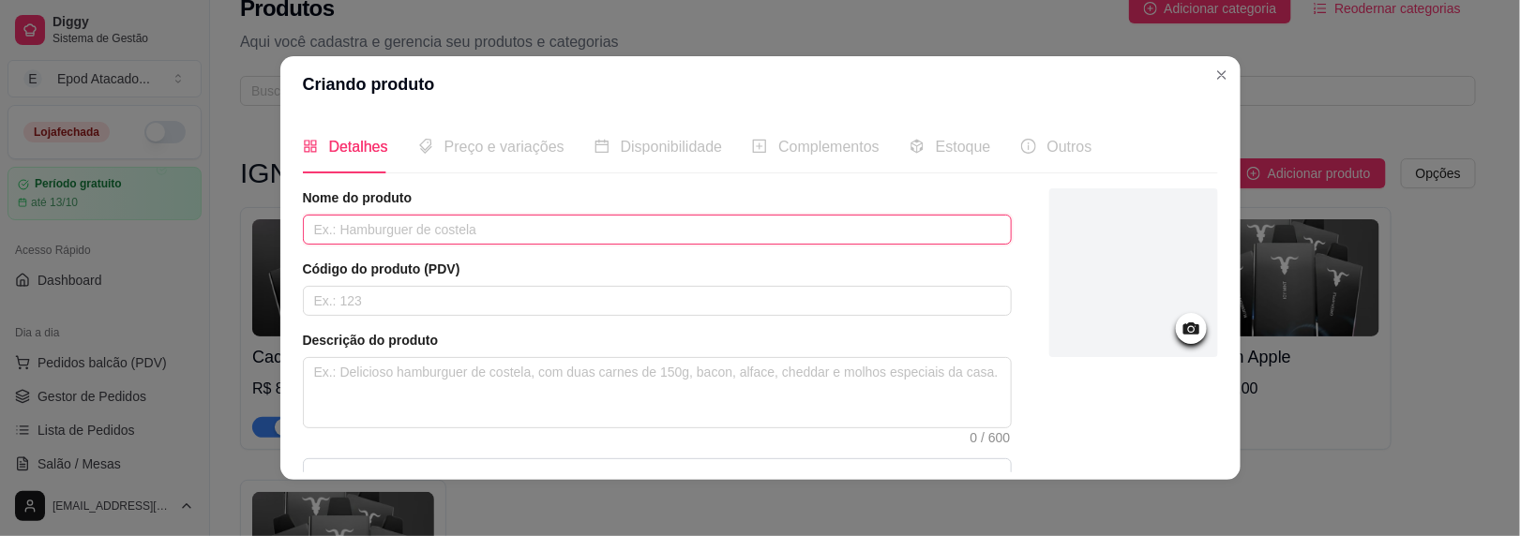
click at [331, 236] on input "text" at bounding box center [657, 230] width 709 height 30
paste input "Ice Mint"
type input "Ice Mint"
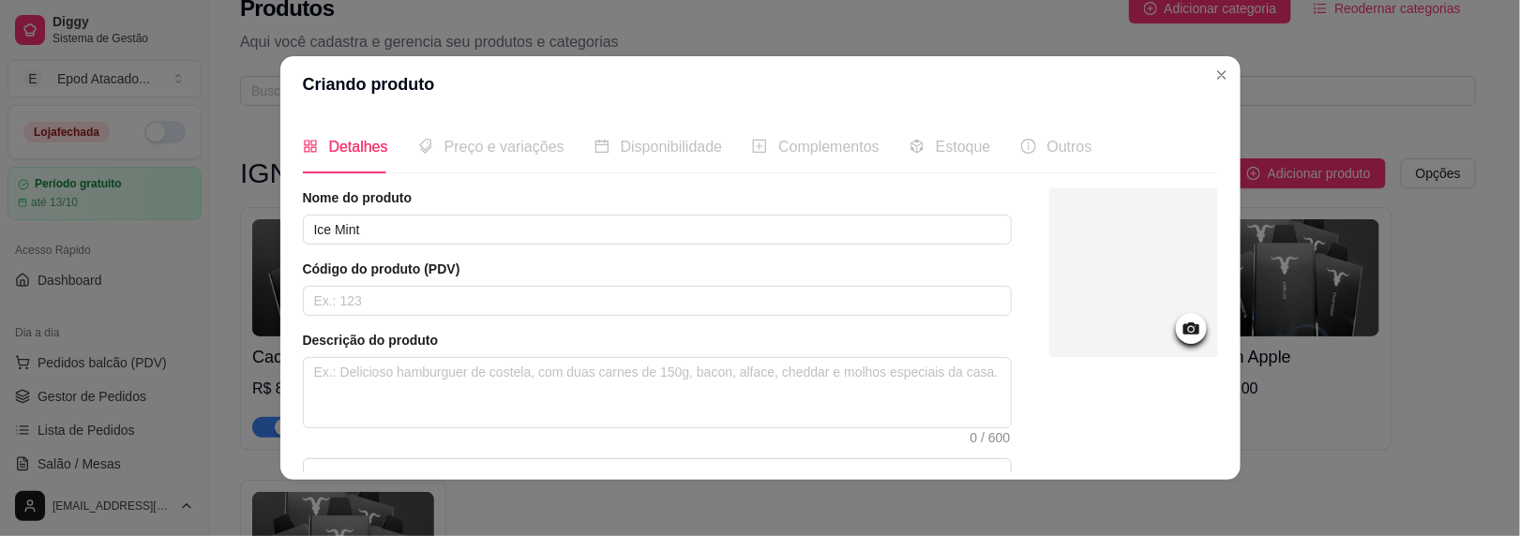
click at [1101, 327] on div at bounding box center [1133, 273] width 169 height 169
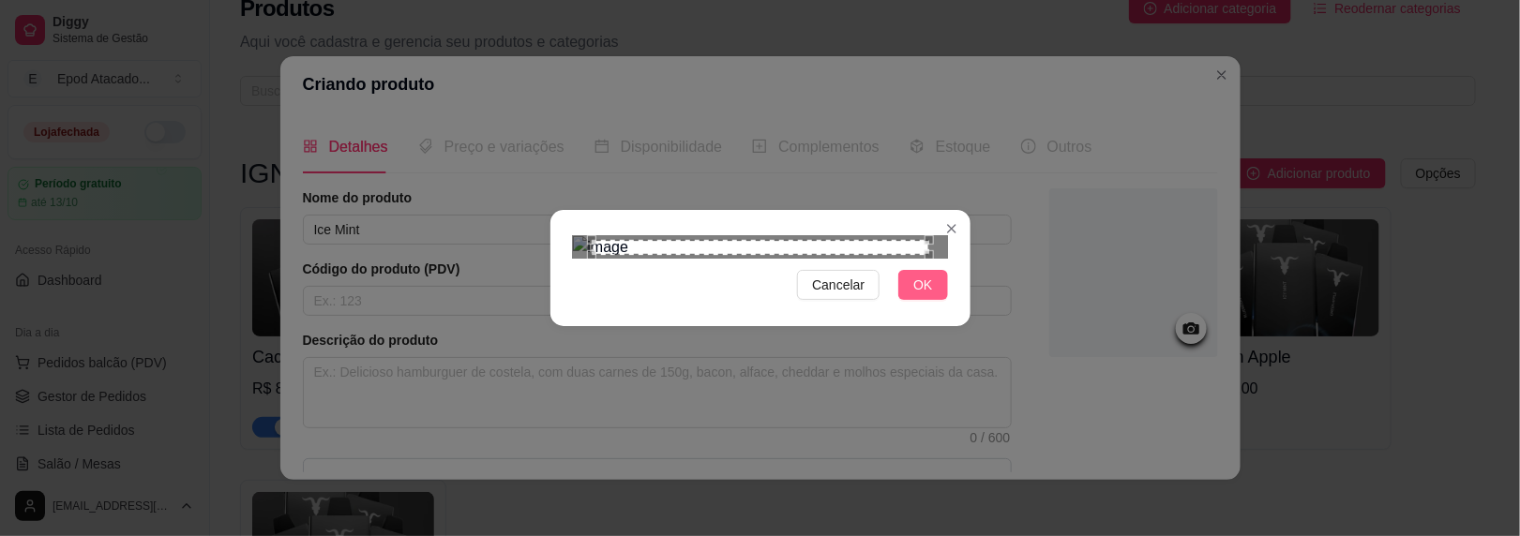
click at [914, 295] on span "OK" at bounding box center [922, 285] width 19 height 21
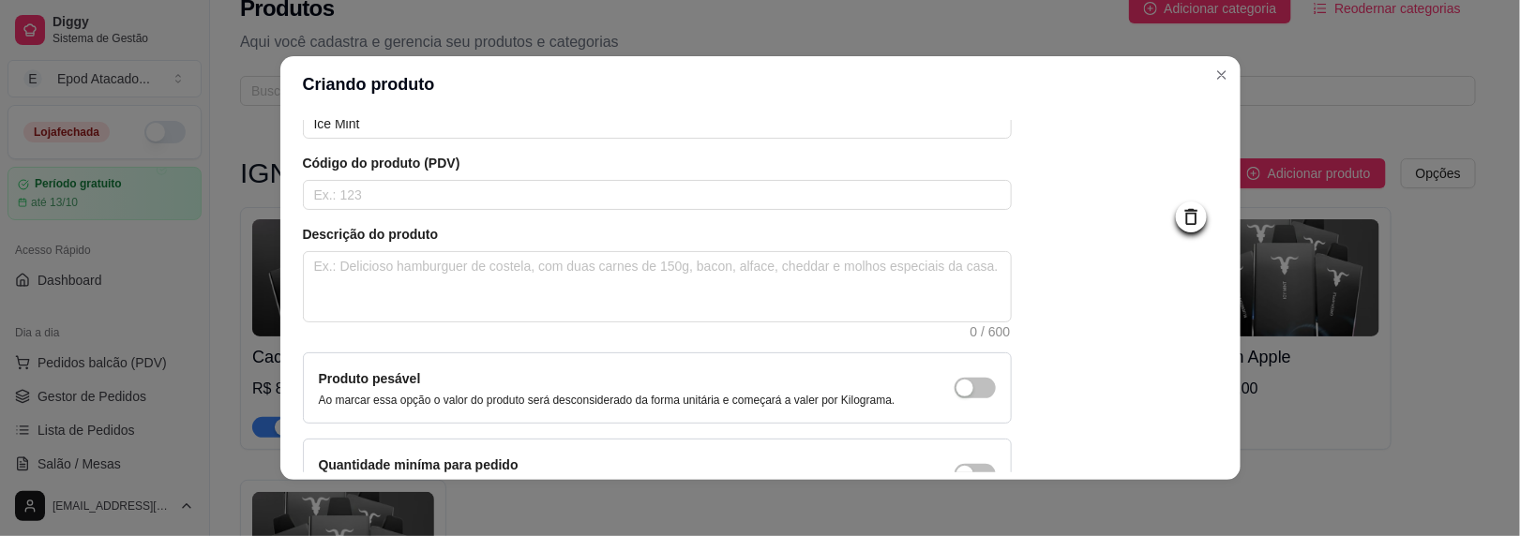
scroll to position [222, 0]
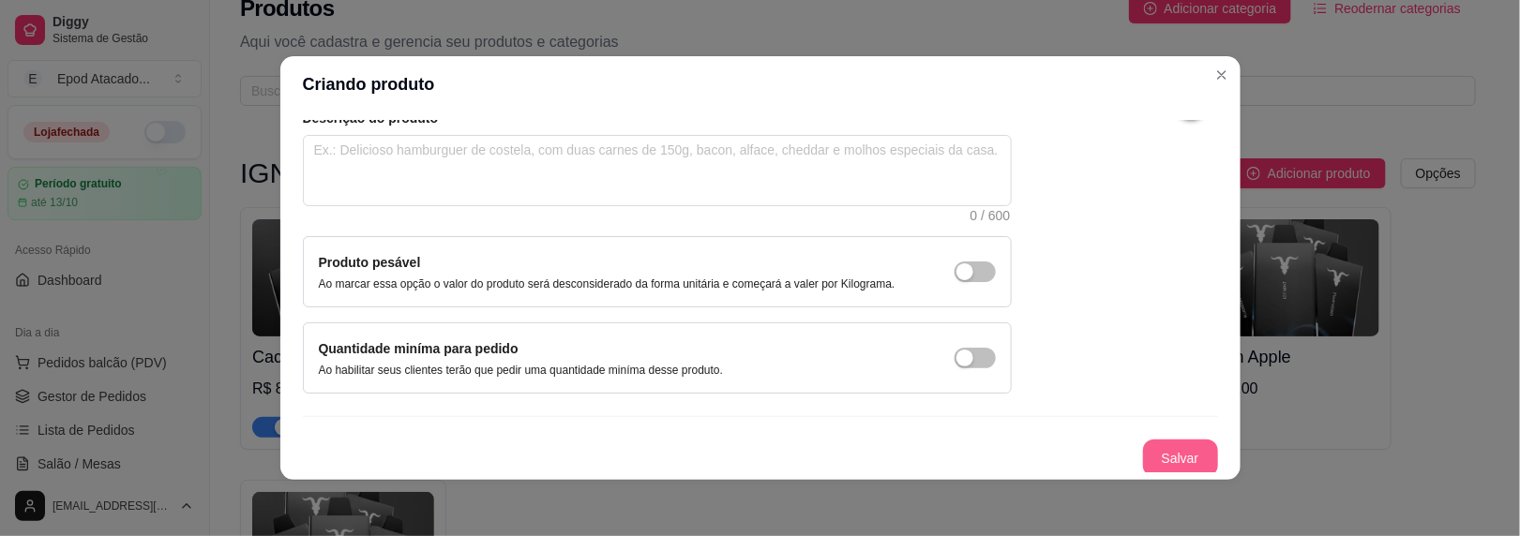
click at [1173, 454] on button "Salvar" at bounding box center [1180, 459] width 75 height 38
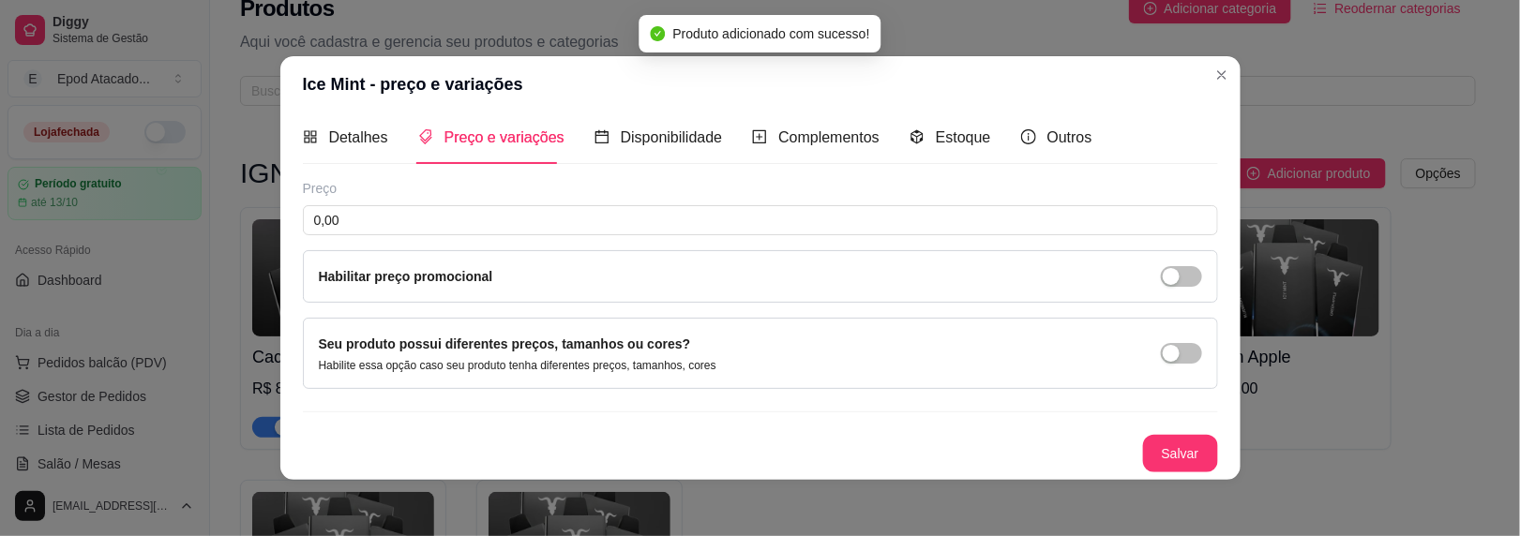
scroll to position [7, 0]
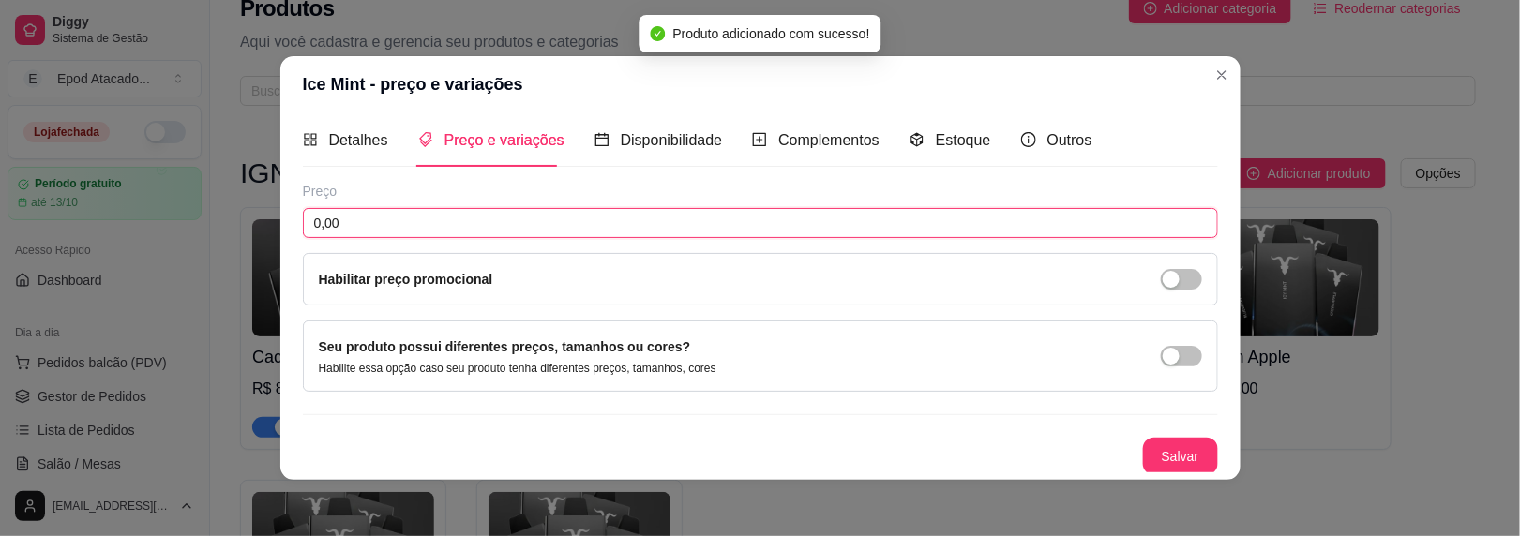
click at [360, 214] on input "0,00" at bounding box center [760, 223] width 915 height 30
type input "89,00"
click at [1153, 439] on button "Salvar" at bounding box center [1180, 457] width 75 height 38
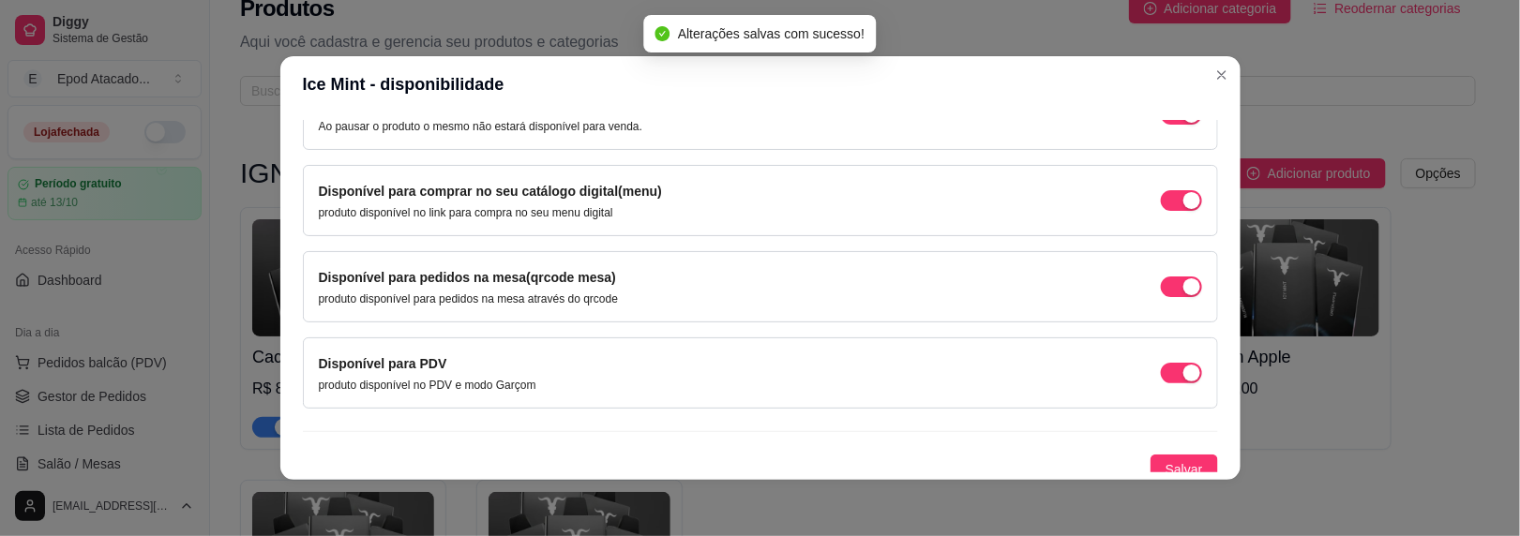
scroll to position [231, 0]
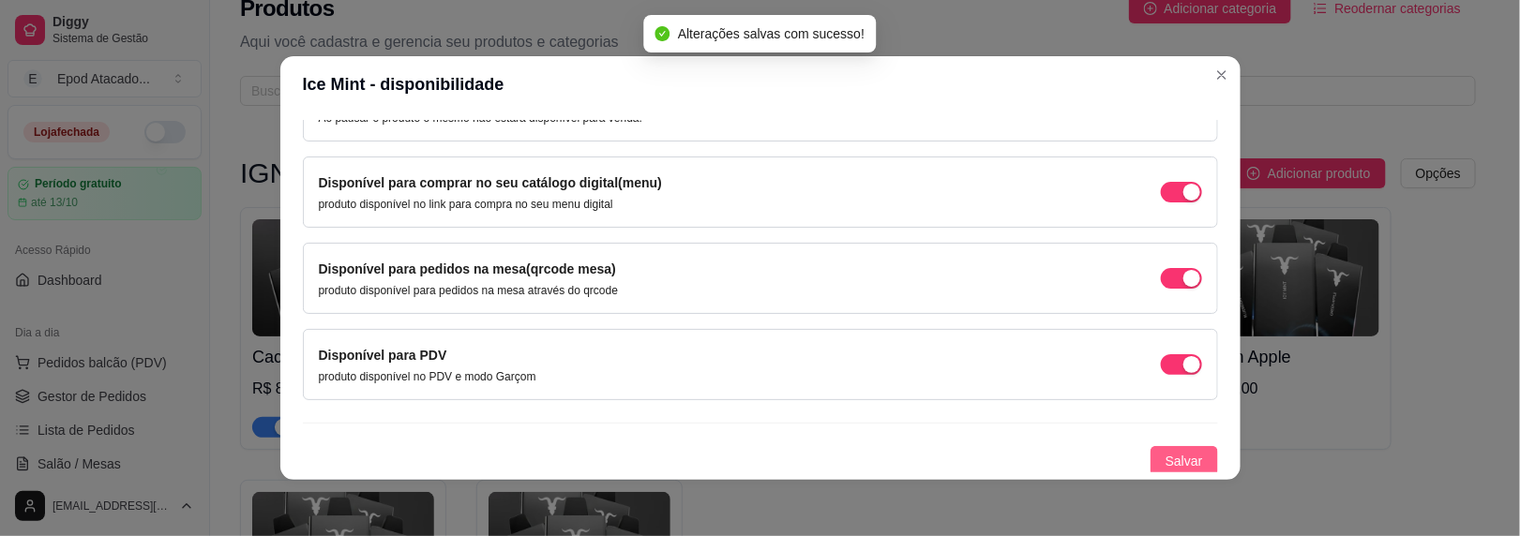
click at [1151, 454] on button "Salvar" at bounding box center [1185, 461] width 68 height 30
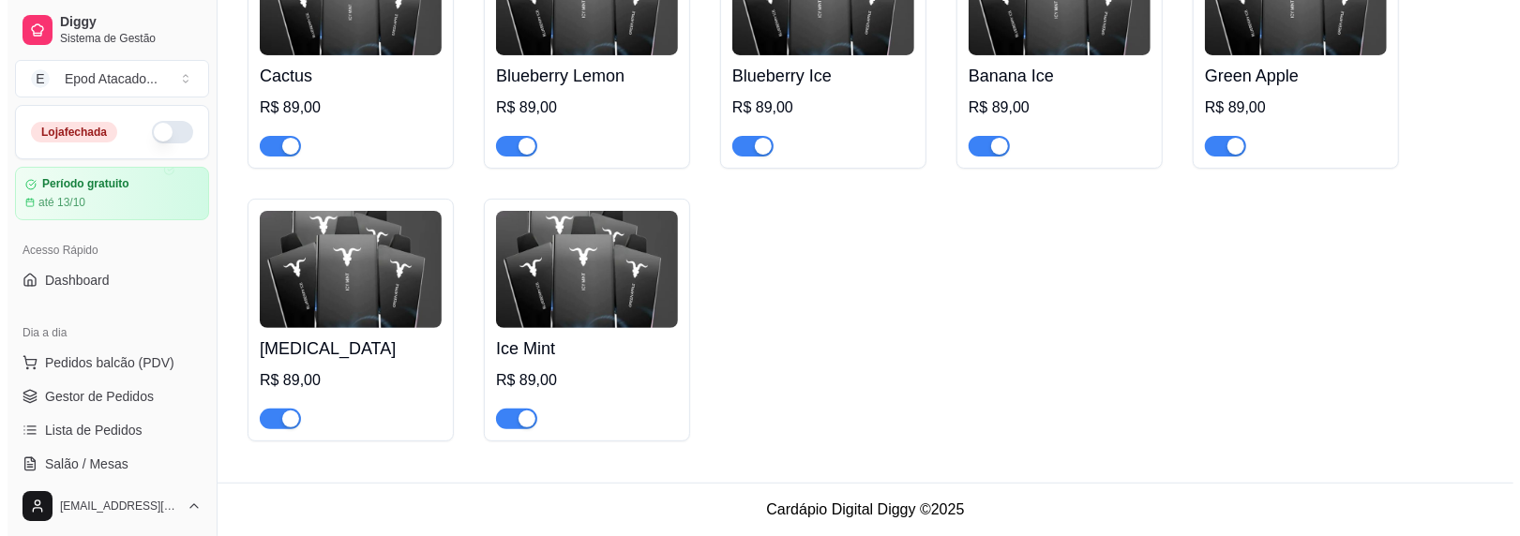
scroll to position [0, 0]
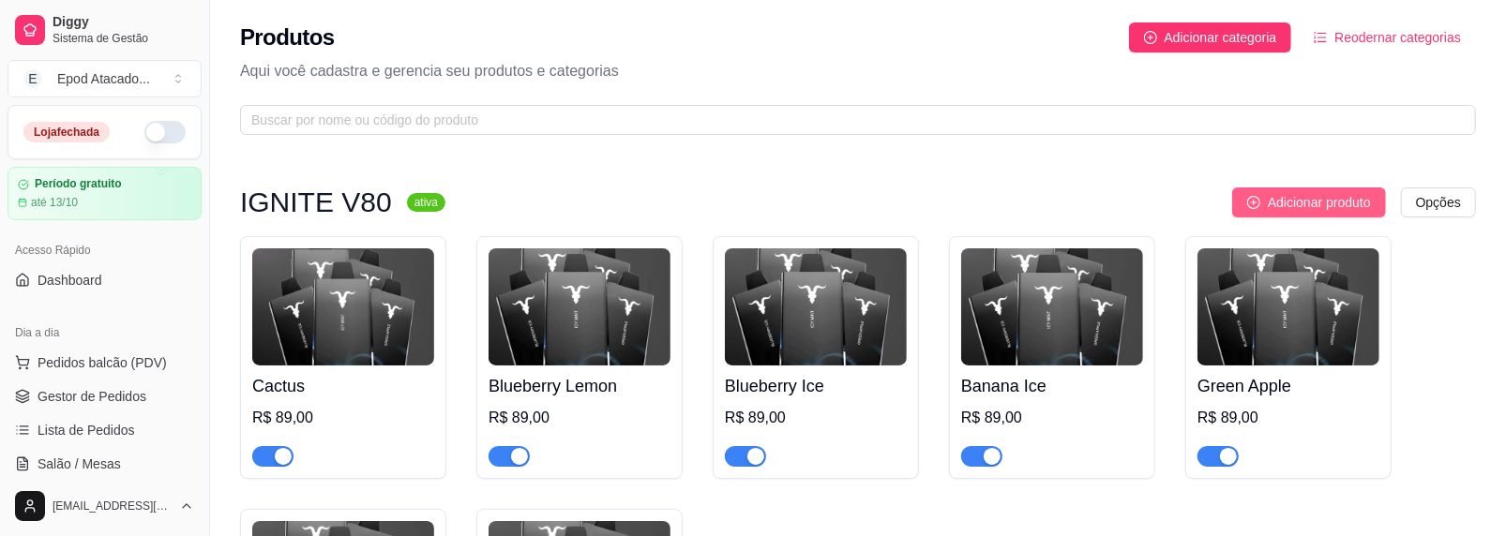
click at [1283, 196] on span "Adicionar produto" at bounding box center [1319, 202] width 103 height 21
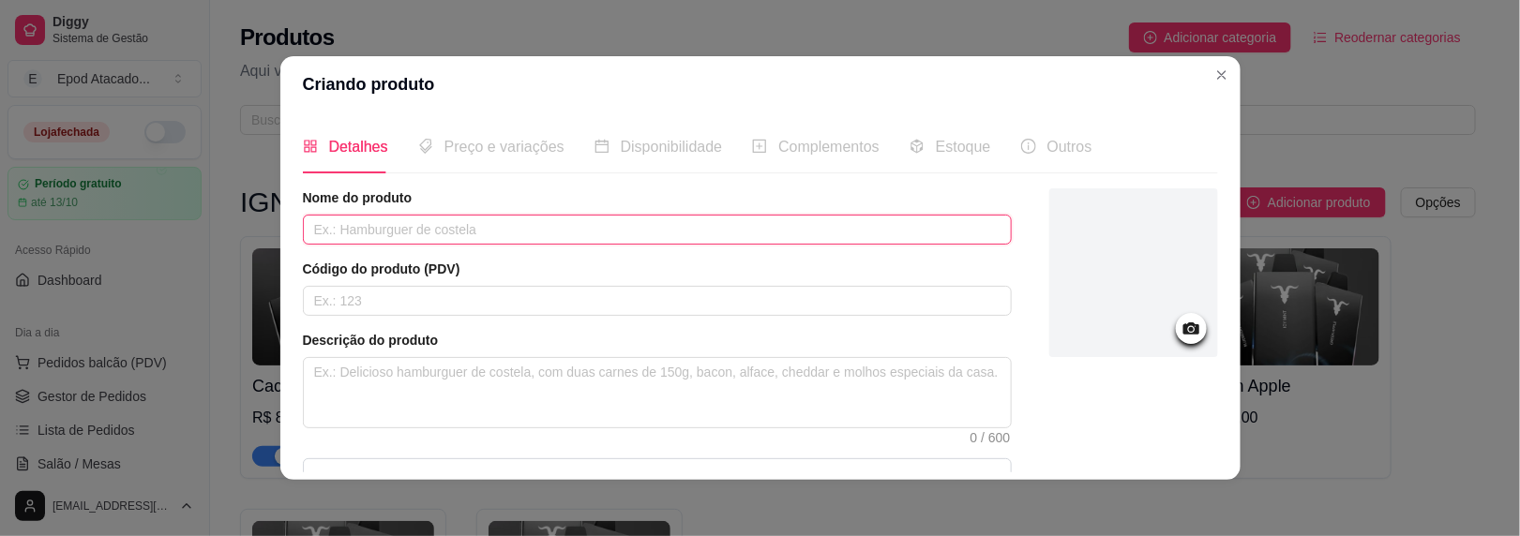
click at [354, 227] on input "text" at bounding box center [657, 230] width 709 height 30
paste input "Strawberry Kiwi"
type input "Strawberry Kiwi"
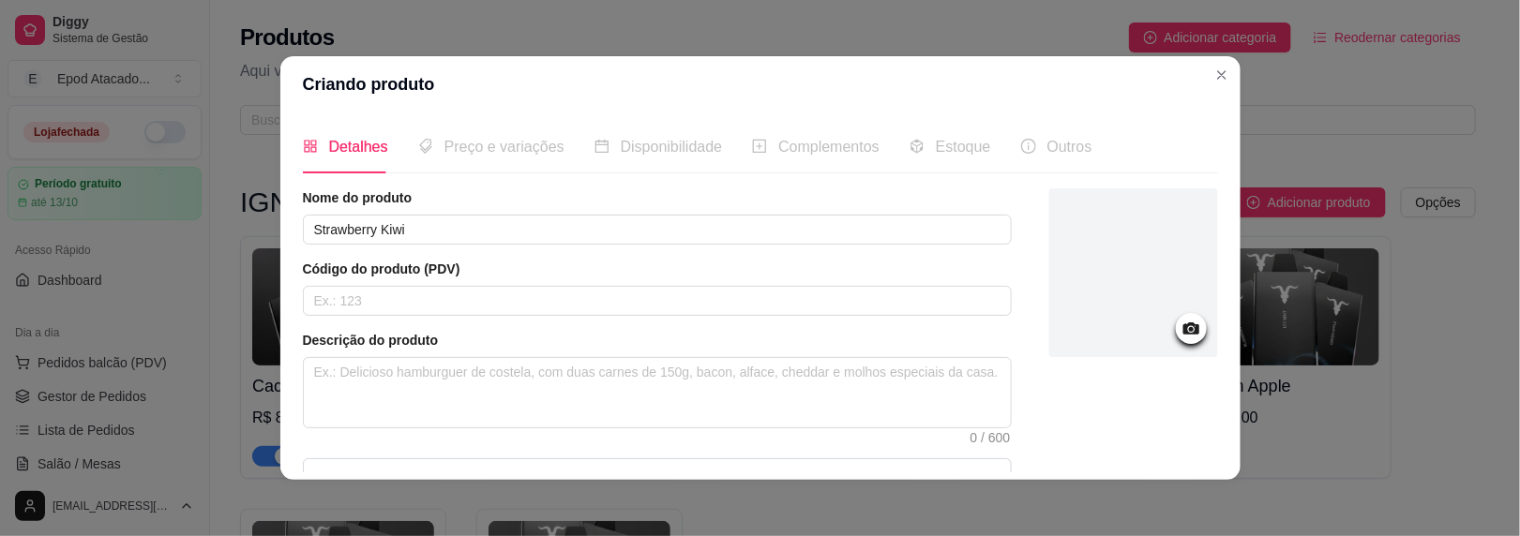
click at [1102, 294] on div at bounding box center [1133, 273] width 169 height 169
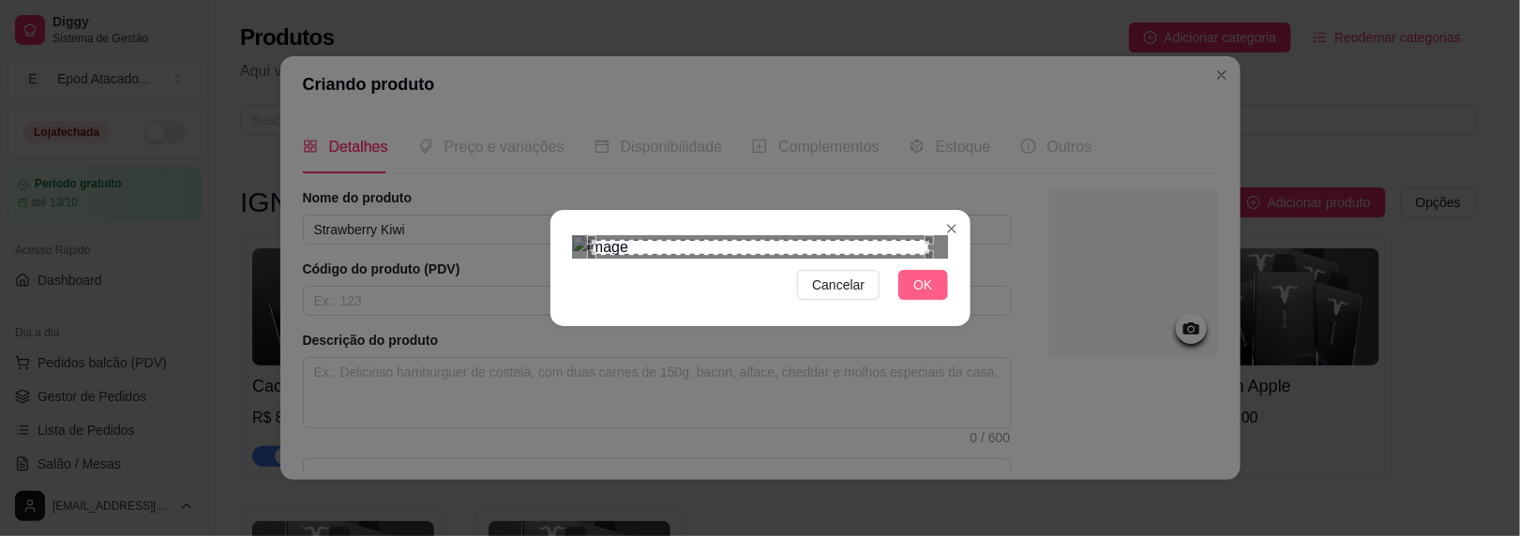
click at [903, 300] on button "OK" at bounding box center [922, 285] width 49 height 30
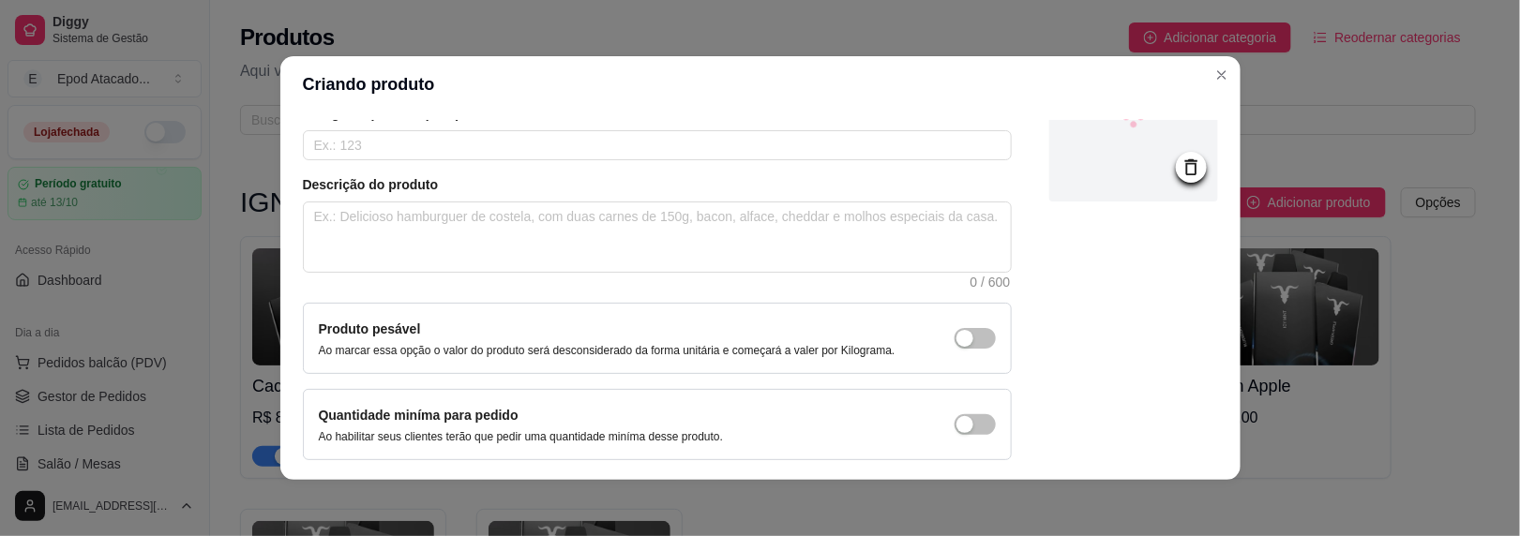
scroll to position [222, 0]
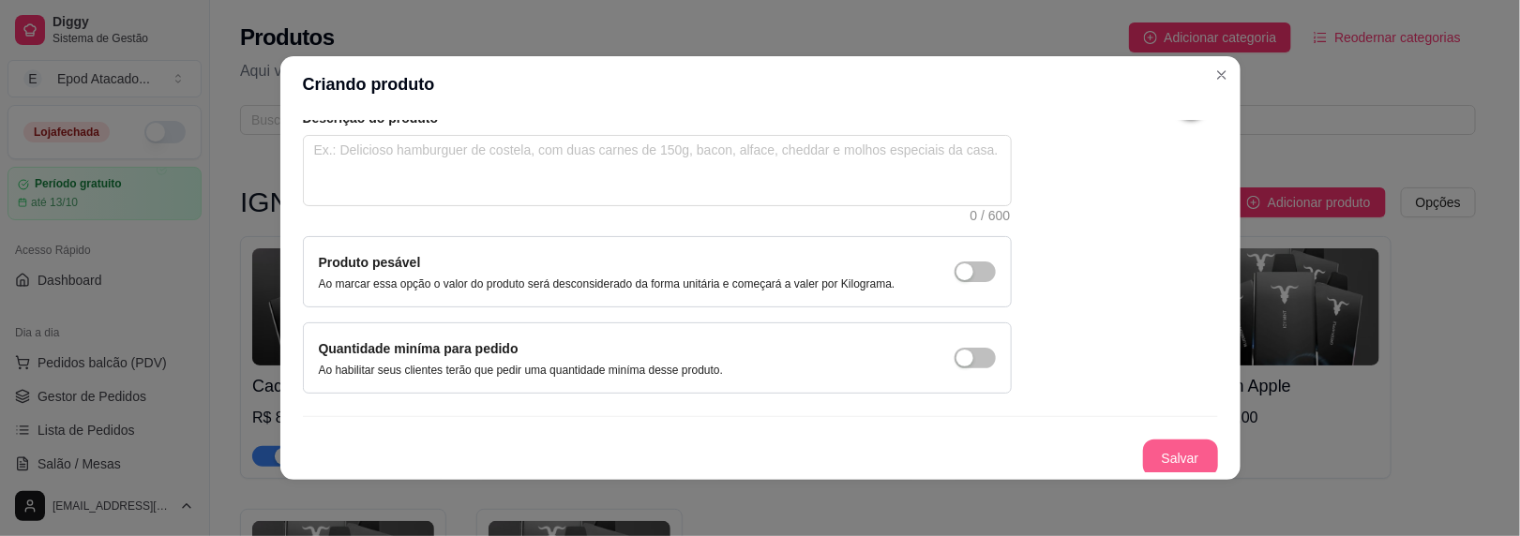
click at [1157, 450] on button "Salvar" at bounding box center [1180, 459] width 75 height 38
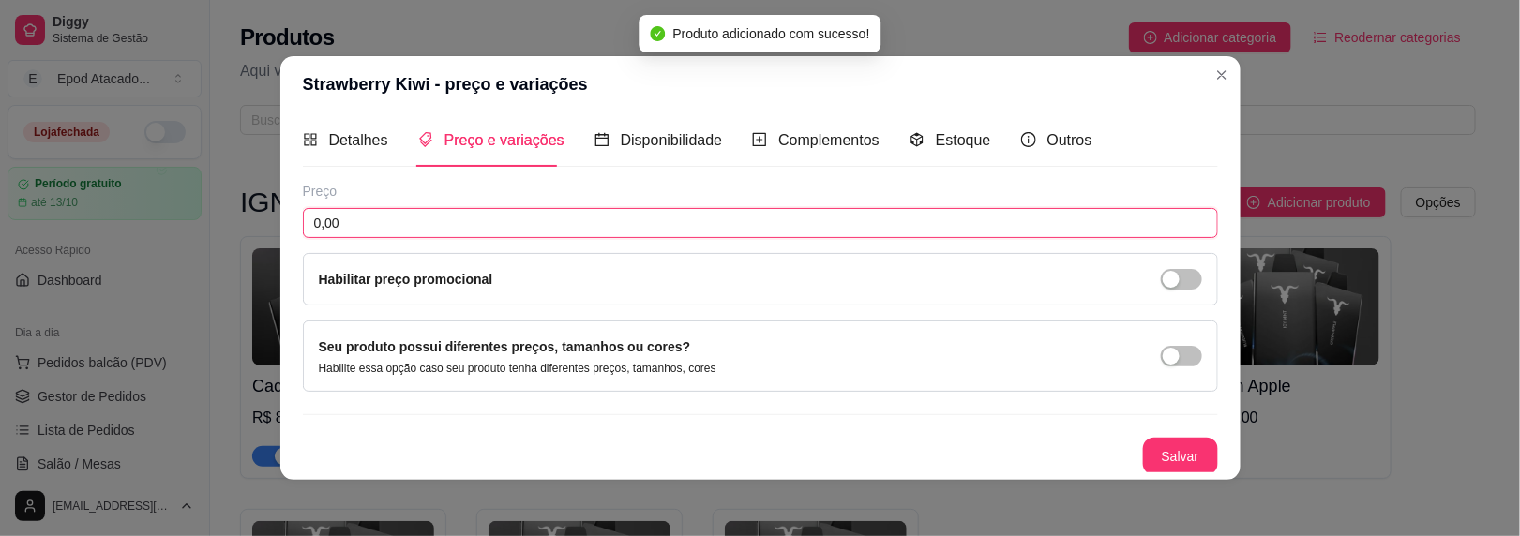
click at [399, 212] on input "0,00" at bounding box center [760, 223] width 915 height 30
type input "89,00"
click at [1184, 473] on div "Salvar" at bounding box center [760, 458] width 915 height 38
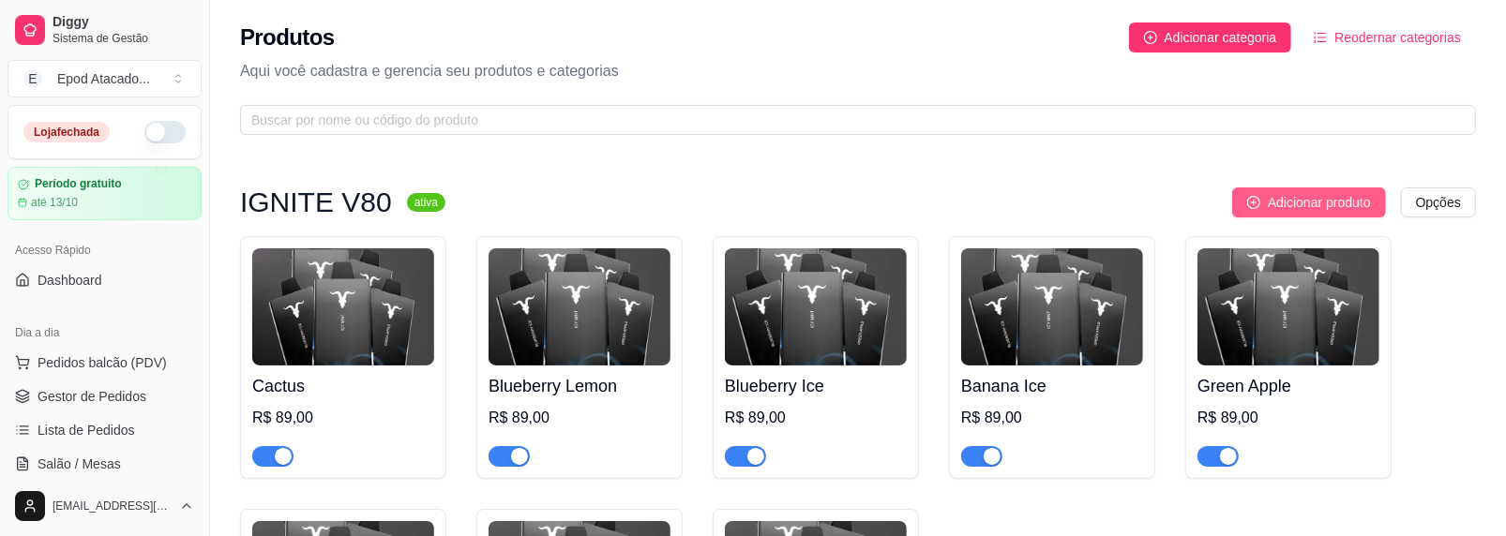
click at [1301, 195] on span "Adicionar produto" at bounding box center [1319, 202] width 103 height 21
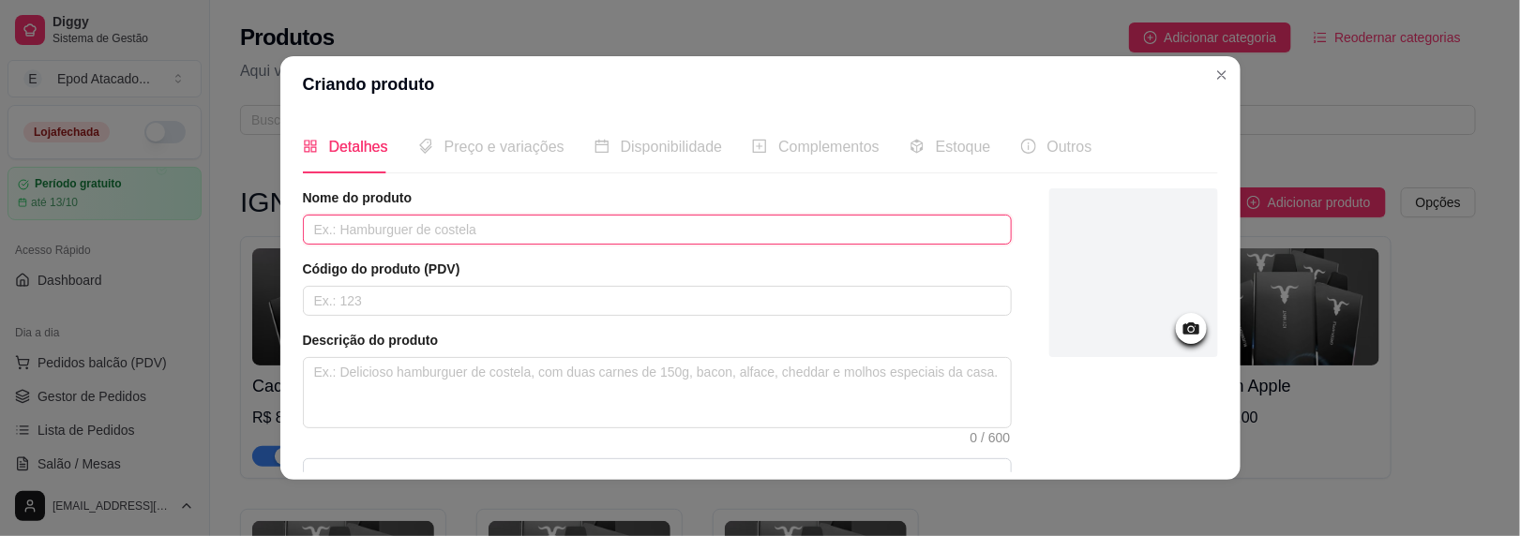
click at [365, 232] on input "text" at bounding box center [657, 230] width 709 height 30
paste input "Passion Fruit Sour Kiwi"
type input "Passion Fruit Sour Kiwi"
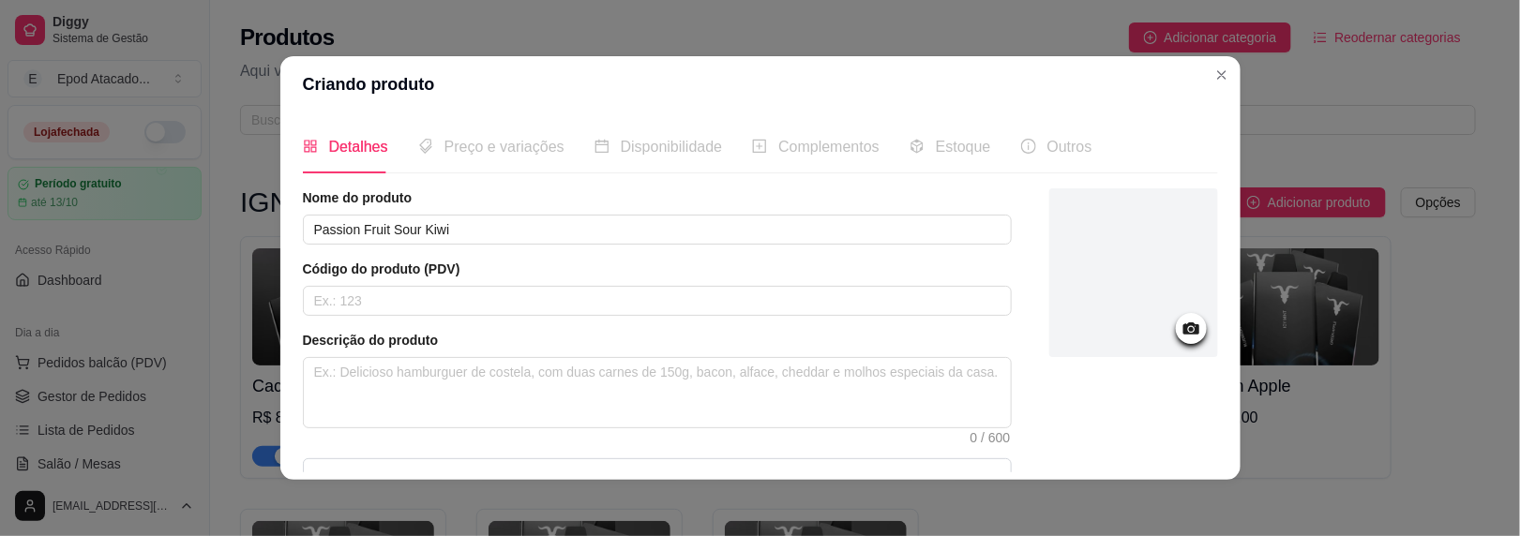
click at [1049, 330] on div at bounding box center [1133, 273] width 169 height 169
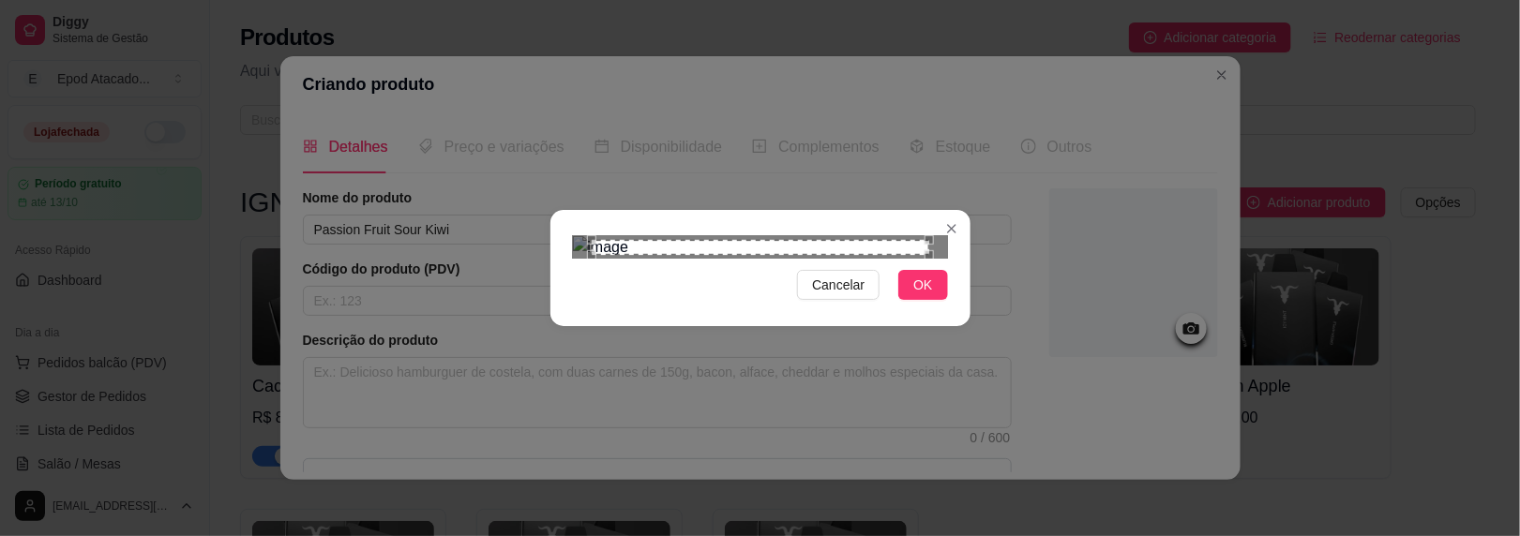
click at [906, 300] on button "OK" at bounding box center [922, 285] width 49 height 30
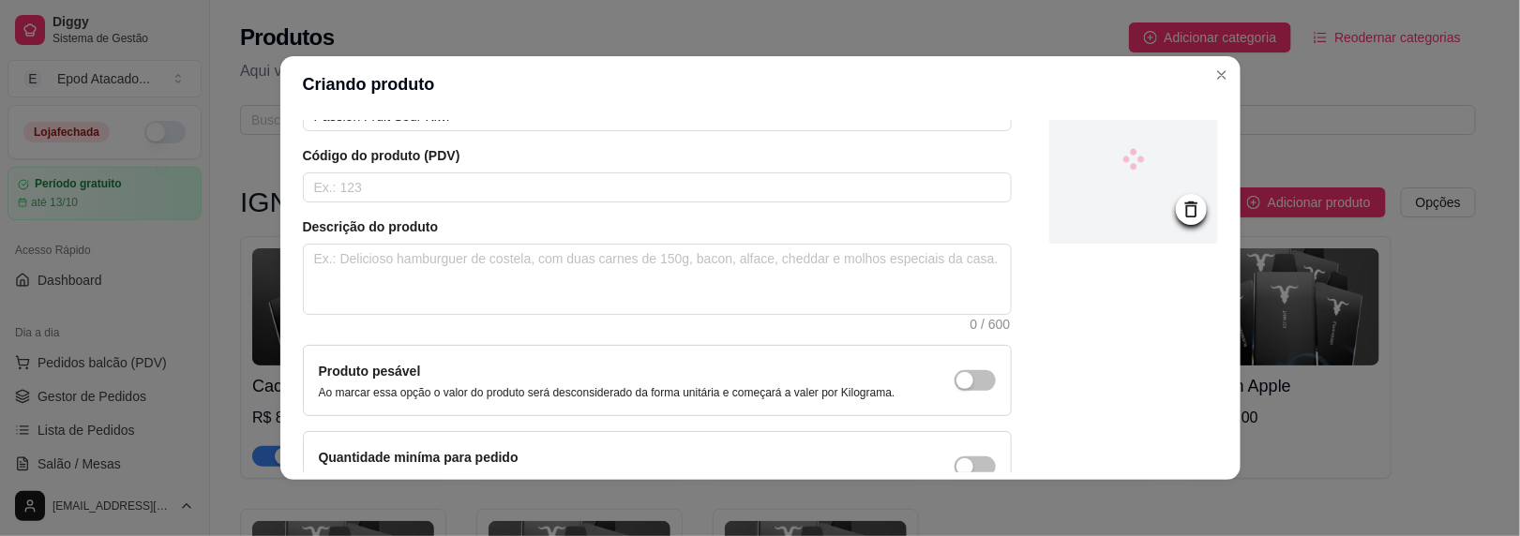
scroll to position [222, 0]
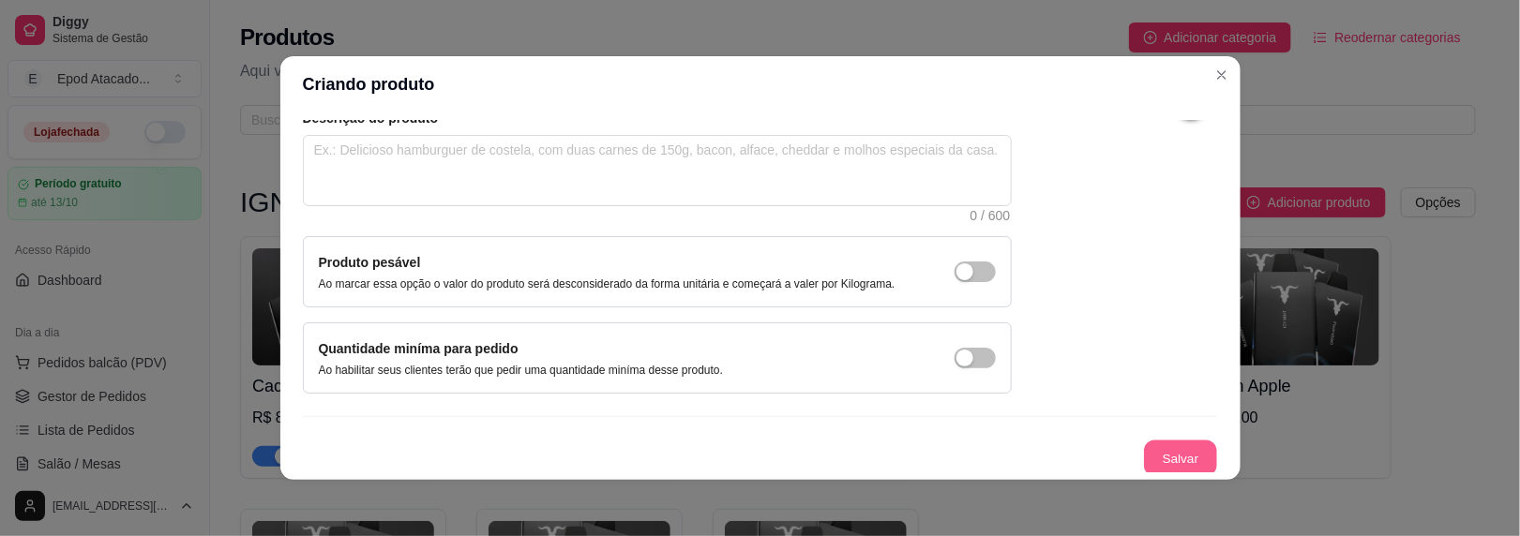
click at [1147, 454] on button "Salvar" at bounding box center [1180, 459] width 73 height 37
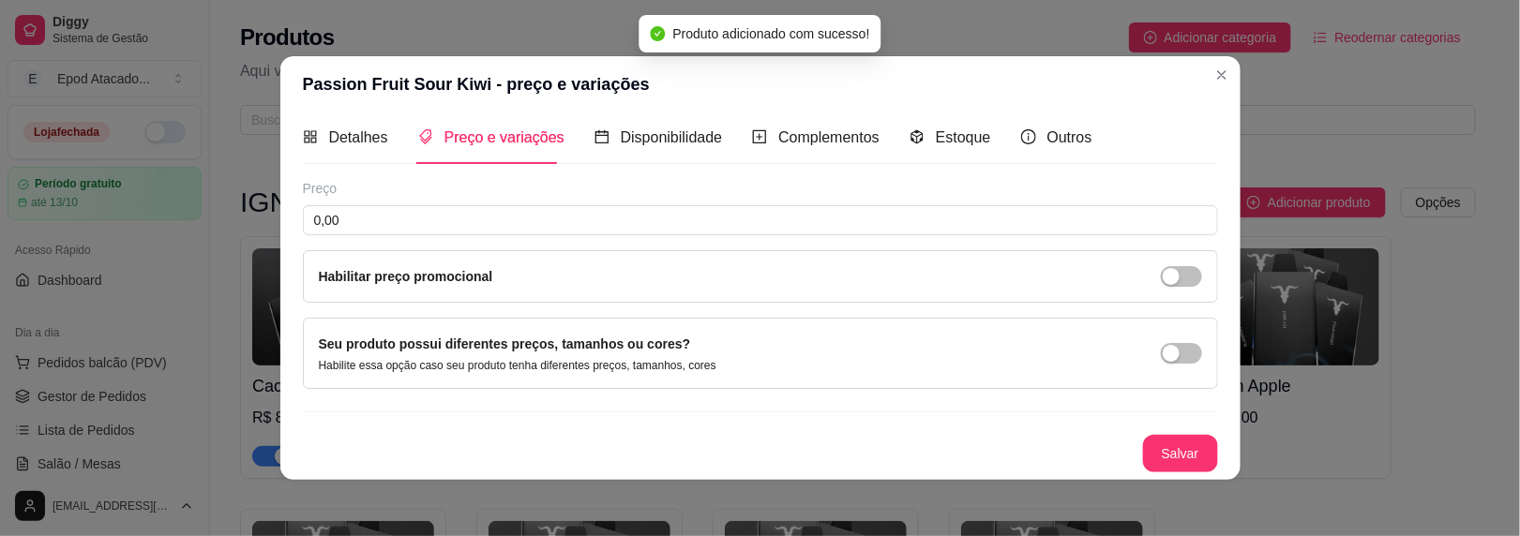
scroll to position [7, 0]
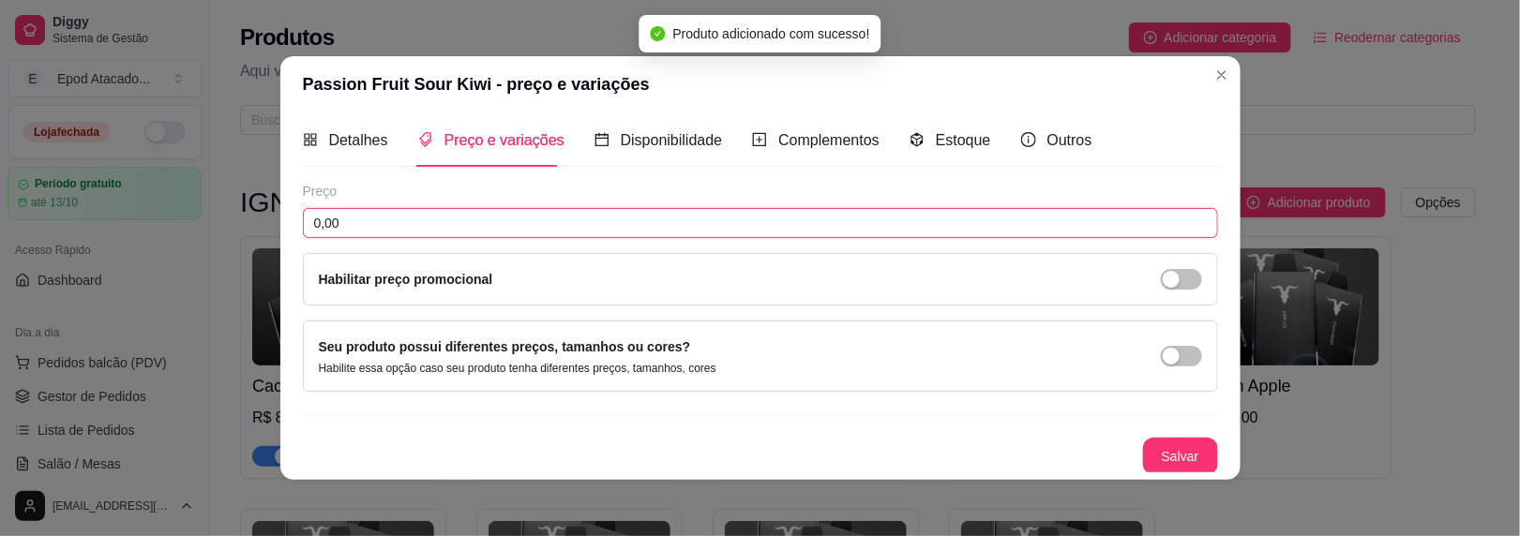
click at [444, 219] on input "0,00" at bounding box center [760, 223] width 915 height 30
type input "89,00"
click at [1144, 448] on button "Salvar" at bounding box center [1180, 457] width 73 height 37
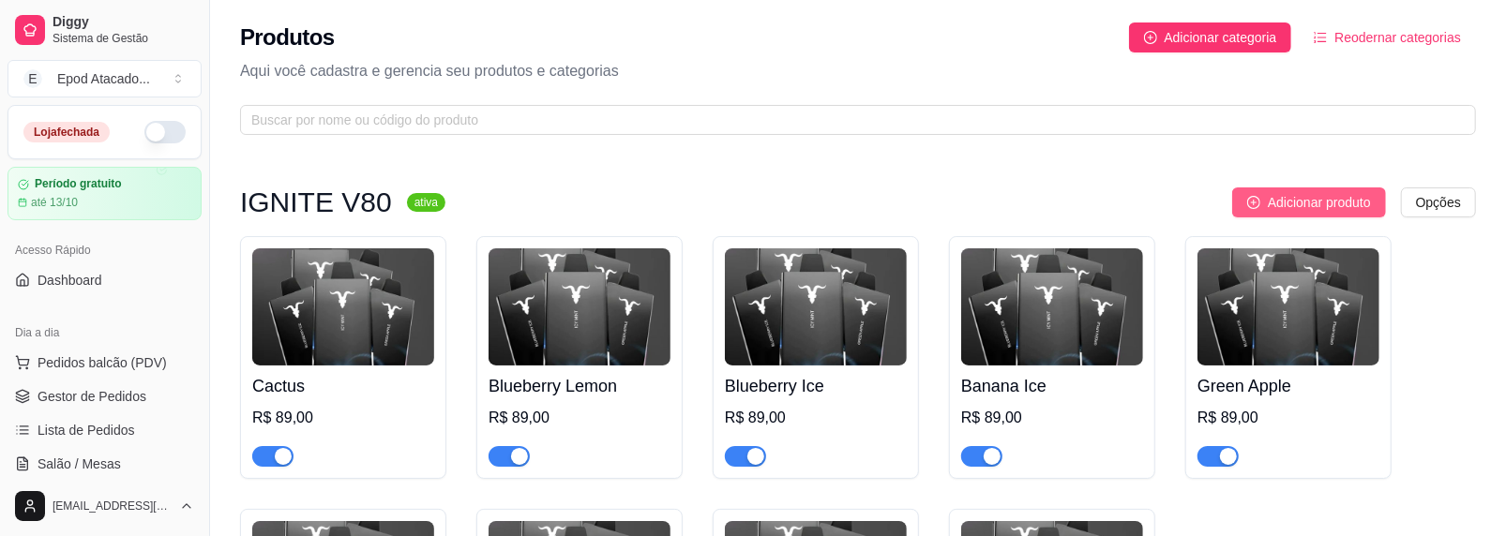
click at [1245, 211] on button "Adicionar produto" at bounding box center [1309, 203] width 154 height 30
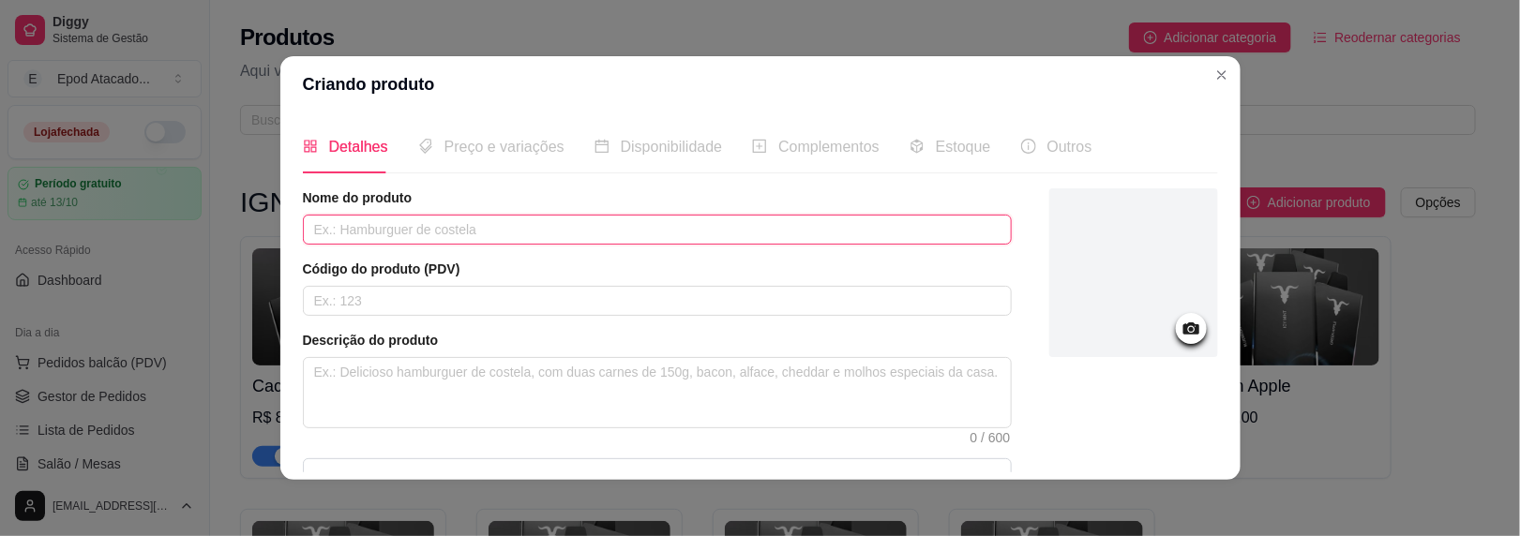
click at [398, 223] on input "text" at bounding box center [657, 230] width 709 height 30
paste input "Strawberry Ice"
type input "Strawberry Ice"
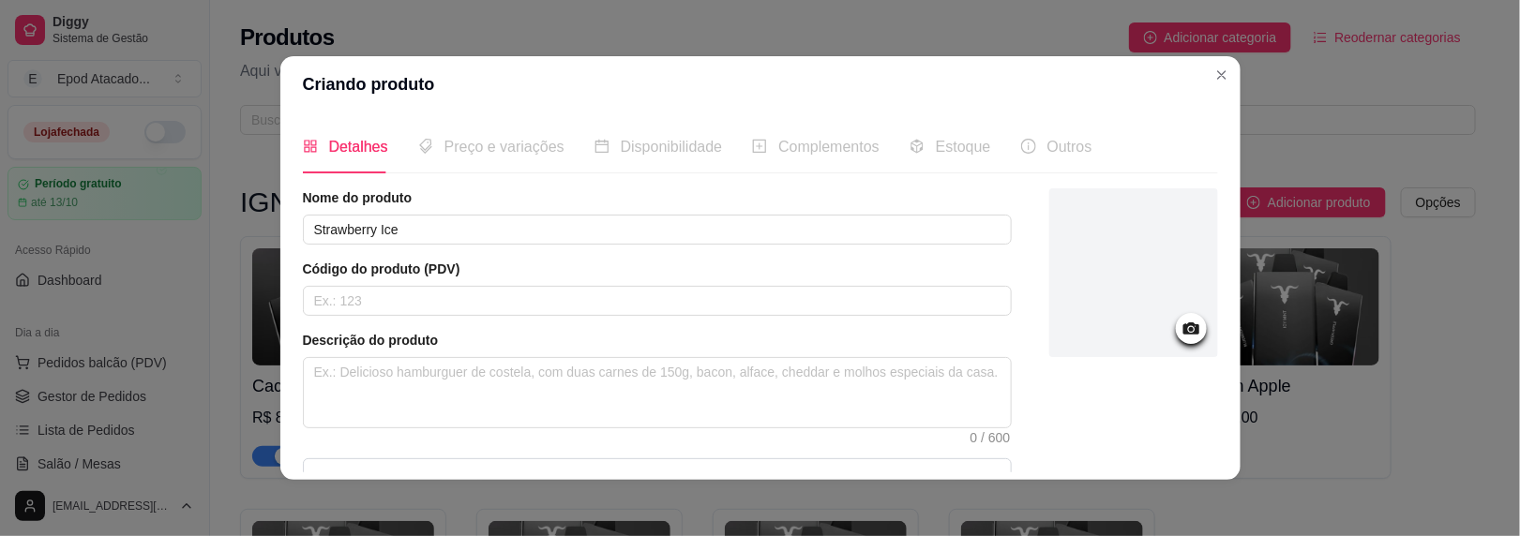
click at [1141, 281] on div at bounding box center [1133, 273] width 169 height 169
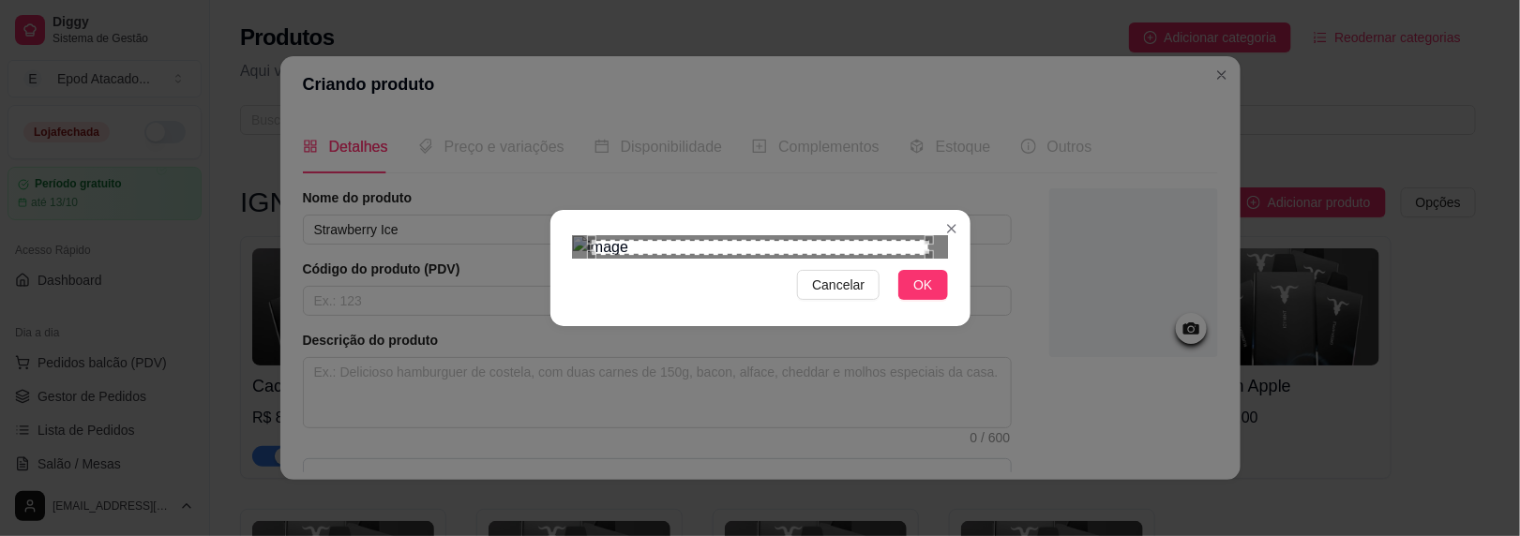
drag, startPoint x: 914, startPoint y: 528, endPoint x: 867, endPoint y: 468, distance: 76.7
click at [915, 295] on span "OK" at bounding box center [922, 285] width 19 height 21
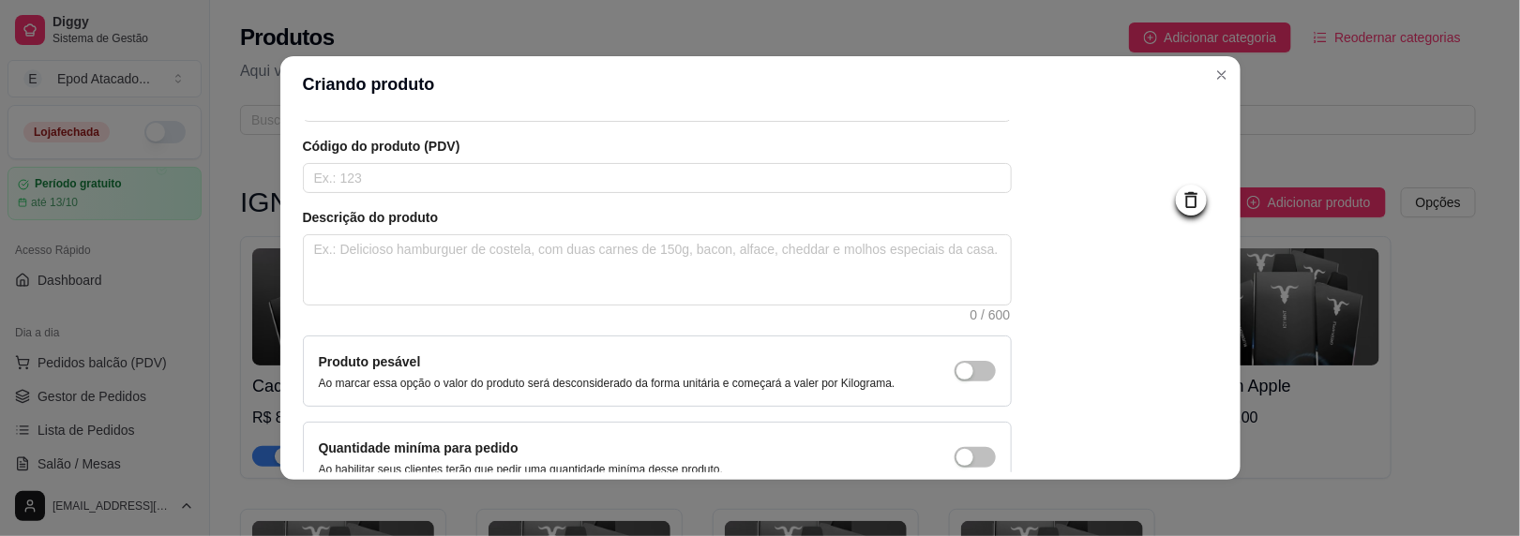
scroll to position [222, 0]
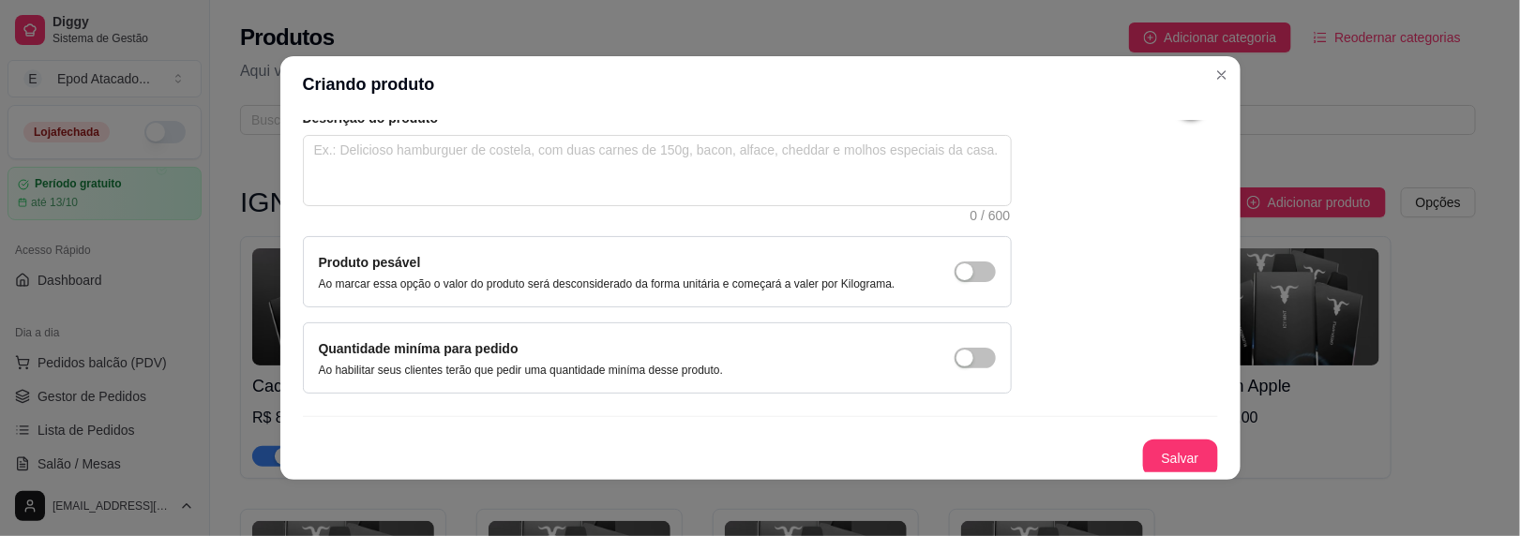
click at [1172, 454] on button "Salvar" at bounding box center [1180, 459] width 75 height 38
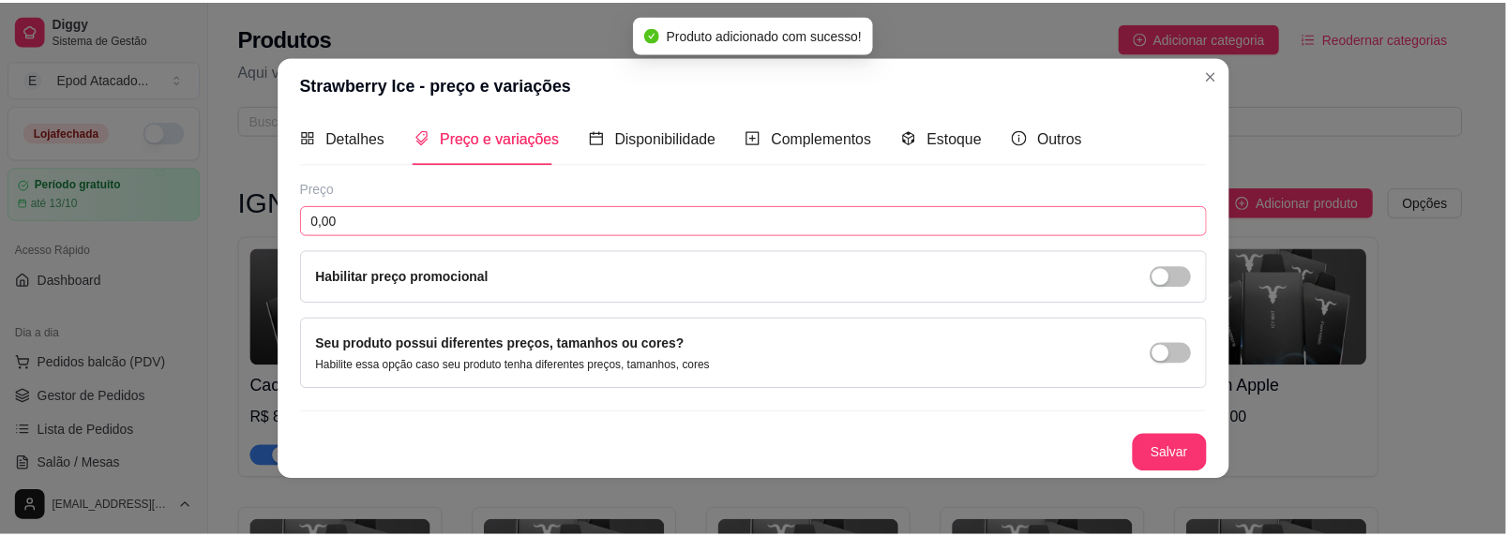
scroll to position [7, 0]
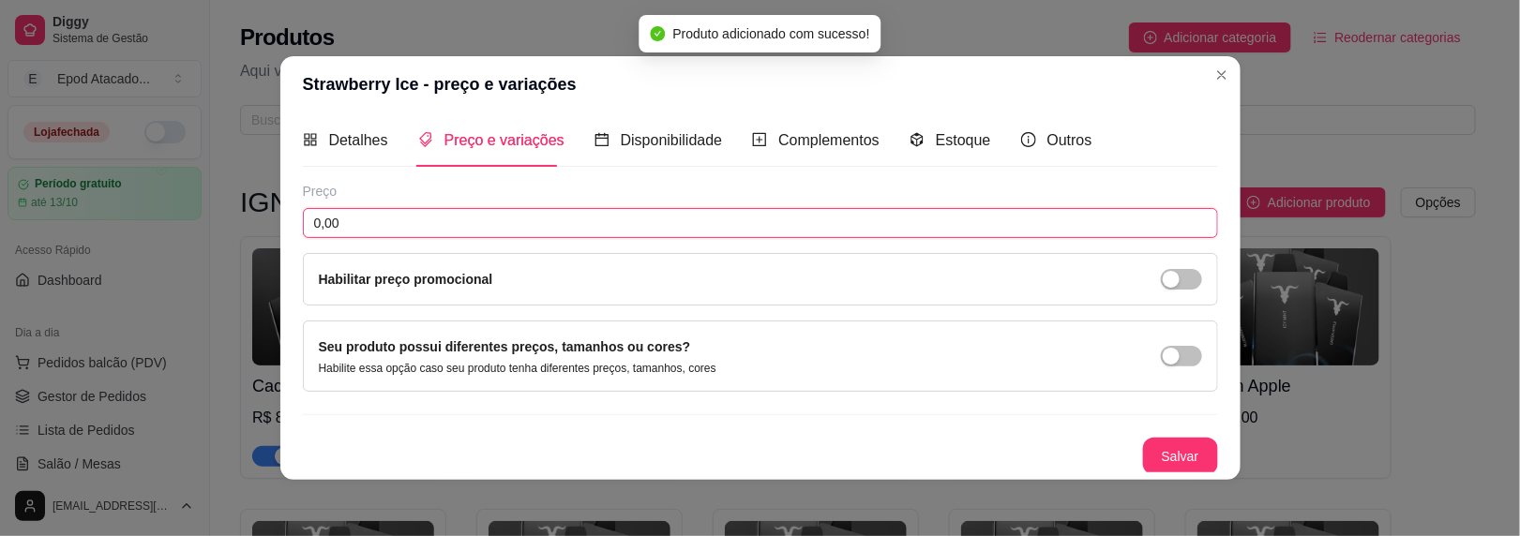
click at [331, 216] on input "0,00" at bounding box center [760, 223] width 915 height 30
type input "89,00"
click at [1193, 440] on button "Salvar" at bounding box center [1180, 457] width 75 height 38
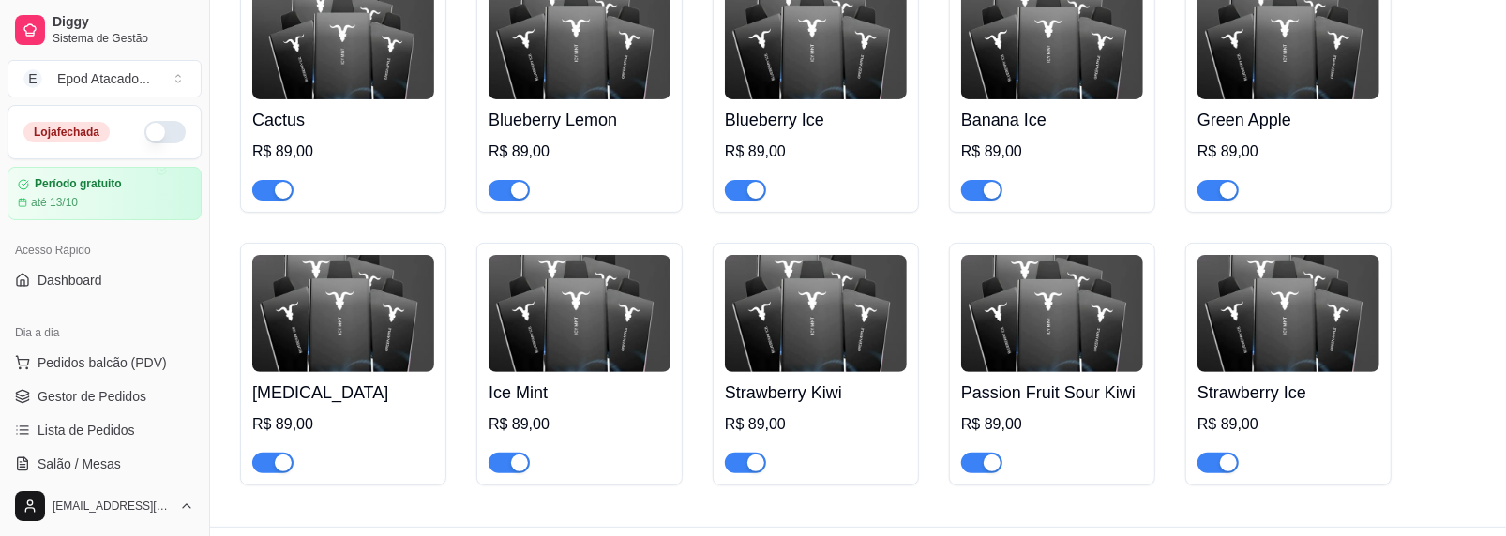
scroll to position [281, 0]
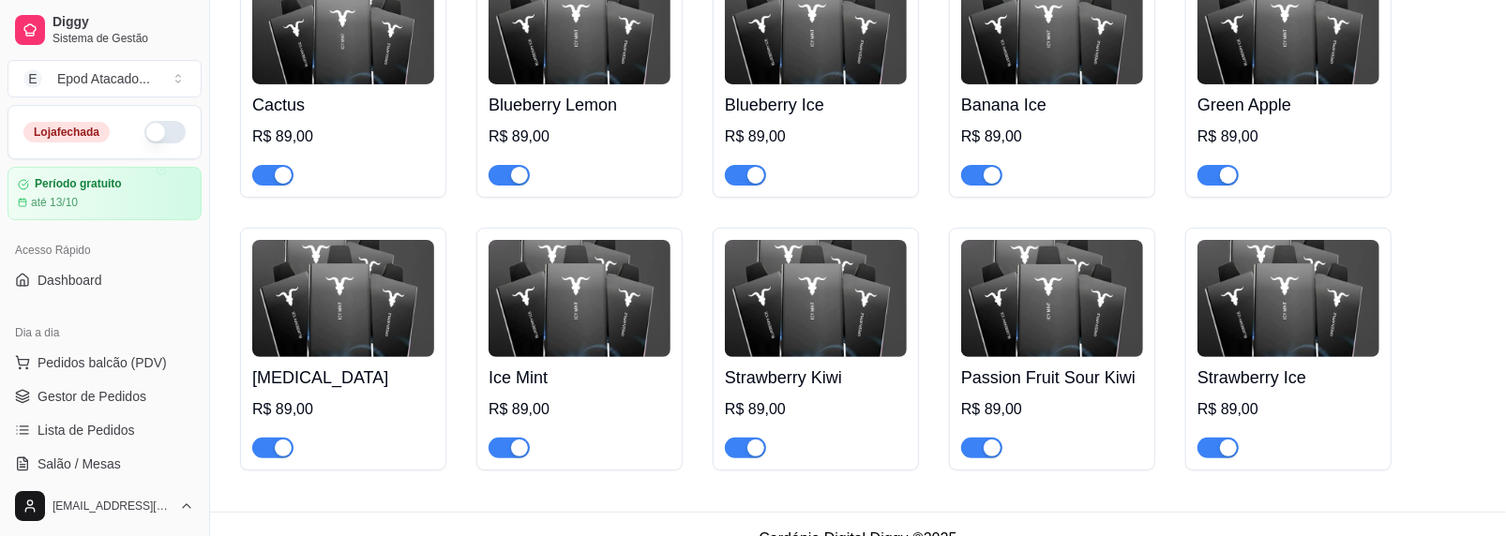
click at [262, 457] on span "button" at bounding box center [272, 448] width 41 height 21
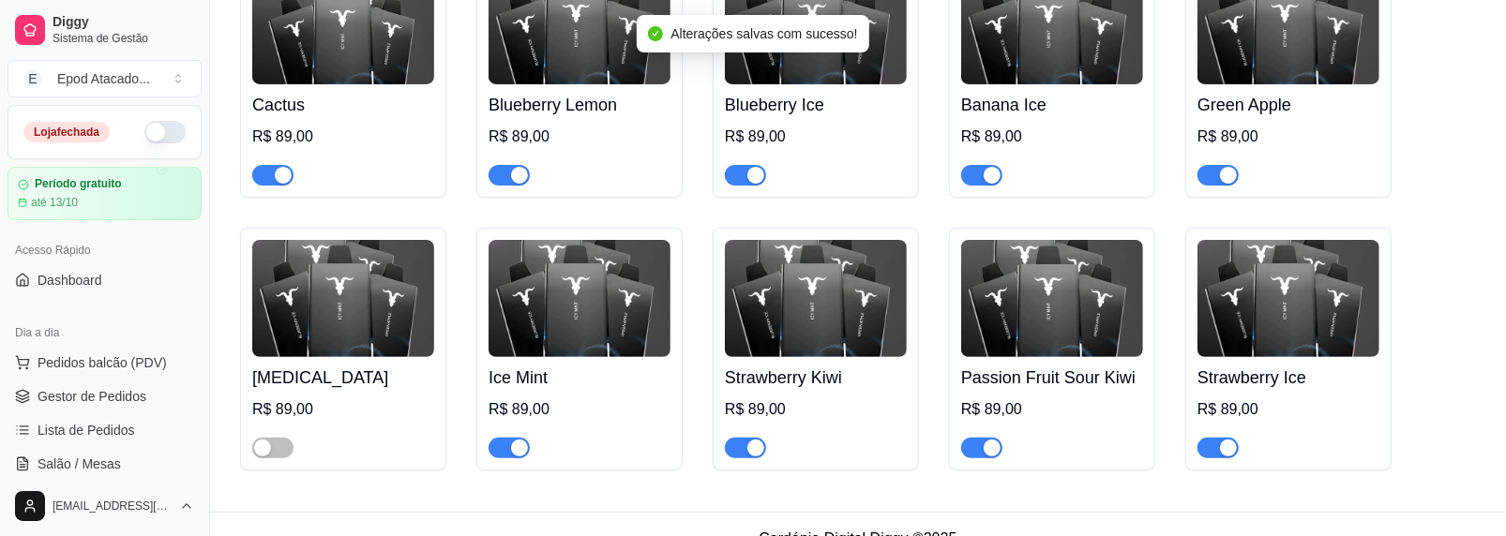
click at [504, 450] on span "button" at bounding box center [509, 448] width 41 height 21
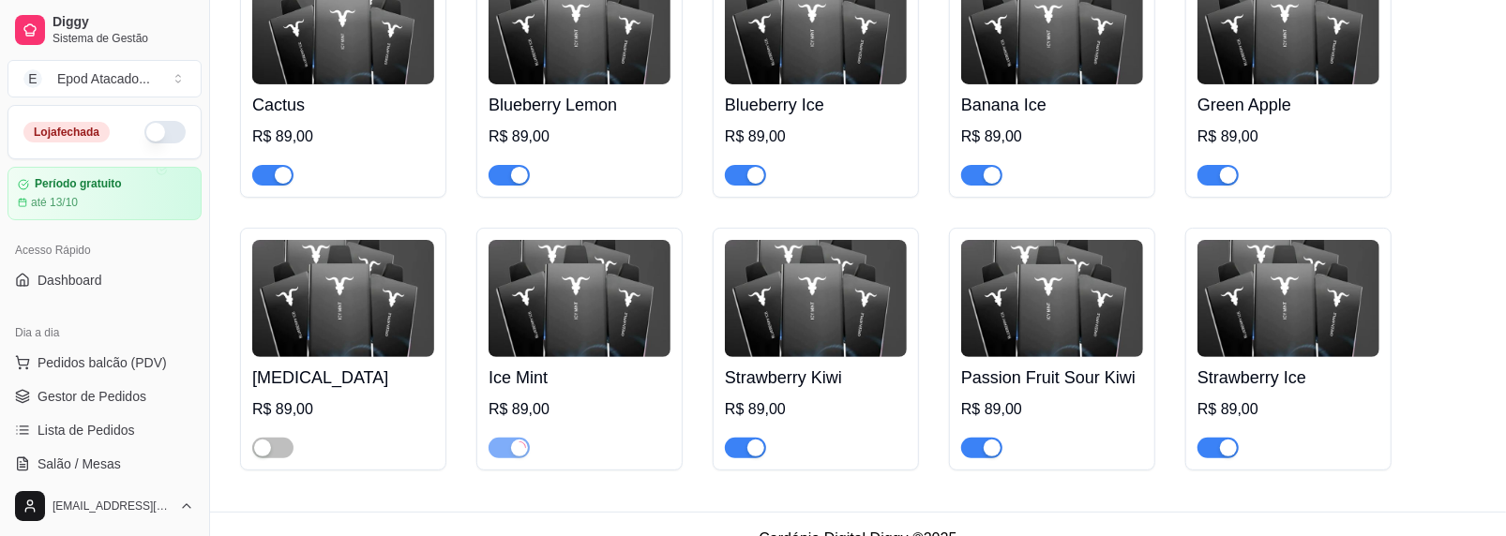
click at [747, 445] on div "button" at bounding box center [755, 448] width 17 height 17
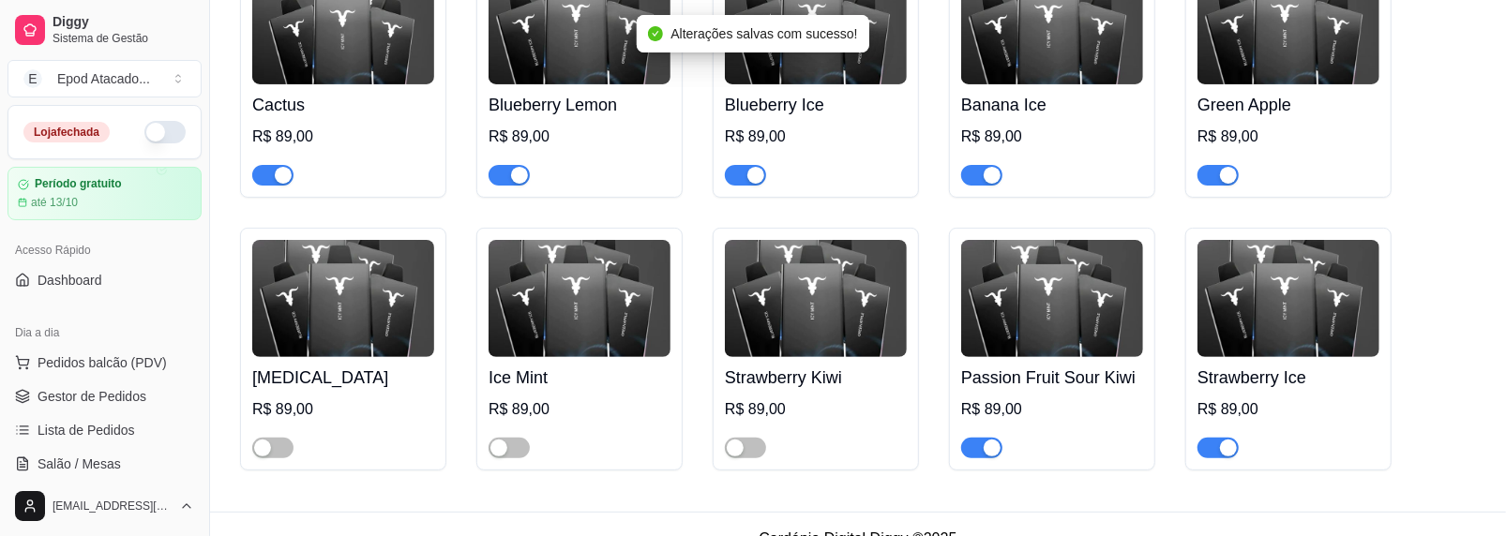
click at [981, 454] on span "button" at bounding box center [981, 448] width 41 height 21
click at [1226, 454] on div "button" at bounding box center [1228, 448] width 17 height 17
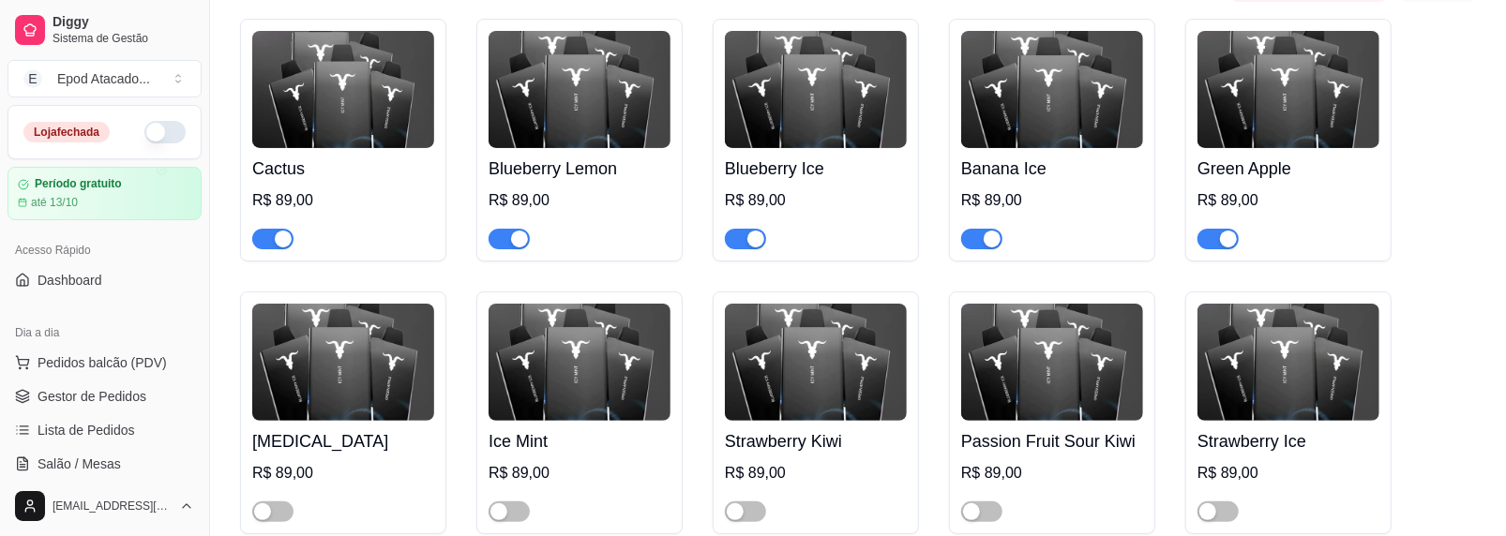
scroll to position [310, 0]
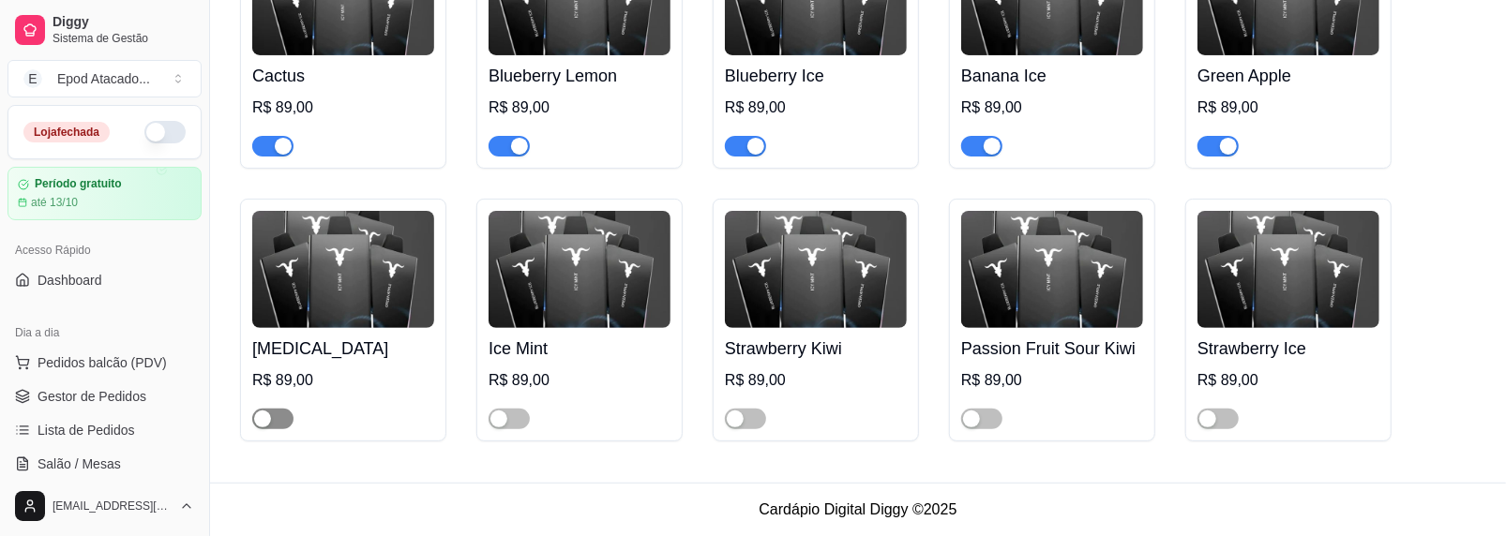
click at [262, 421] on div "button" at bounding box center [262, 419] width 17 height 17
click at [276, 410] on span "button" at bounding box center [272, 419] width 41 height 21
click at [745, 426] on span "button" at bounding box center [745, 419] width 41 height 21
click at [737, 420] on span "button" at bounding box center [745, 419] width 41 height 21
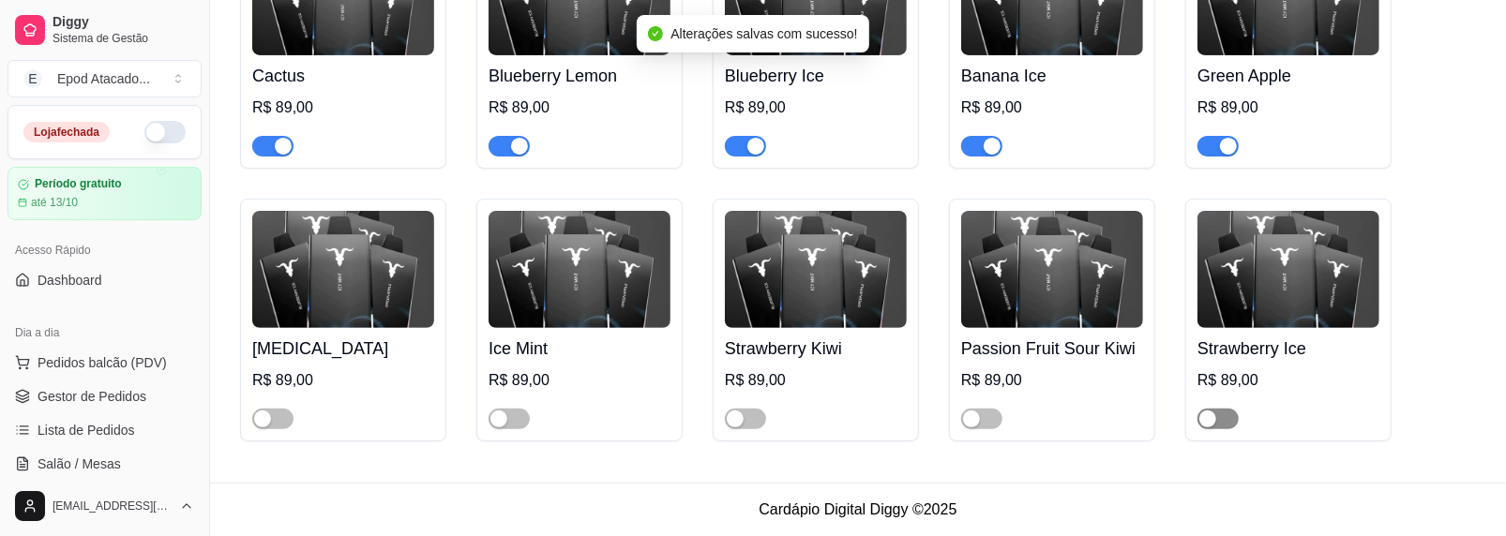
click at [1210, 416] on div "button" at bounding box center [1207, 419] width 17 height 17
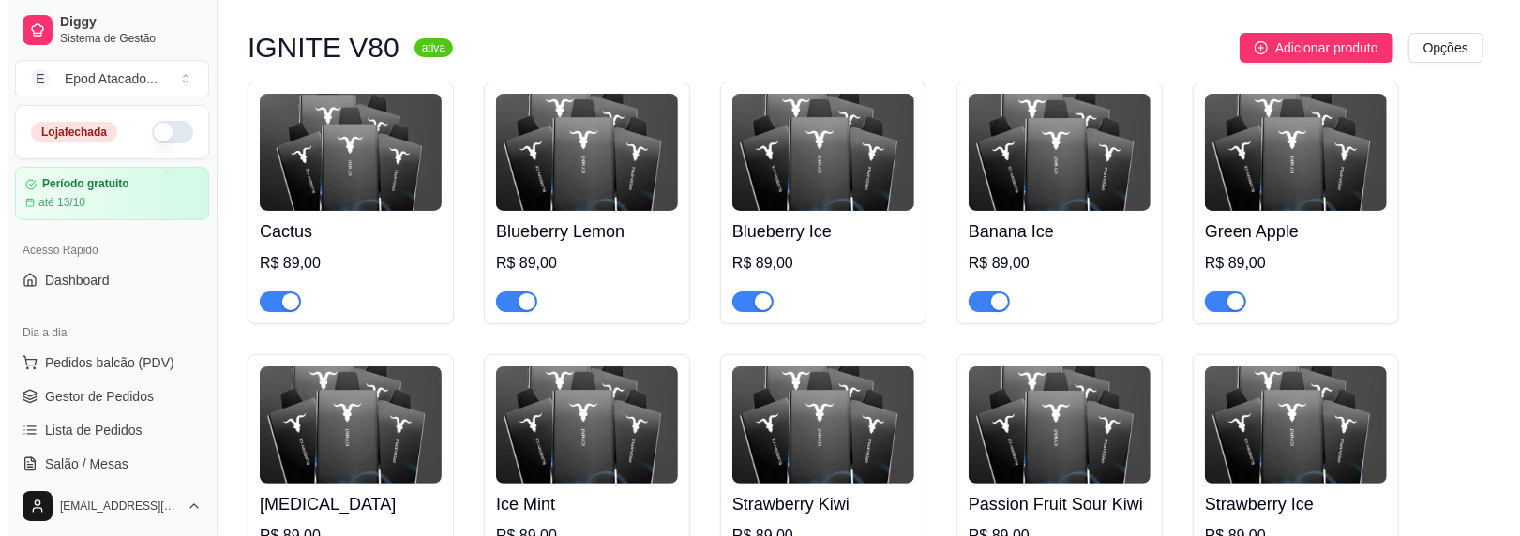
scroll to position [29, 0]
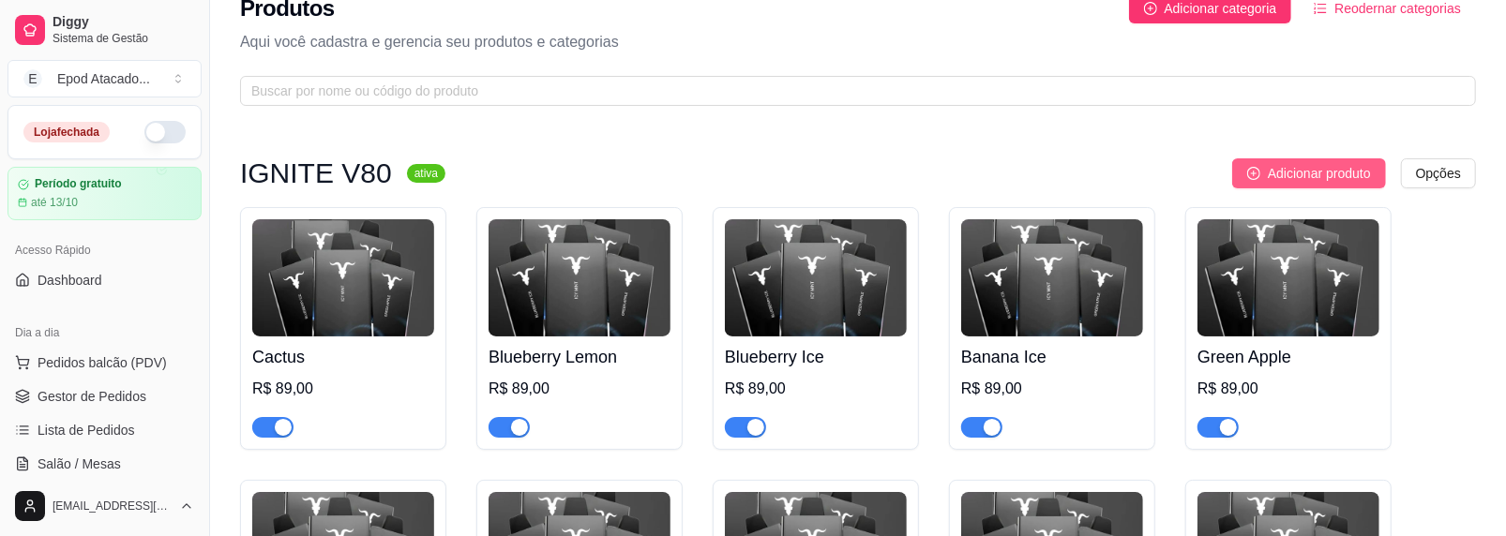
click at [1272, 169] on span "Adicionar produto" at bounding box center [1319, 173] width 103 height 21
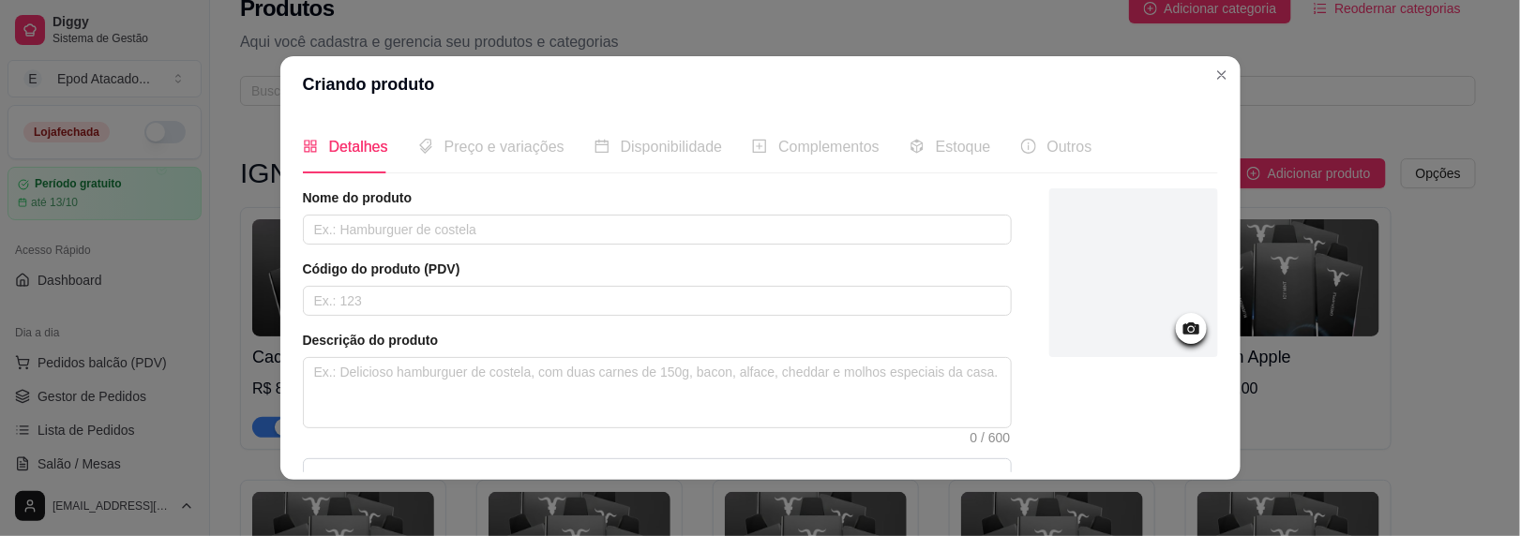
click at [386, 246] on div "Nome do produto Código do produto (PDV) Descrição do produto 0 / 600 Produto pe…" at bounding box center [657, 403] width 709 height 428
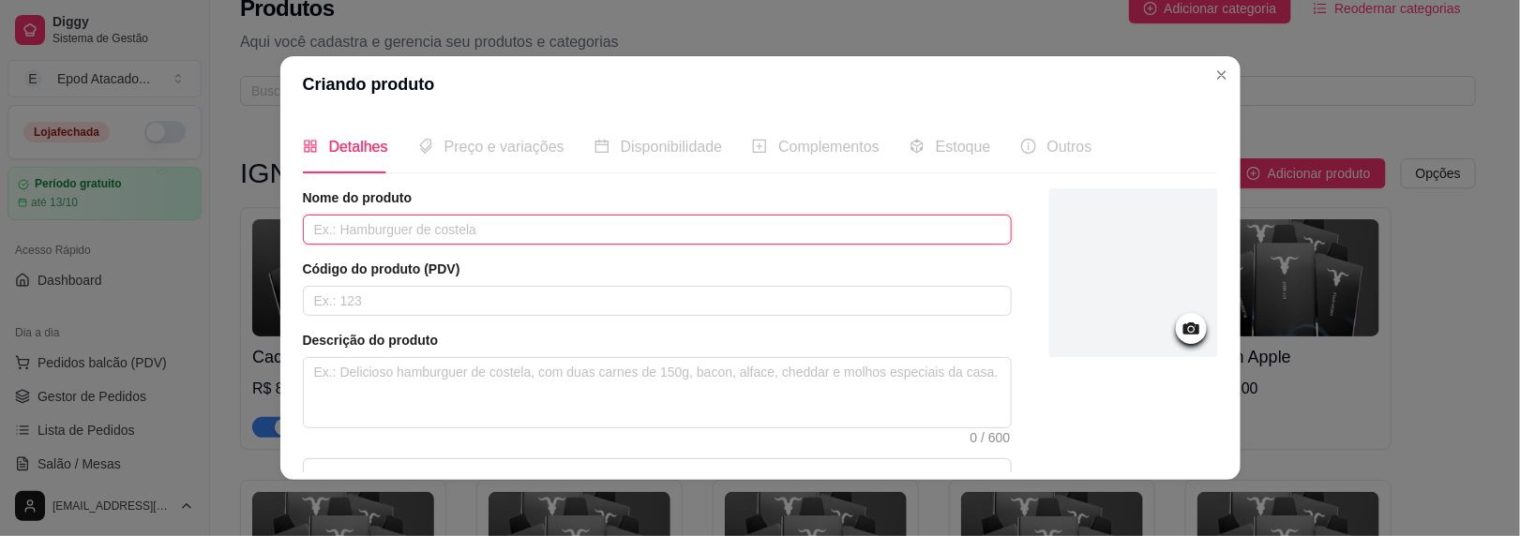
click at [388, 234] on input "text" at bounding box center [657, 230] width 709 height 30
paste input "Watermelon Ice"
type input "Watermelon Ice"
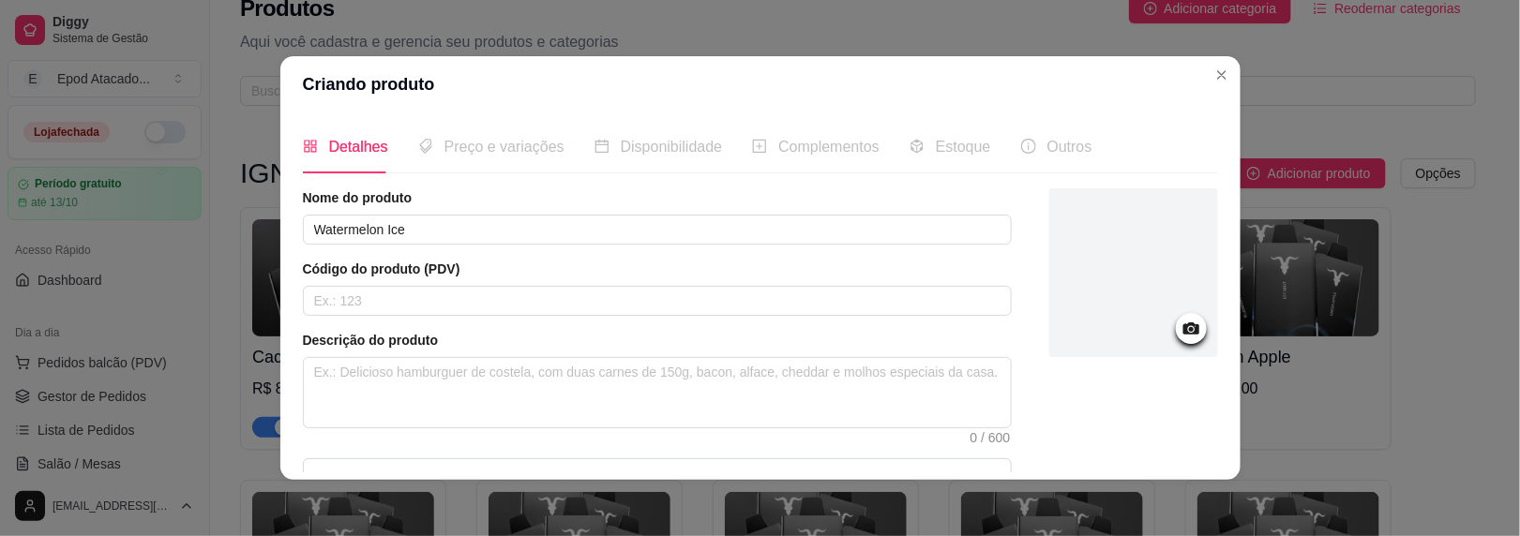
click at [1095, 288] on div at bounding box center [1133, 273] width 169 height 169
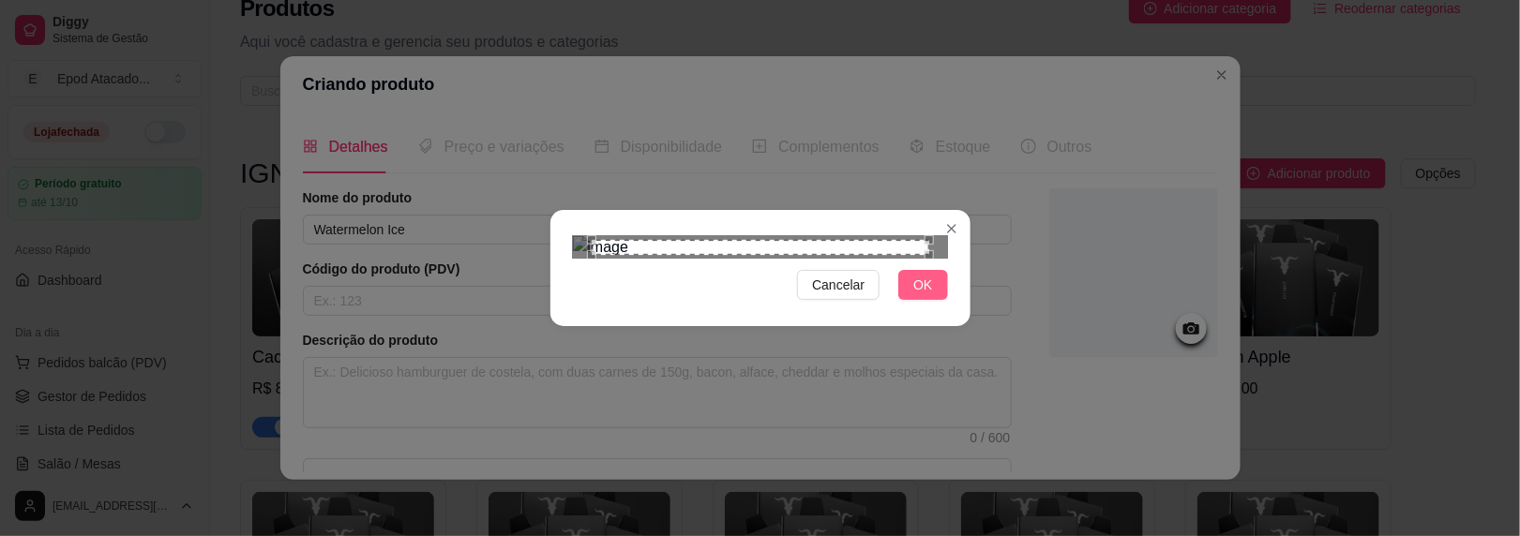
click at [931, 300] on button "OK" at bounding box center [922, 285] width 49 height 30
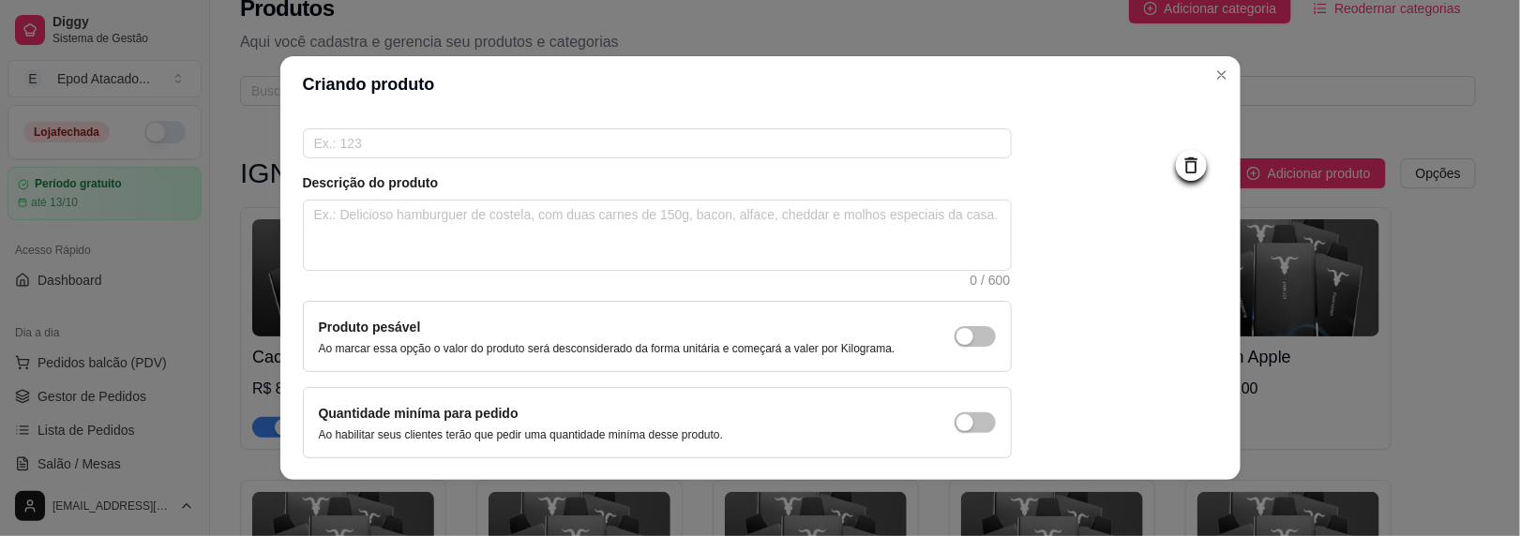
scroll to position [222, 0]
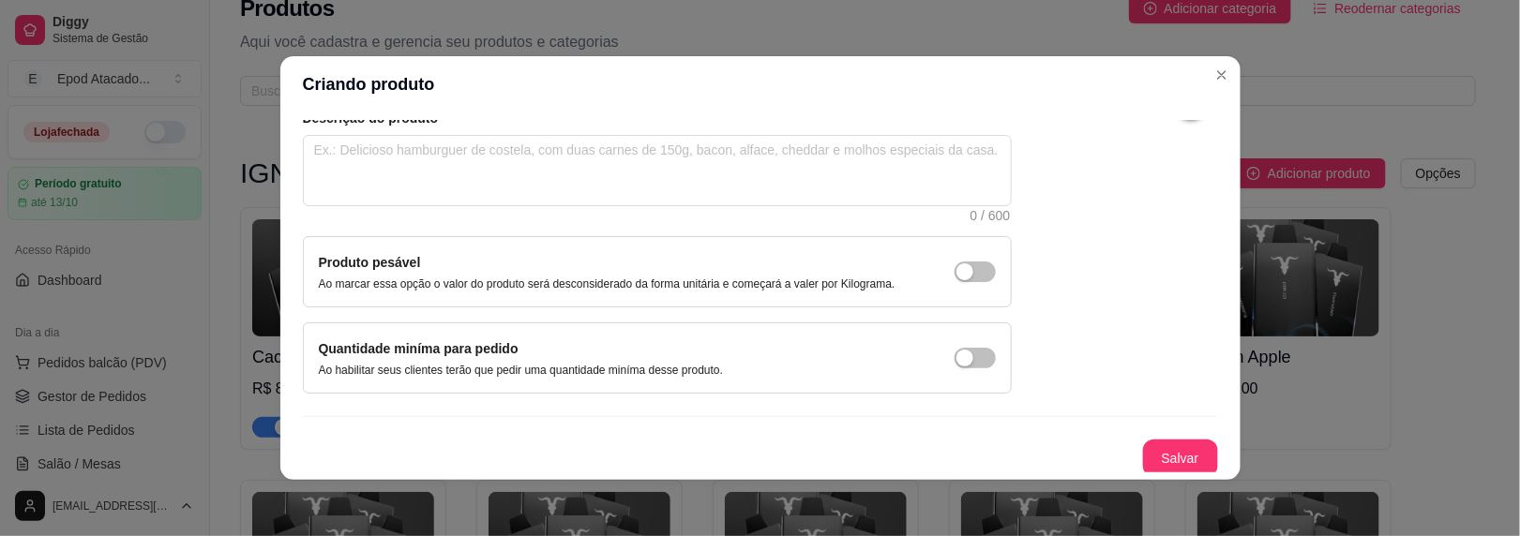
click at [1153, 448] on button "Salvar" at bounding box center [1180, 459] width 75 height 38
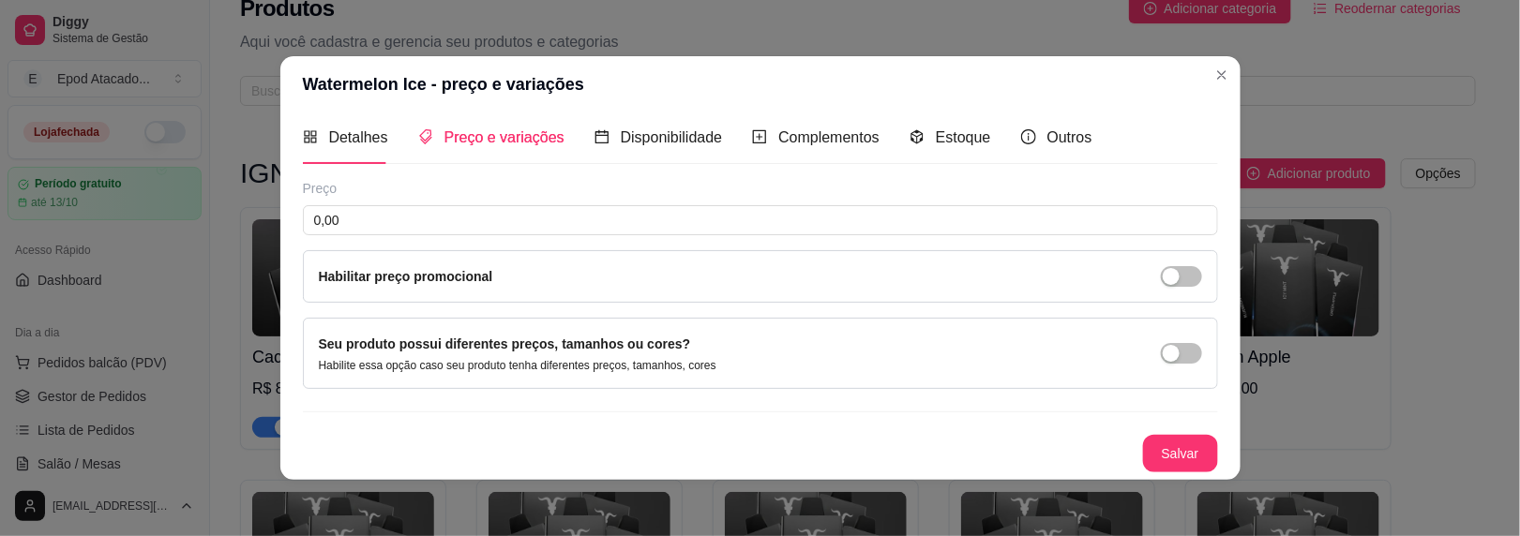
scroll to position [7, 0]
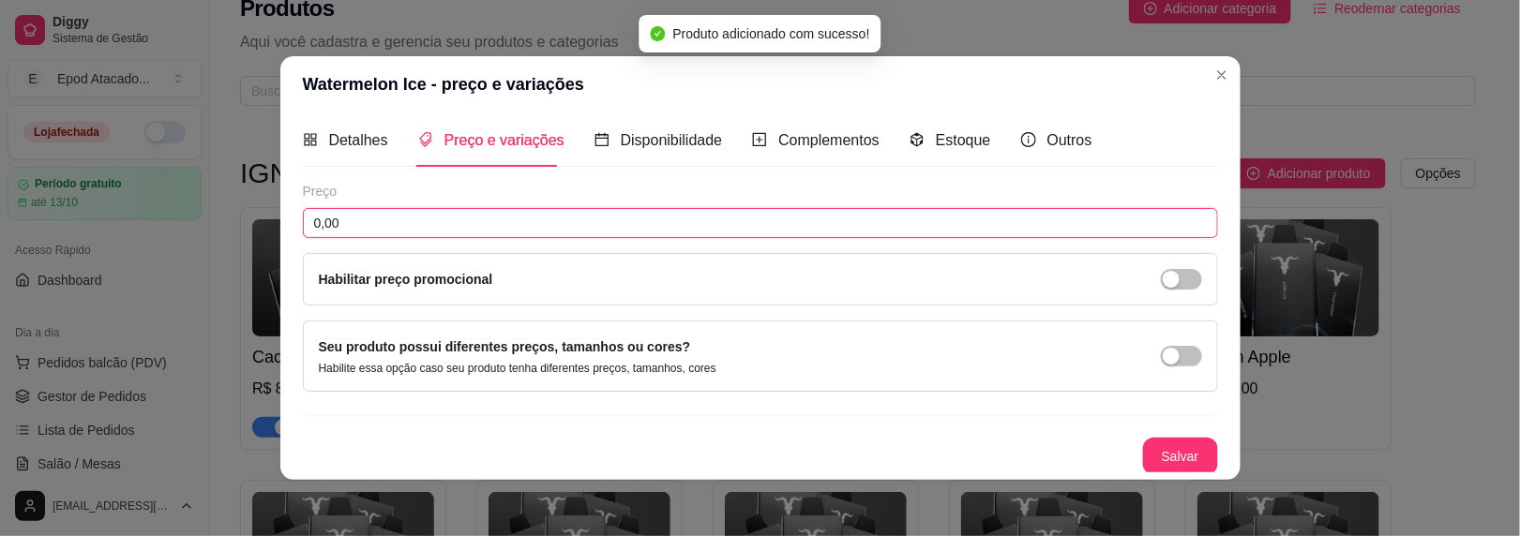
click at [410, 212] on input "0,00" at bounding box center [760, 223] width 915 height 30
type input "89,00"
click at [1139, 473] on div "Detalhes Preço e variações Disponibilidade Complementos Estoque Outros Nome do …" at bounding box center [760, 297] width 960 height 368
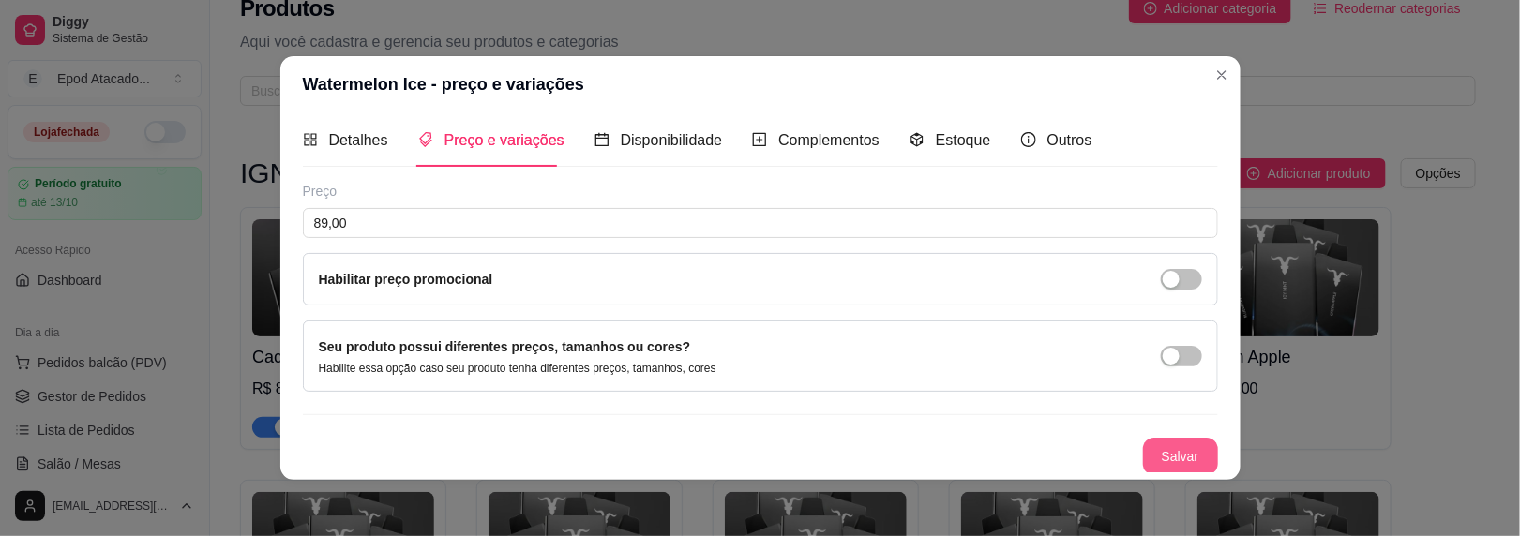
click at [1145, 444] on button "Salvar" at bounding box center [1180, 457] width 75 height 38
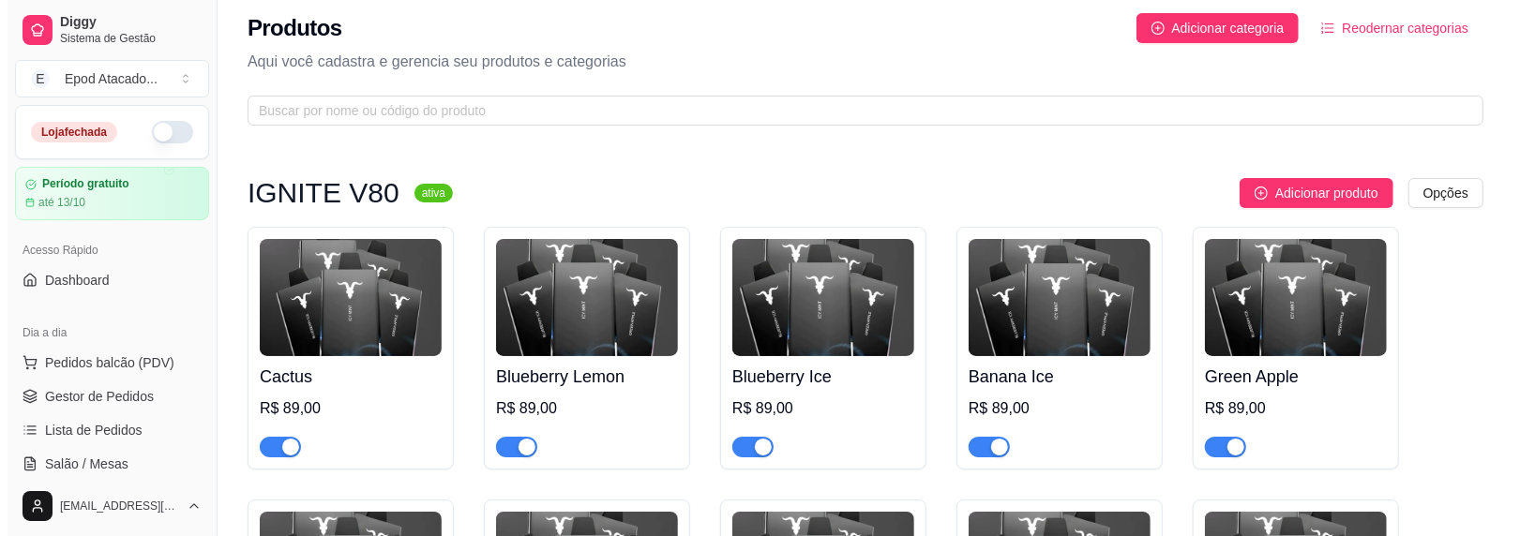
scroll to position [0, 0]
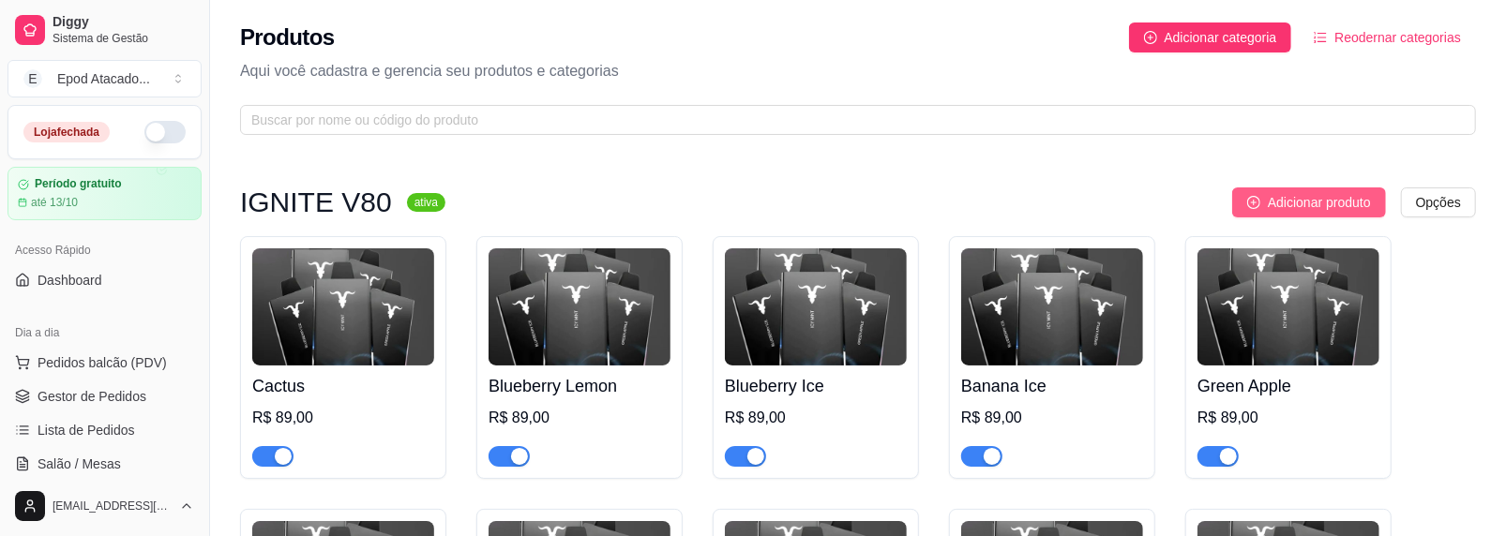
click at [1282, 205] on span "Adicionar produto" at bounding box center [1319, 202] width 103 height 21
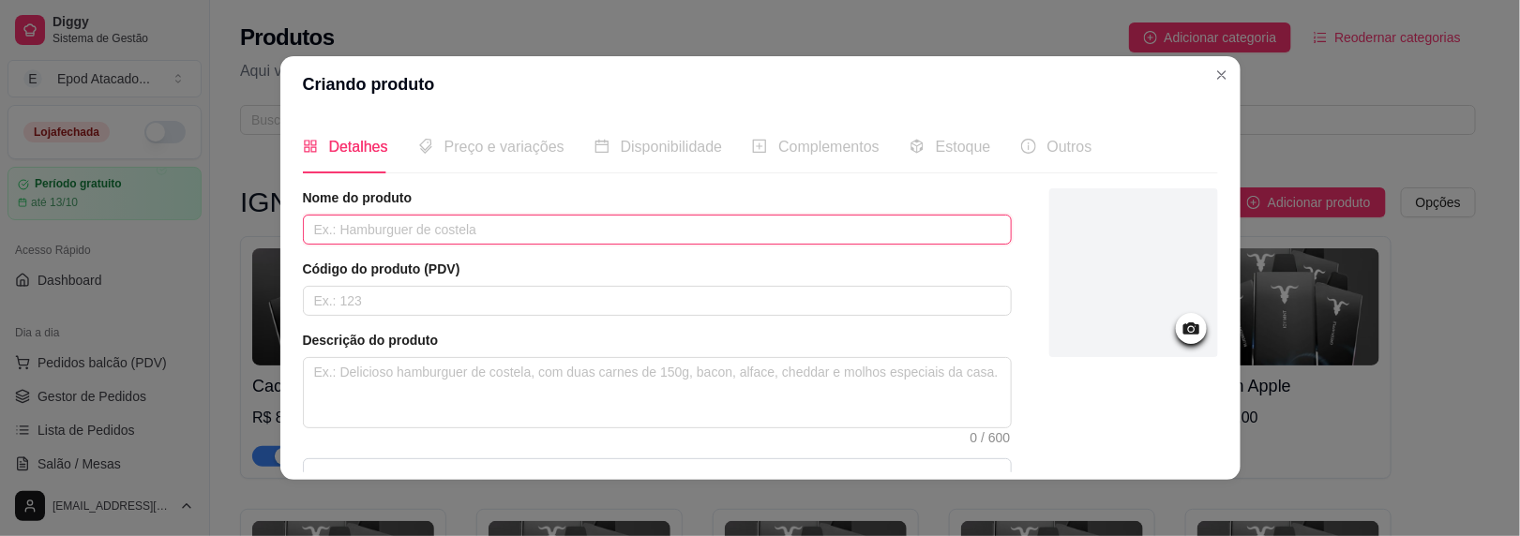
click at [402, 220] on input "text" at bounding box center [657, 230] width 709 height 30
paste input "Grapefruit Mint"
type input "Grapefruit Mint"
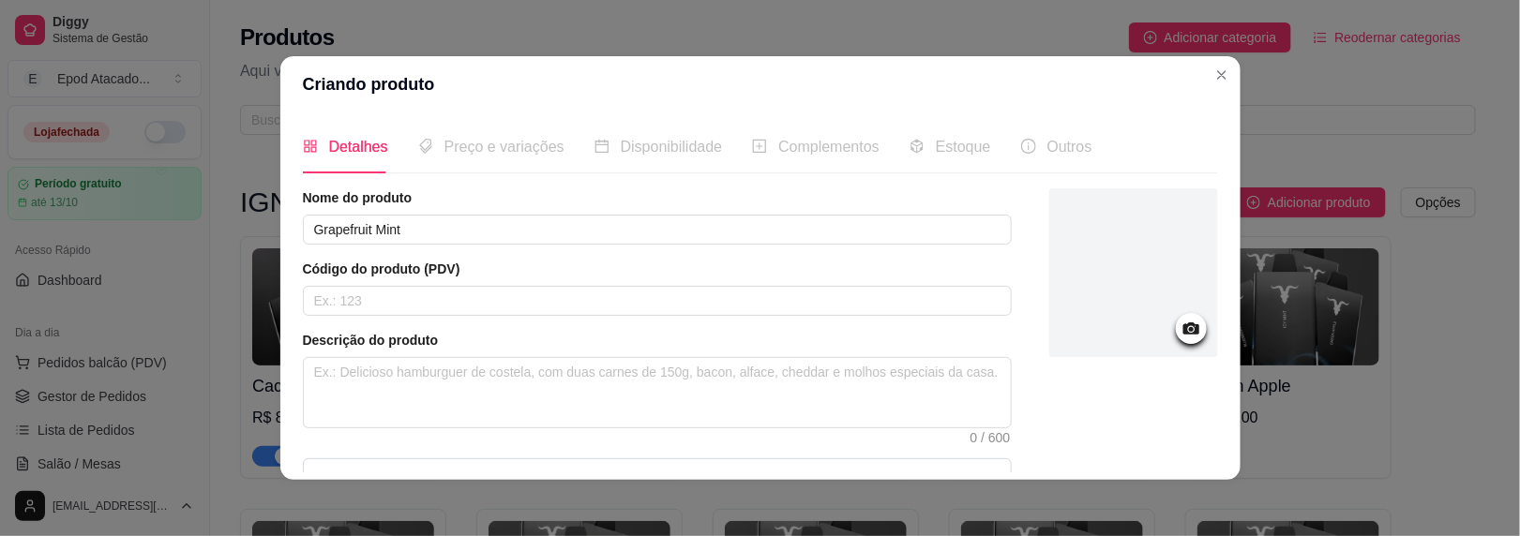
click at [1109, 288] on div at bounding box center [1133, 273] width 169 height 169
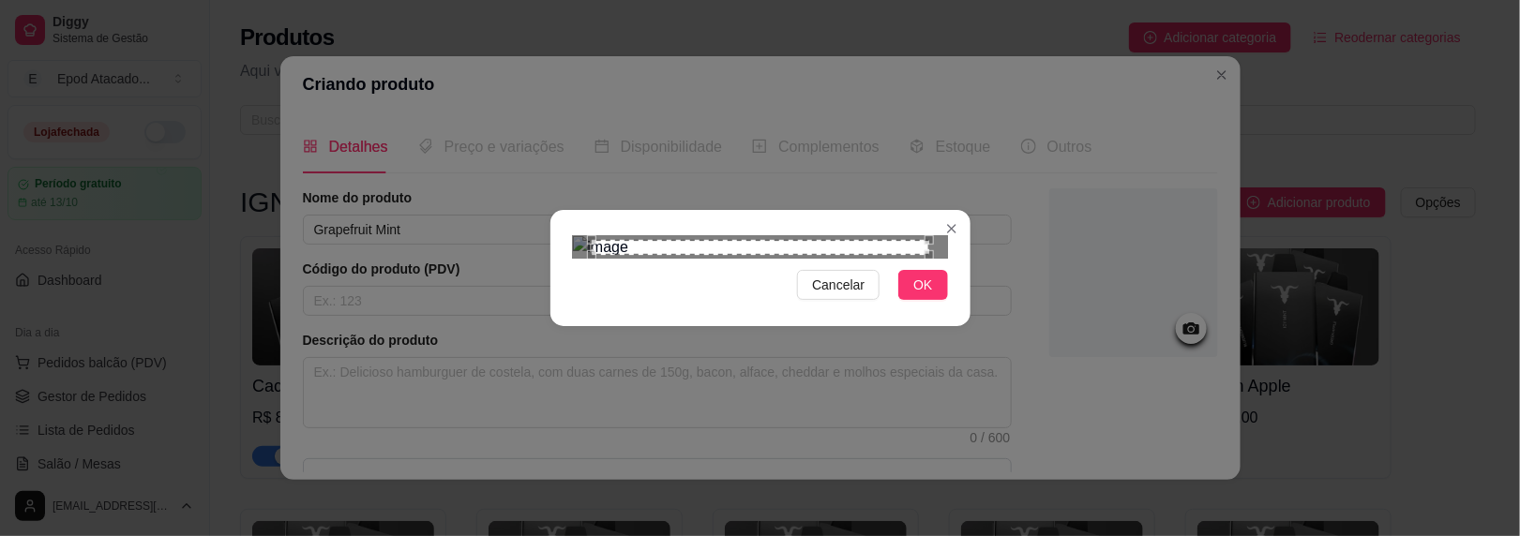
click at [914, 295] on span "OK" at bounding box center [922, 285] width 19 height 21
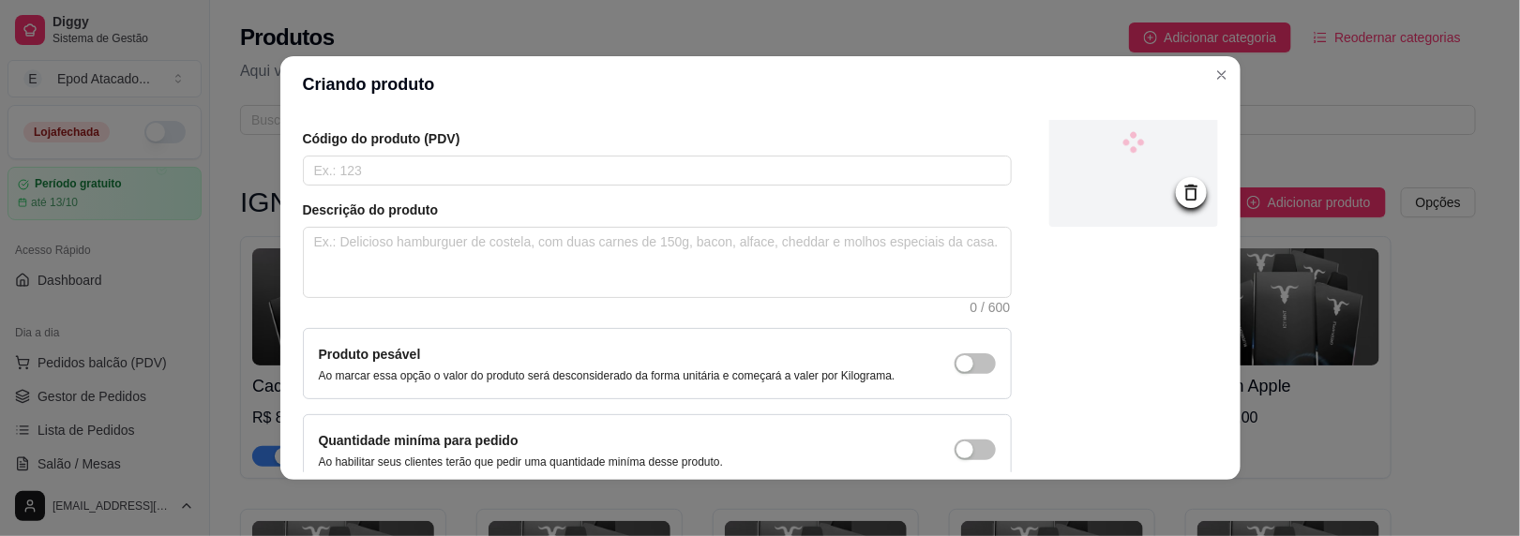
scroll to position [222, 0]
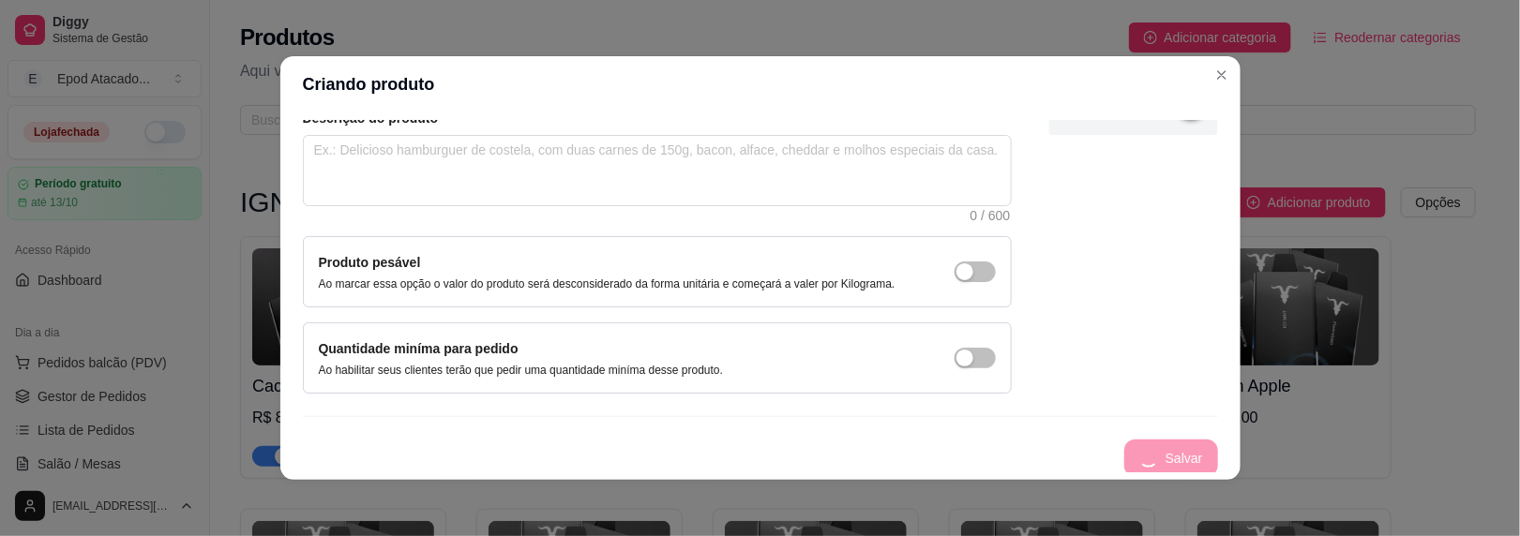
click at [1148, 460] on div "Salvar" at bounding box center [760, 459] width 915 height 38
click at [1148, 460] on button "Salvar" at bounding box center [1180, 459] width 75 height 38
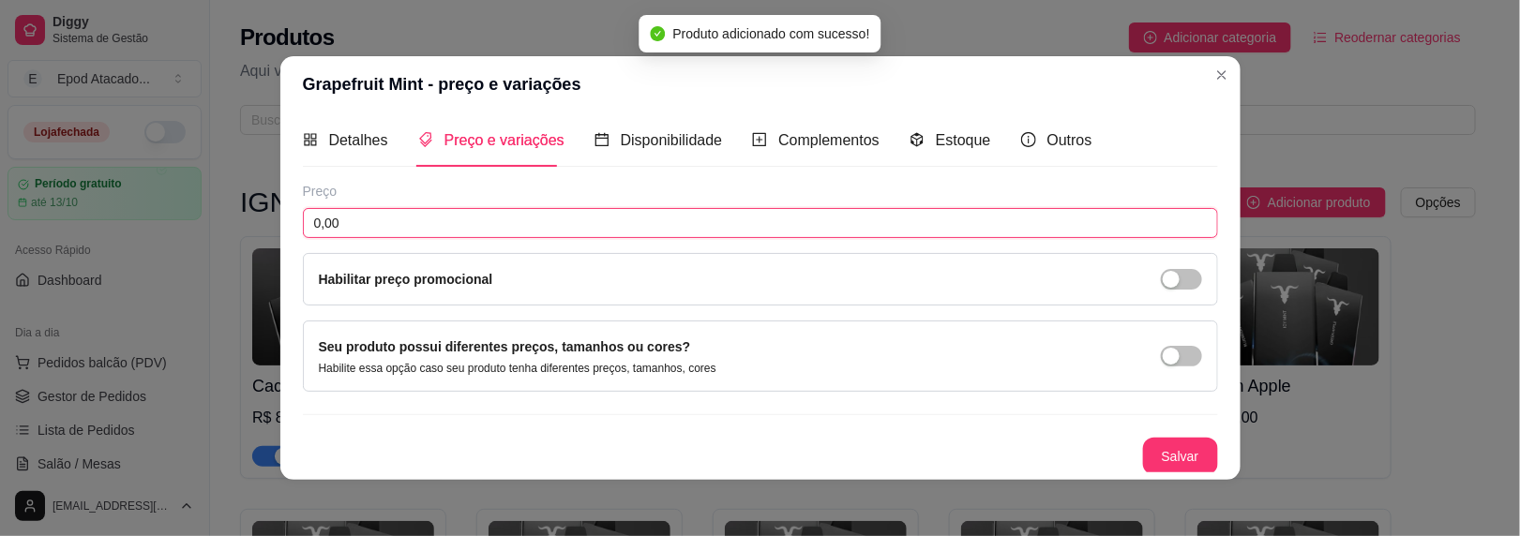
click at [385, 220] on input "0,00" at bounding box center [760, 223] width 915 height 30
type input "89,00"
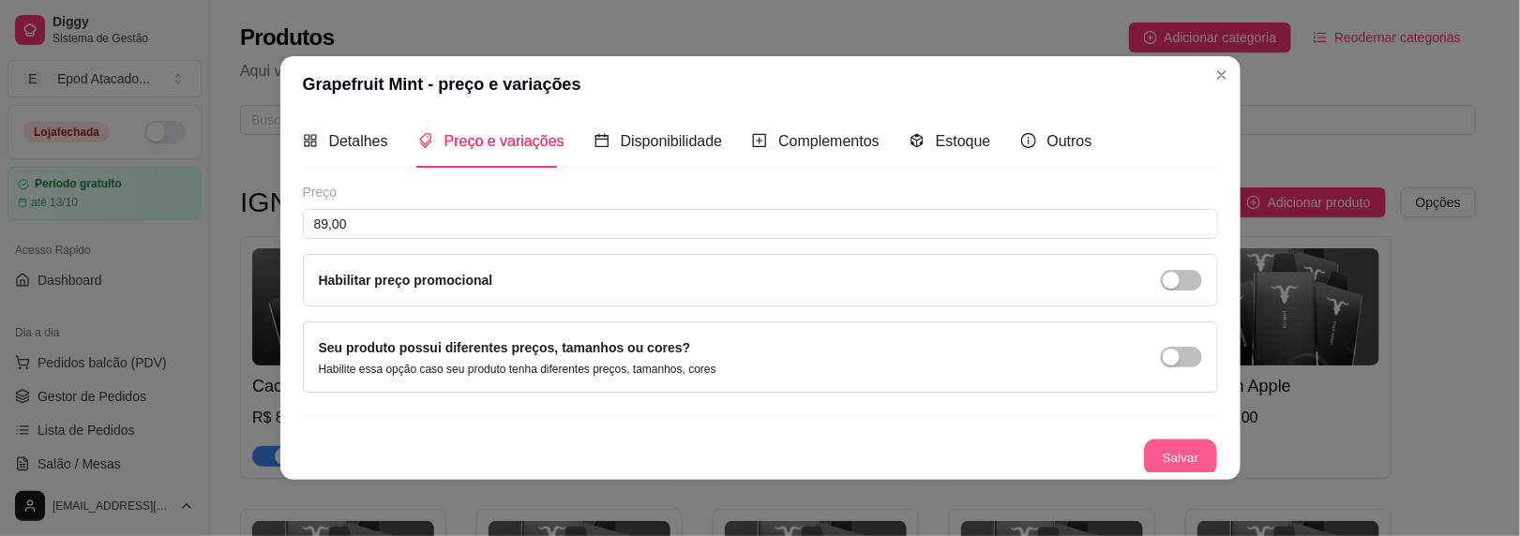
click at [1157, 455] on button "Salvar" at bounding box center [1180, 458] width 73 height 37
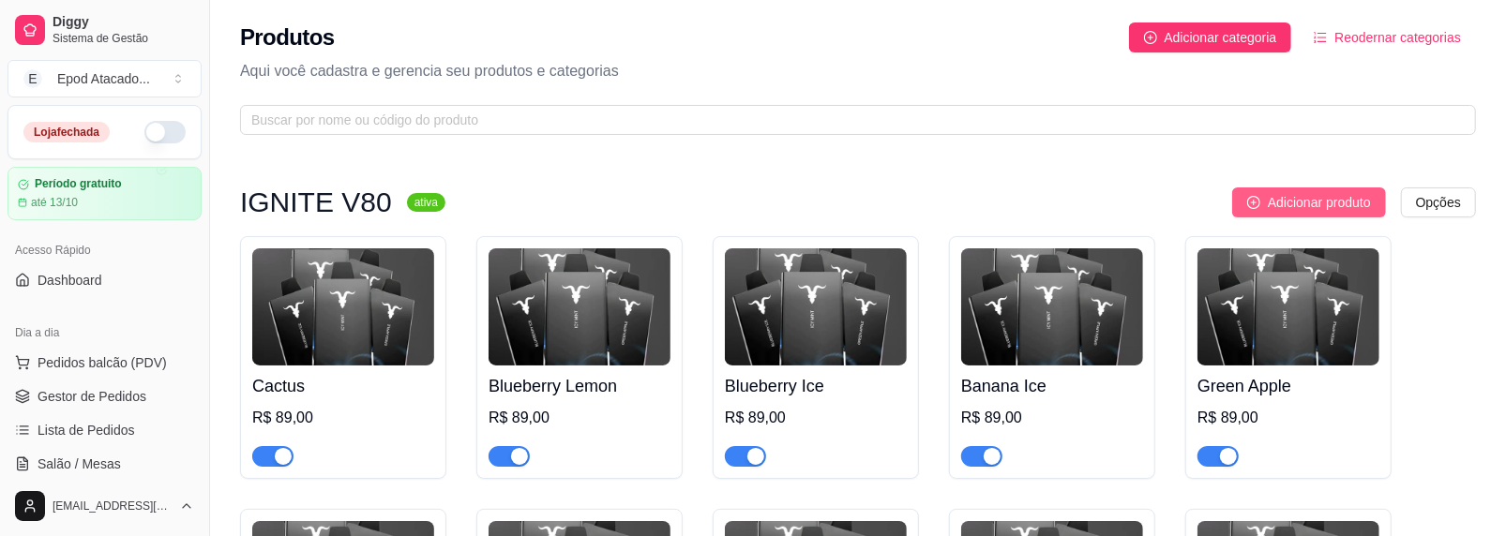
click at [1280, 211] on span "Adicionar produto" at bounding box center [1319, 202] width 103 height 21
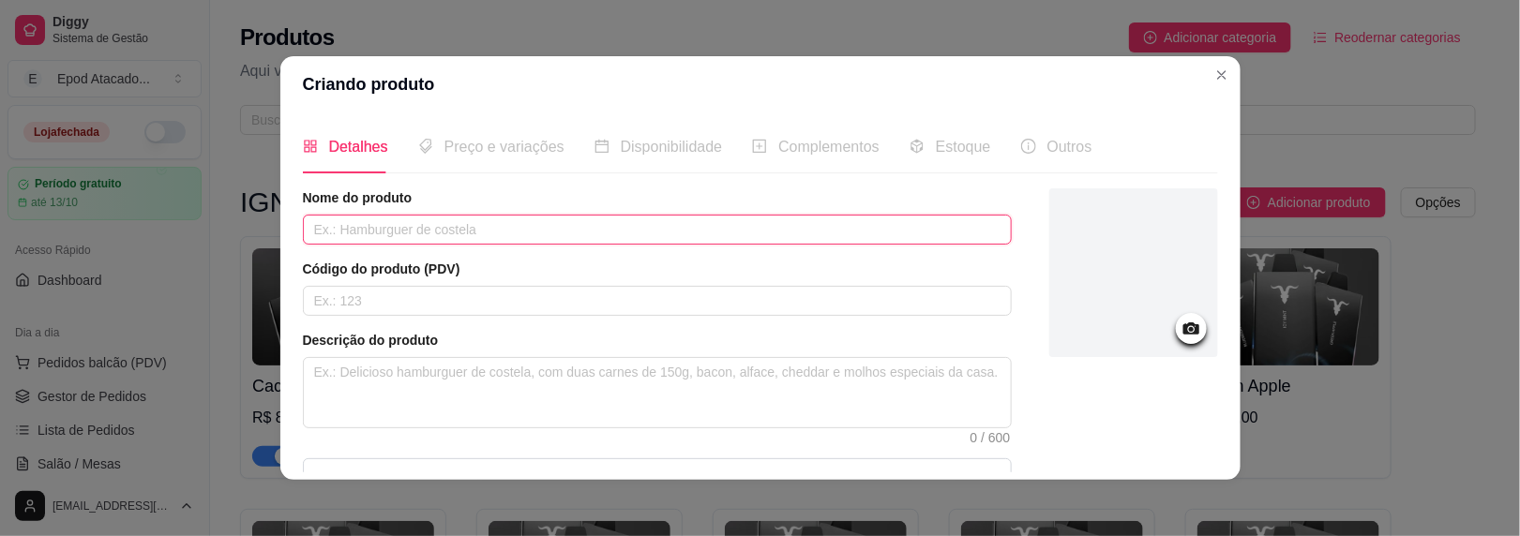
click at [478, 238] on input "text" at bounding box center [657, 230] width 709 height 30
paste input "Banana Cherry"
type input "Banana Cherry"
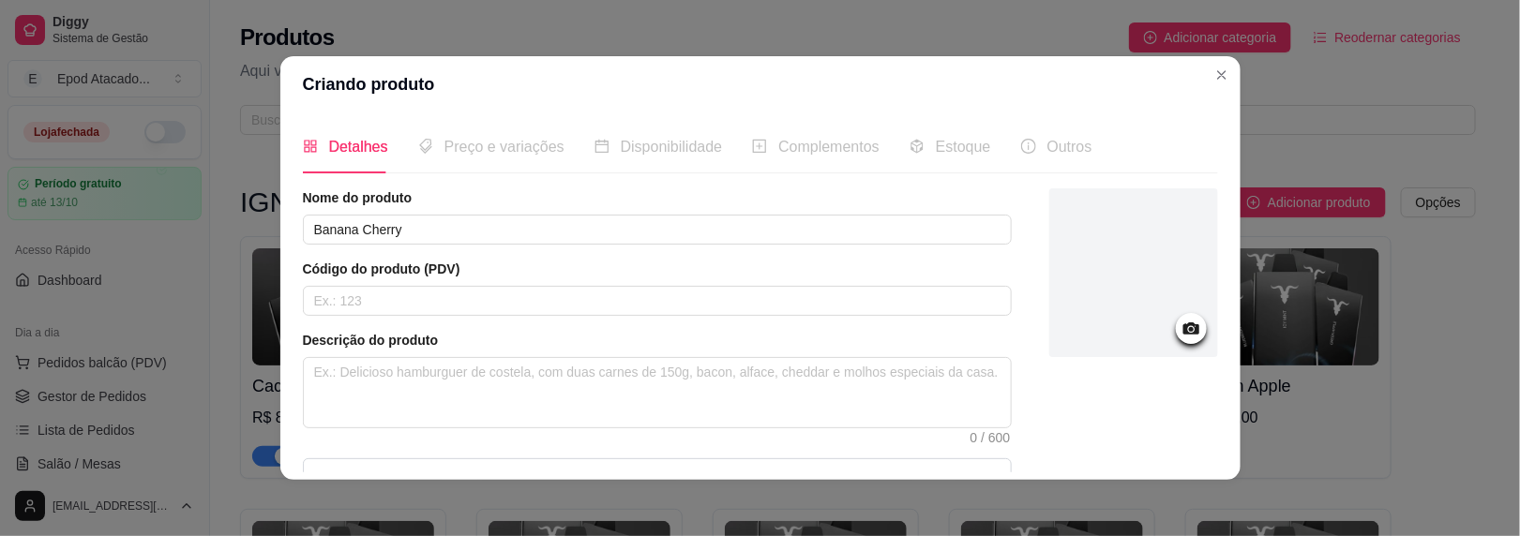
click at [1101, 327] on div at bounding box center [1133, 273] width 169 height 169
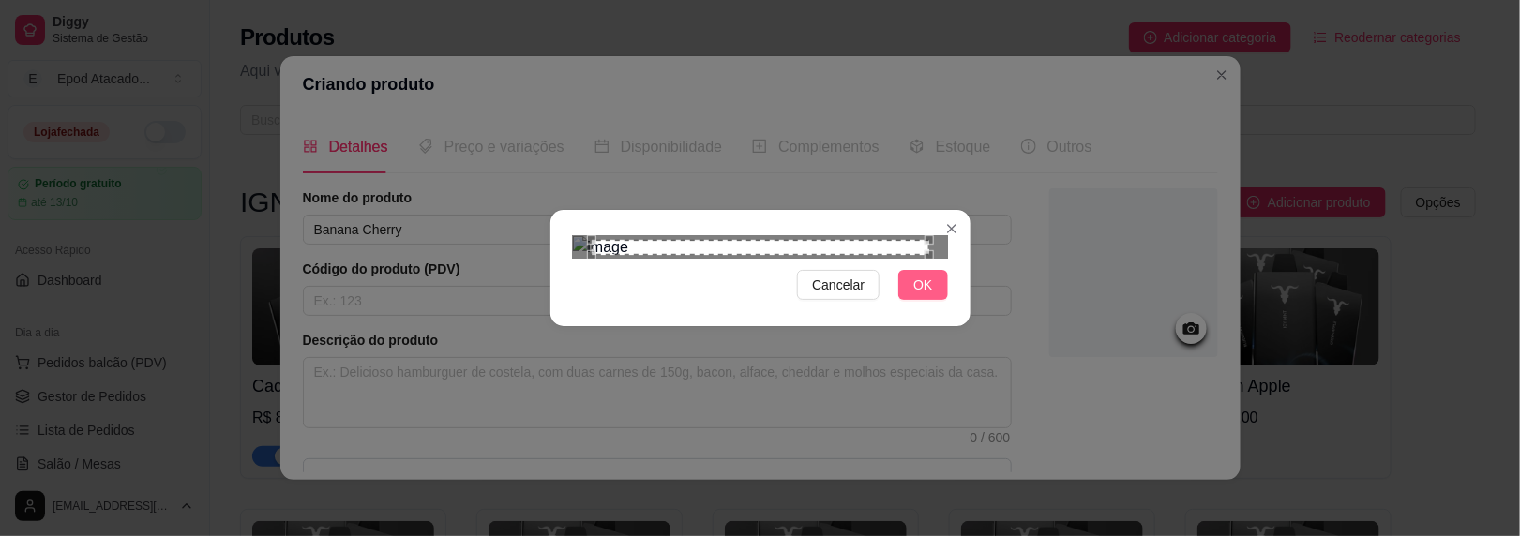
click at [905, 300] on button "OK" at bounding box center [922, 285] width 49 height 30
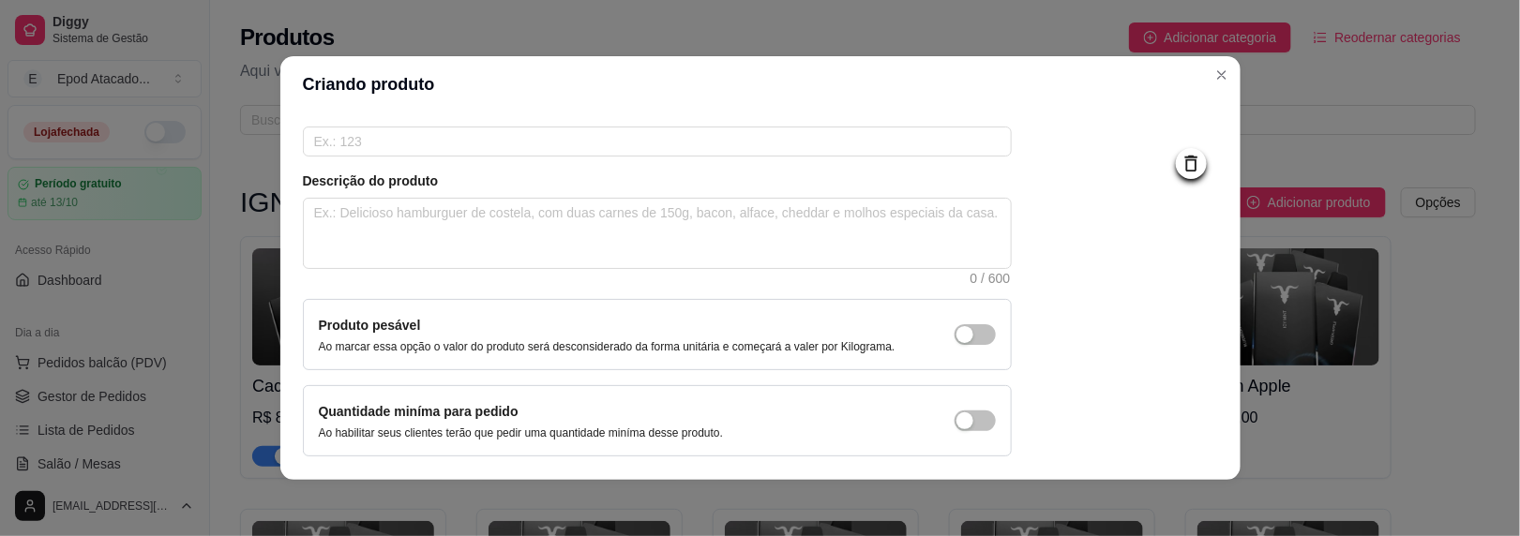
scroll to position [222, 0]
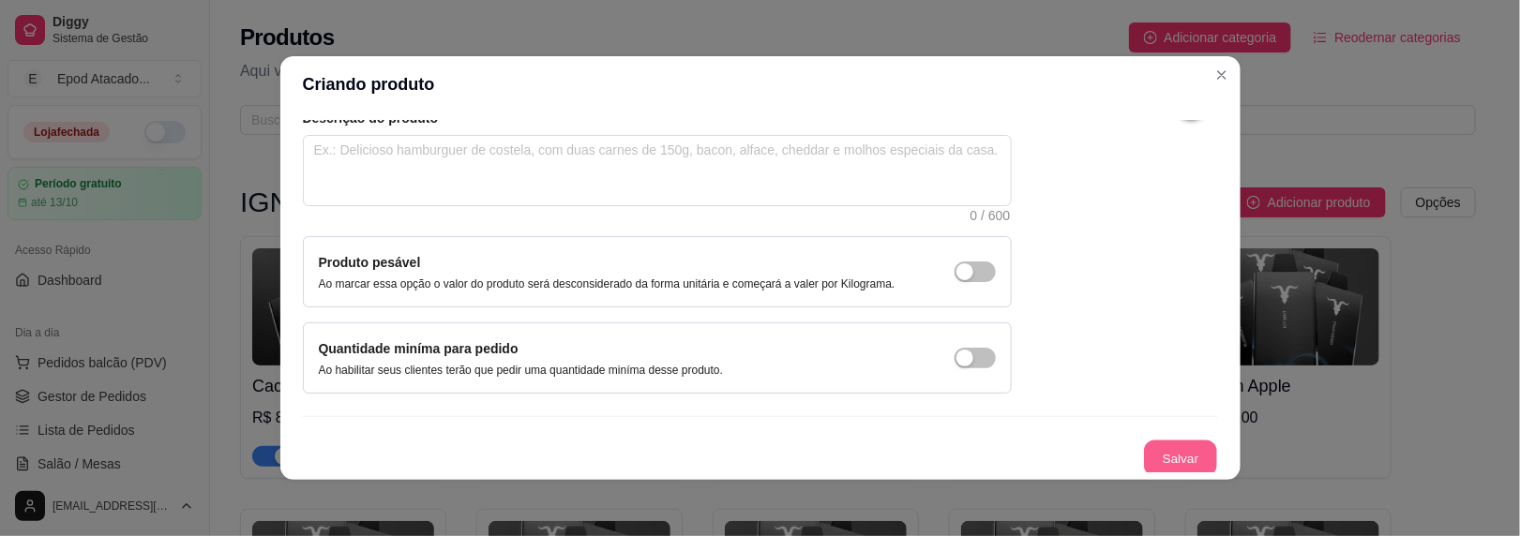
click at [1157, 451] on button "Salvar" at bounding box center [1180, 459] width 73 height 37
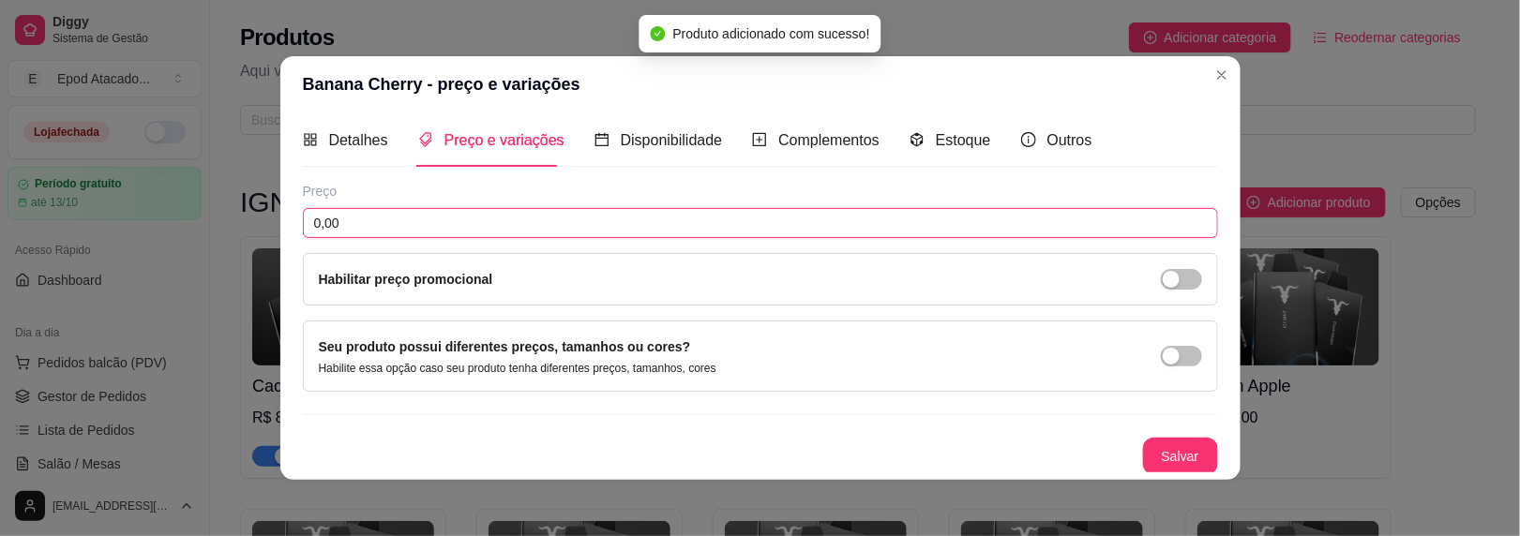
click at [394, 225] on input "0,00" at bounding box center [760, 223] width 915 height 30
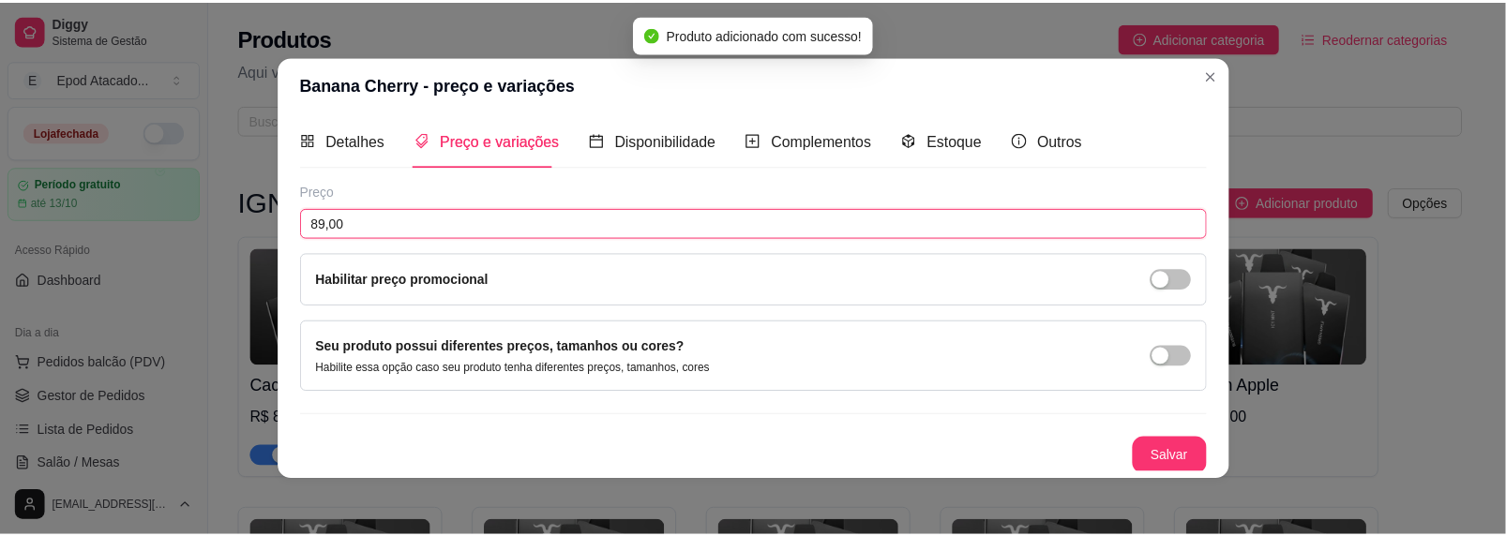
scroll to position [6, 0]
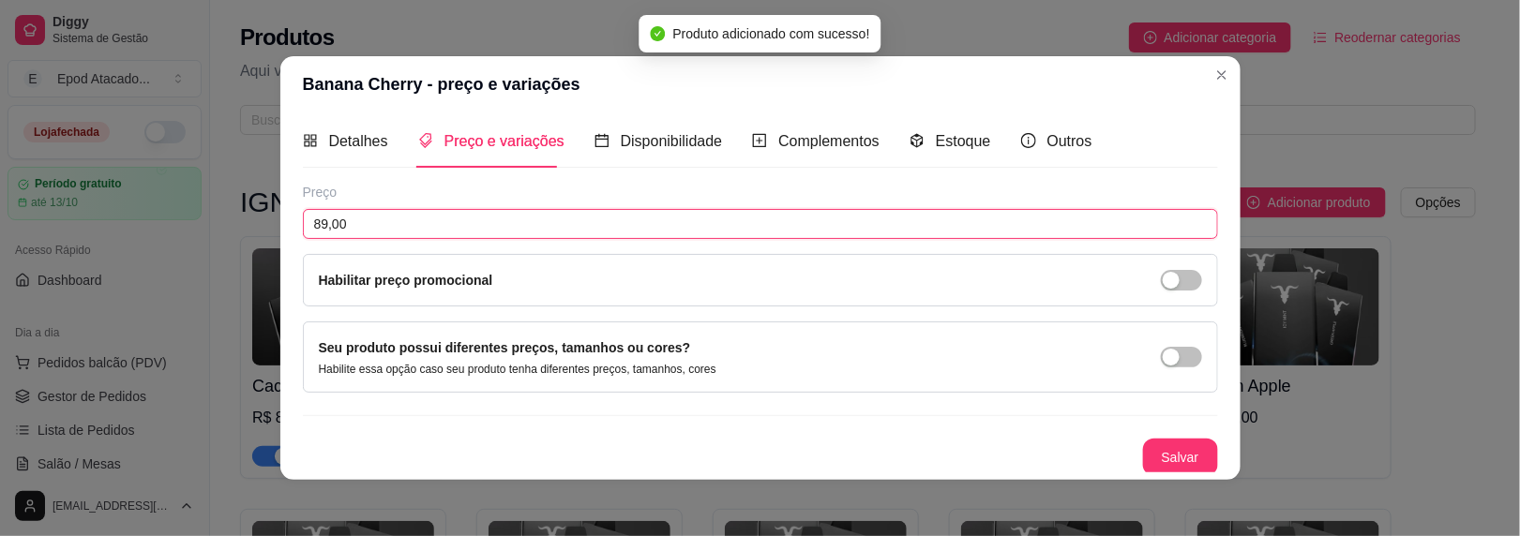
type input "89,00"
click at [1144, 447] on button "Salvar" at bounding box center [1180, 458] width 73 height 37
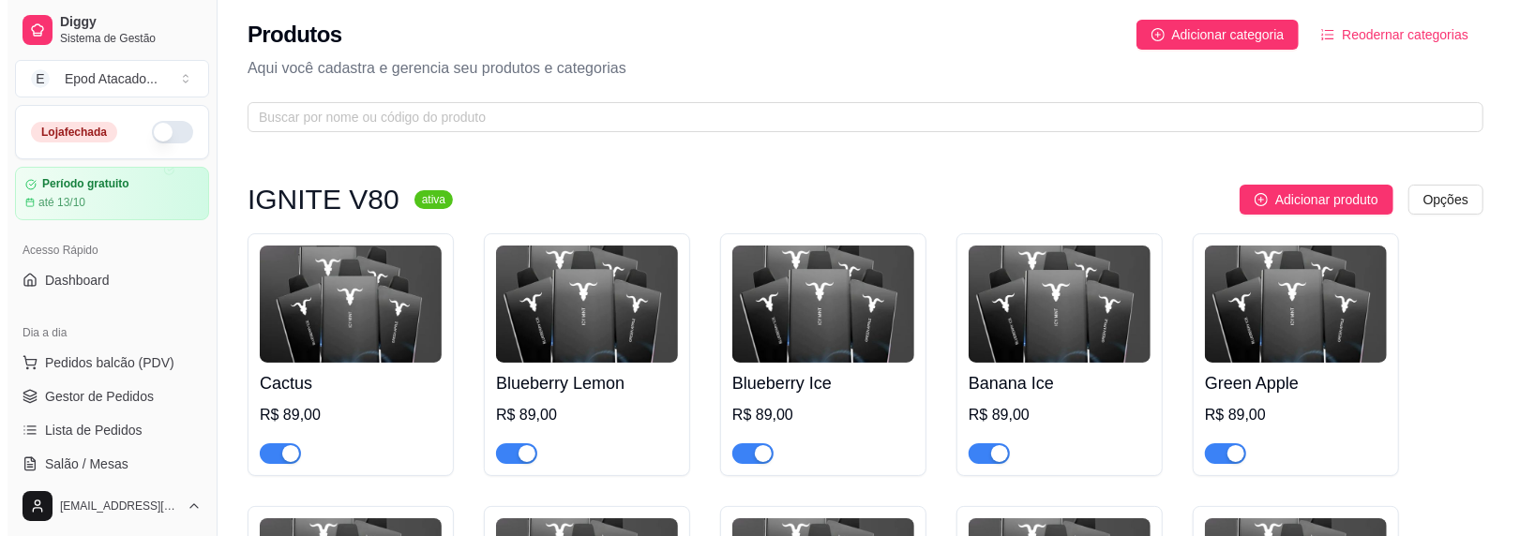
scroll to position [0, 0]
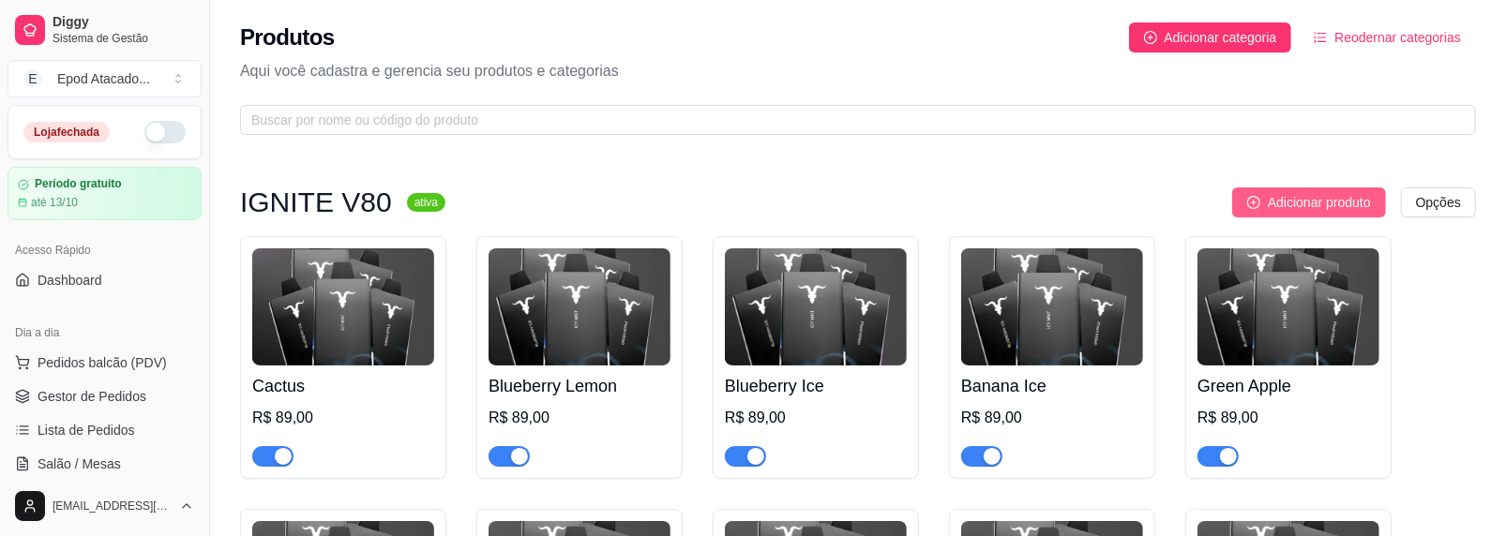
click at [1283, 198] on span "Adicionar produto" at bounding box center [1319, 202] width 103 height 21
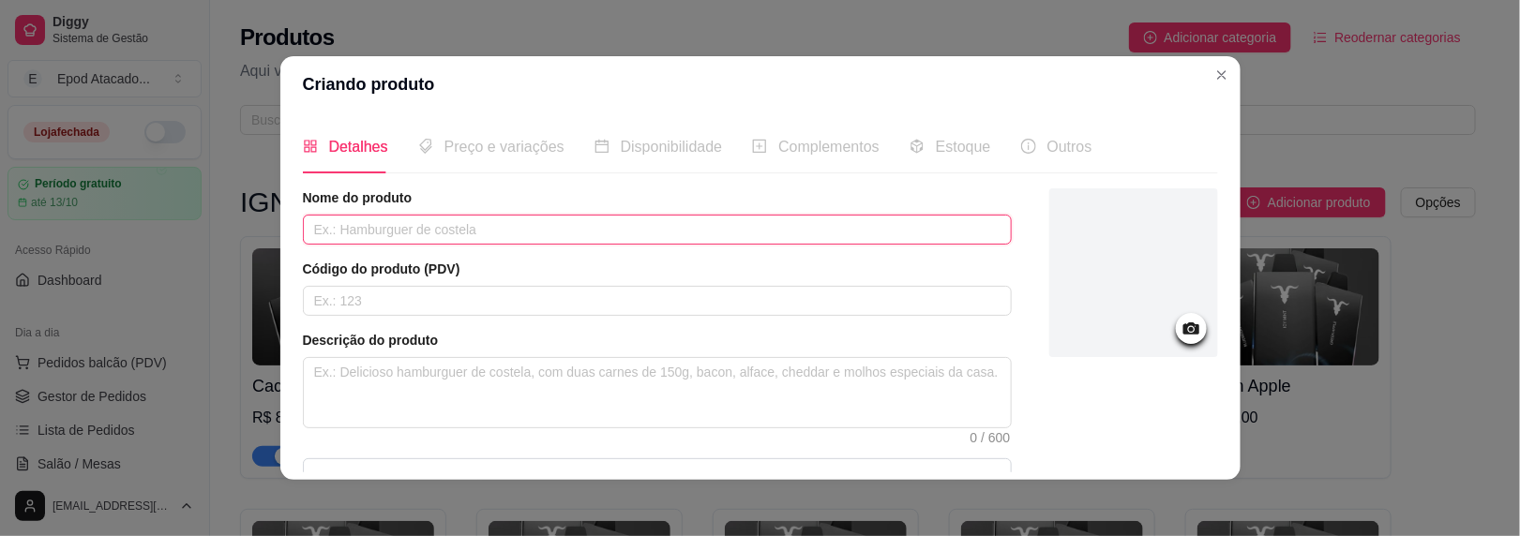
click at [379, 222] on input "text" at bounding box center [657, 230] width 709 height 30
paste input "Iced Pomegranate Açaí Berry"
click at [324, 234] on input "Iced Pomegranate Açaí Berry" at bounding box center [657, 230] width 709 height 30
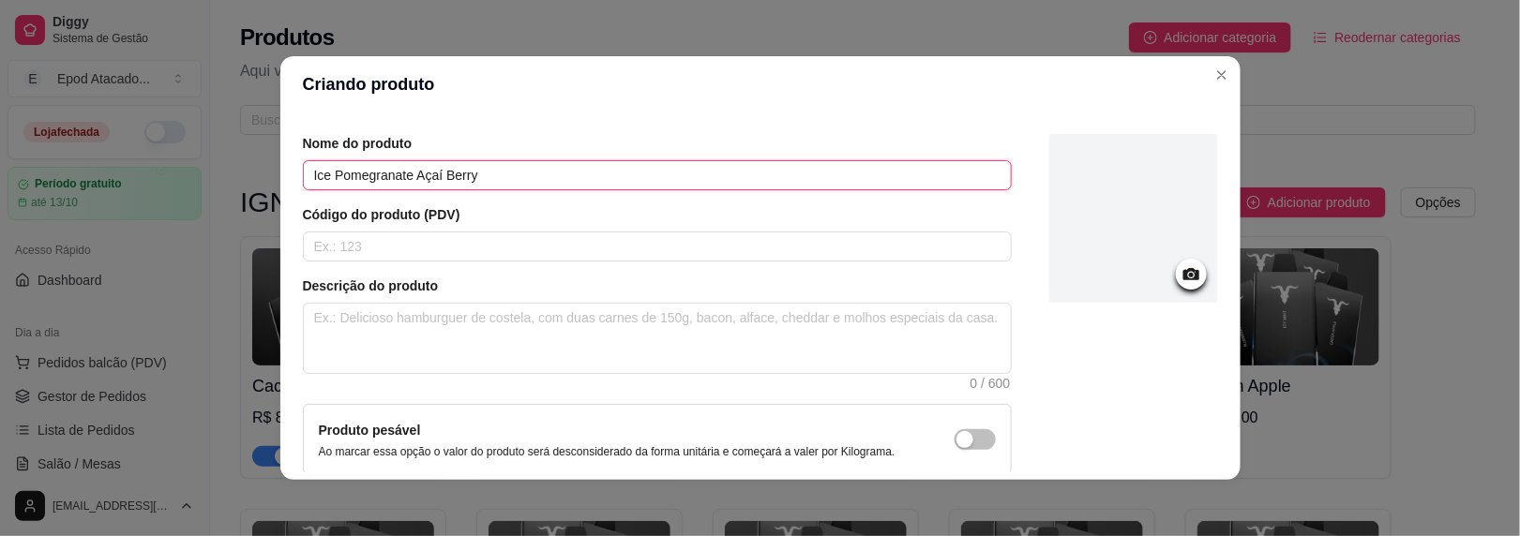
scroll to position [94, 0]
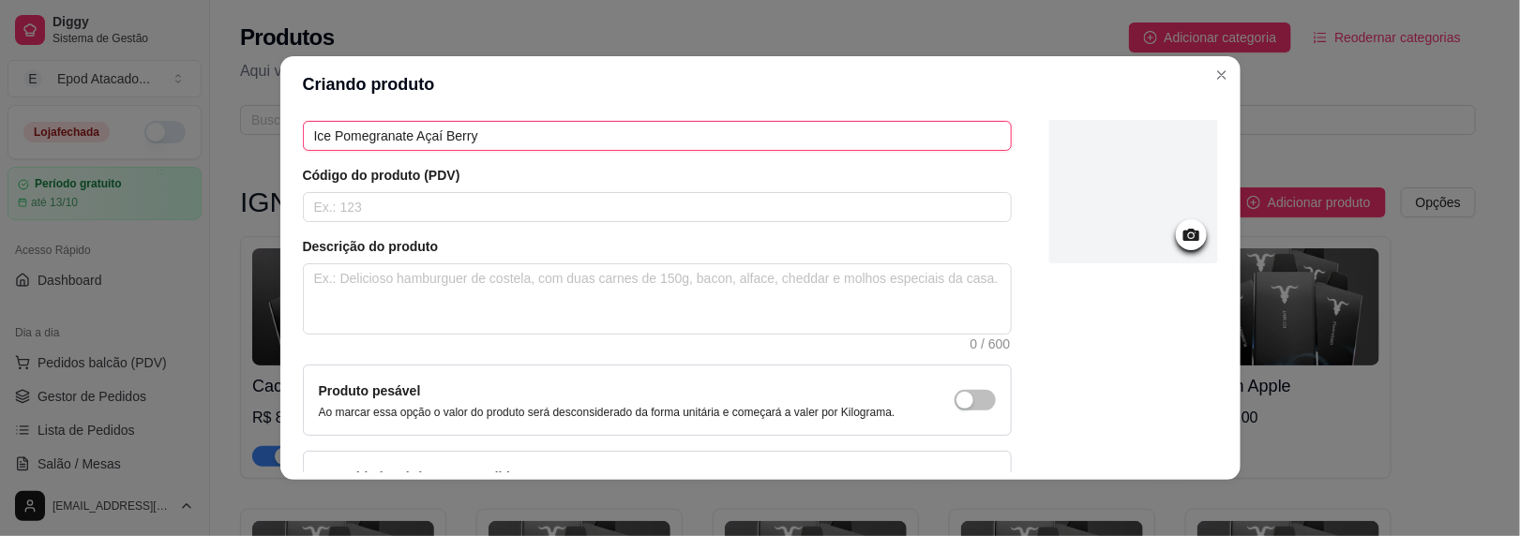
type input "Ice Pomegranate Açaí Berry"
click at [1133, 207] on div at bounding box center [1133, 179] width 169 height 169
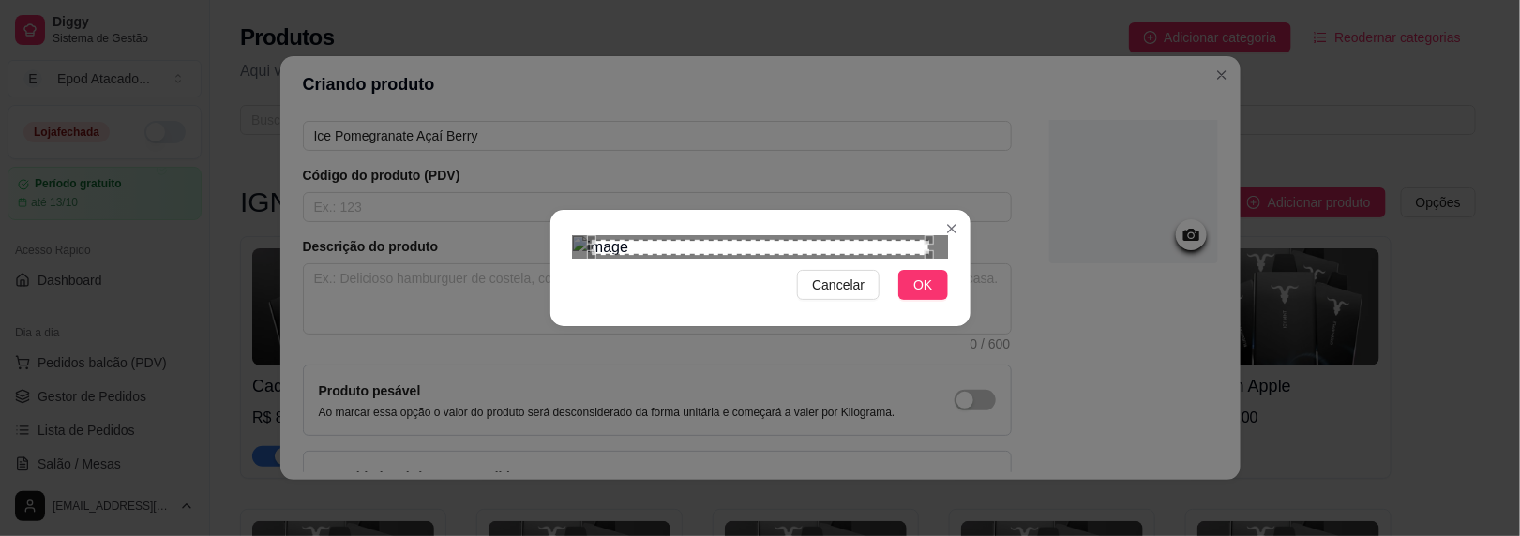
scroll to position [97, 0]
click at [922, 300] on button "OK" at bounding box center [922, 285] width 49 height 30
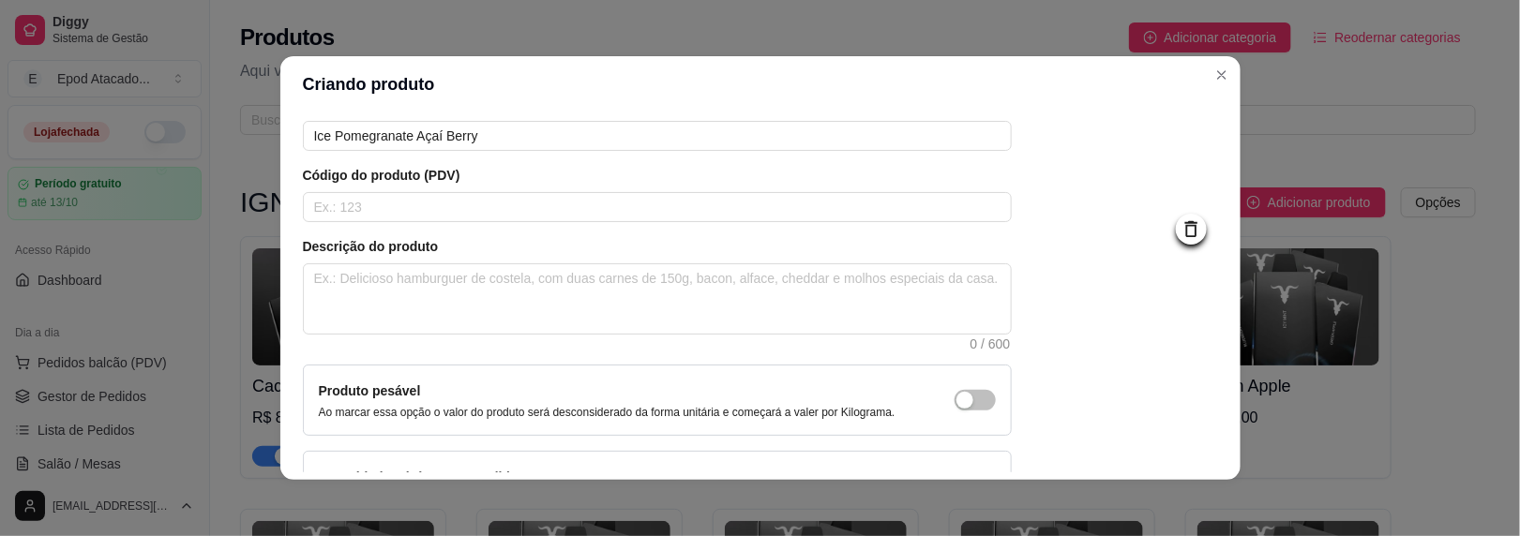
scroll to position [222, 0]
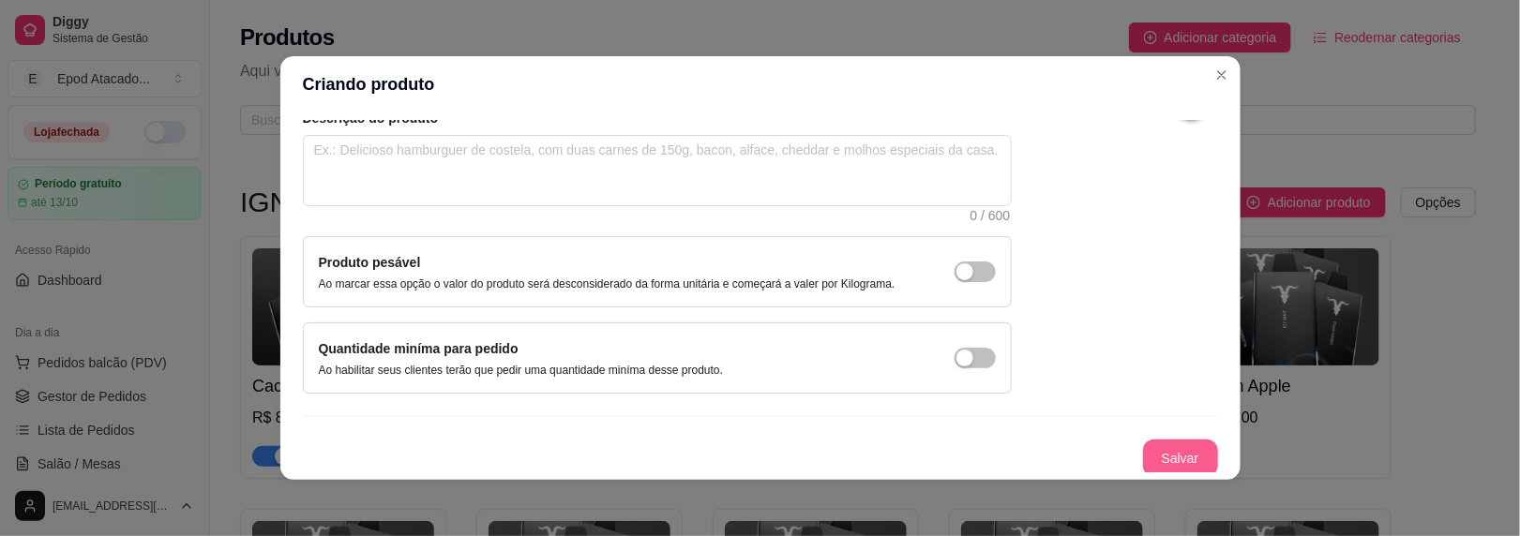
click at [1143, 453] on button "Salvar" at bounding box center [1180, 459] width 75 height 38
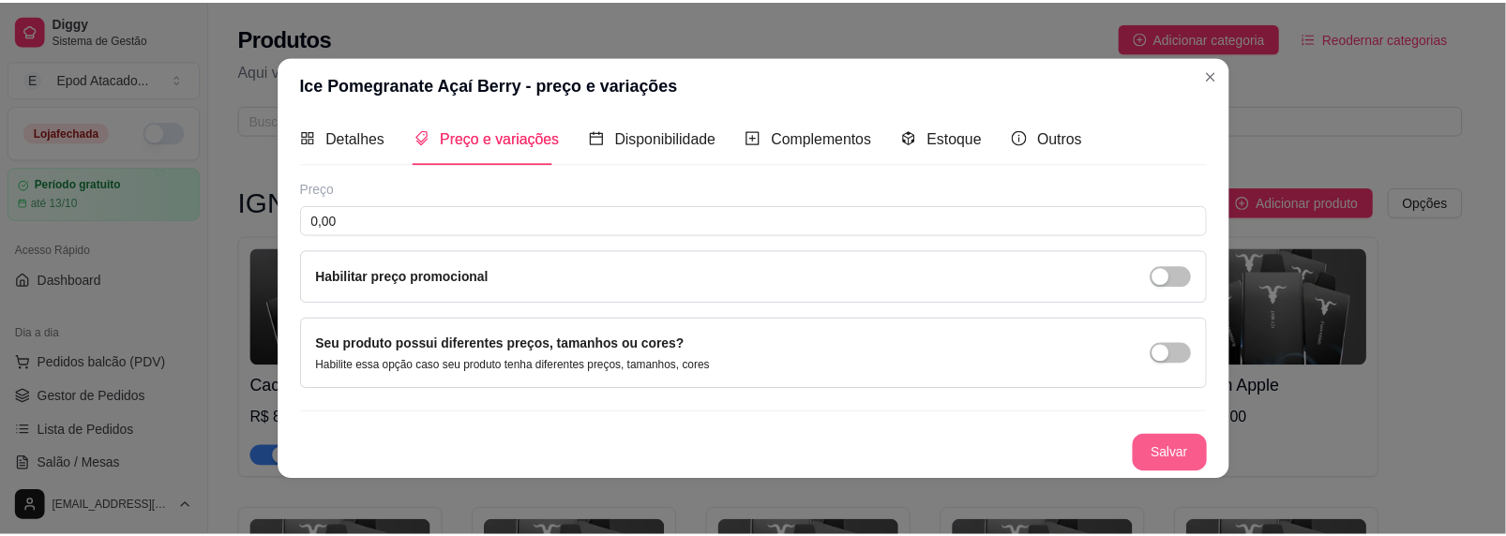
scroll to position [7, 0]
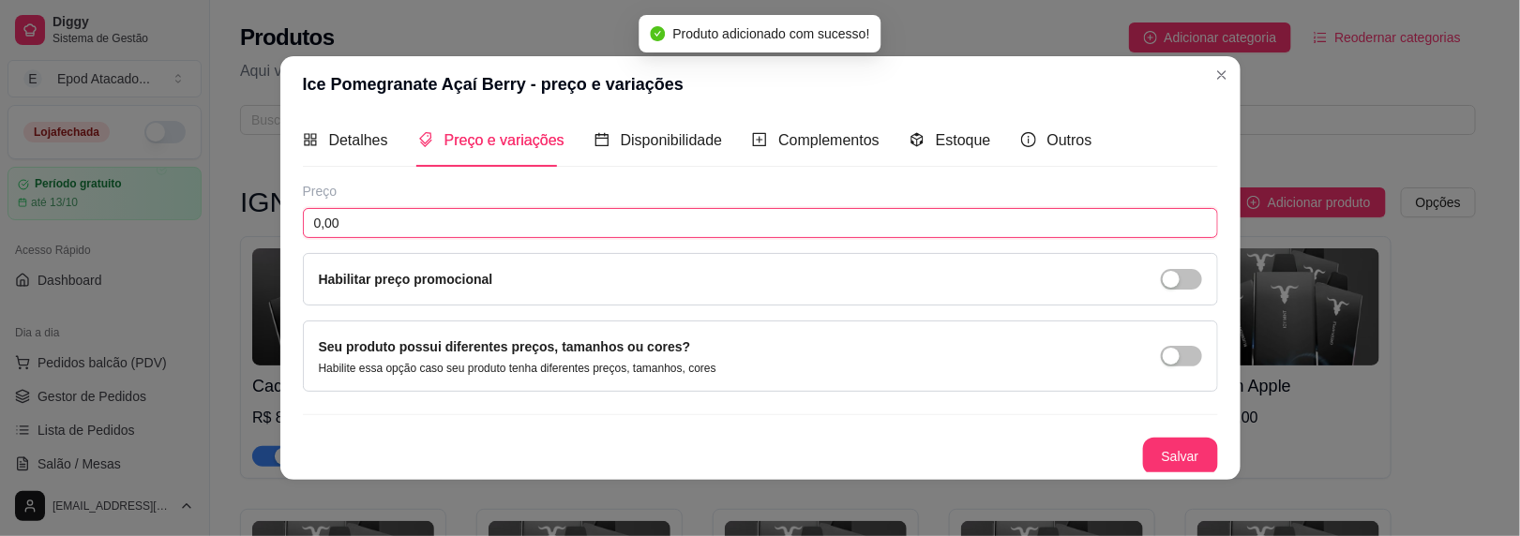
click at [316, 231] on input "0,00" at bounding box center [760, 223] width 915 height 30
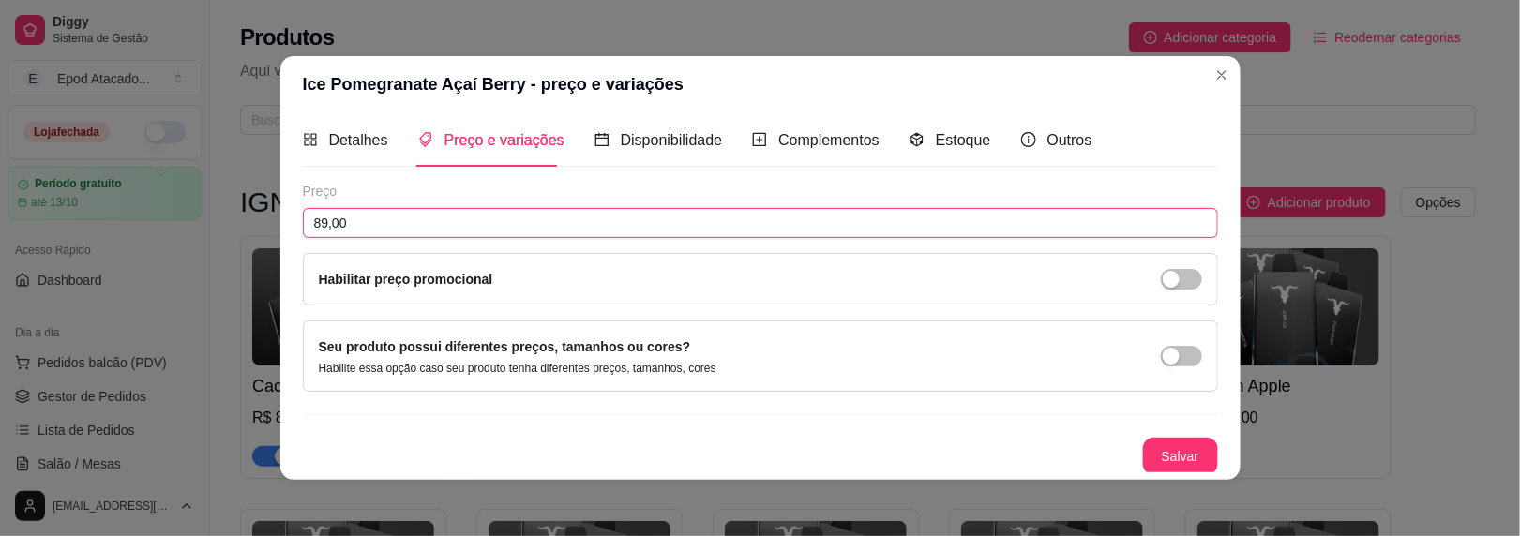
type input "89,00"
click at [1170, 466] on button "Salvar" at bounding box center [1180, 457] width 73 height 37
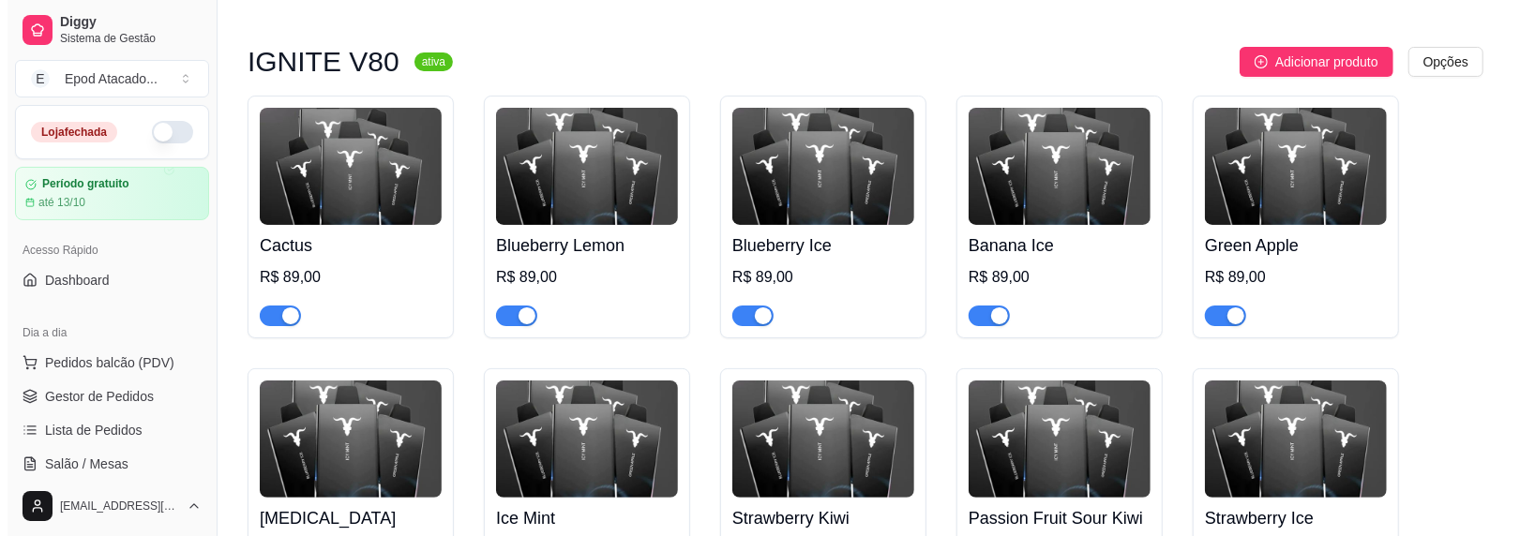
scroll to position [0, 0]
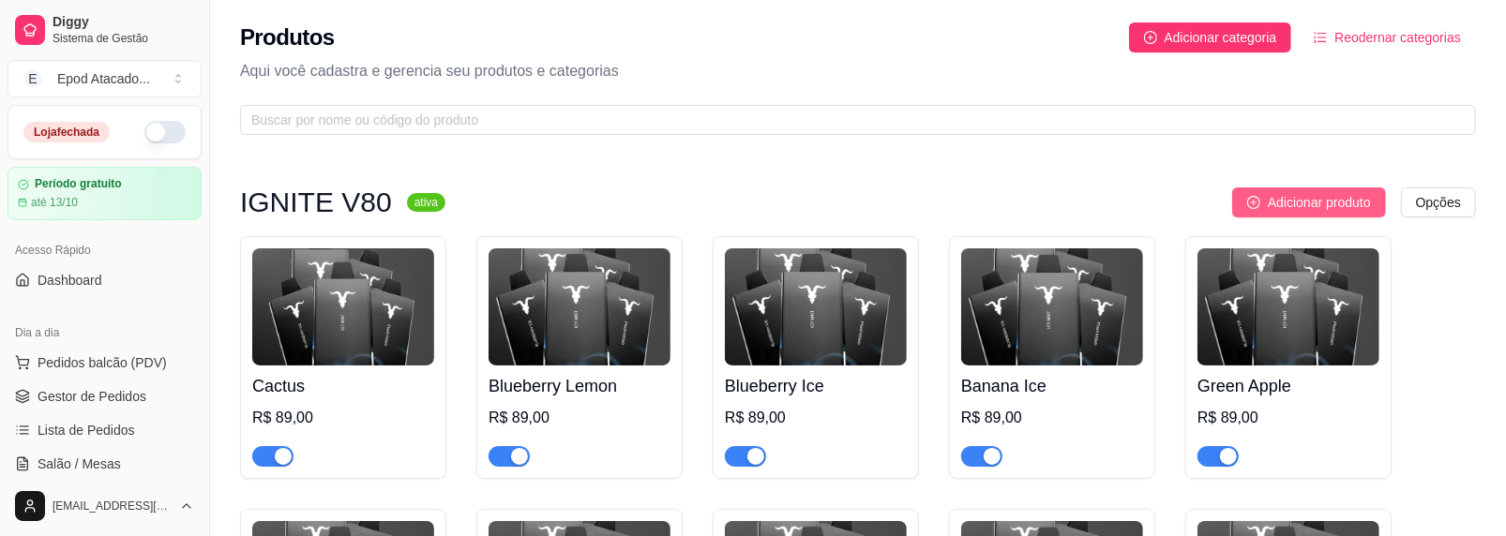
click at [1282, 208] on span "Adicionar produto" at bounding box center [1319, 202] width 103 height 21
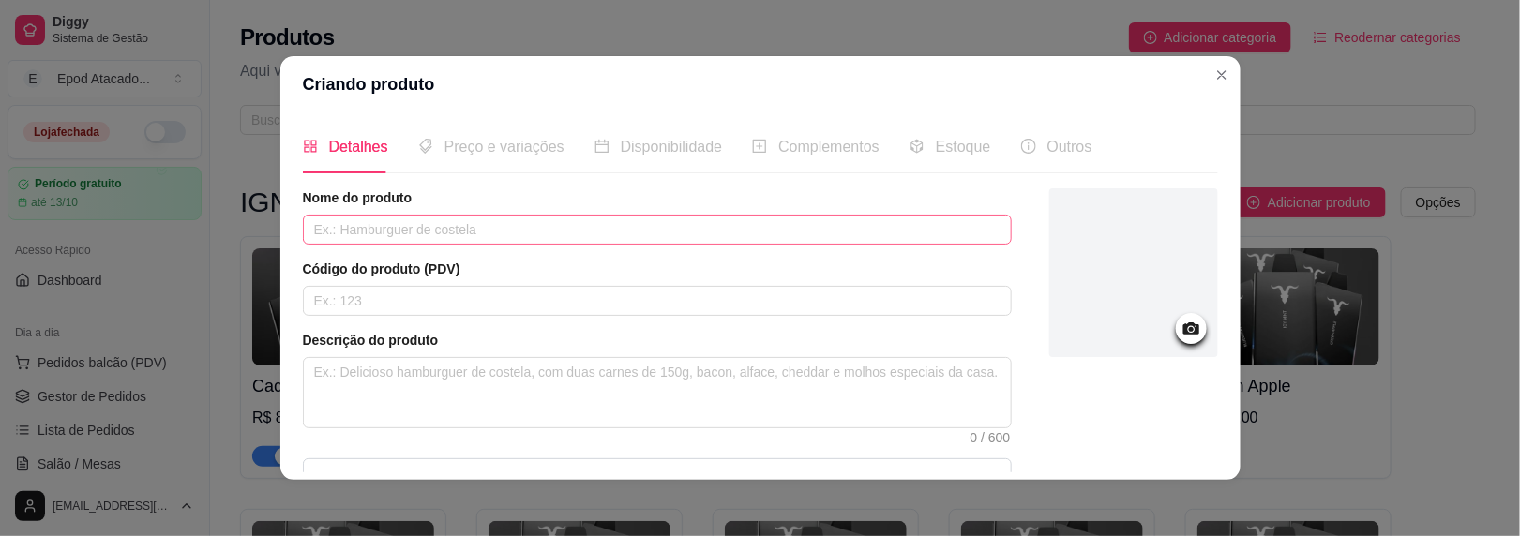
click at [472, 240] on div "Nome do produto Código do produto (PDV) Descrição do produto 0 / 600 Produto pe…" at bounding box center [657, 403] width 709 height 428
click at [465, 222] on input "text" at bounding box center [657, 230] width 709 height 30
paste input "Grape Ice"
type input "Grape Ice"
click at [1140, 324] on div at bounding box center [1133, 273] width 169 height 169
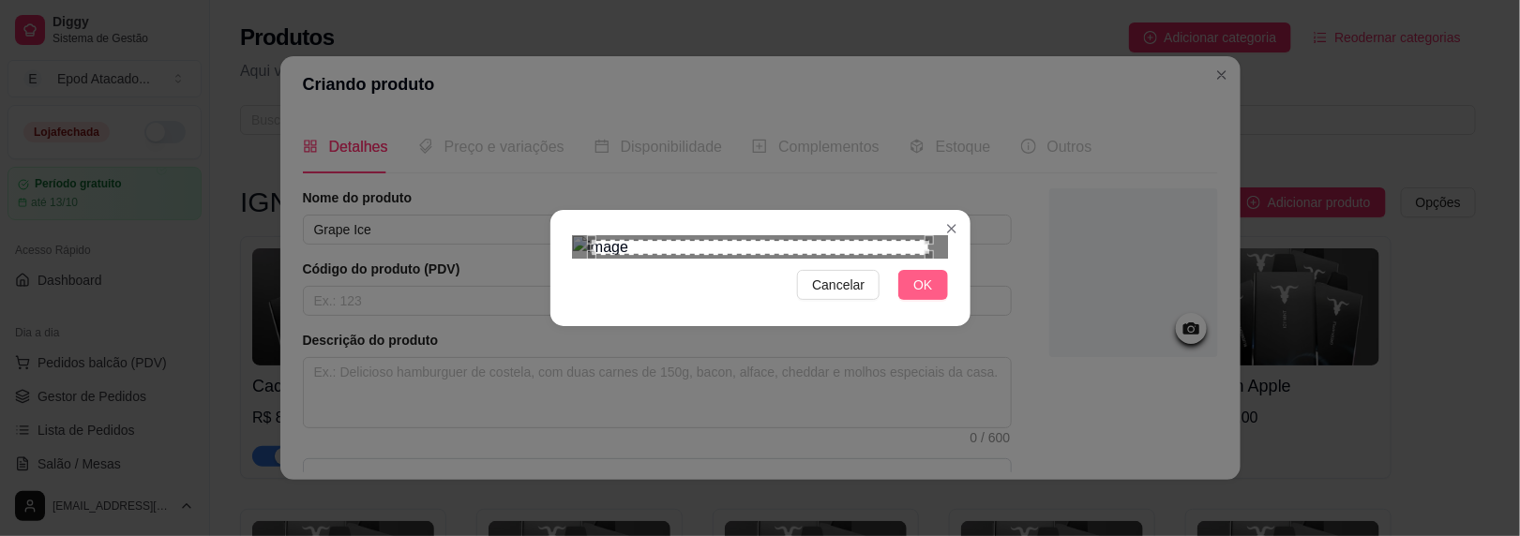
click at [913, 295] on span "OK" at bounding box center [922, 285] width 19 height 21
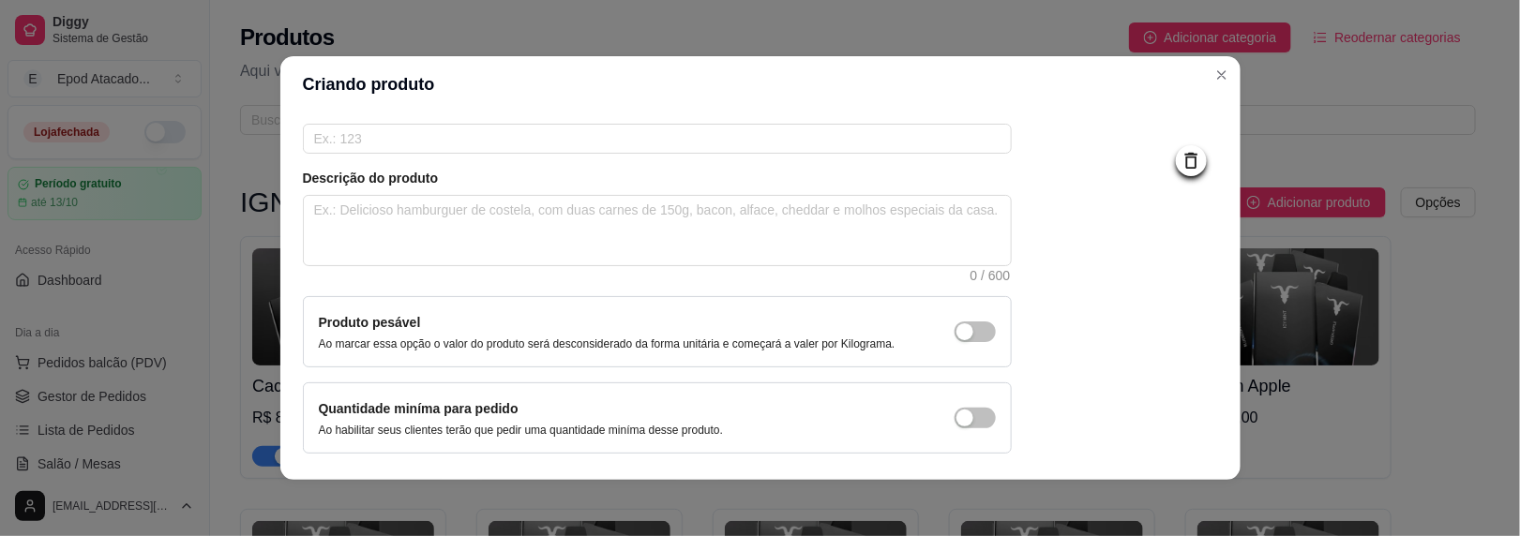
scroll to position [222, 0]
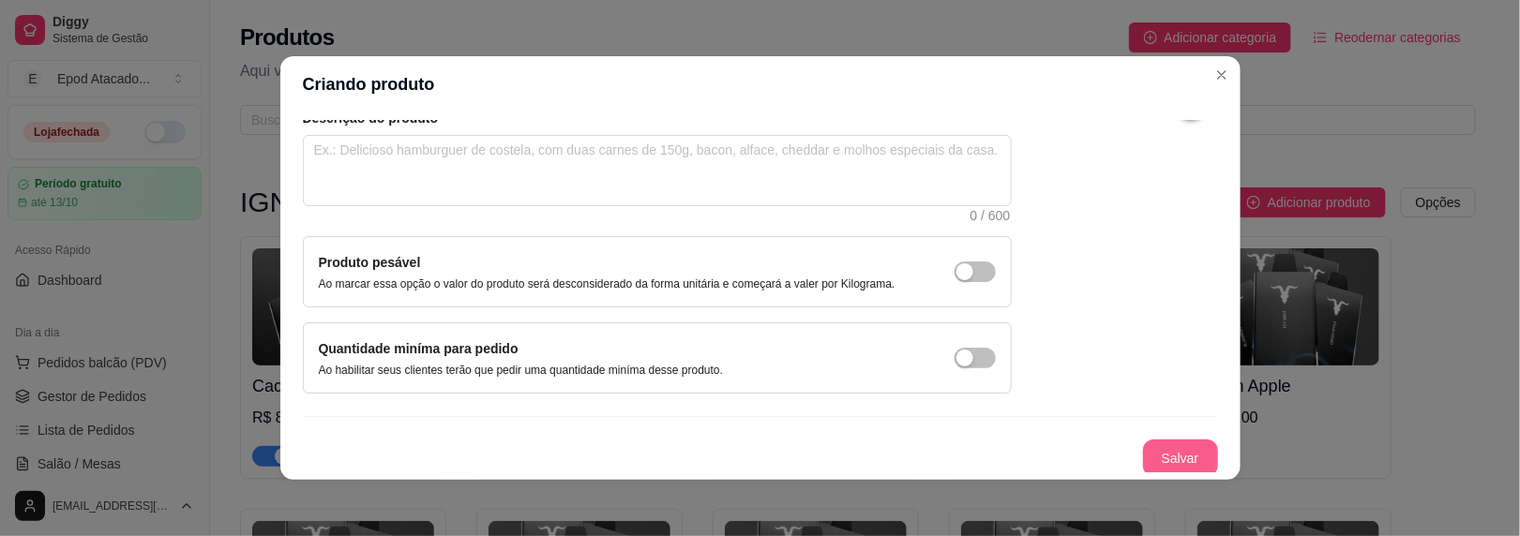
click at [1169, 462] on button "Salvar" at bounding box center [1180, 459] width 75 height 38
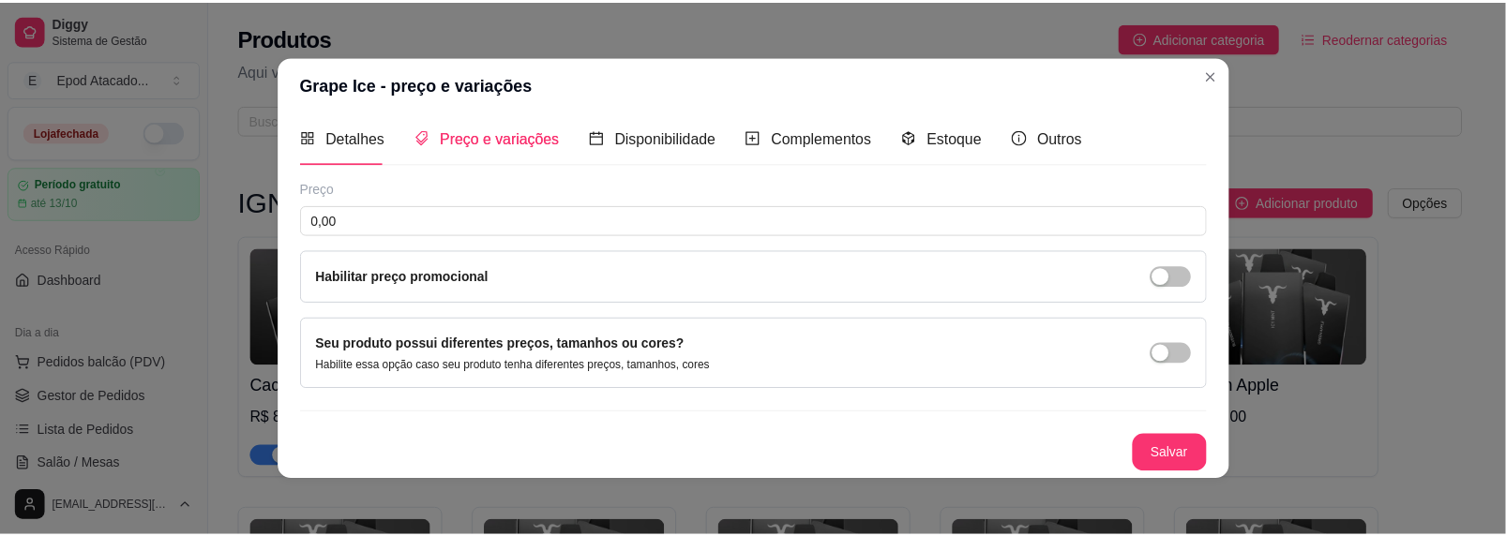
scroll to position [7, 0]
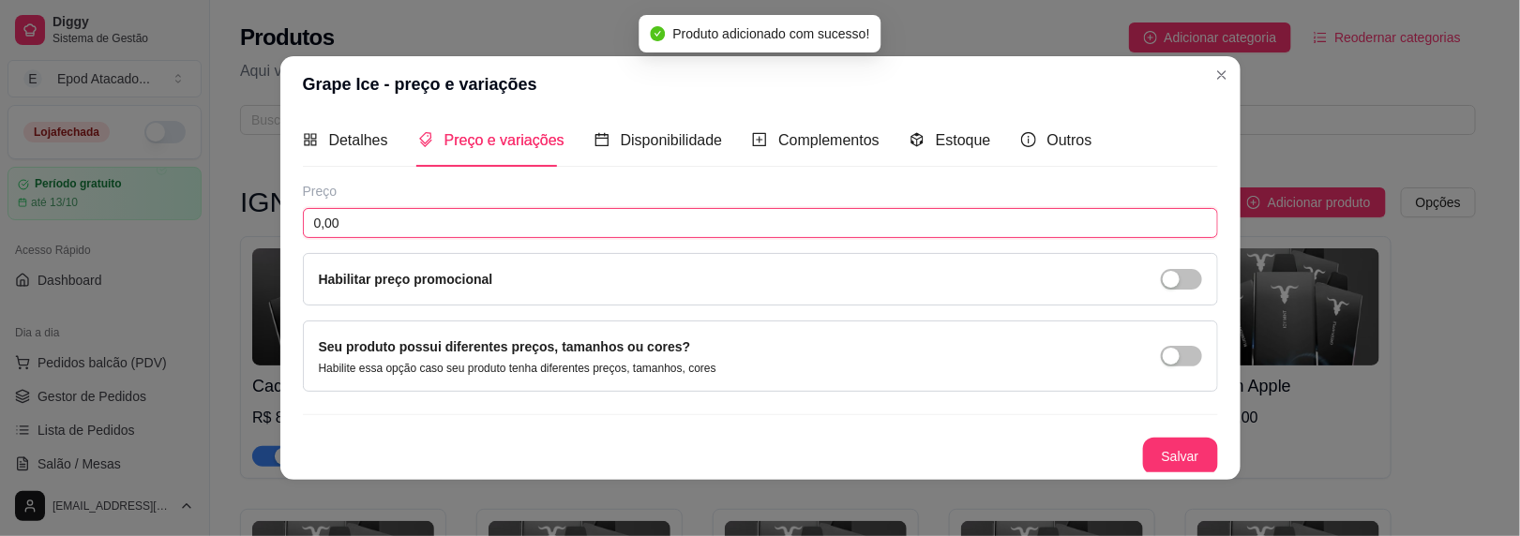
click at [360, 221] on input "0,00" at bounding box center [760, 223] width 915 height 30
type input "89,00"
click at [1143, 443] on button "Salvar" at bounding box center [1180, 457] width 75 height 38
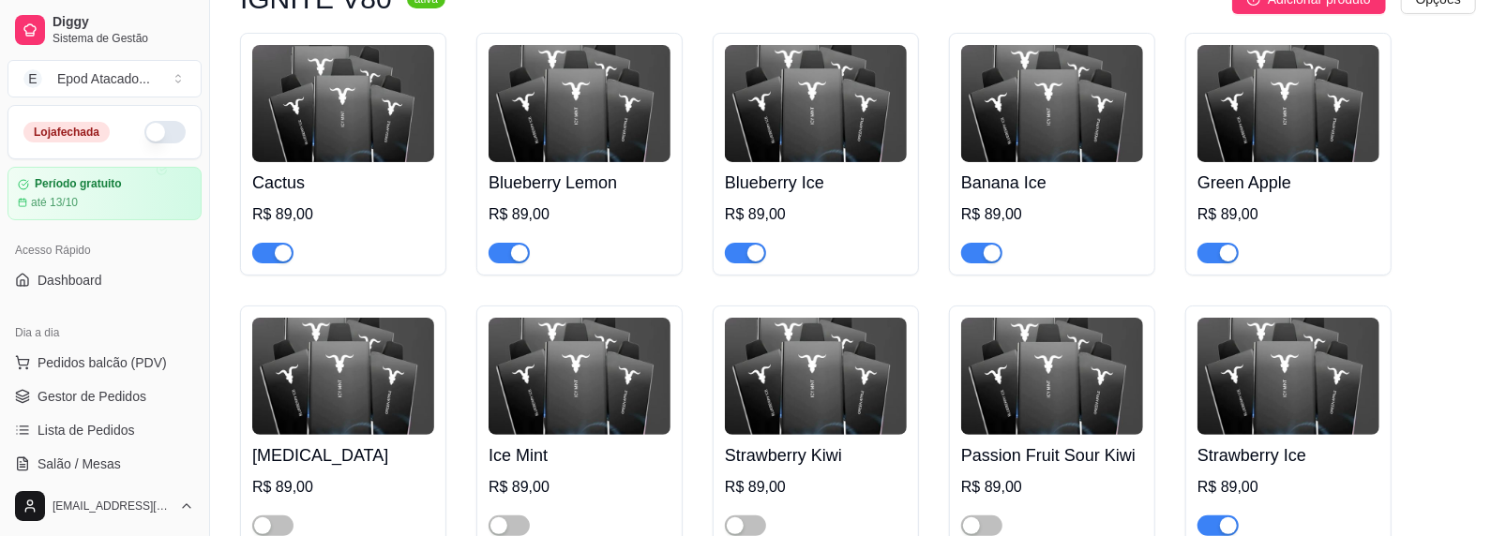
scroll to position [0, 0]
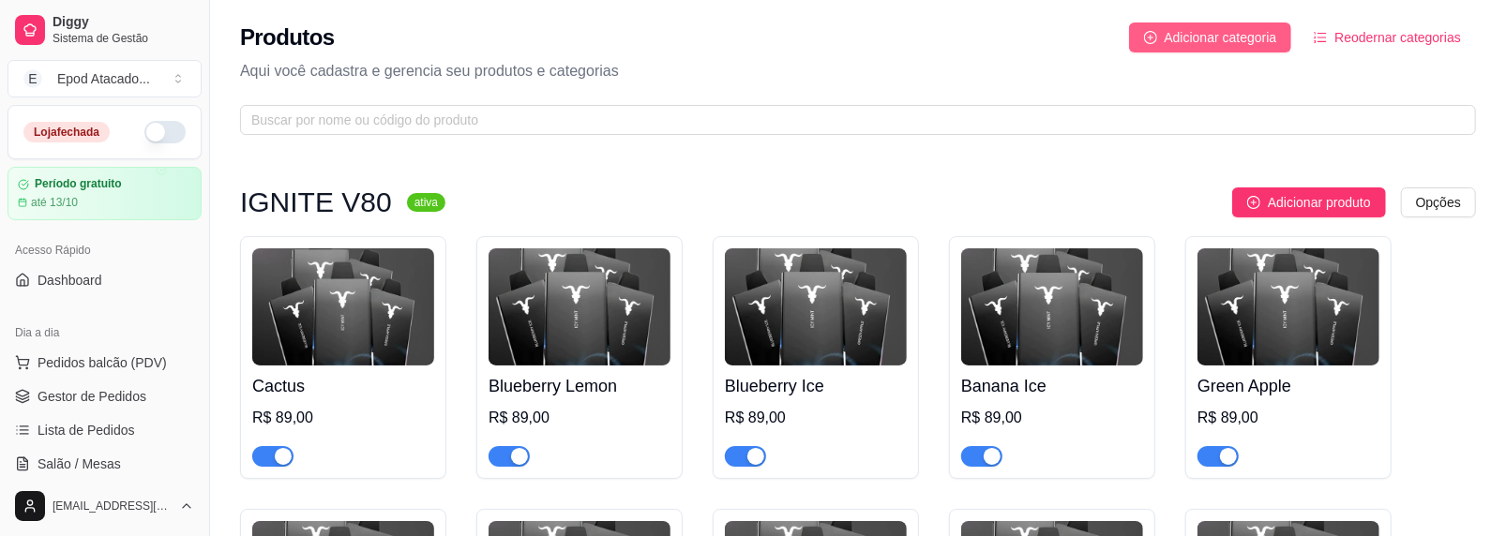
click at [1214, 39] on span "Adicionar categoria" at bounding box center [1221, 37] width 113 height 21
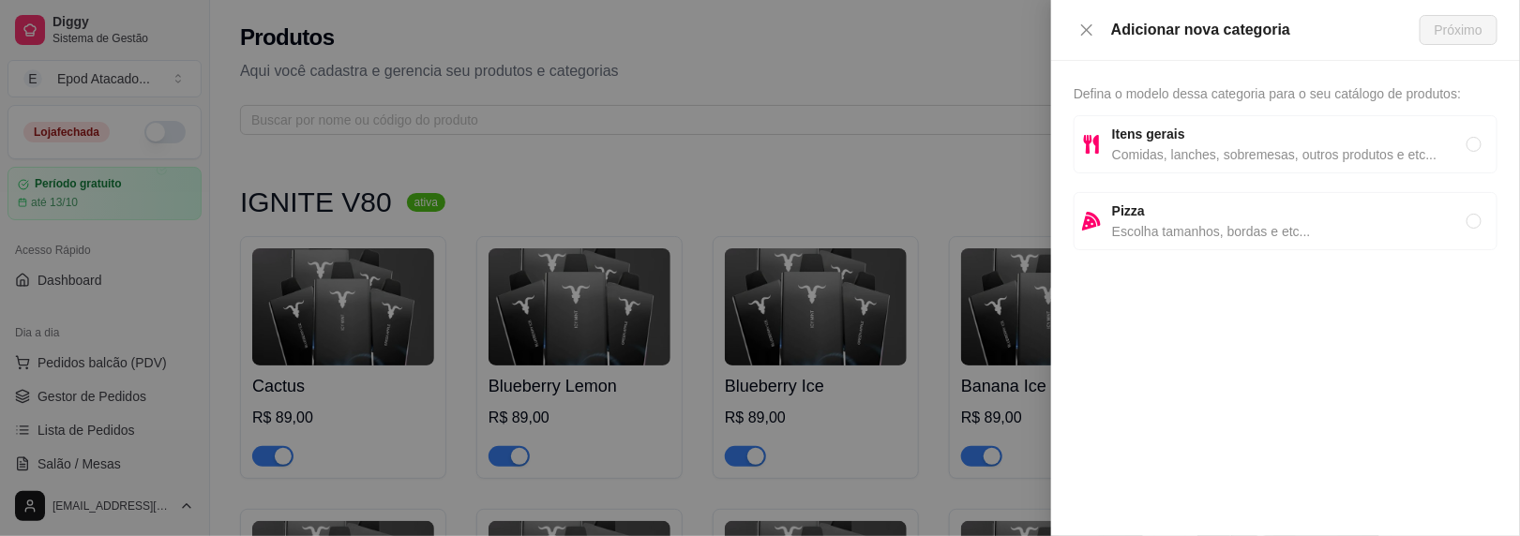
click at [1169, 142] on span "Itens gerais" at bounding box center [1289, 134] width 355 height 21
radio input "true"
click at [1437, 28] on span "Próximo" at bounding box center [1459, 30] width 48 height 21
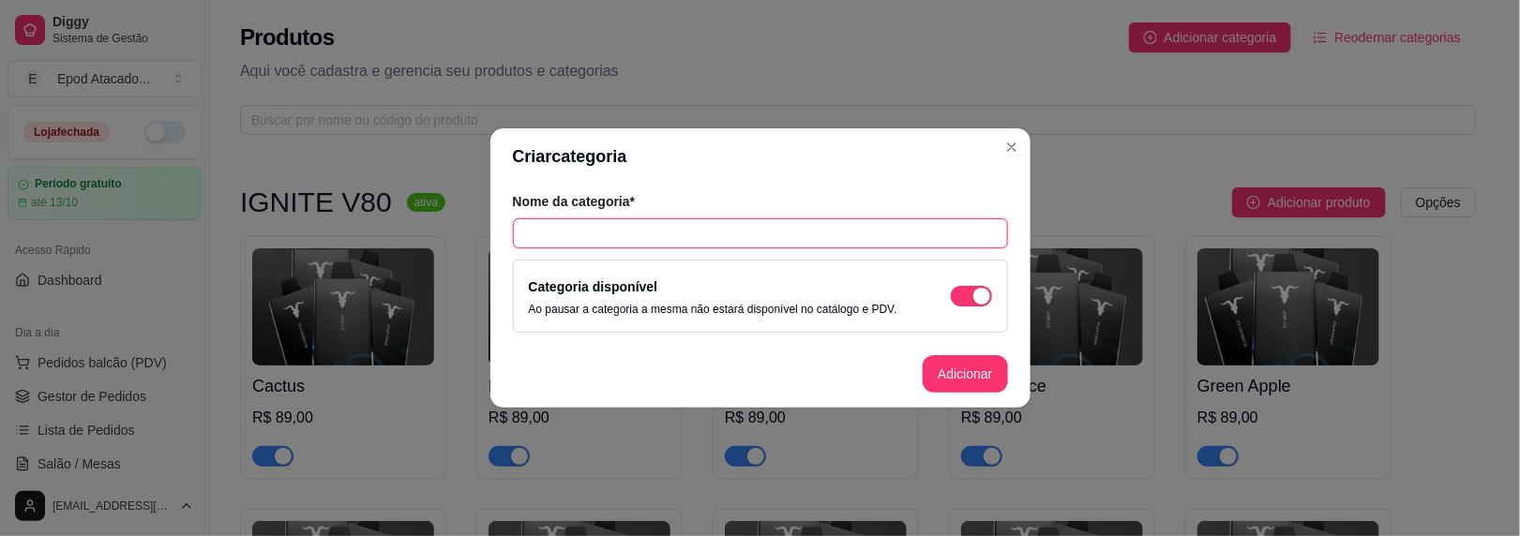
click at [541, 221] on input "text" at bounding box center [760, 234] width 495 height 30
type input "i"
type input "IGNITE V120"
click at [931, 357] on button "Adicionar" at bounding box center [965, 374] width 84 height 38
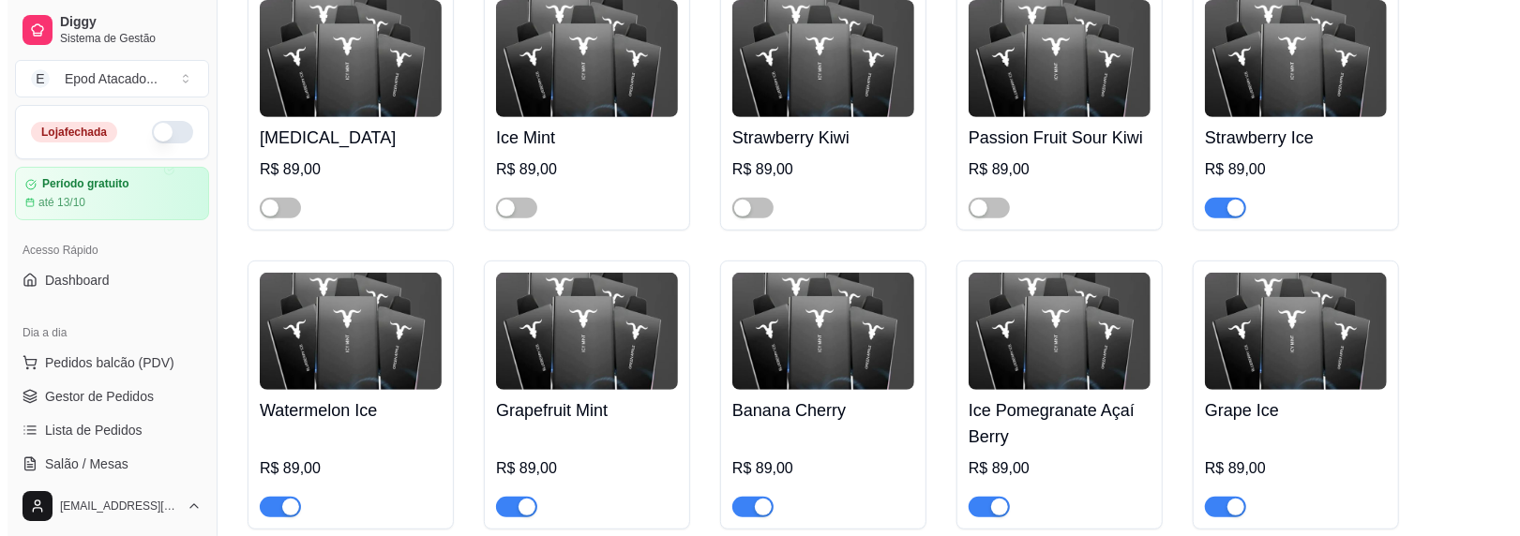
scroll to position [737, 0]
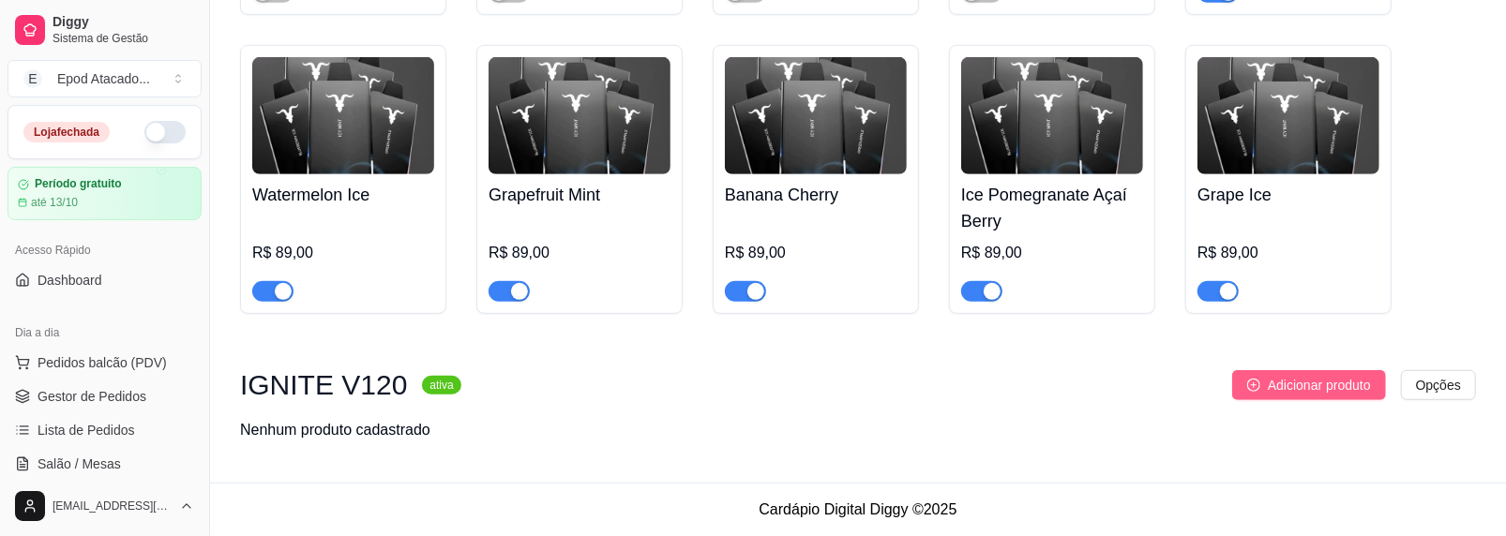
click at [1334, 397] on button "Adicionar produto" at bounding box center [1309, 385] width 154 height 30
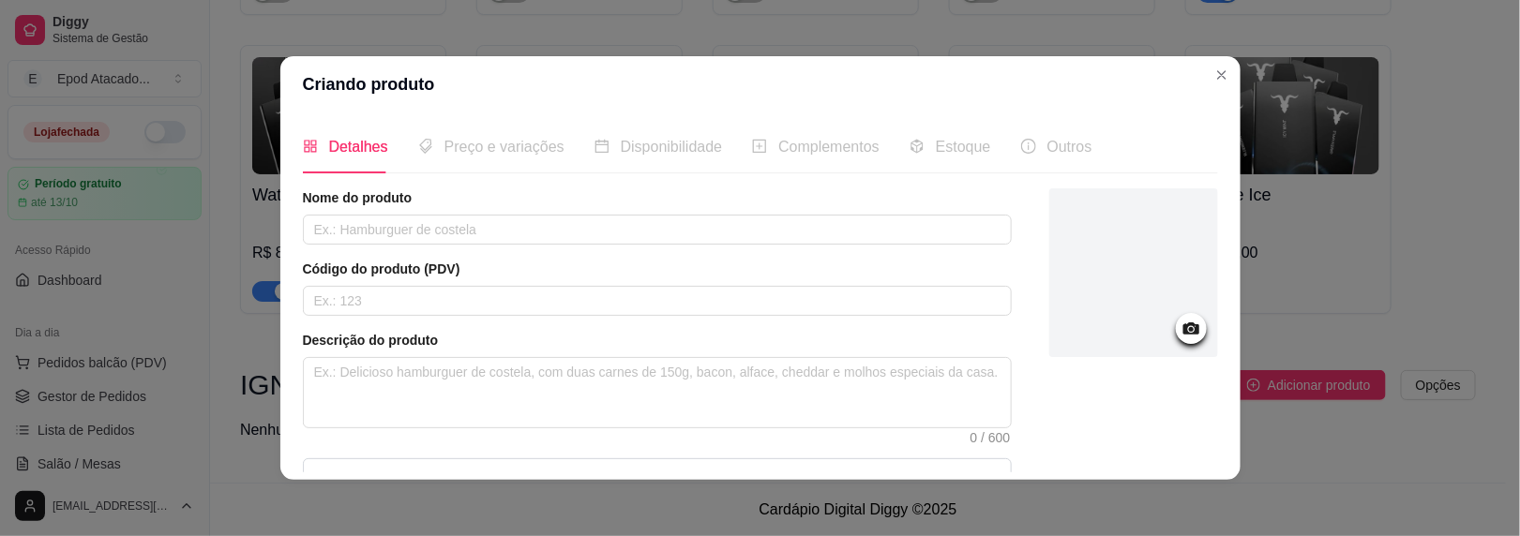
click at [1099, 272] on div at bounding box center [1133, 273] width 169 height 169
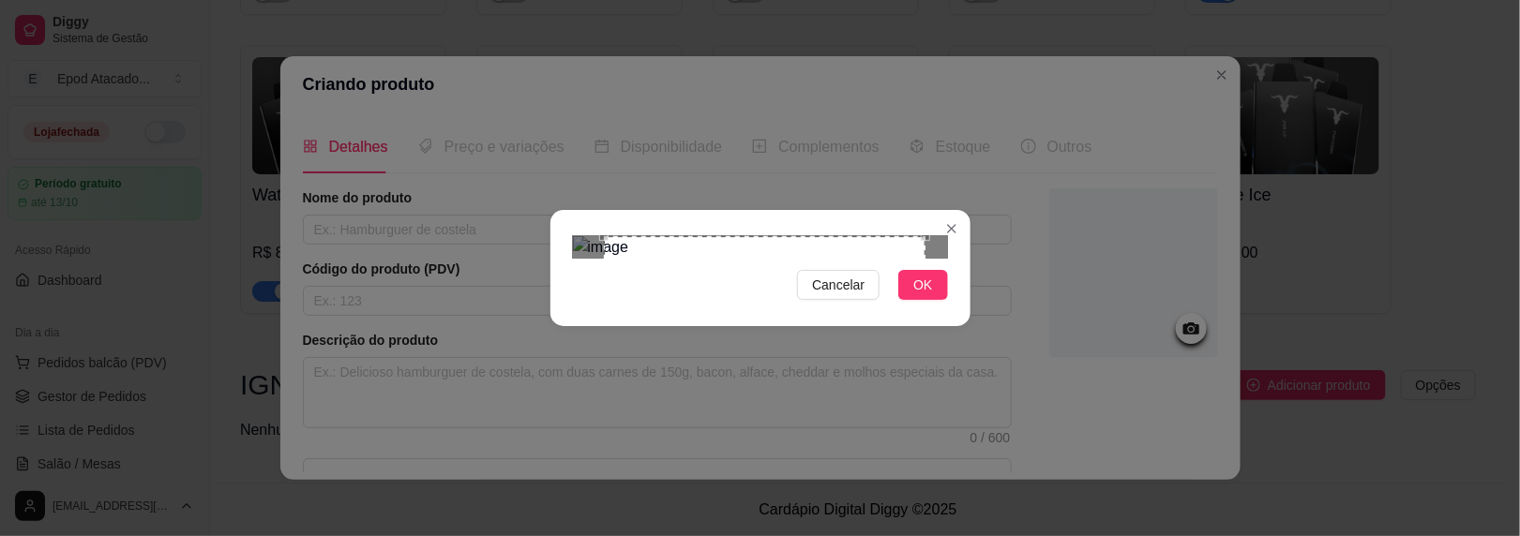
click at [838, 337] on div "Use the arrow keys to move the crop selection area" at bounding box center [765, 397] width 322 height 322
click at [758, 334] on div "Use the arrow keys to move the crop selection area" at bounding box center [779, 397] width 322 height 322
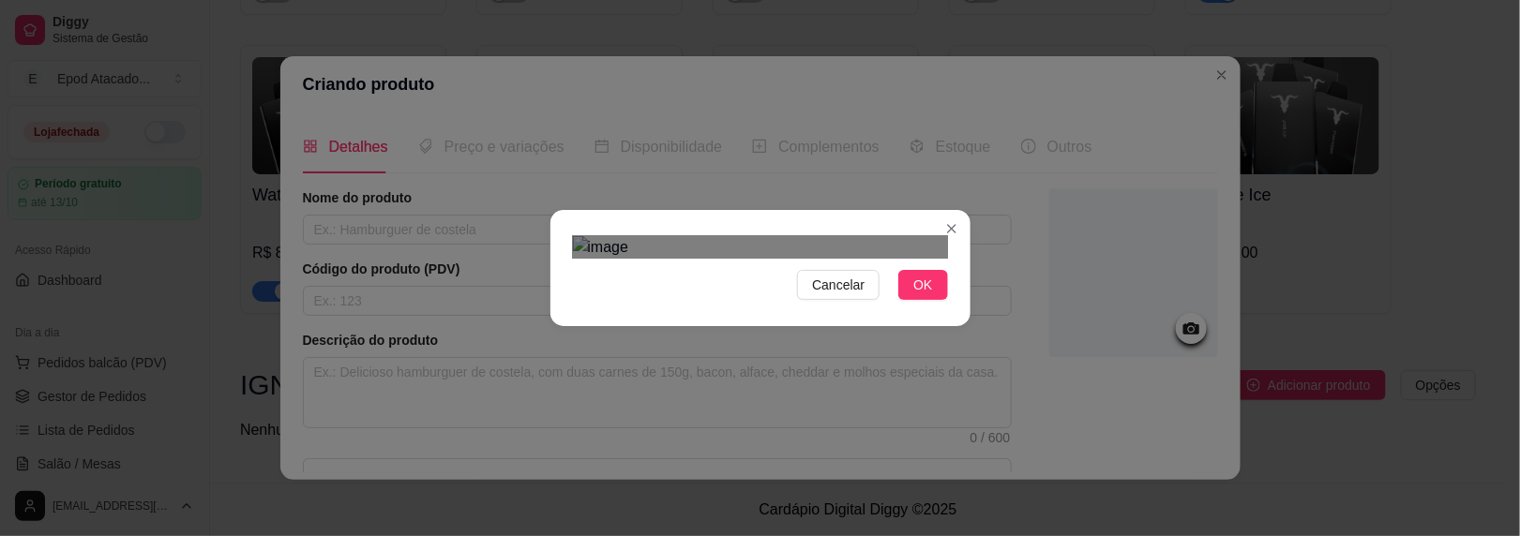
click at [900, 229] on div "Cancelar OK" at bounding box center [761, 268] width 420 height 79
click at [867, 252] on div "Use the arrow keys to move the crop selection area" at bounding box center [775, 393] width 282 height 282
click at [943, 300] on button "OK" at bounding box center [922, 285] width 49 height 30
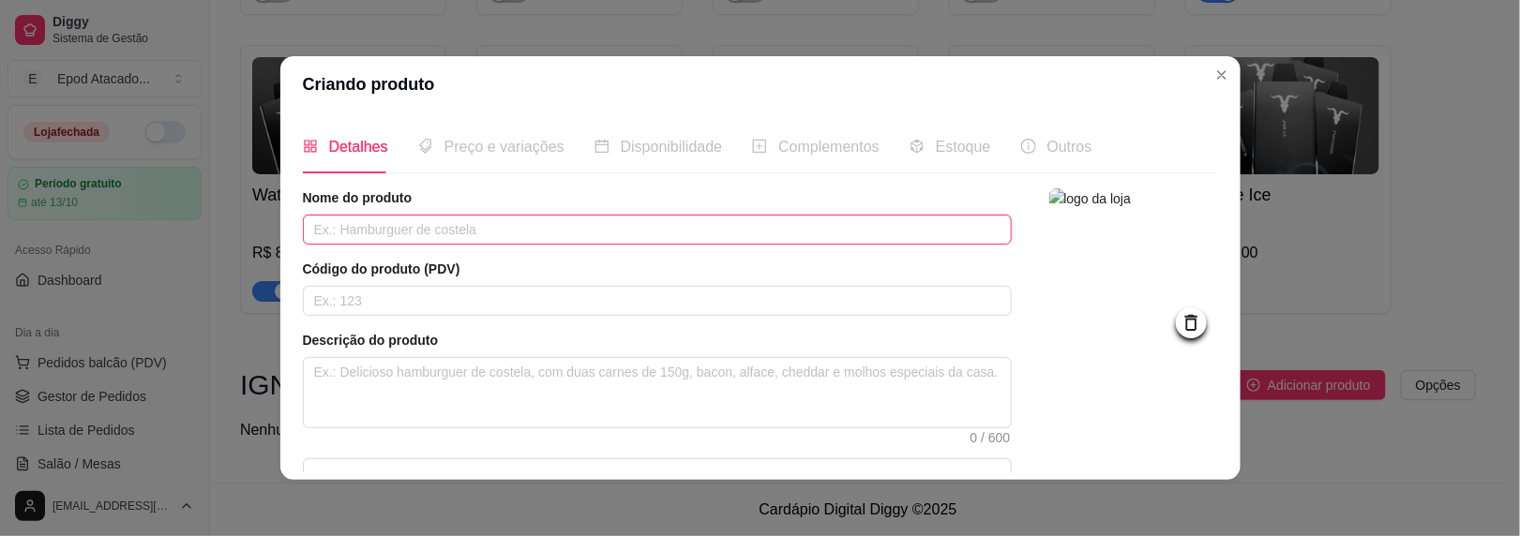
click at [366, 226] on input "text" at bounding box center [657, 230] width 709 height 30
paste input "Lemon Lime"
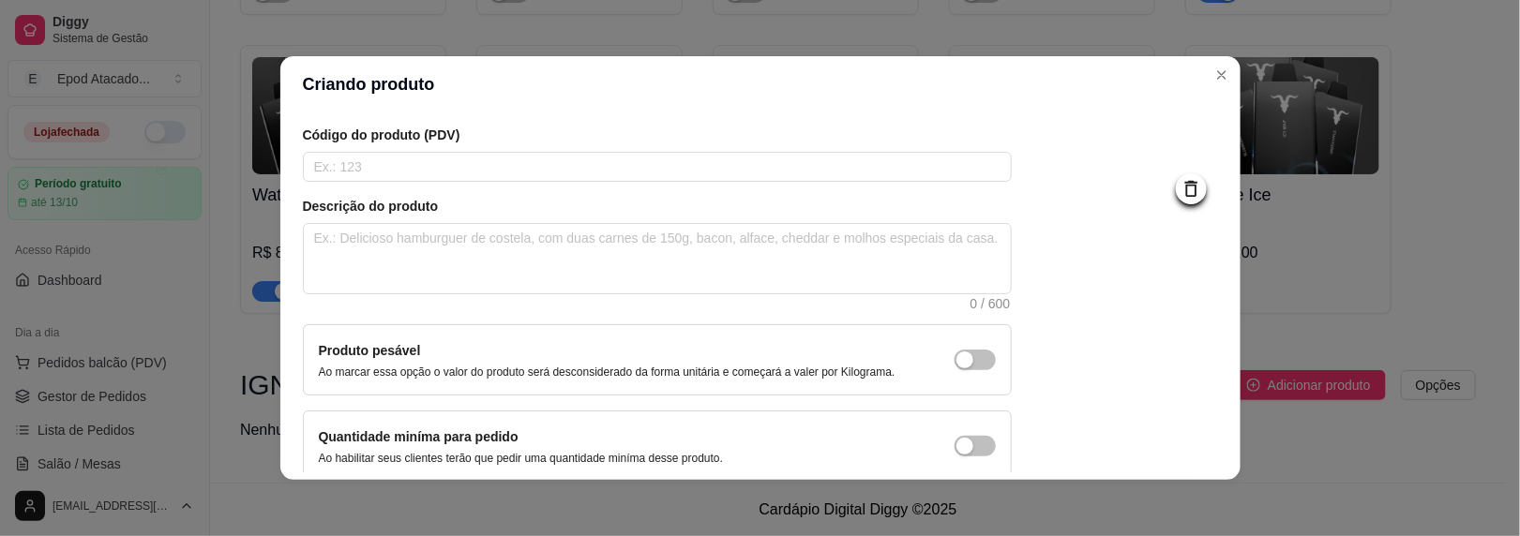
scroll to position [222, 0]
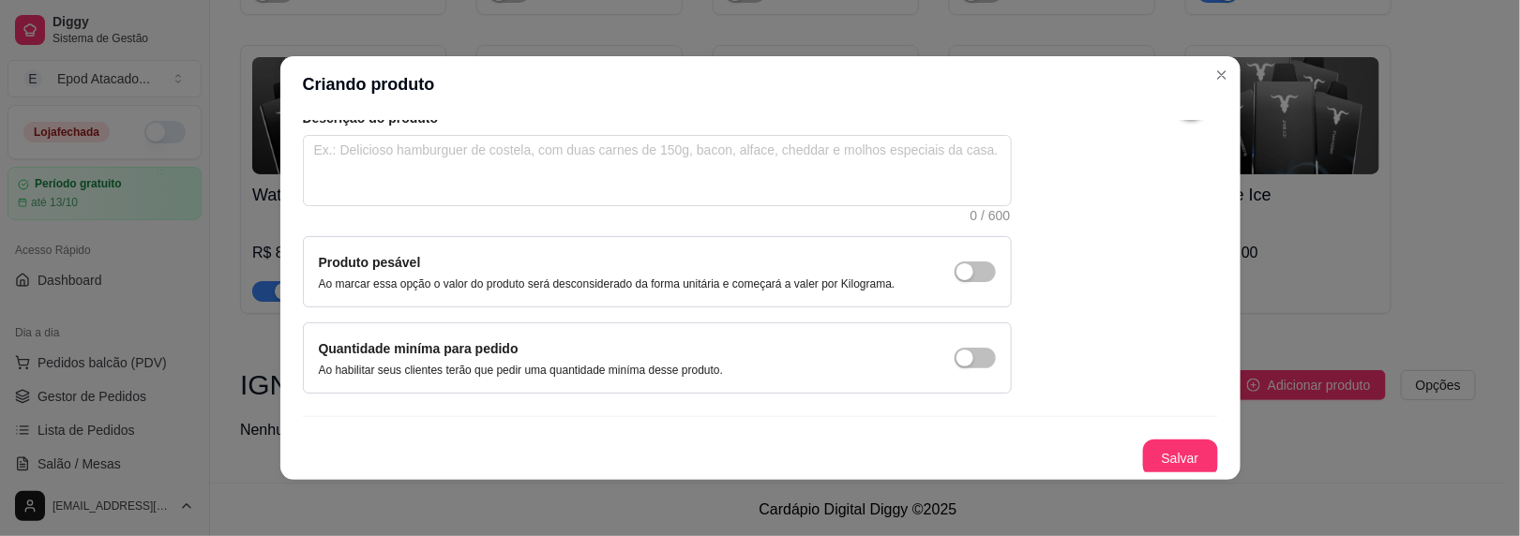
type input "Lemon Lime"
click at [1143, 443] on button "Salvar" at bounding box center [1180, 459] width 75 height 38
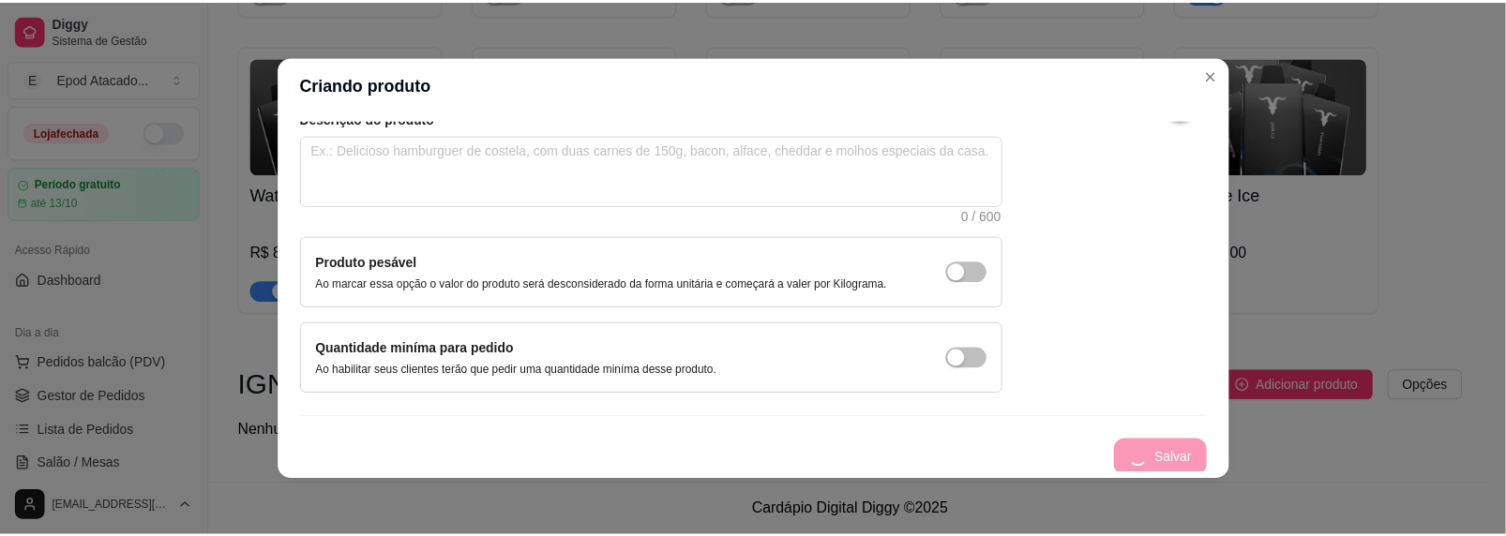
scroll to position [7, 0]
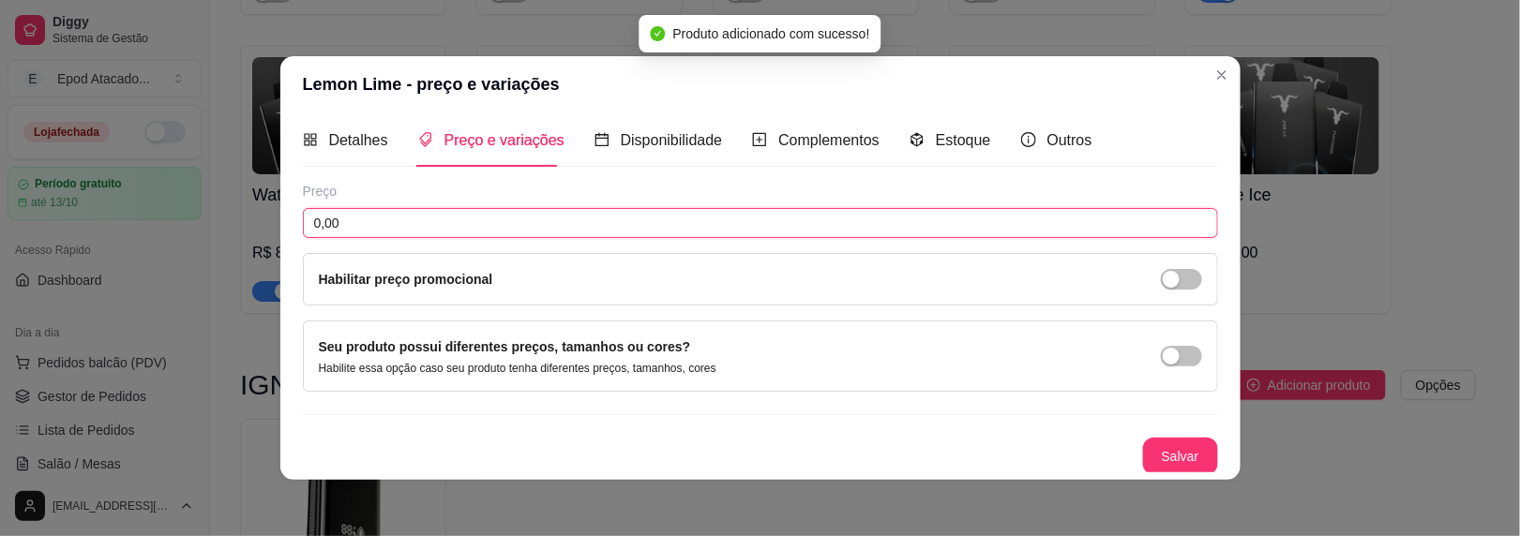
click at [397, 230] on input "0,00" at bounding box center [760, 223] width 915 height 30
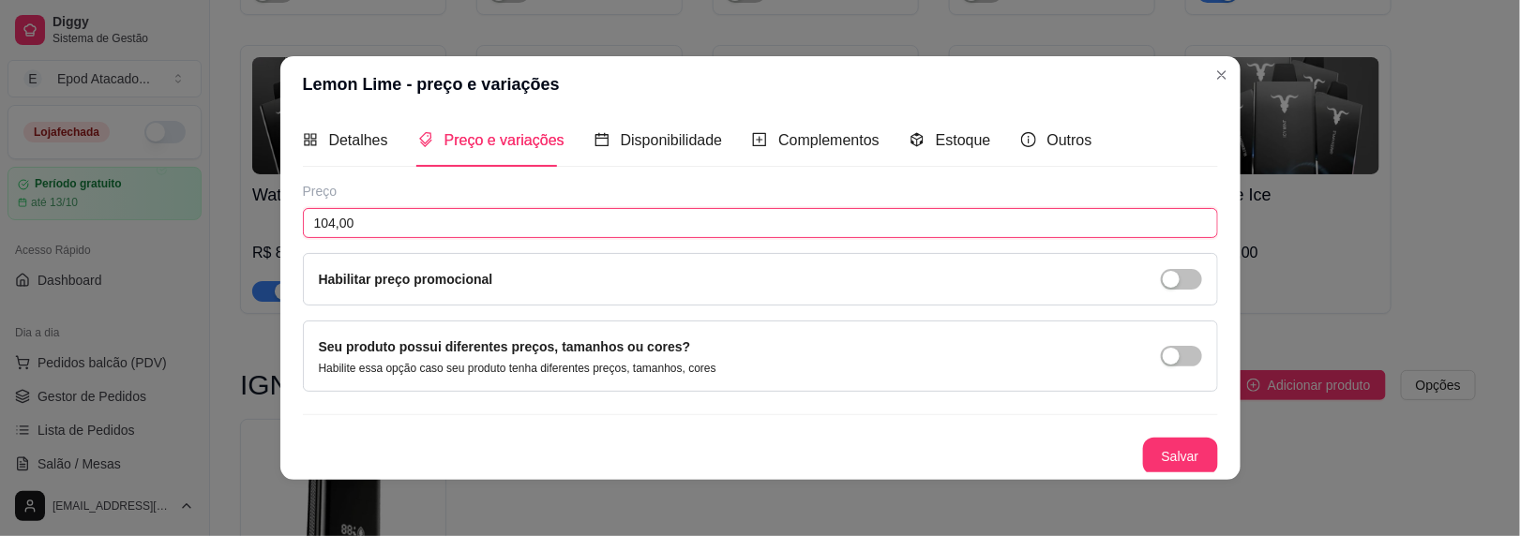
type input "104,00"
click at [1121, 460] on div "Salvar" at bounding box center [760, 457] width 915 height 38
click at [1169, 445] on button "Salvar" at bounding box center [1180, 457] width 75 height 38
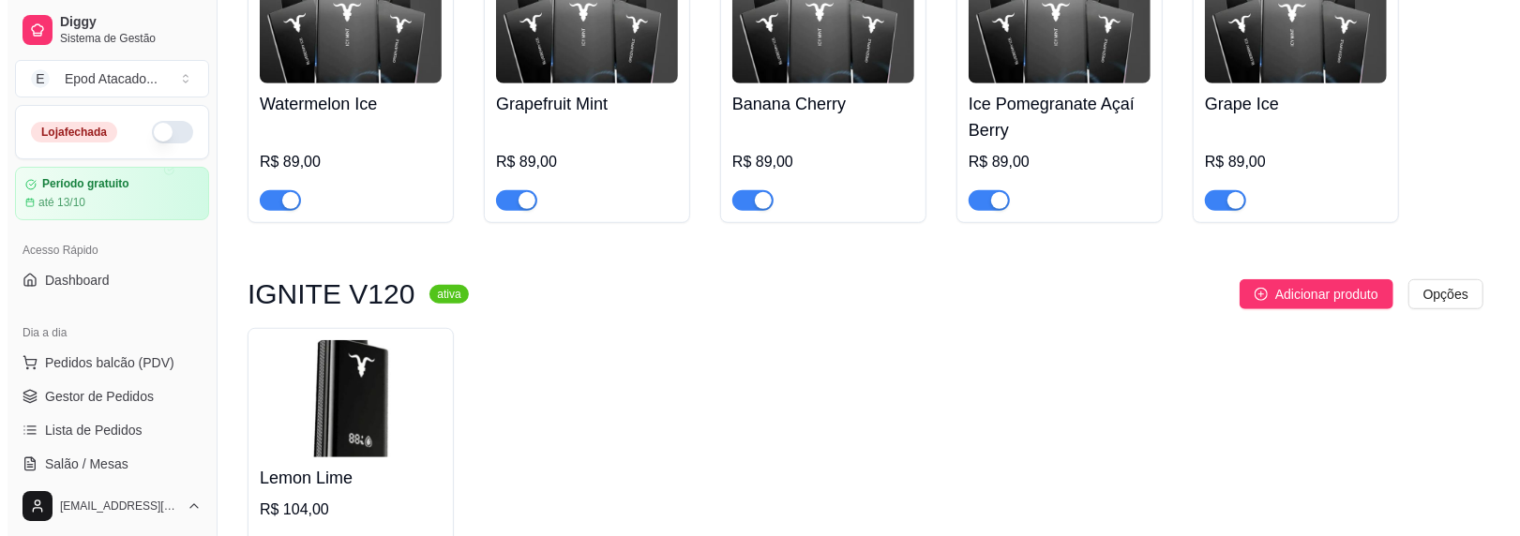
scroll to position [958, 0]
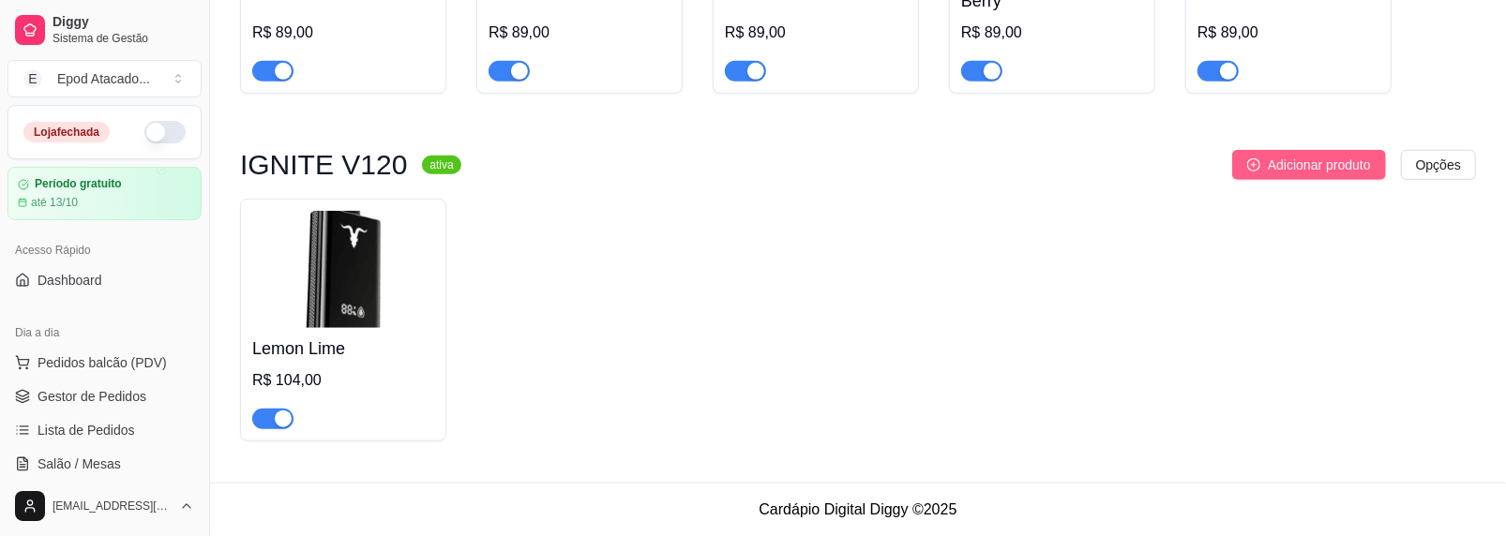
click at [1328, 165] on span "Adicionar produto" at bounding box center [1319, 165] width 103 height 21
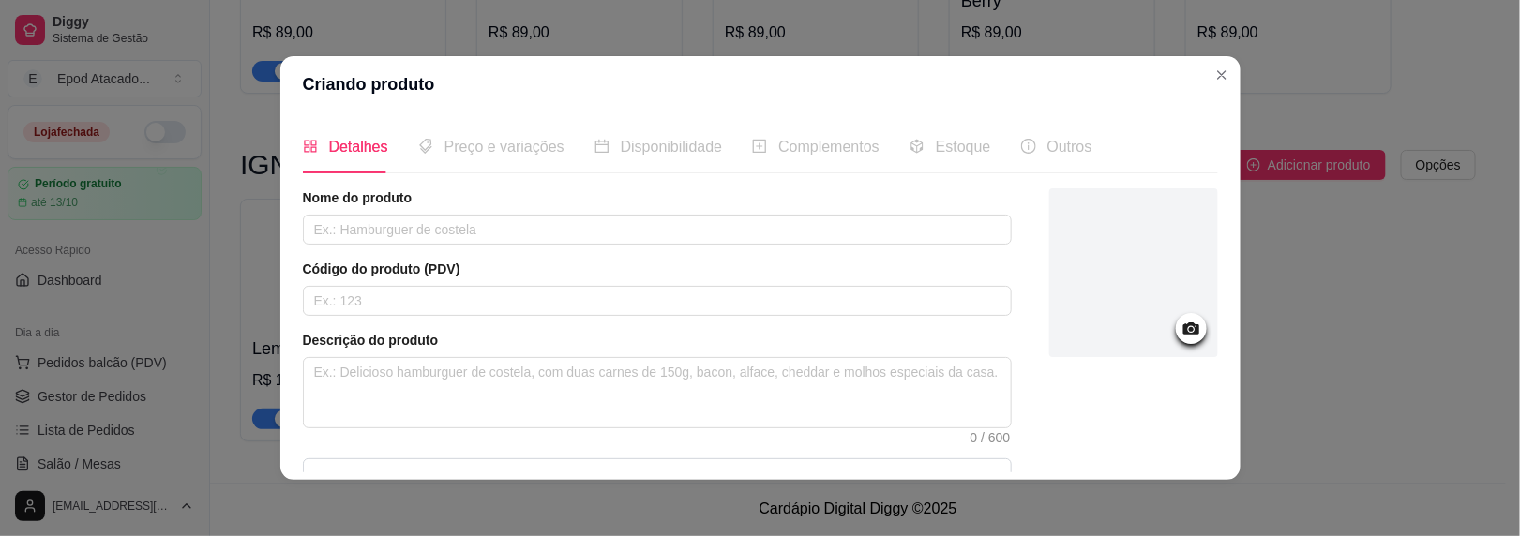
click at [1155, 240] on div at bounding box center [1133, 273] width 169 height 169
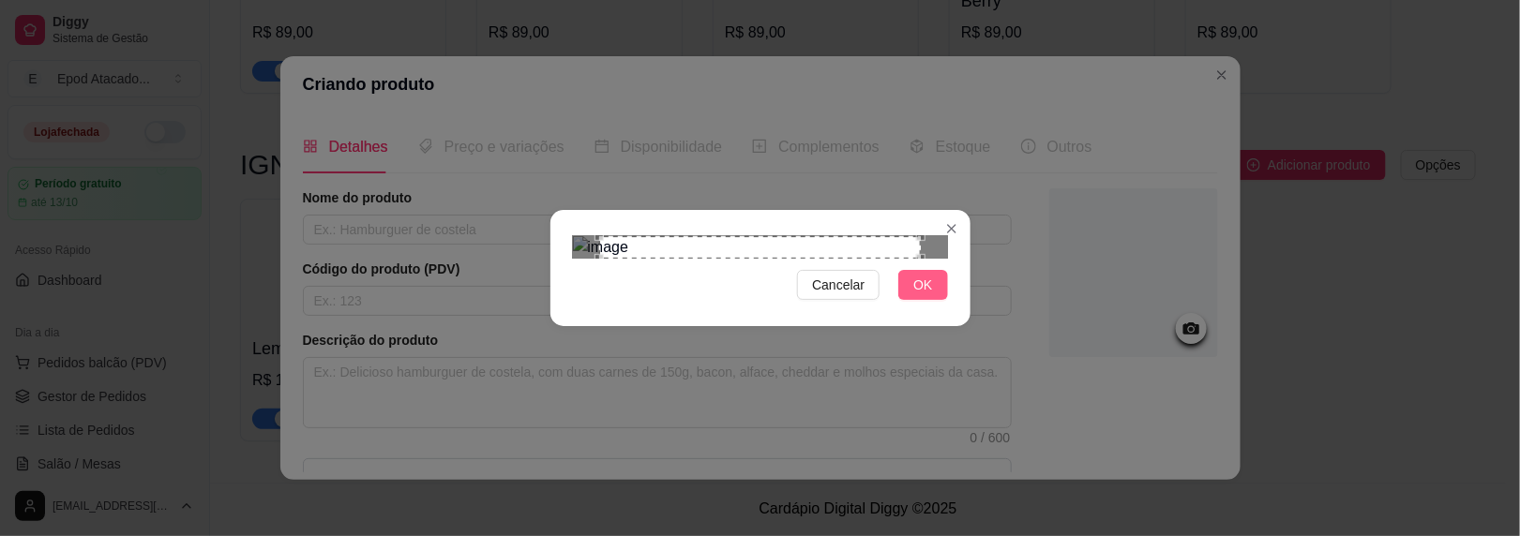
click at [923, 295] on span "OK" at bounding box center [922, 285] width 19 height 21
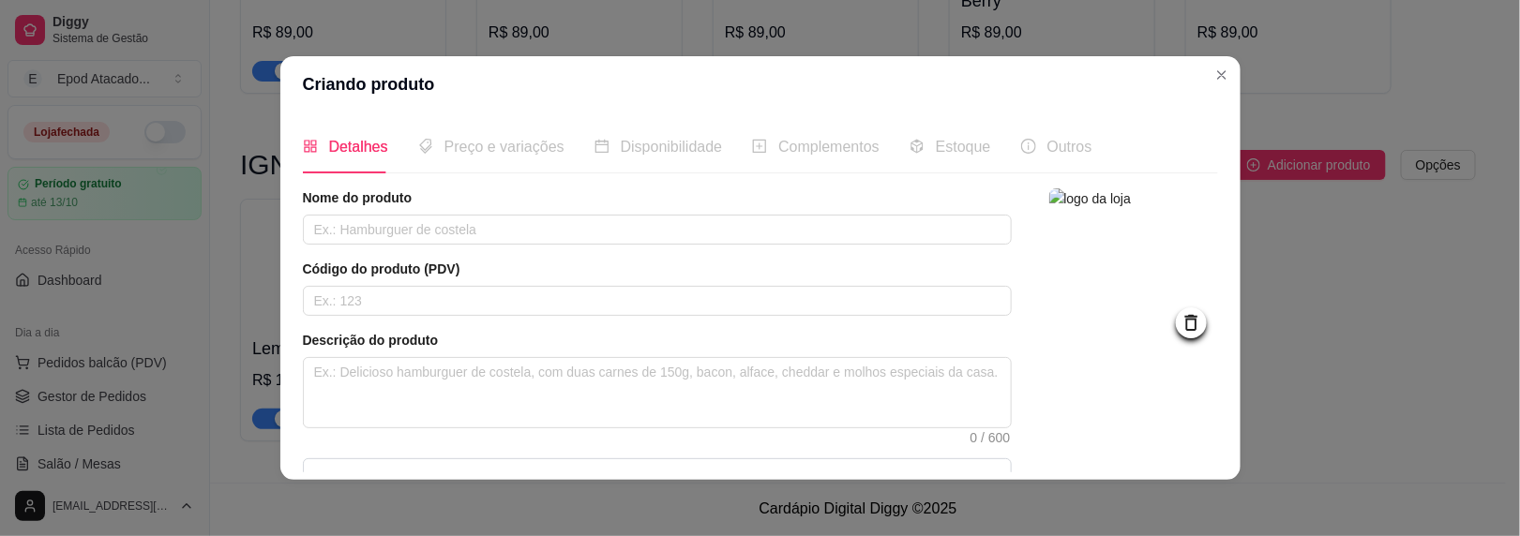
click at [1139, 311] on img at bounding box center [1133, 273] width 169 height 169
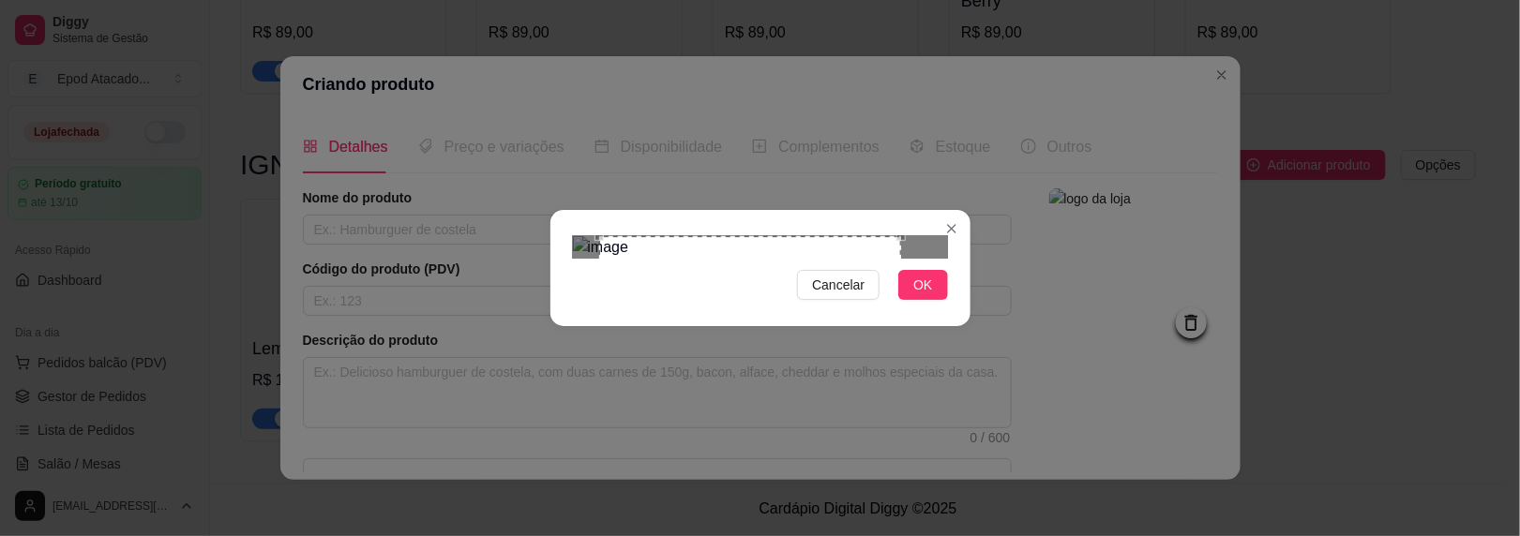
click at [906, 536] on div "Use the arrow keys to move the south east drag handle to change the crop select…" at bounding box center [906, 543] width 0 height 0
click at [882, 379] on div "Use the arrow keys to move the crop selection area" at bounding box center [778, 395] width 301 height 301
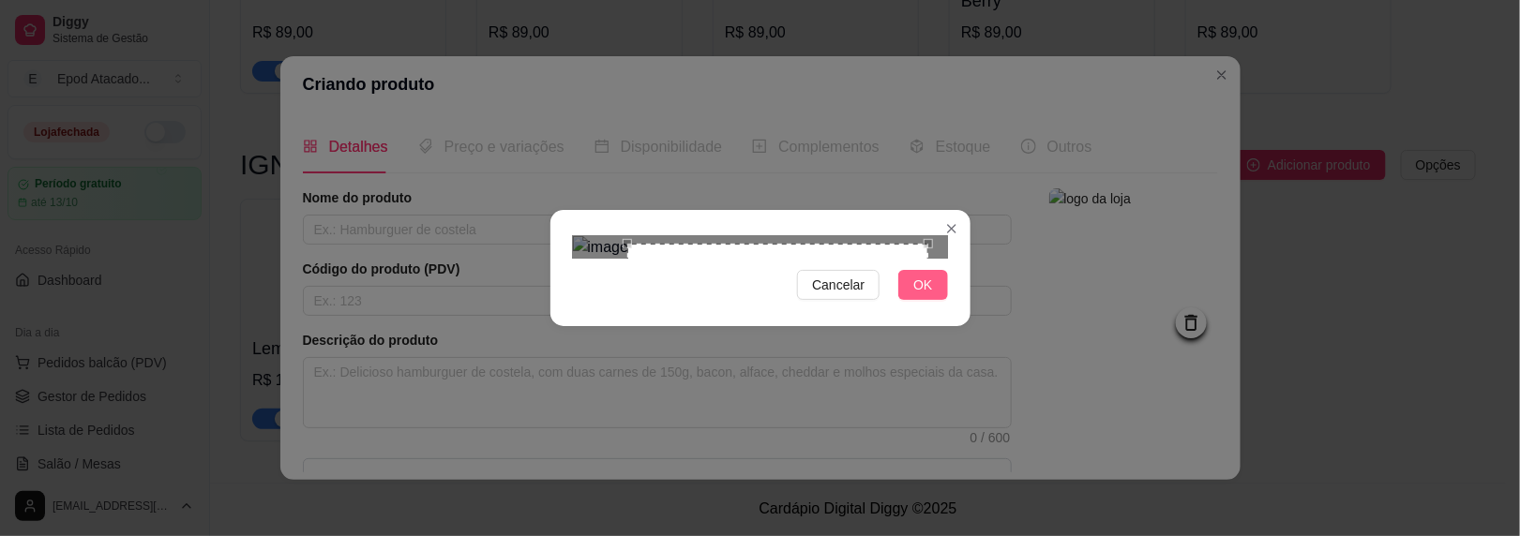
click at [929, 295] on span "OK" at bounding box center [922, 285] width 19 height 21
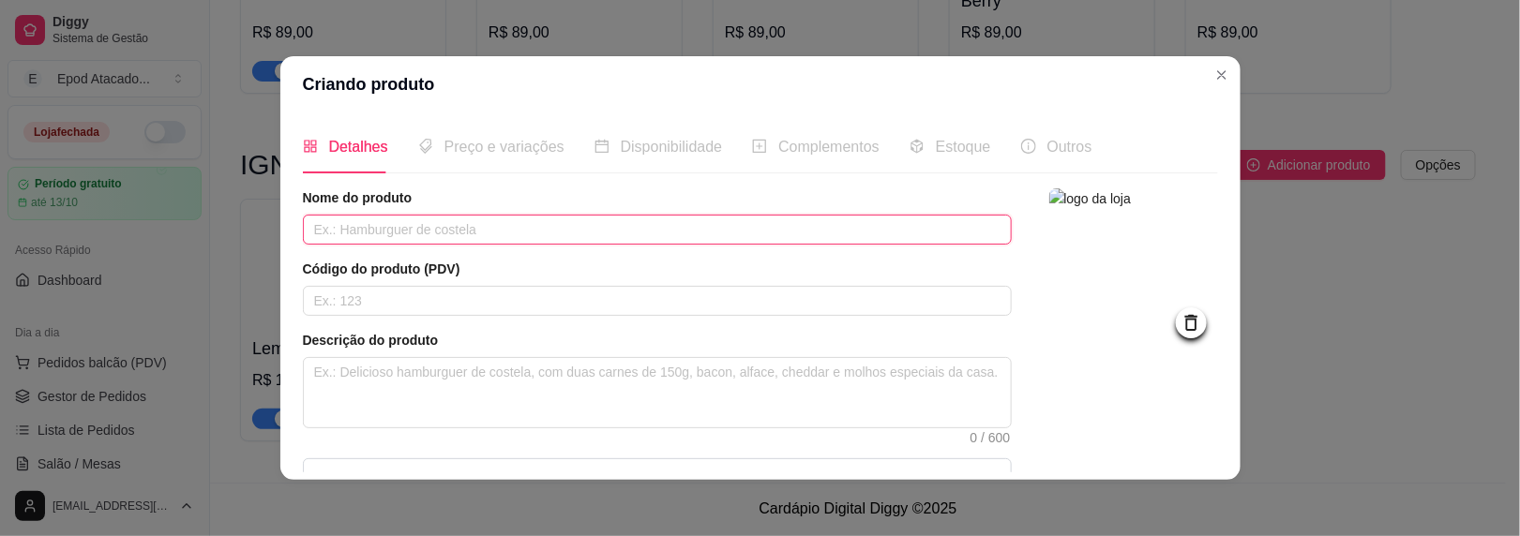
click at [357, 233] on input "text" at bounding box center [657, 230] width 709 height 30
paste input "Strawberry Razz"
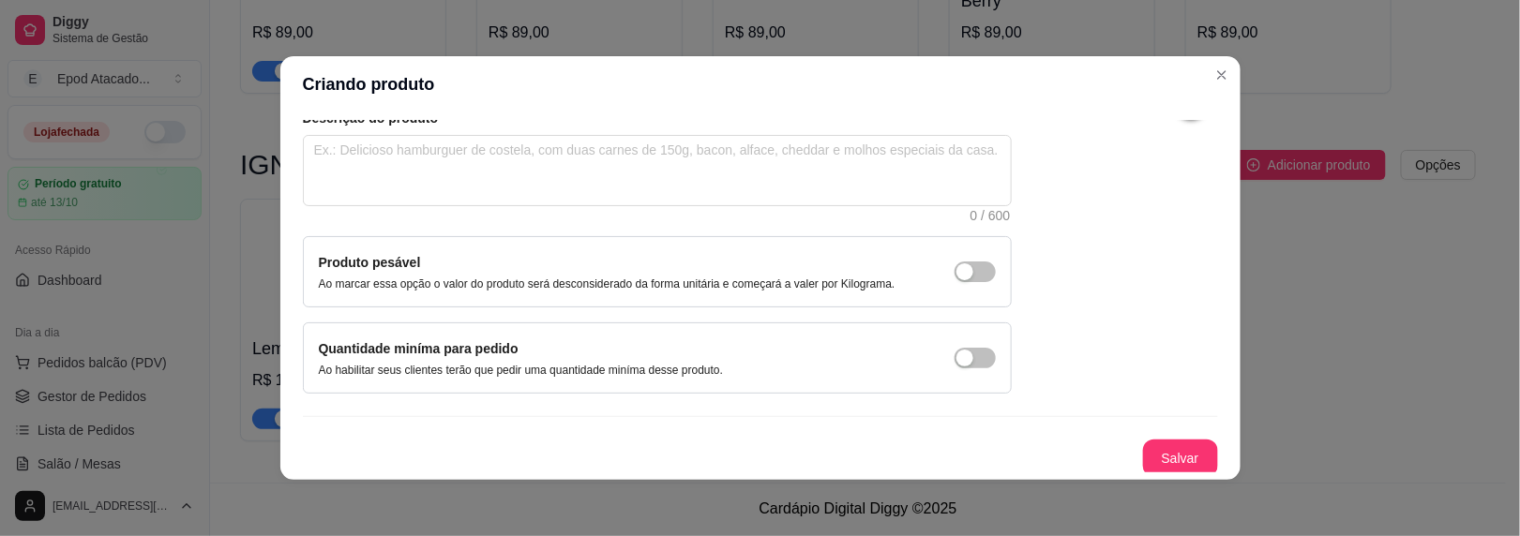
scroll to position [3, 0]
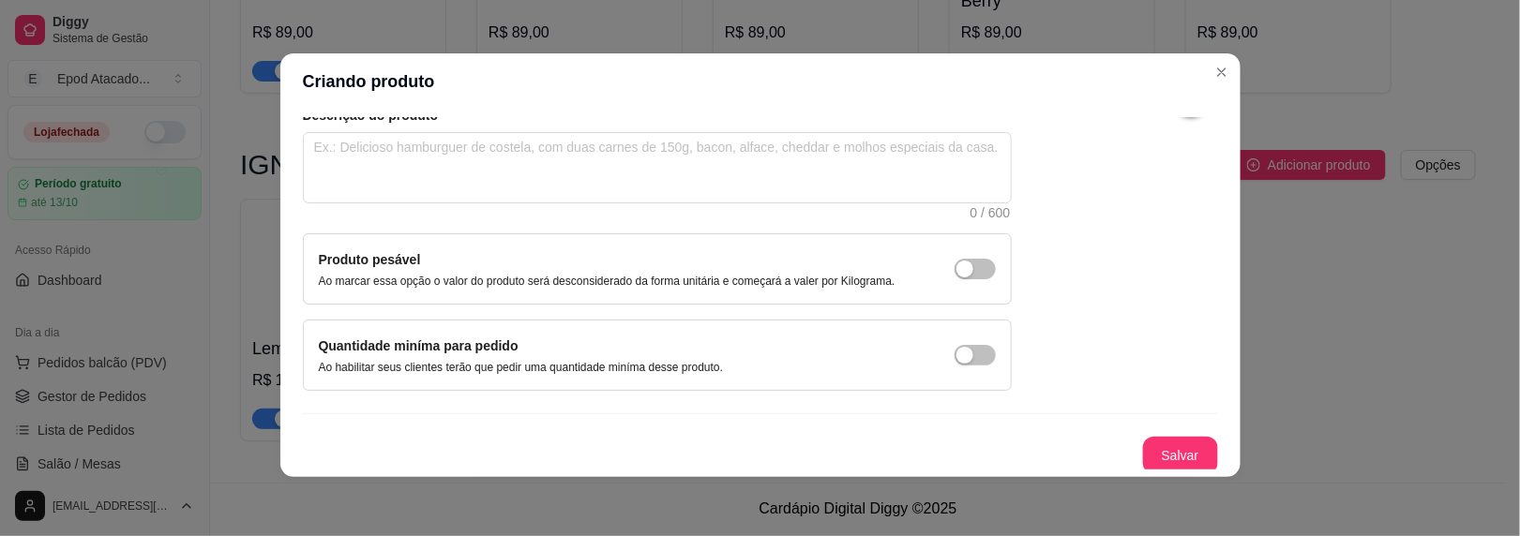
type input "Strawberry Razz"
click at [1166, 450] on button "Salvar" at bounding box center [1180, 456] width 73 height 37
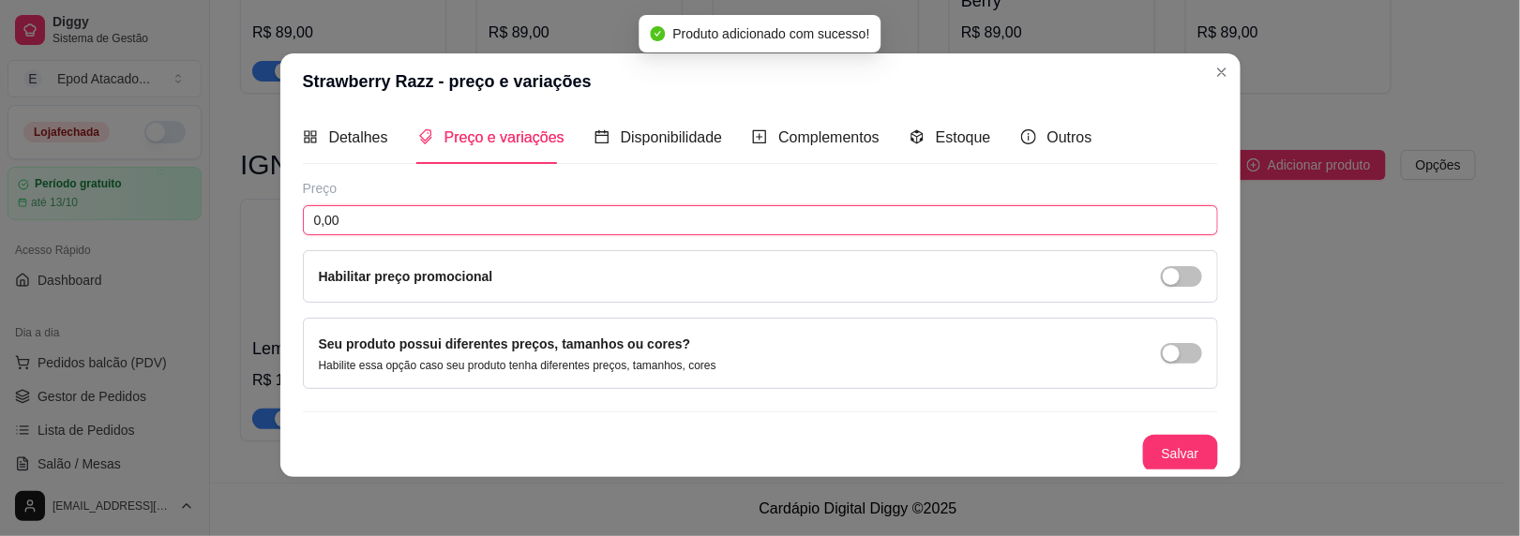
click at [387, 220] on input "0,00" at bounding box center [760, 220] width 915 height 30
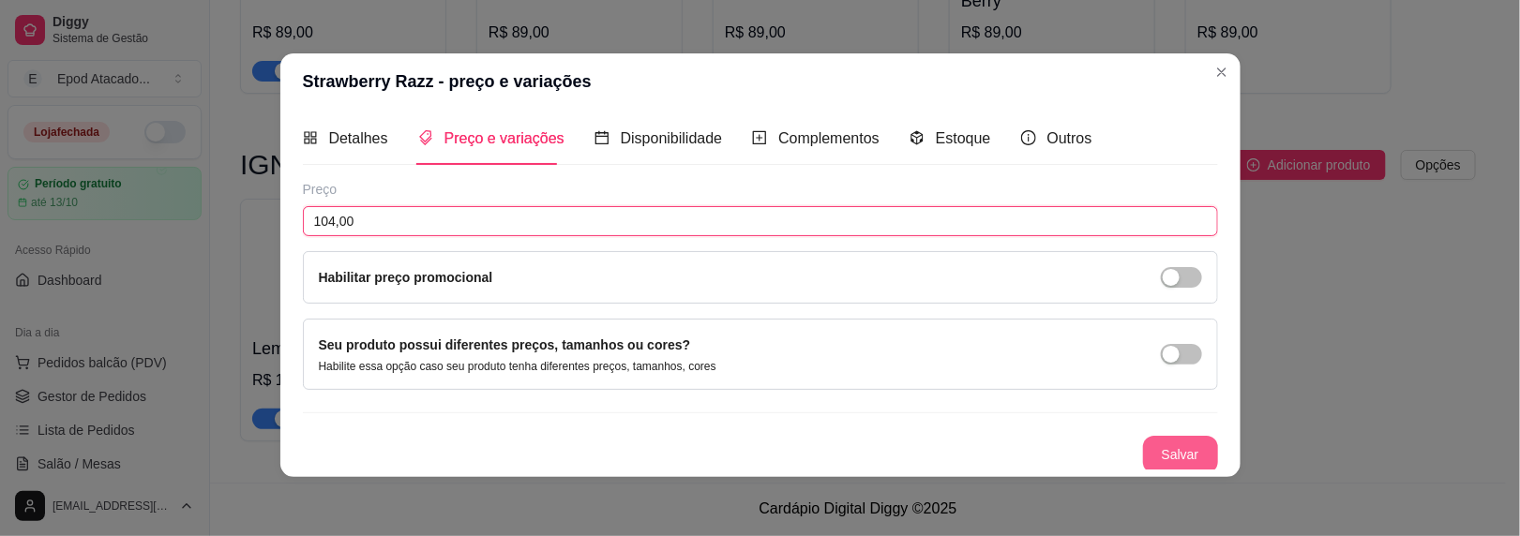
type input "104,00"
click at [1154, 448] on button "Salvar" at bounding box center [1180, 455] width 75 height 38
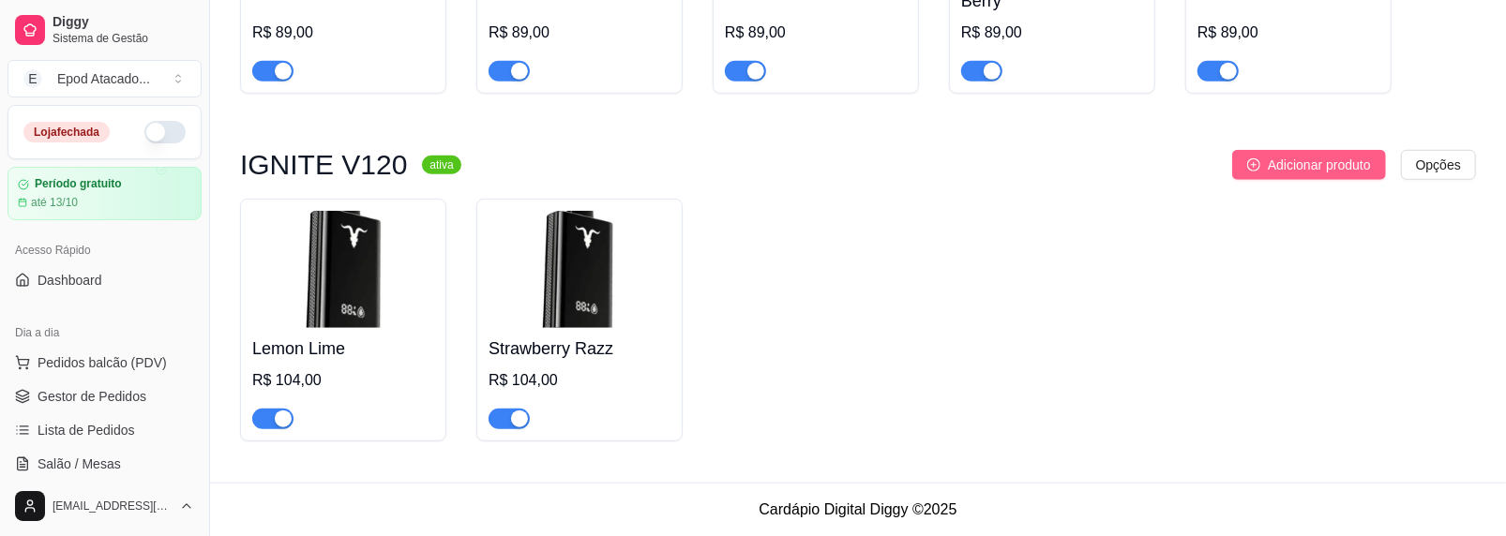
click at [1356, 170] on span "Adicionar produto" at bounding box center [1319, 165] width 103 height 21
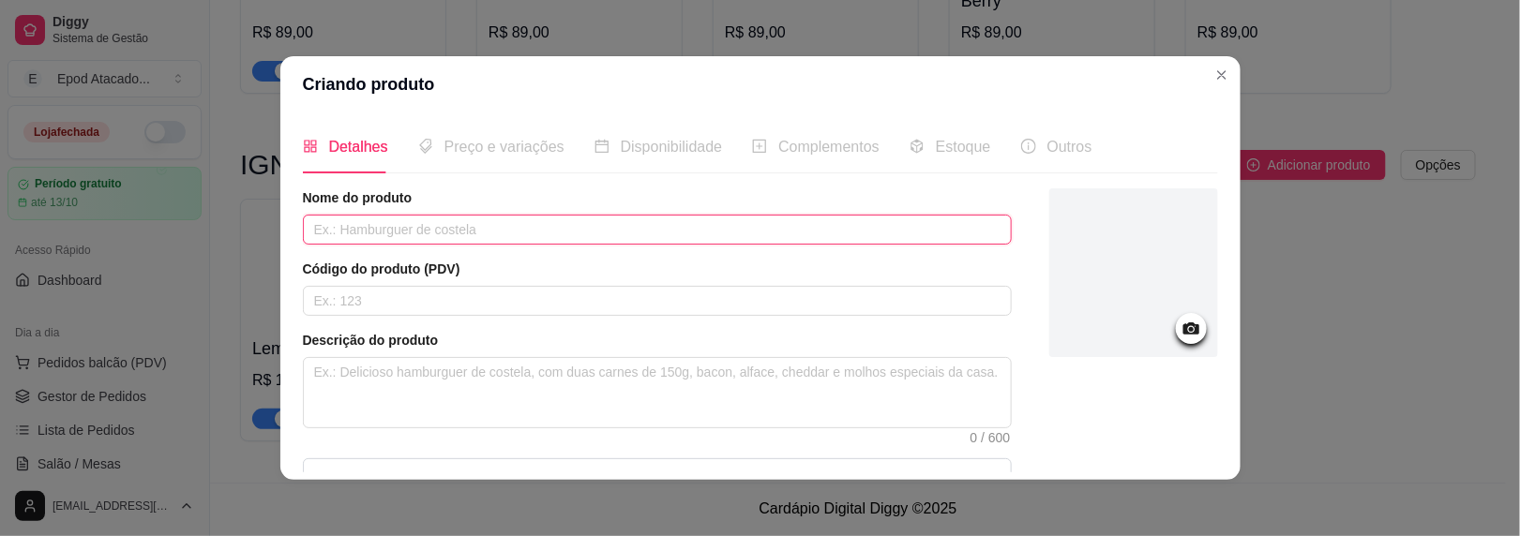
click at [454, 234] on input "text" at bounding box center [657, 230] width 709 height 30
paste input "Menthol"
type input "Menthol"
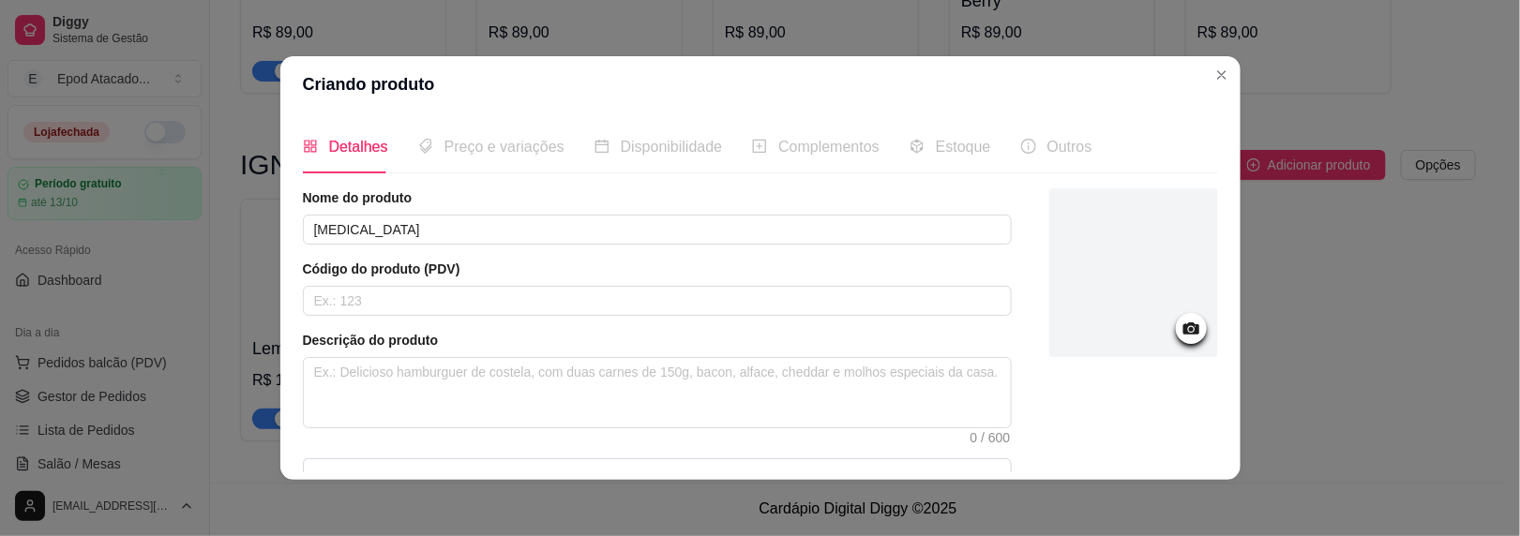
click at [1077, 319] on div at bounding box center [1133, 273] width 169 height 169
click at [1112, 269] on div at bounding box center [1133, 273] width 169 height 169
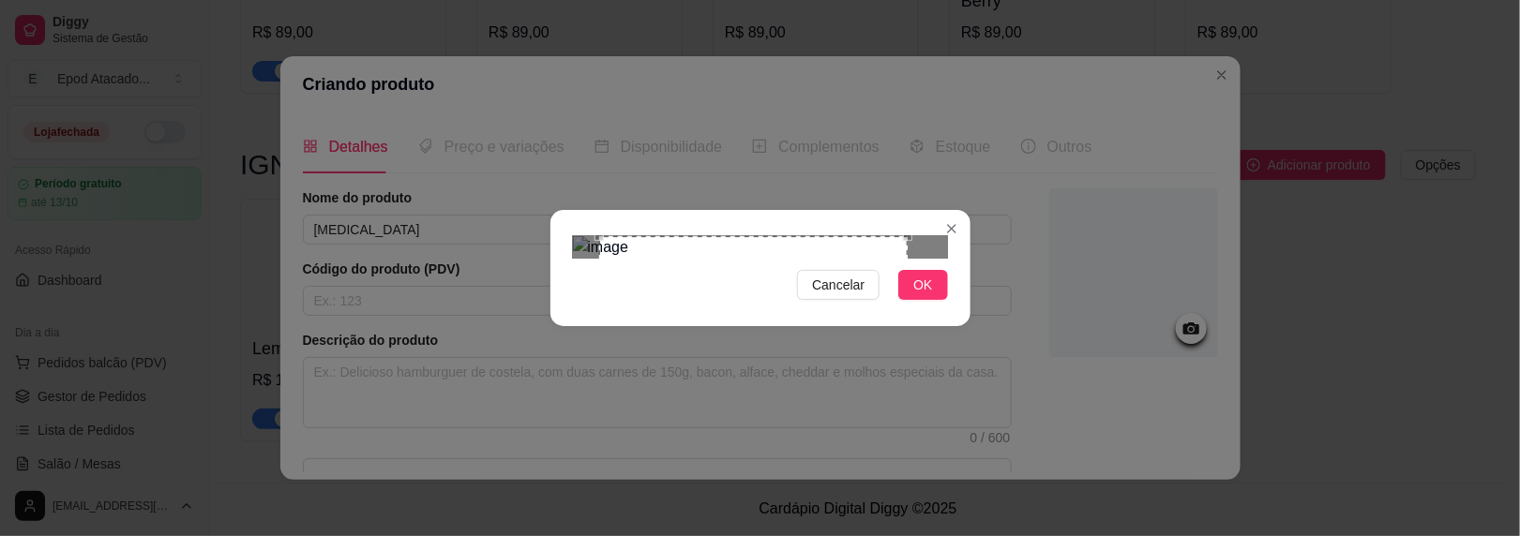
click at [910, 376] on div "Use the arrow keys to move the crop selection area" at bounding box center [776, 389] width 307 height 307
click at [929, 300] on button "OK" at bounding box center [922, 285] width 49 height 30
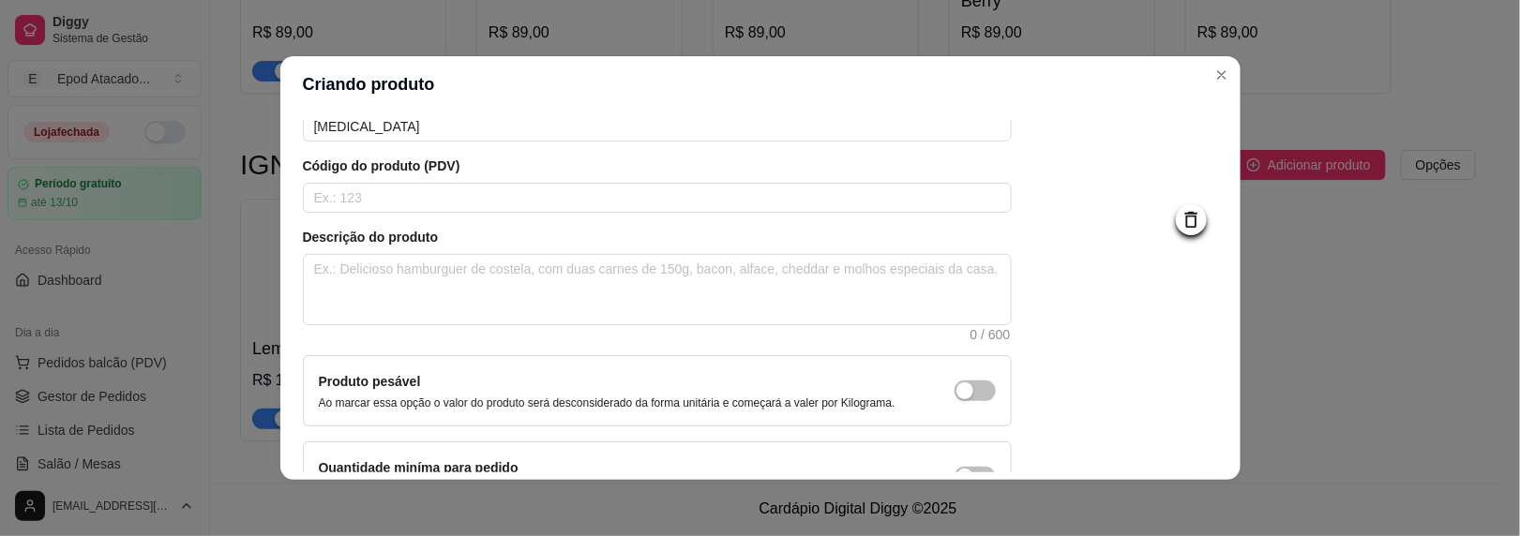
scroll to position [222, 0]
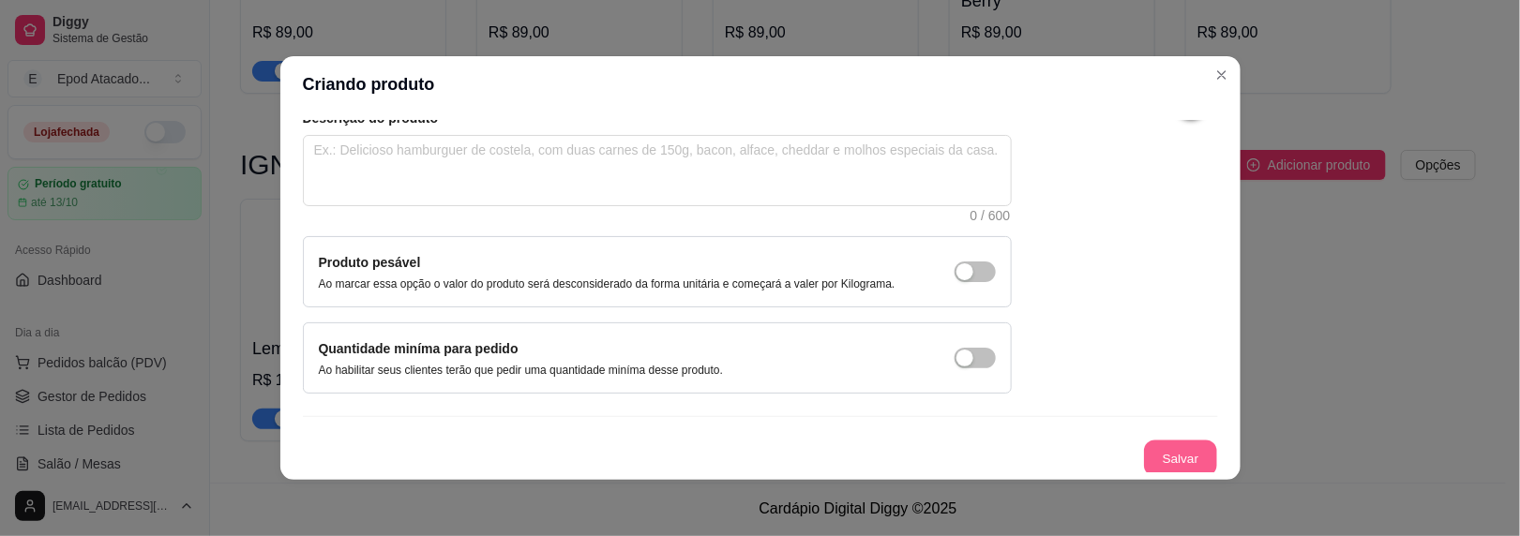
click at [1153, 441] on button "Salvar" at bounding box center [1180, 459] width 73 height 37
click at [1171, 458] on button "Salvar" at bounding box center [1180, 459] width 73 height 37
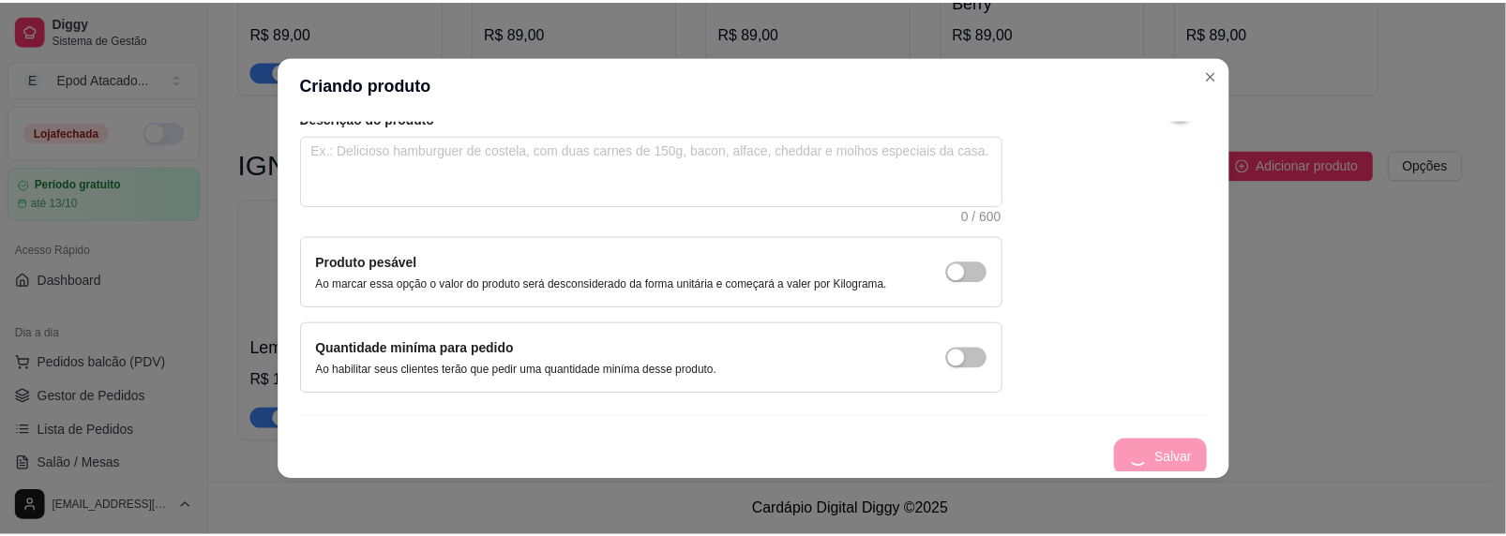
scroll to position [7, 0]
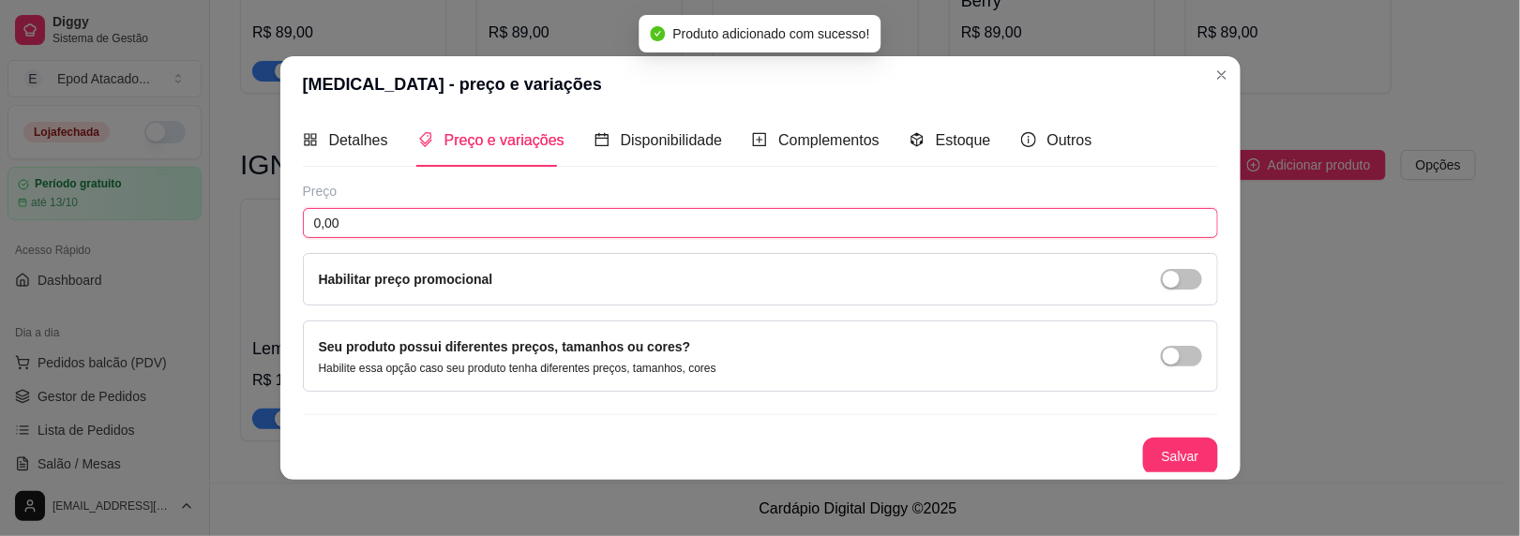
click at [397, 217] on input "0,00" at bounding box center [760, 223] width 915 height 30
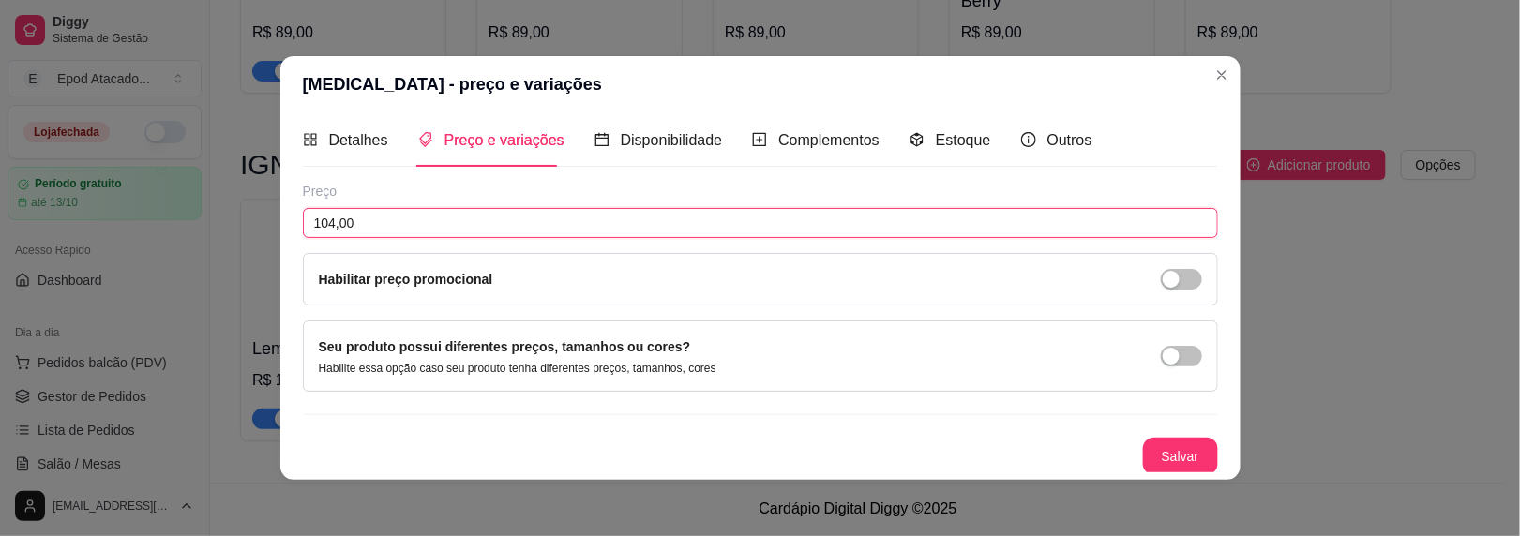
type input "104,00"
click at [1144, 440] on button "Salvar" at bounding box center [1180, 457] width 73 height 37
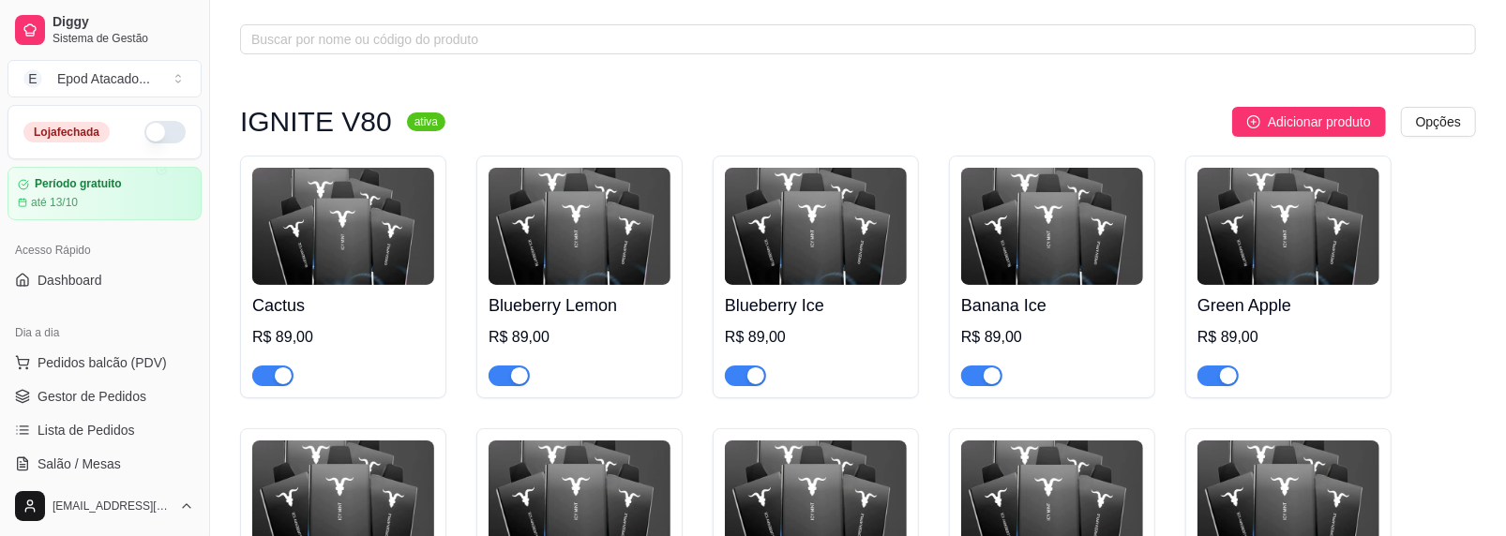
scroll to position [21, 0]
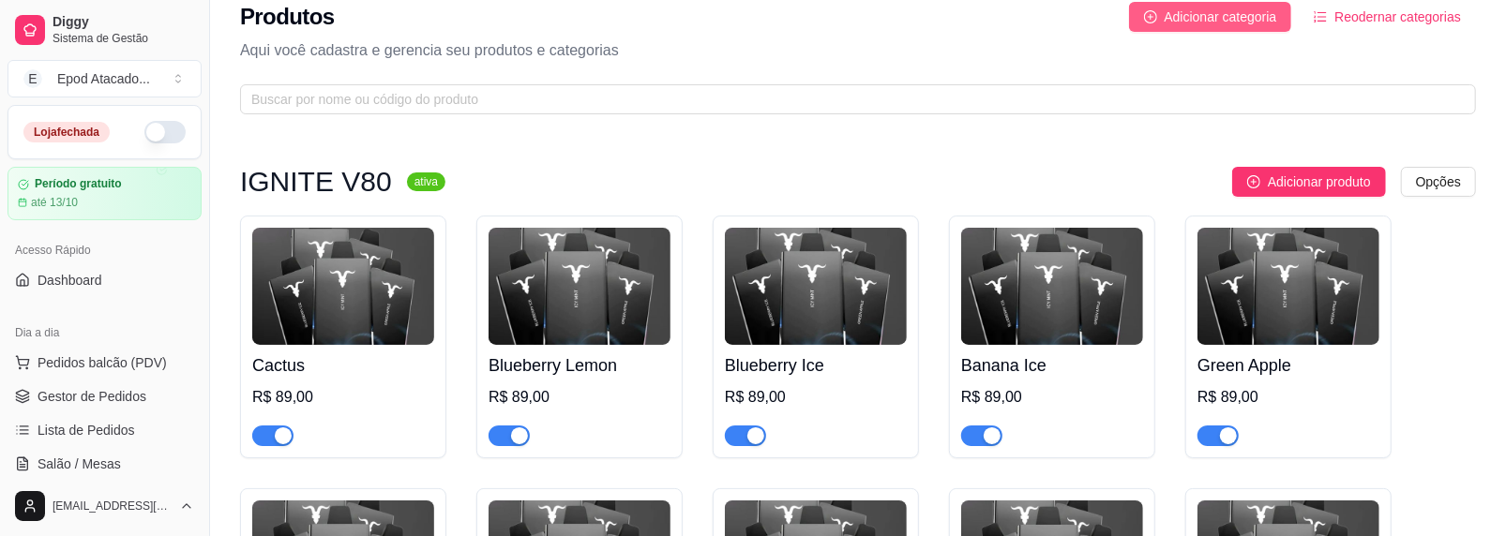
click at [1198, 8] on span "Adicionar categoria" at bounding box center [1221, 17] width 113 height 21
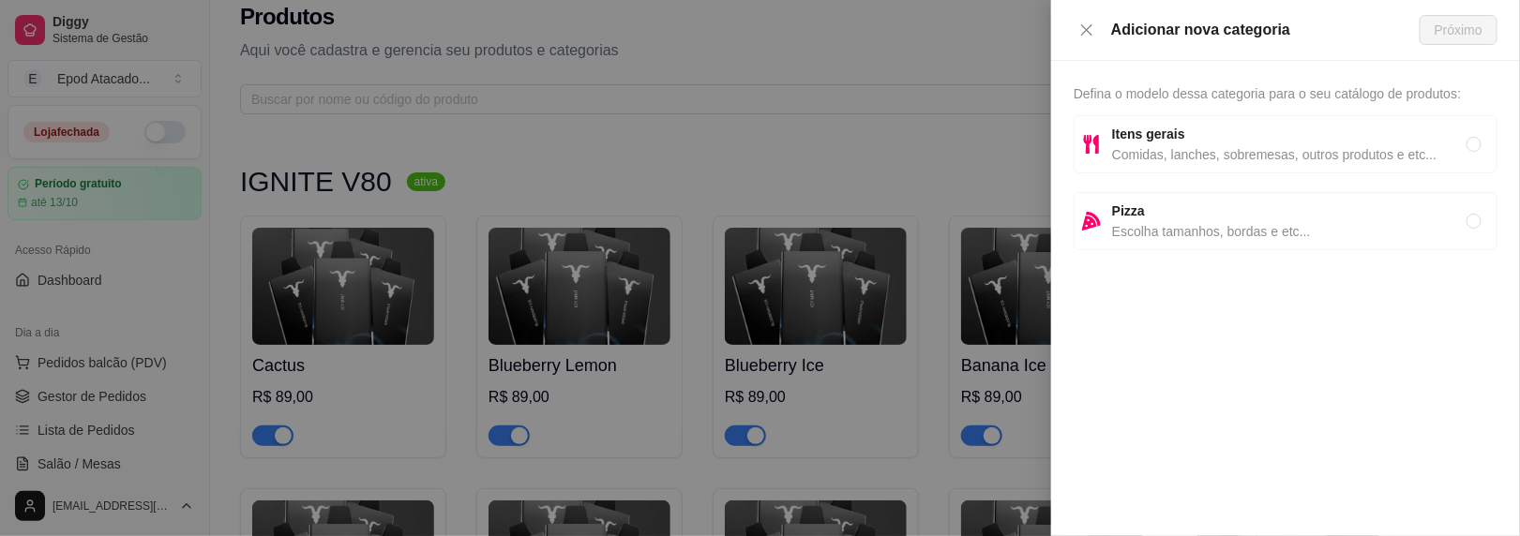
click at [1148, 137] on strong "Itens gerais" at bounding box center [1148, 134] width 73 height 15
radio input "true"
click at [1459, 34] on span "Próximo" at bounding box center [1459, 30] width 48 height 21
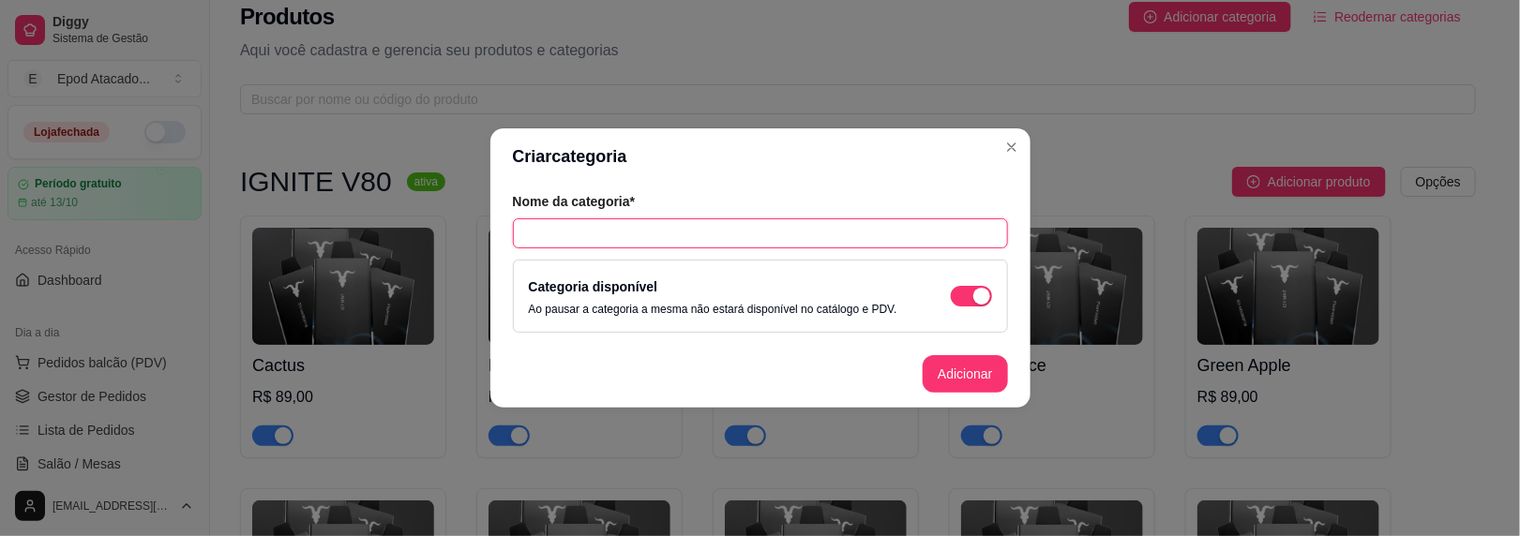
click at [588, 241] on input "text" at bounding box center [760, 234] width 495 height 30
type input "IGNITE V300"
click at [974, 371] on button "Adicionar" at bounding box center [965, 374] width 83 height 37
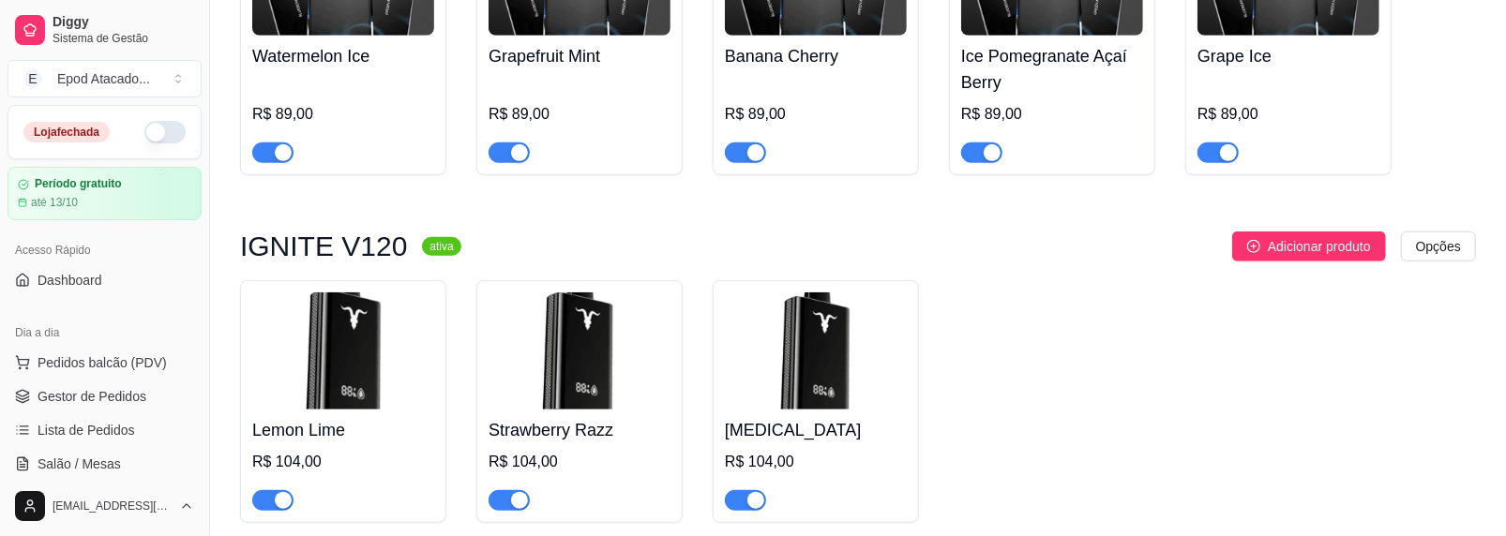
scroll to position [805, 0]
